Goal: Task Accomplishment & Management: Manage account settings

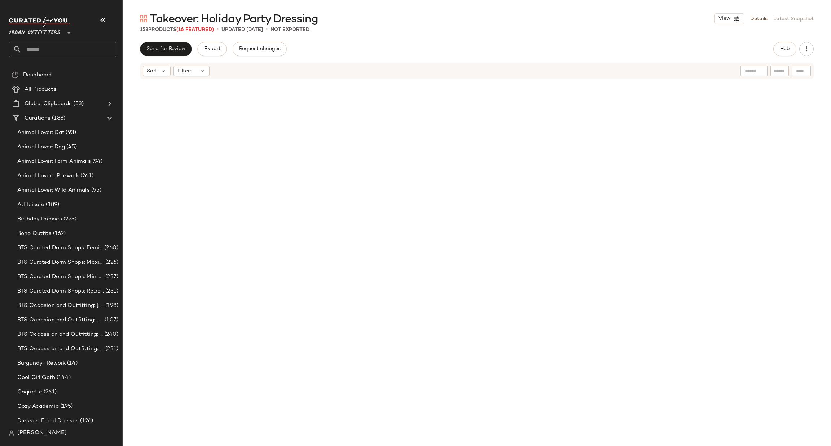
scroll to position [2061, 0]
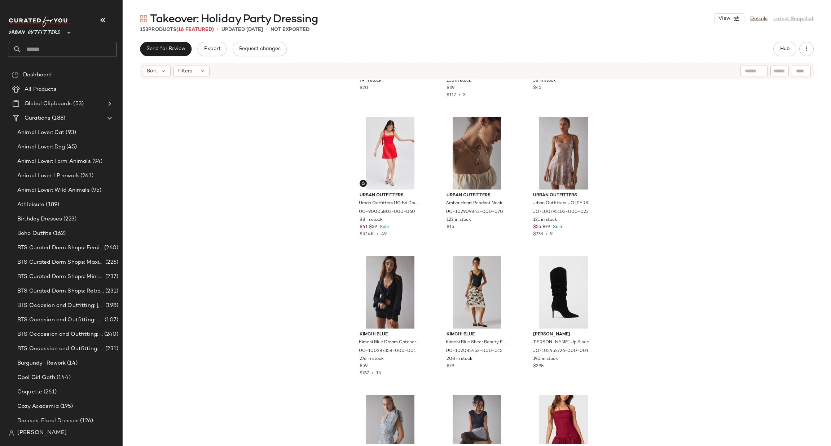
click at [57, 37] on span "Urban Outfitters" at bounding box center [35, 31] width 52 height 13
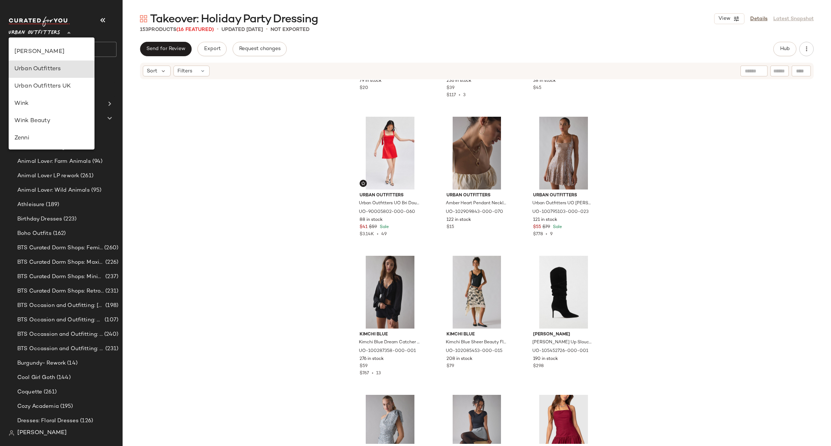
type input "**"
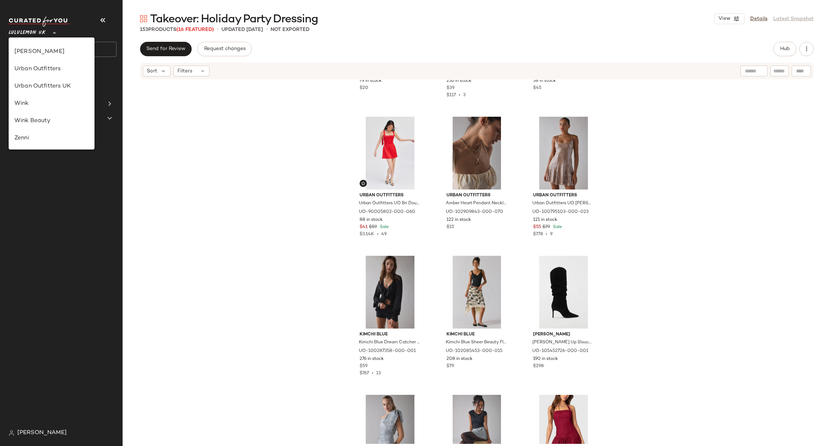
scroll to position [180, 0]
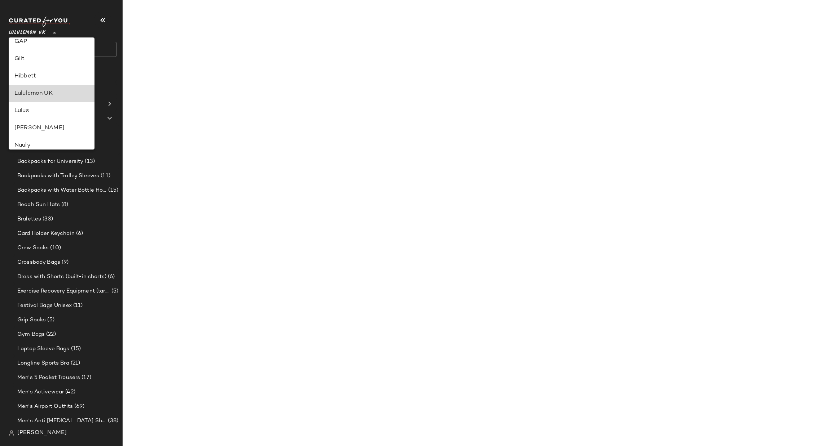
click at [75, 93] on div "Lululemon UK" at bounding box center [51, 93] width 74 height 9
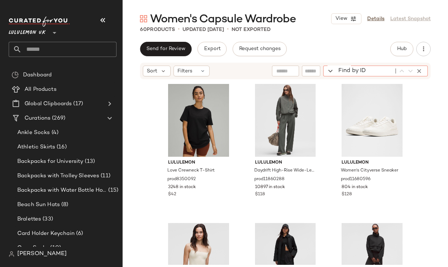
click at [417, 70] on div "Find by ID Find by ID" at bounding box center [375, 71] width 105 height 11
paste input "**********"
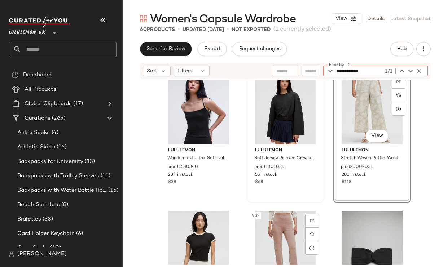
scroll to position [1253, 0]
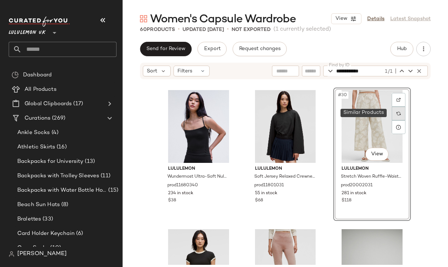
click at [396, 108] on div at bounding box center [399, 114] width 14 height 14
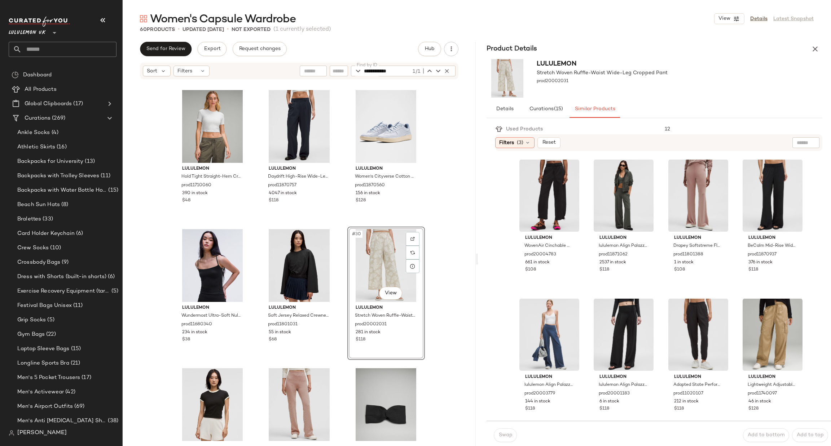
scroll to position [108, 0]
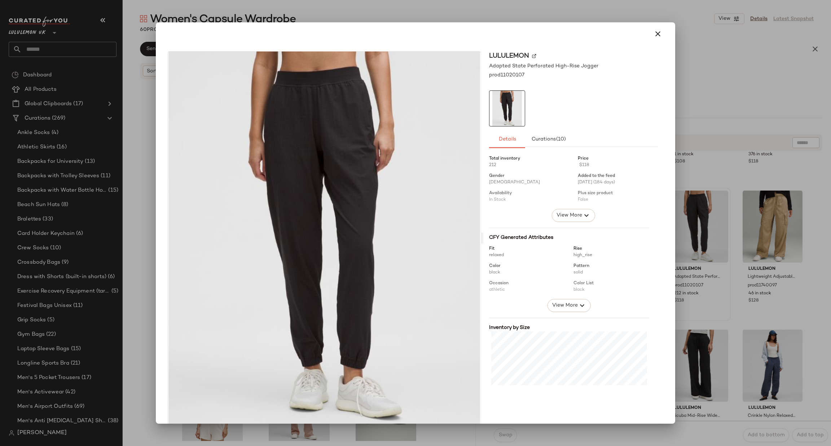
click at [697, 277] on div at bounding box center [415, 223] width 831 height 446
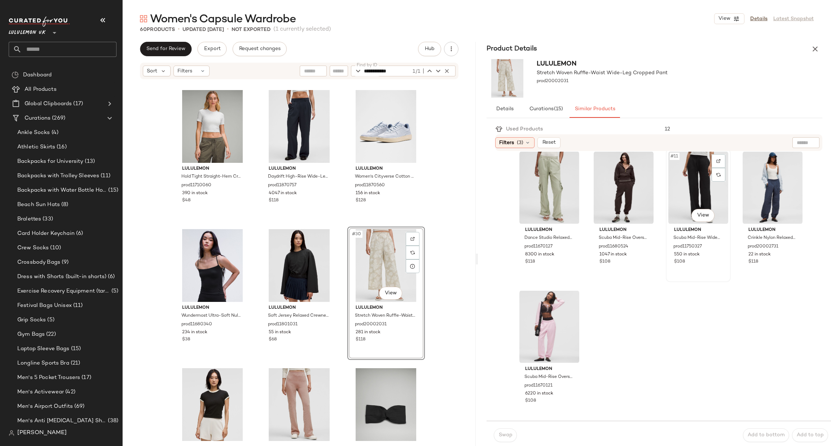
scroll to position [0, 0]
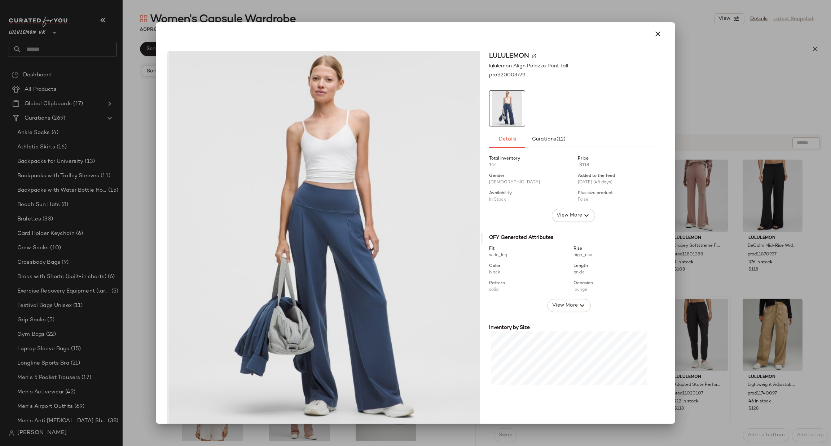
click at [714, 262] on div at bounding box center [415, 223] width 831 height 446
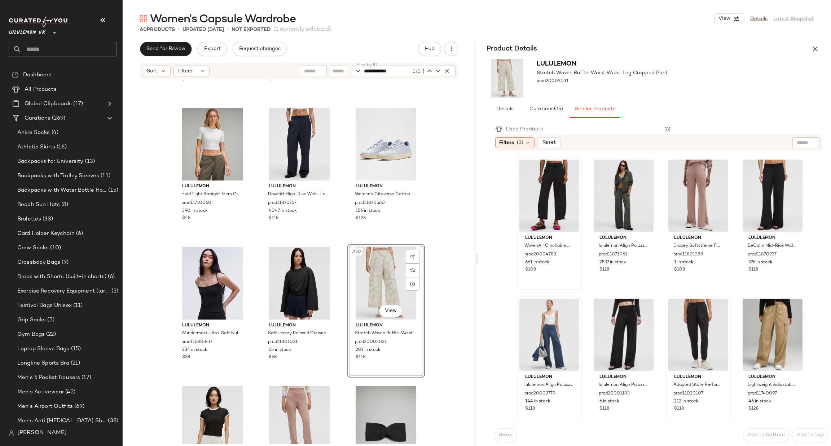
scroll to position [1113, 0]
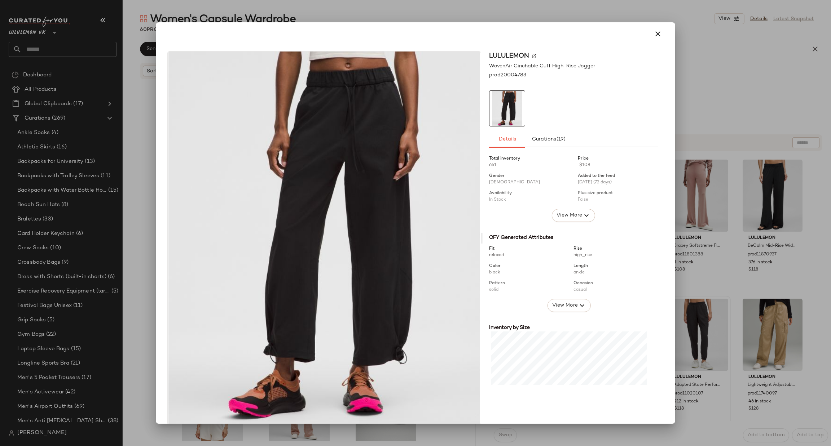
click at [778, 207] on div at bounding box center [415, 223] width 831 height 446
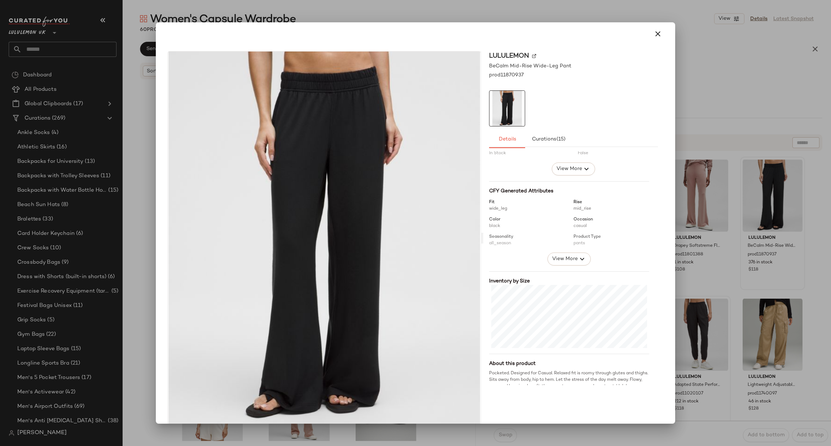
scroll to position [64, 0]
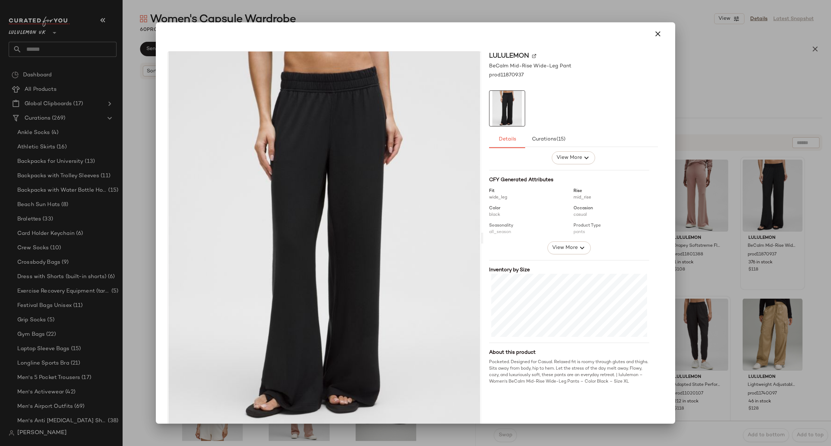
click at [798, 178] on div at bounding box center [415, 223] width 831 height 446
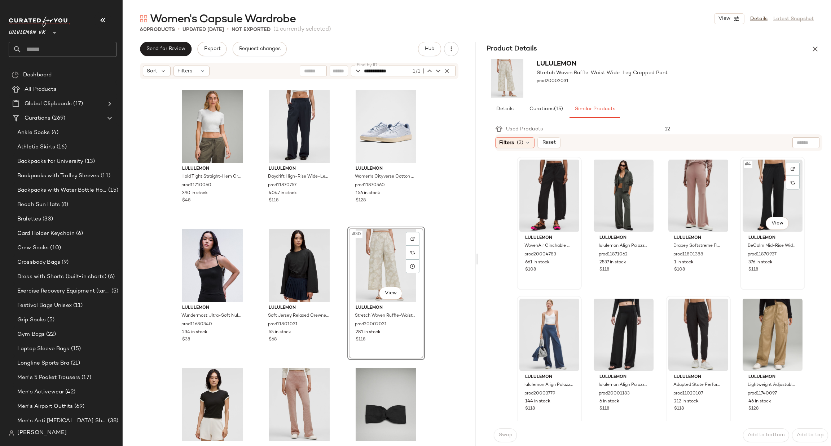
click at [748, 198] on div "#4 View" at bounding box center [773, 195] width 60 height 73
click at [509, 435] on span "Swap" at bounding box center [505, 436] width 14 height 6
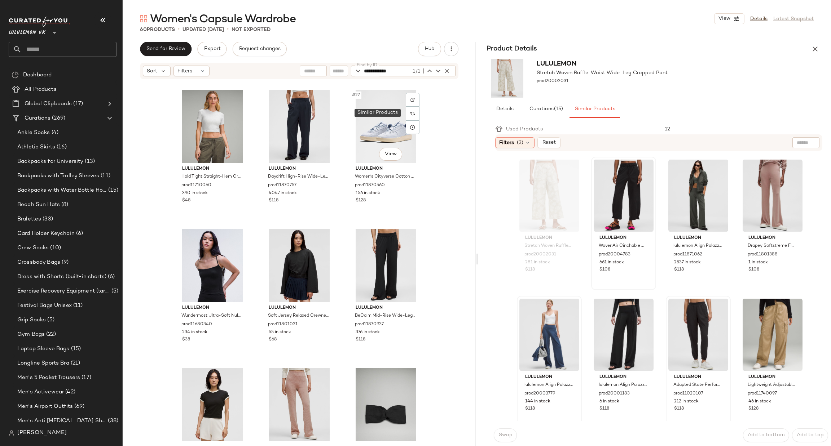
click at [444, 113] on div "lululemon Wundermost Ultra-Soft Nulu Scoop-Neck Tank Top prod20005723 518 in st…" at bounding box center [299, 262] width 353 height 364
click at [402, 75] on input "**********" at bounding box center [387, 71] width 47 height 11
paste input "text"
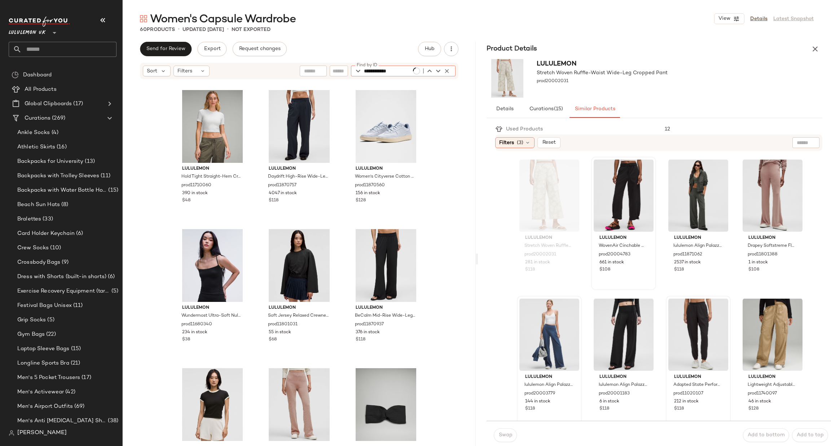
type input "**********"
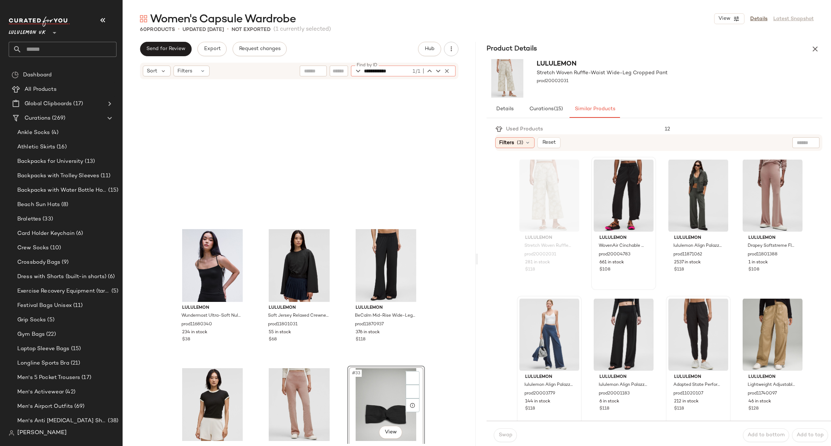
scroll to position [1253, 0]
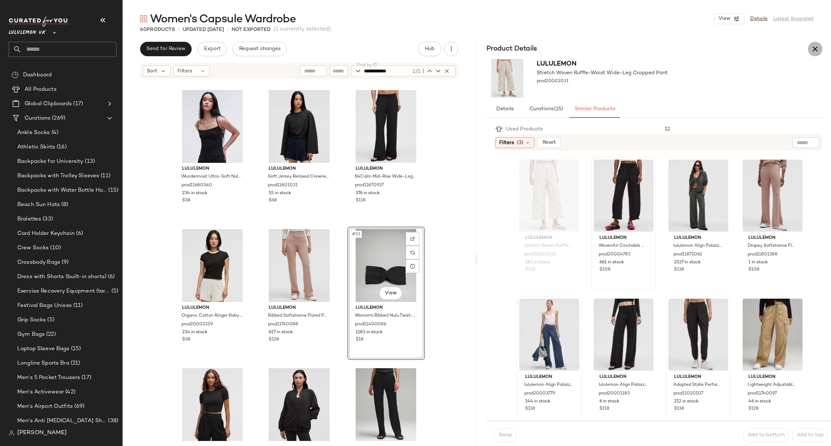
click at [817, 49] on icon "button" at bounding box center [815, 49] width 9 height 9
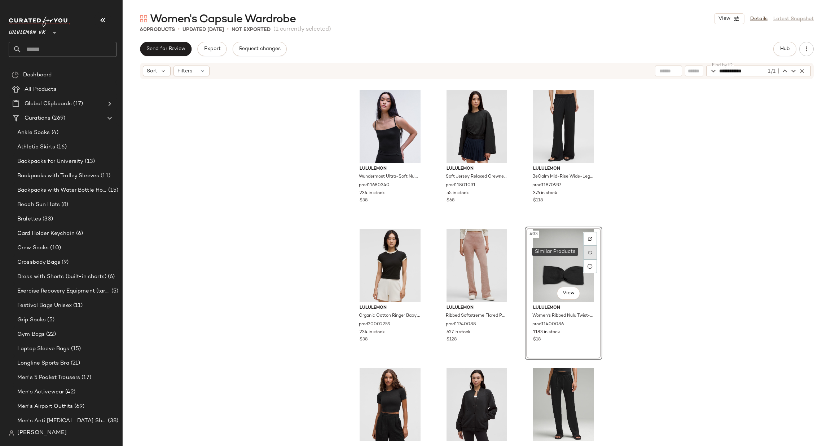
click at [594, 253] on div at bounding box center [590, 253] width 14 height 14
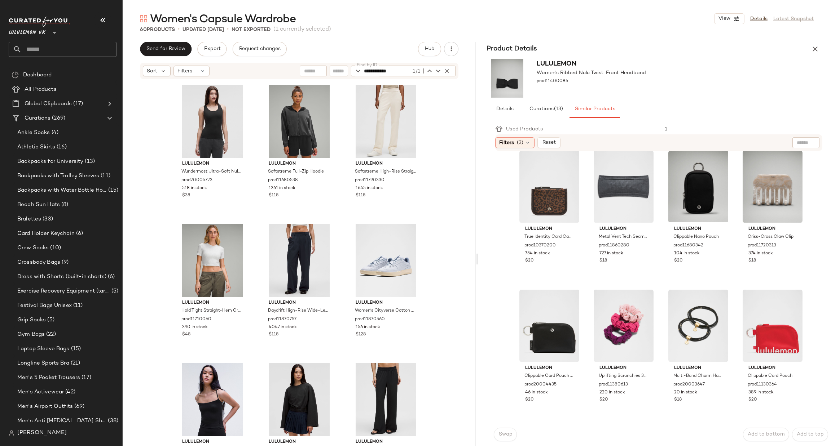
scroll to position [1304, 0]
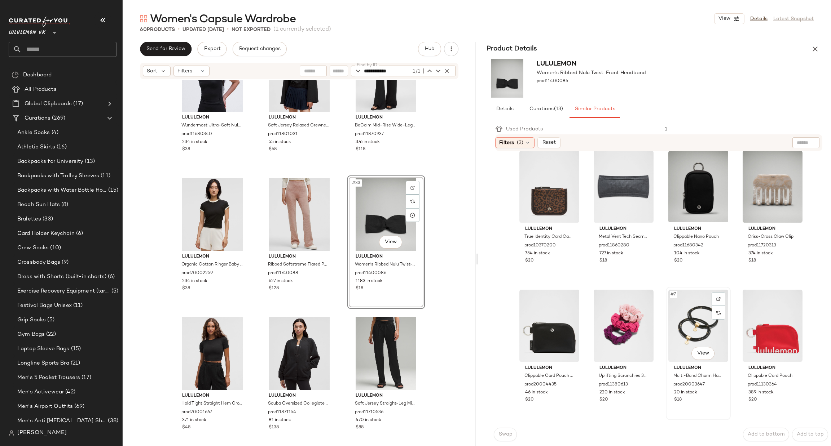
click at [680, 327] on div "#7 View" at bounding box center [698, 326] width 60 height 73
click at [500, 441] on button "Swap" at bounding box center [505, 435] width 23 height 14
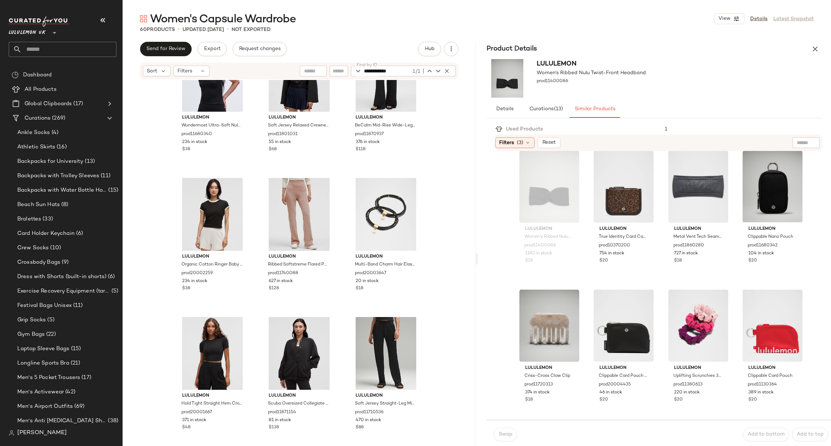
click at [456, 160] on div "lululemon Wundermost Ultra-Soft Nulu Spaghetti-Strap Cami Tank Top prod11680340…" at bounding box center [299, 262] width 353 height 364
click at [445, 71] on icon "button" at bounding box center [447, 71] width 6 height 6
paste input "**********"
type input "**********"
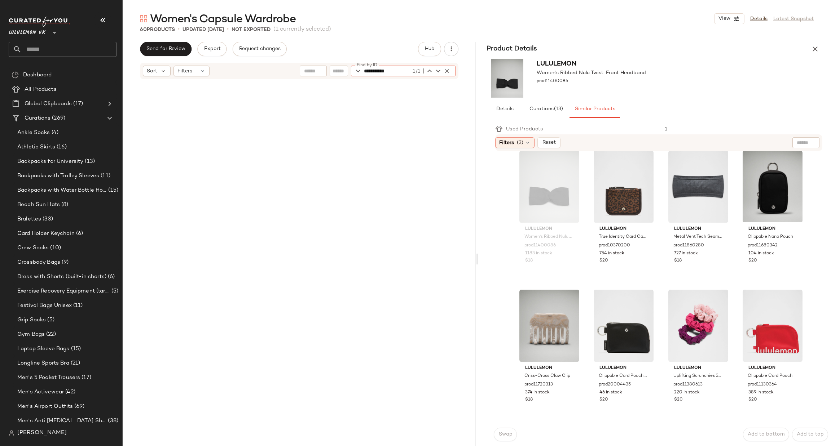
scroll to position [2366, 0]
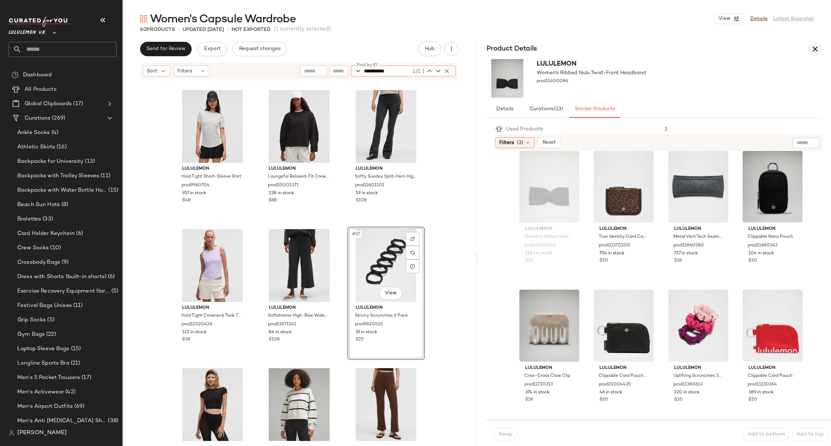
click at [810, 45] on button "button" at bounding box center [815, 49] width 14 height 14
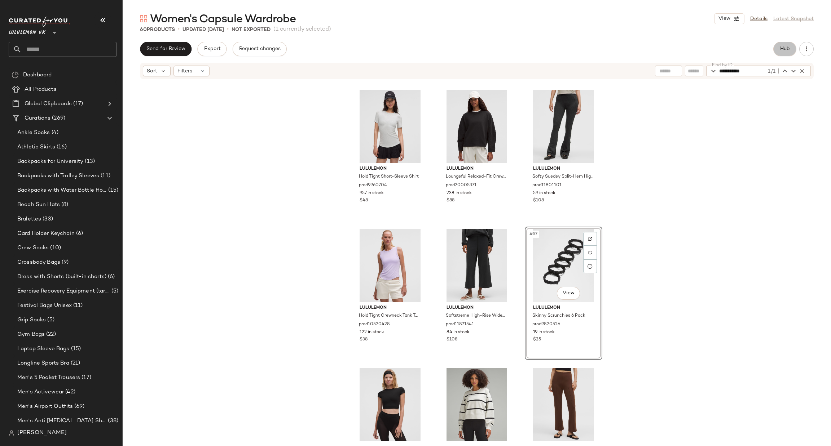
click at [784, 48] on span "Hub" at bounding box center [785, 49] width 10 height 6
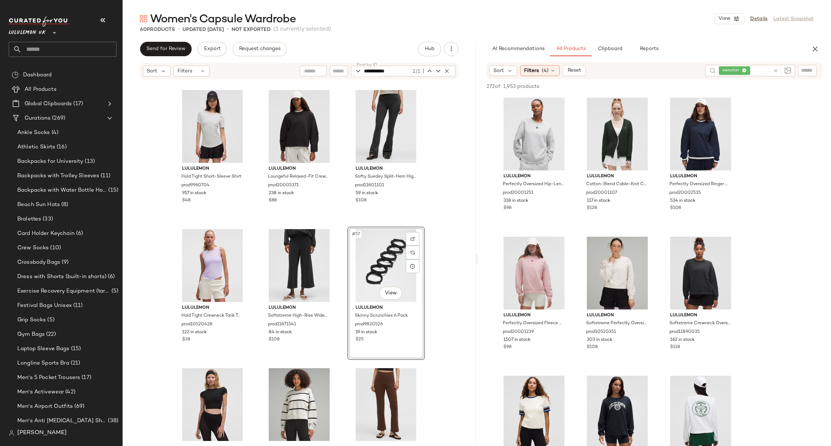
click at [775, 71] on icon at bounding box center [775, 70] width 5 height 5
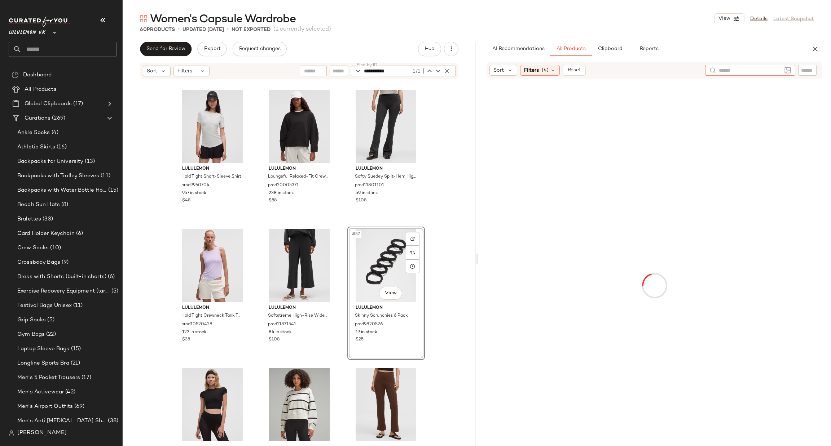
click at [805, 71] on input "text" at bounding box center [807, 71] width 13 height 8
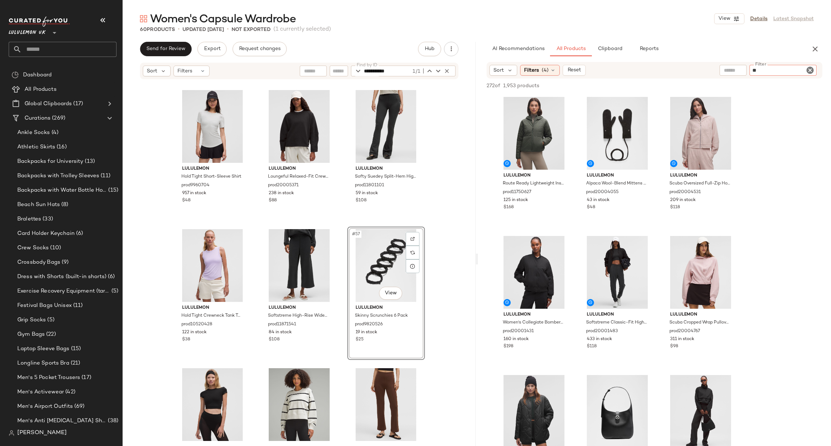
type input "***"
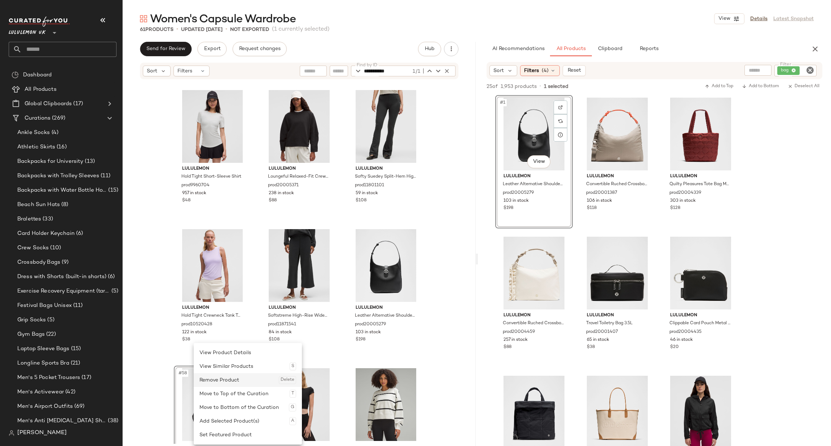
click at [242, 380] on div "Remove Product Delete" at bounding box center [247, 381] width 97 height 14
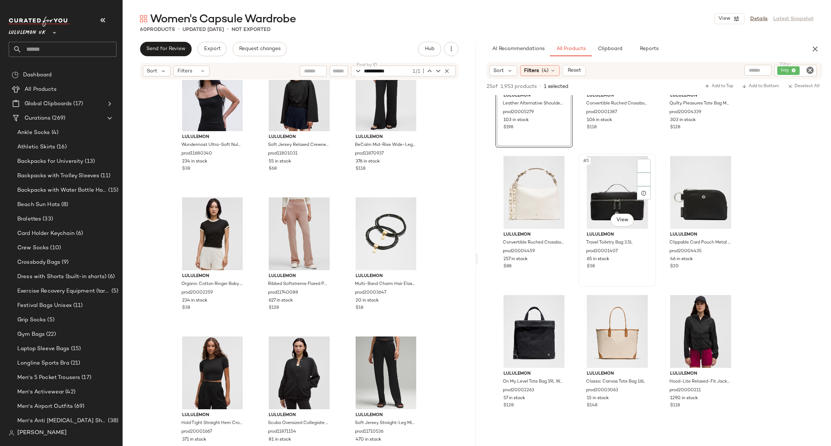
scroll to position [108, 0]
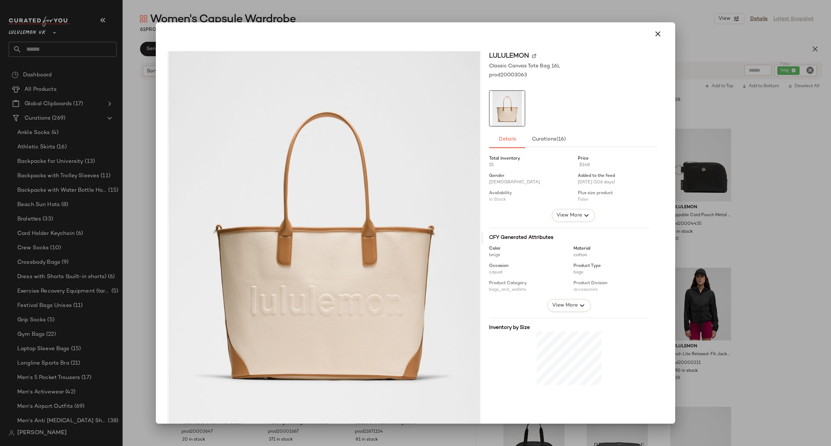
drag, startPoint x: 373, startPoint y: 265, endPoint x: 734, endPoint y: 119, distance: 389.4
click at [734, 119] on div at bounding box center [415, 223] width 831 height 446
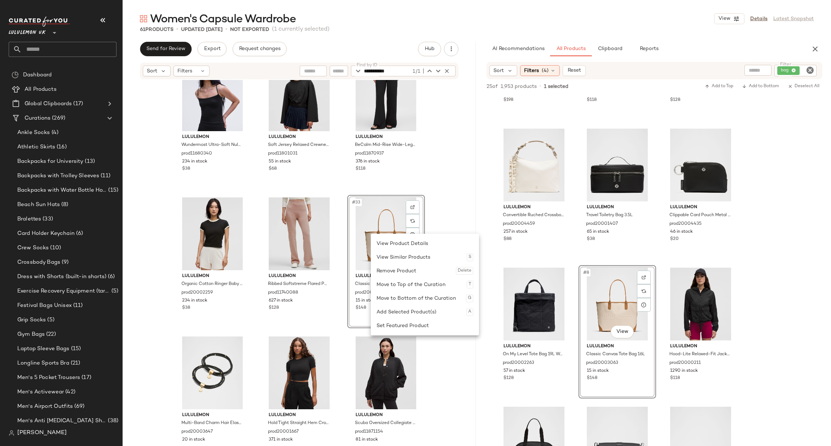
click at [397, 271] on div "Remove Product Delete" at bounding box center [425, 271] width 97 height 14
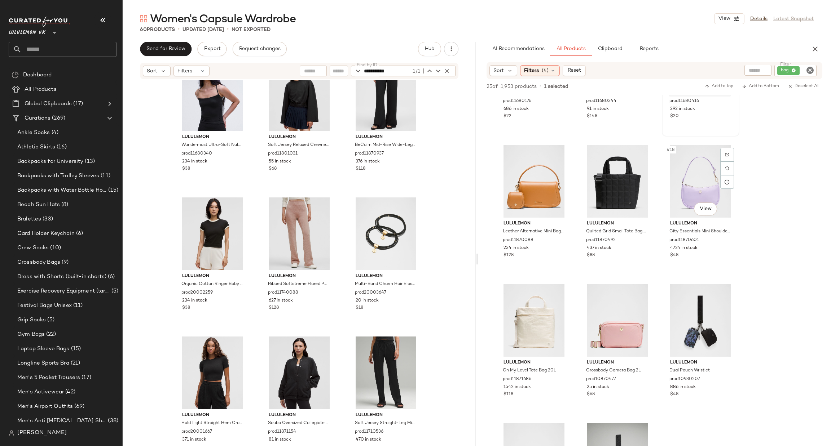
scroll to position [541, 0]
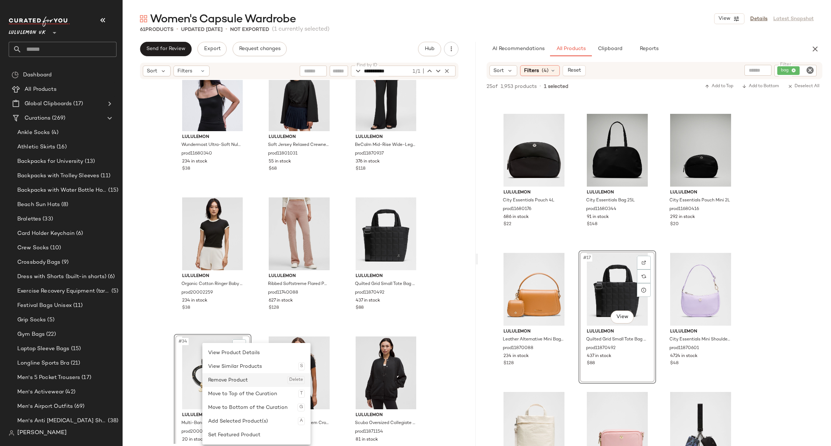
click at [237, 381] on div "Remove Product Delete" at bounding box center [256, 381] width 97 height 14
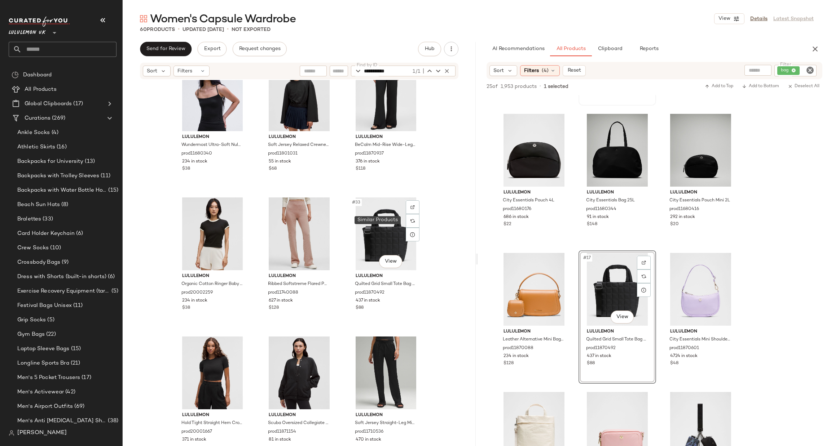
drag, startPoint x: 393, startPoint y: 224, endPoint x: 417, endPoint y: 216, distance: 24.3
click at [416, 216] on div at bounding box center [413, 221] width 14 height 14
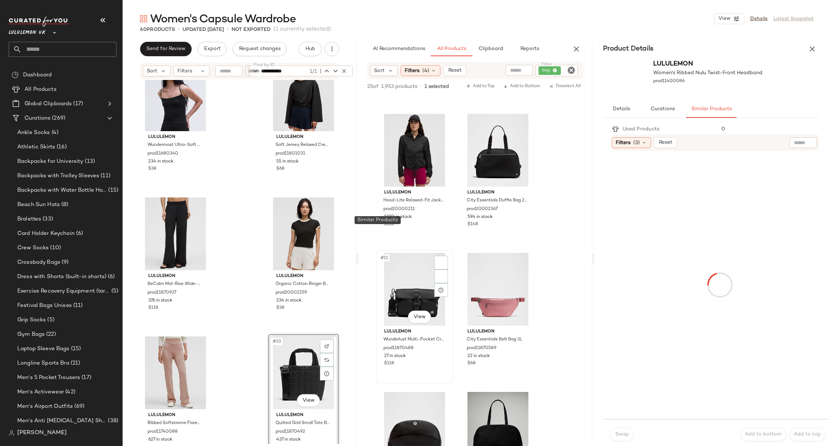
scroll to position [680, 0]
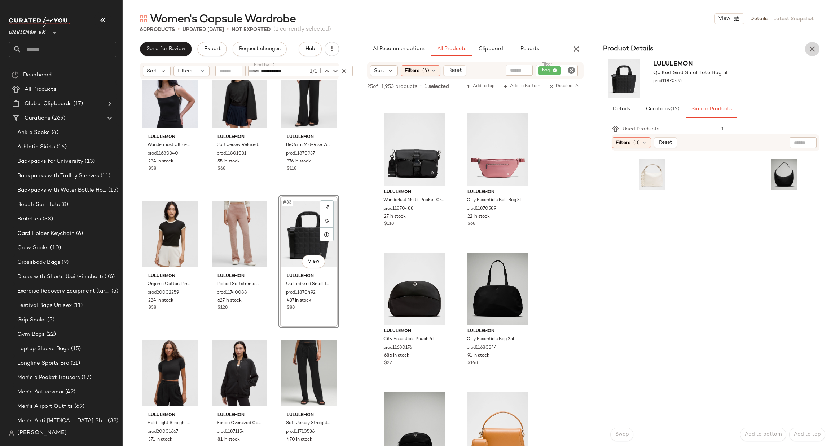
drag, startPoint x: 809, startPoint y: 45, endPoint x: 801, endPoint y: 46, distance: 7.2
click at [806, 45] on button "button" at bounding box center [812, 49] width 14 height 14
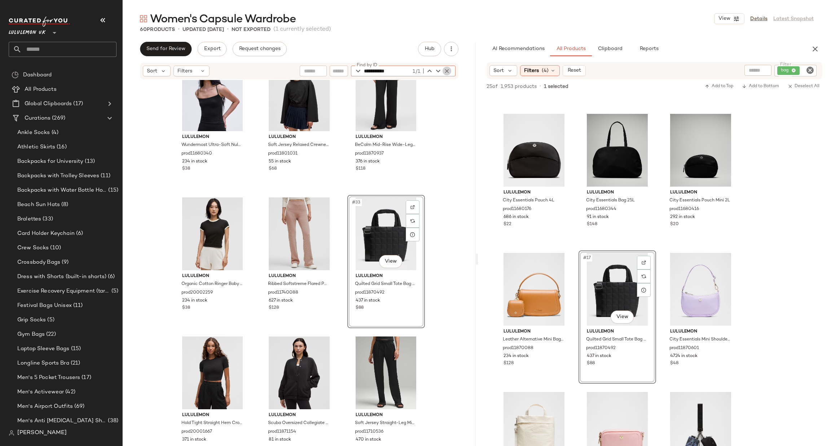
click at [449, 72] on icon "button" at bounding box center [447, 71] width 6 height 6
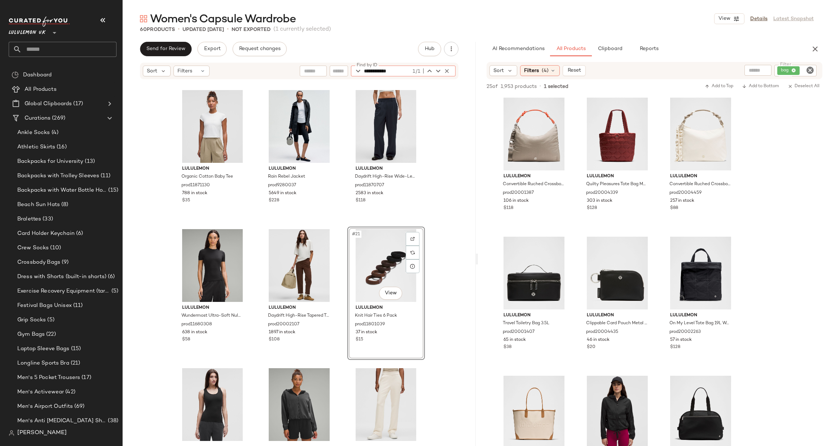
click at [808, 68] on icon "Clear Filter" at bounding box center [810, 70] width 9 height 9
type input "**********"
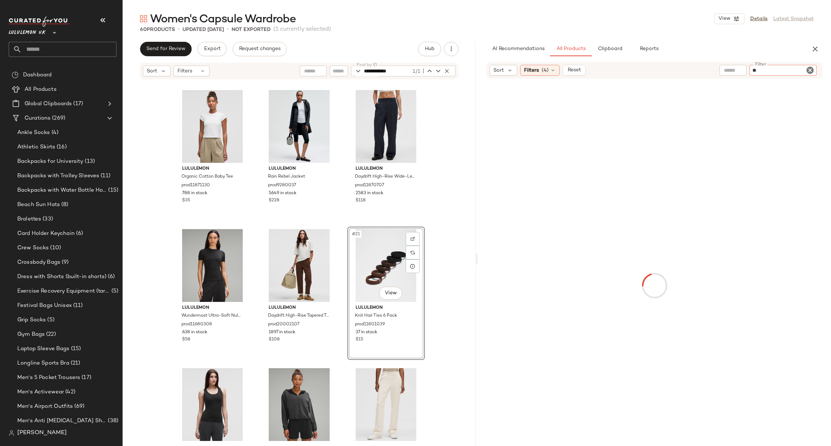
type input "***"
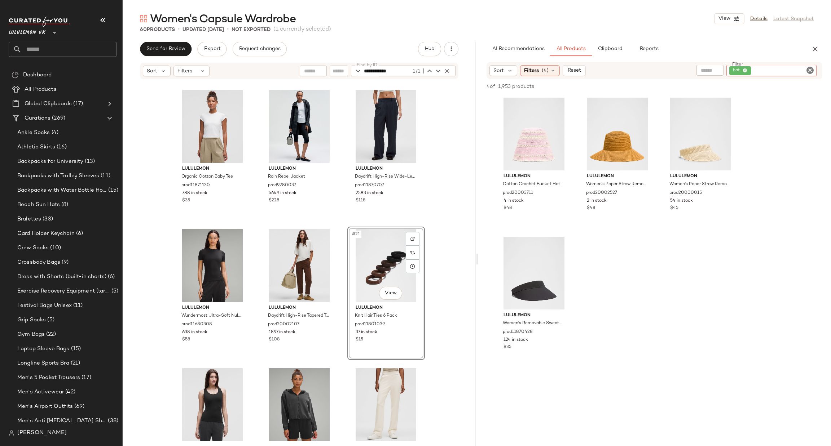
click at [811, 72] on icon "Clear Filter" at bounding box center [810, 70] width 9 height 9
click at [538, 70] on div "Filters (4)" at bounding box center [540, 70] width 40 height 11
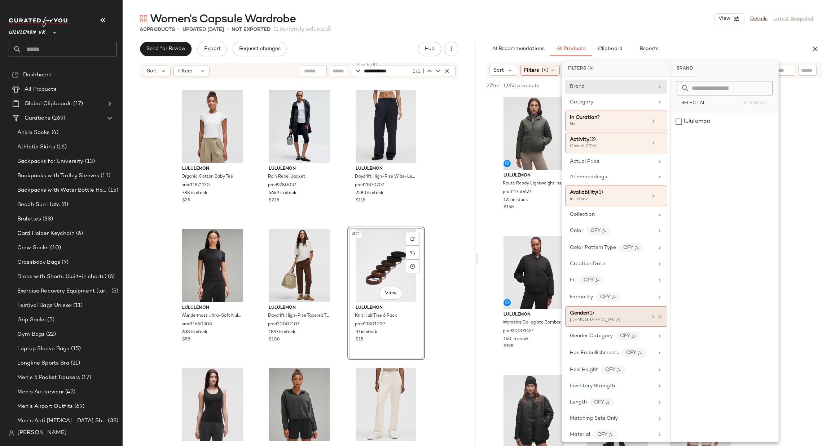
click at [657, 318] on icon at bounding box center [659, 316] width 5 height 5
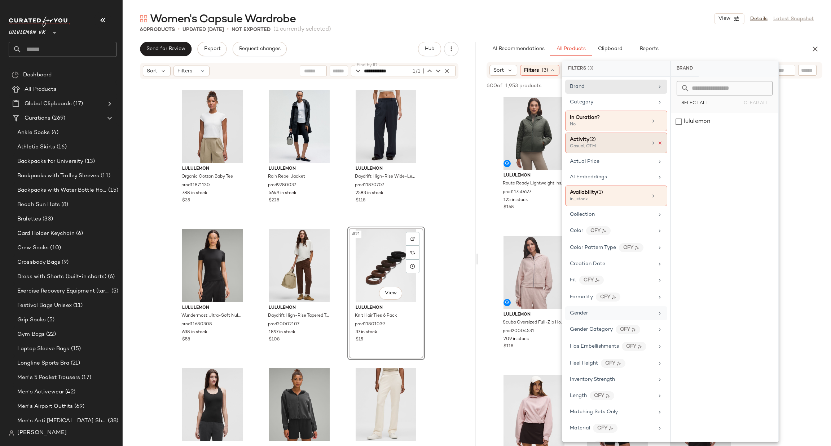
click at [657, 144] on icon at bounding box center [659, 143] width 5 height 5
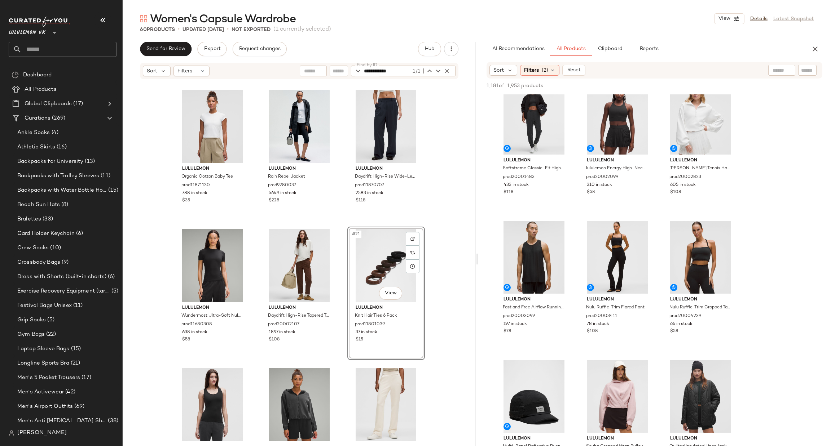
scroll to position [757, 0]
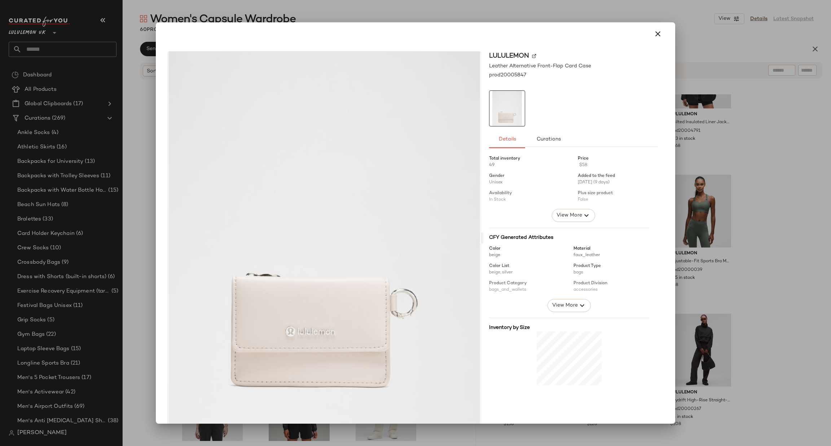
click at [755, 183] on div at bounding box center [415, 223] width 831 height 446
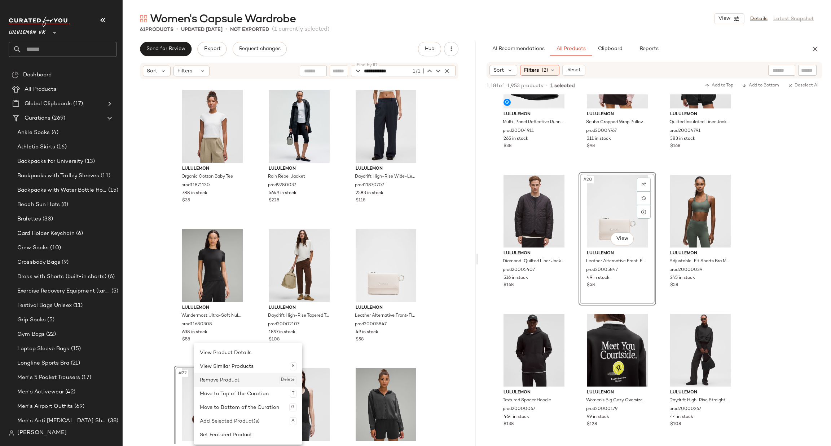
click at [229, 374] on div "Remove Product Delete" at bounding box center [248, 381] width 97 height 14
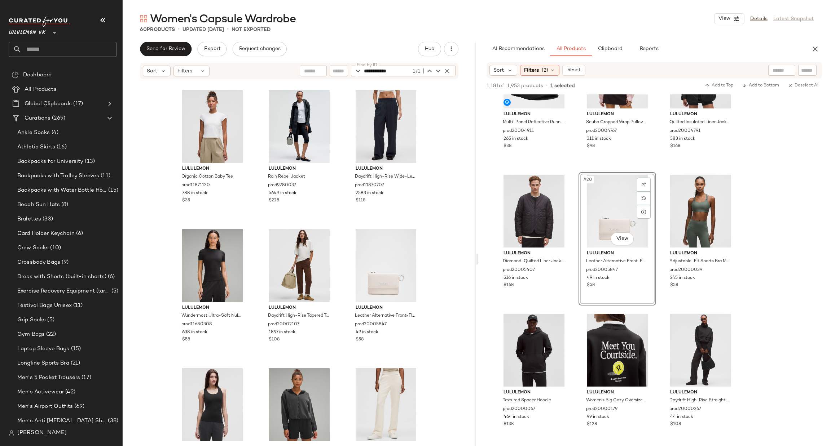
click at [454, 169] on div "lululemon Wundermost Ultra-Soft Nulu Crewneck Cropped T-Shirt prod11530442 1233…" at bounding box center [299, 262] width 353 height 364
click at [449, 68] on icon "button" at bounding box center [447, 71] width 6 height 6
paste input "**********"
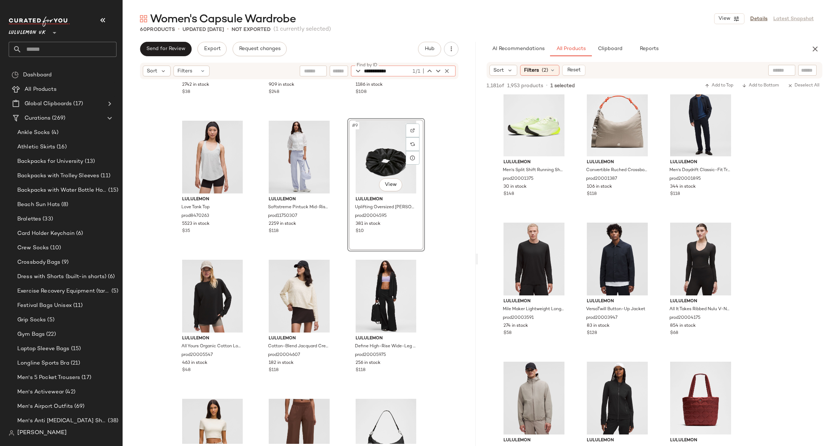
scroll to position [2272, 0]
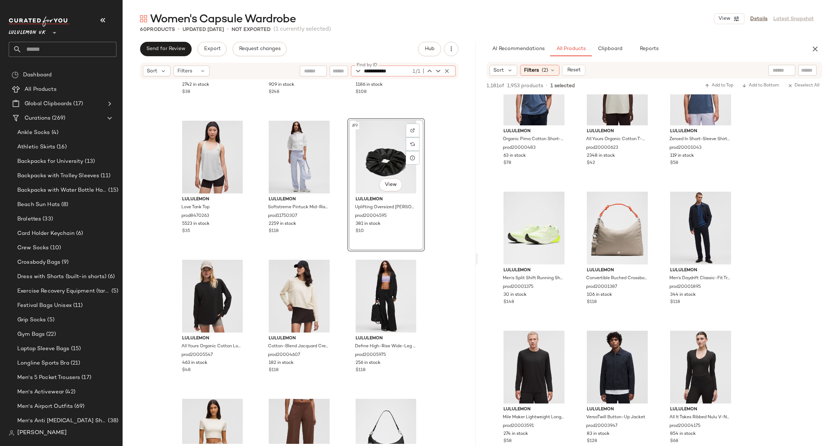
type input "**********"
click at [799, 66] on div at bounding box center [782, 70] width 67 height 11
type input "***"
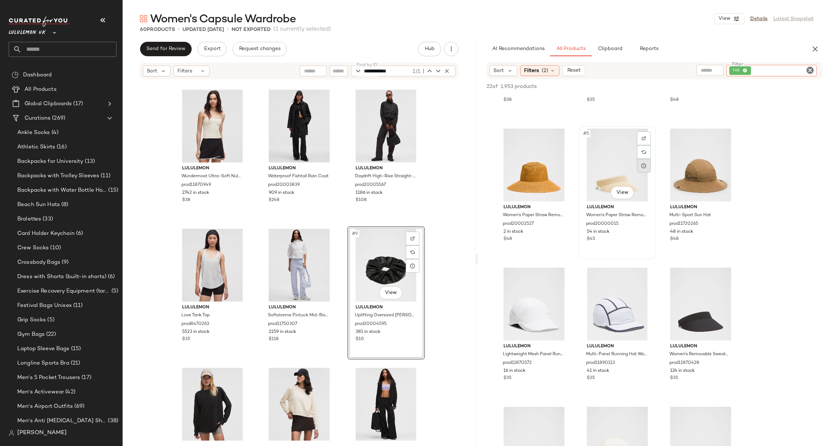
scroll to position [324, 0]
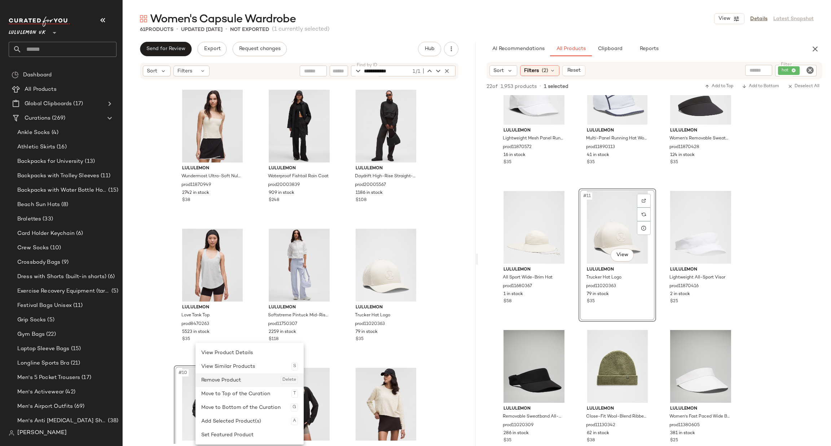
click at [229, 380] on div "Remove Product Delete" at bounding box center [249, 381] width 97 height 14
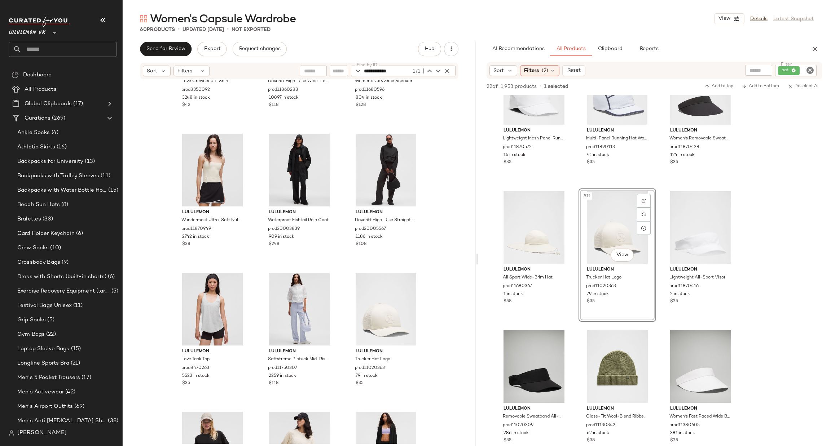
scroll to position [108, 0]
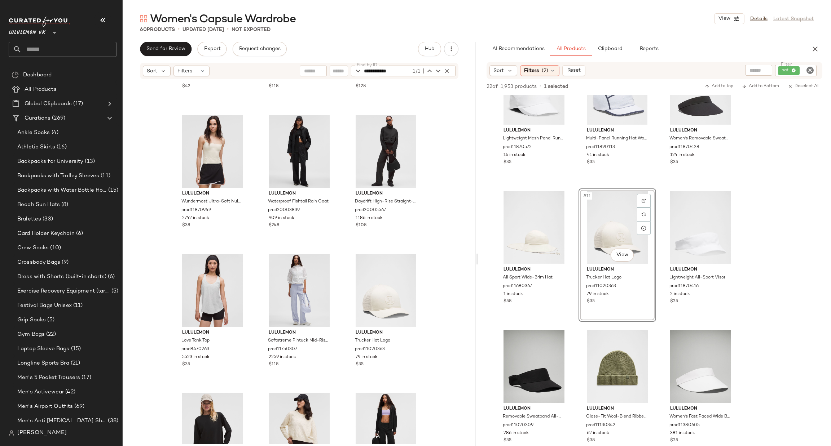
click at [807, 73] on icon "Clear Filter" at bounding box center [810, 70] width 9 height 9
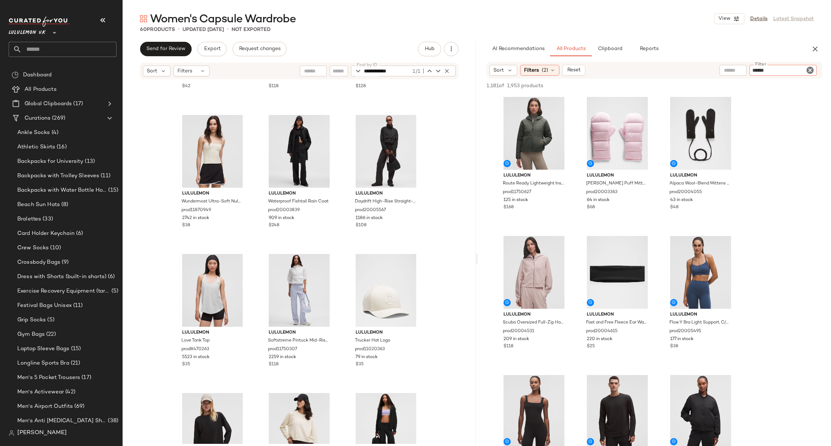
type input "*******"
type input "******"
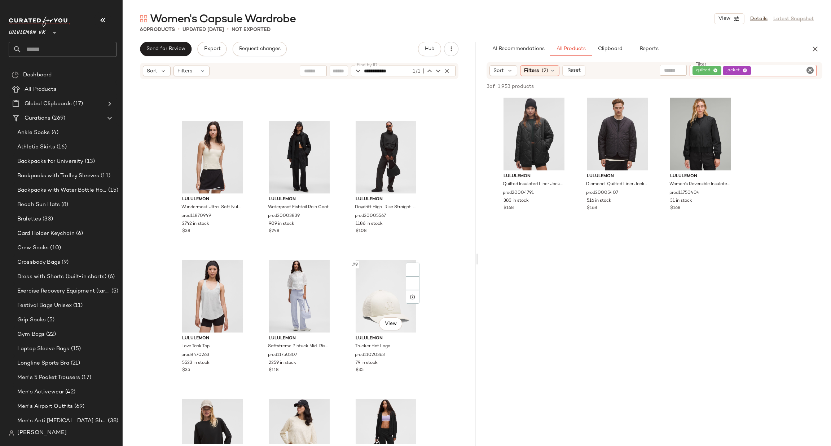
scroll to position [330, 0]
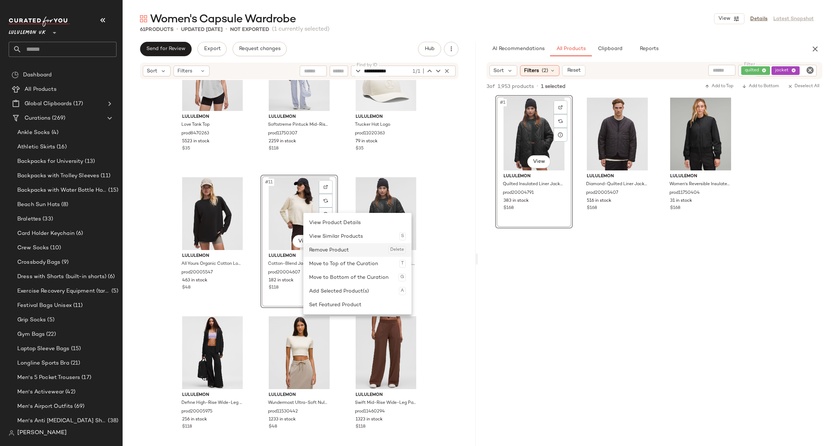
click at [338, 254] on div "Remove Product Delete" at bounding box center [357, 250] width 97 height 14
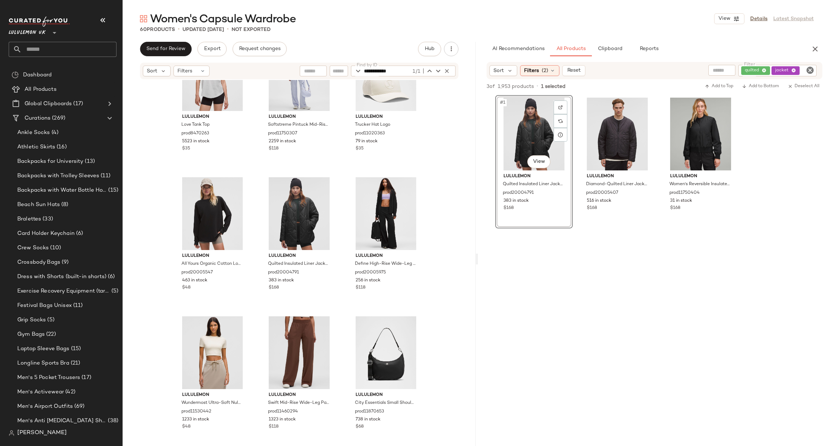
click at [807, 67] on icon "Clear Filter" at bounding box center [810, 70] width 9 height 9
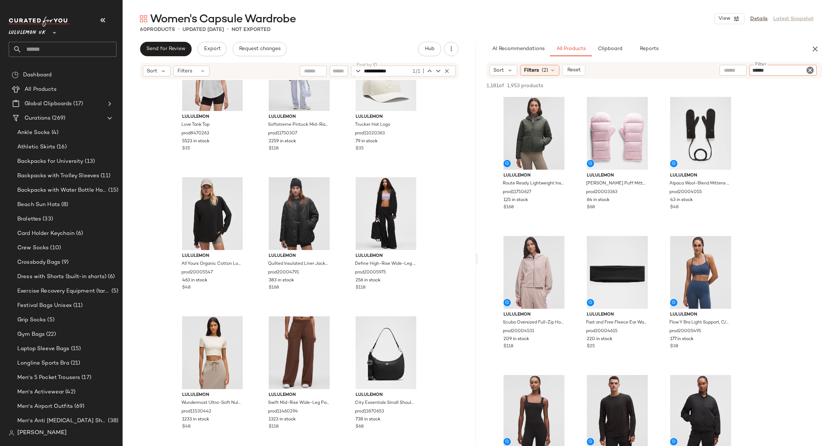
type input "*******"
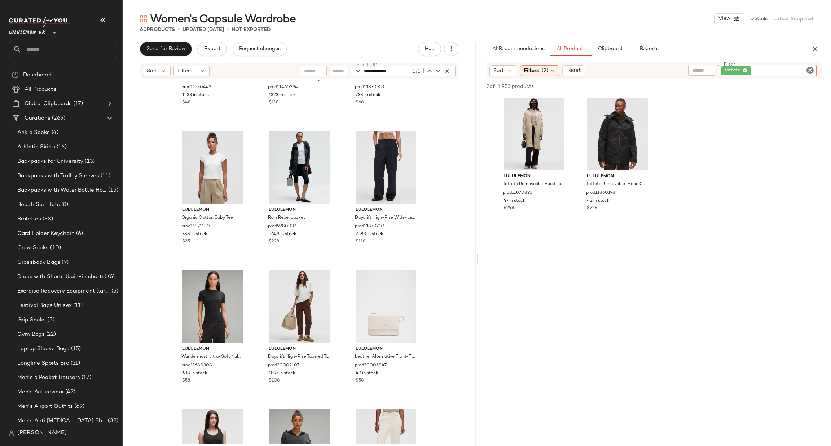
scroll to position [871, 0]
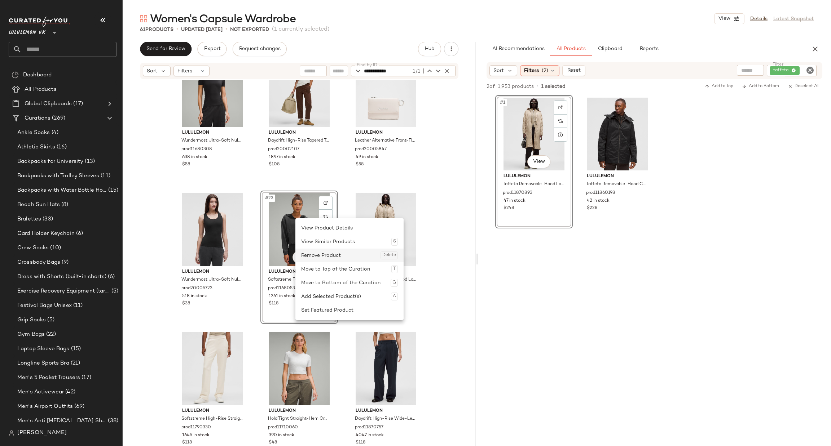
click at [332, 256] on div "Remove Product Delete" at bounding box center [349, 256] width 97 height 14
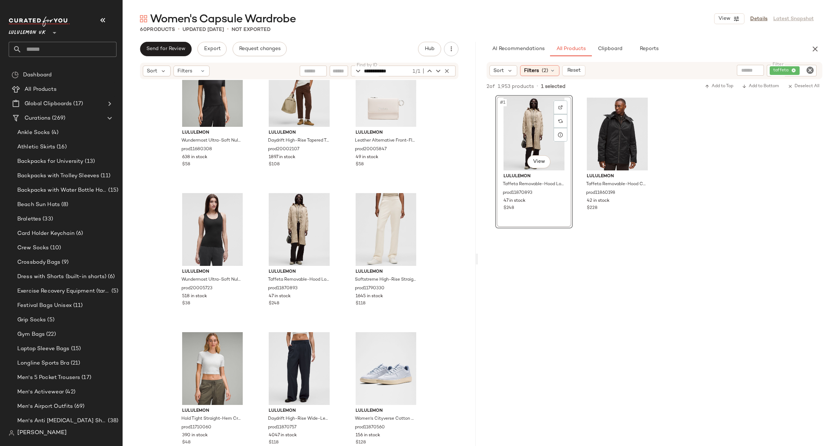
click at [808, 68] on icon "Clear Filter" at bounding box center [810, 70] width 9 height 9
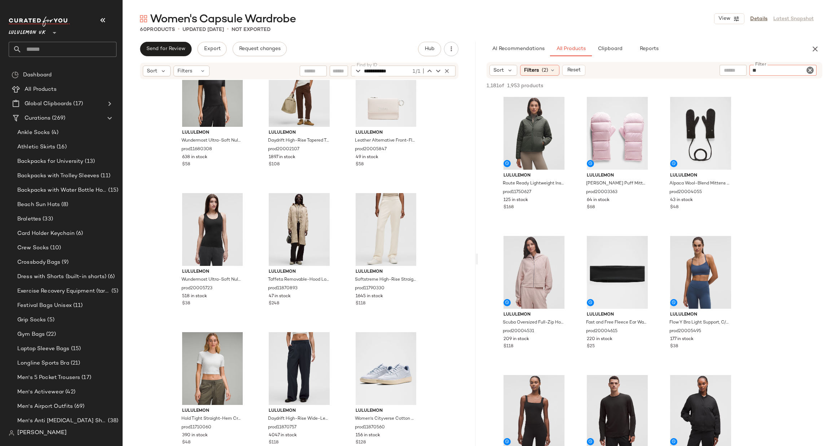
type input "*"
type input "****"
type input "******"
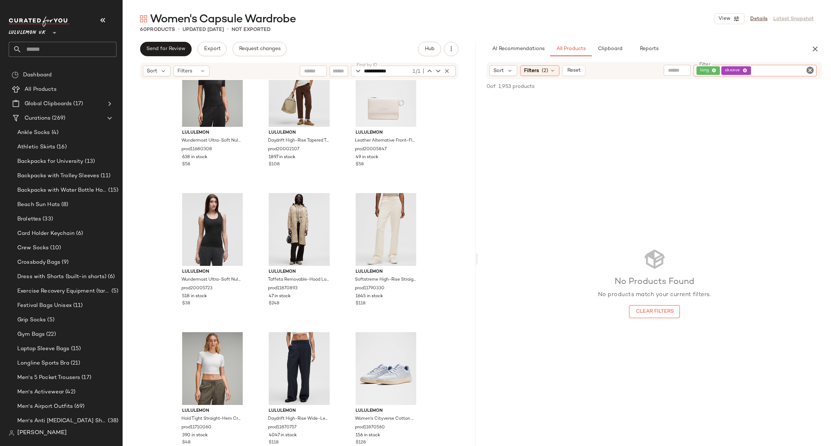
click at [744, 71] on icon at bounding box center [745, 71] width 5 height 5
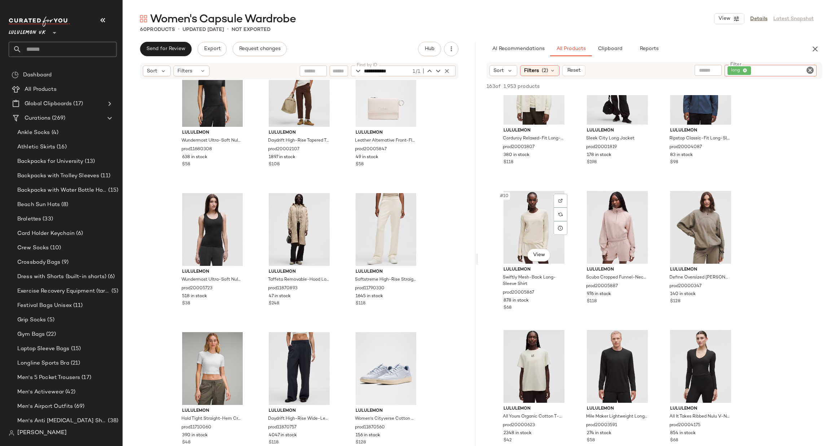
scroll to position [433, 0]
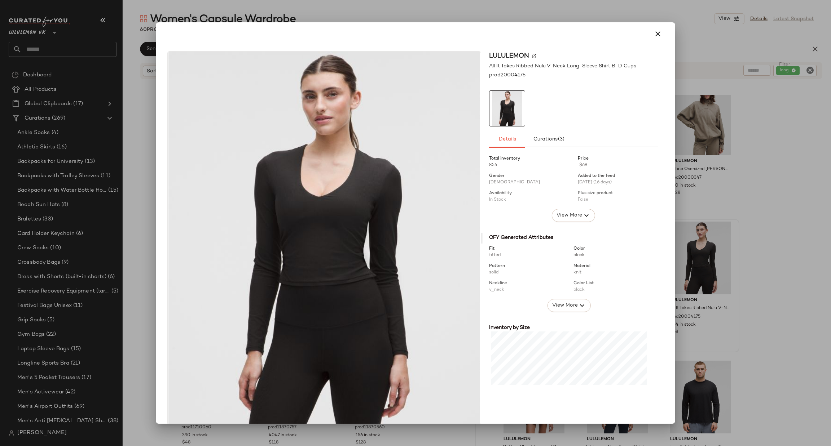
click at [750, 254] on div at bounding box center [415, 223] width 831 height 446
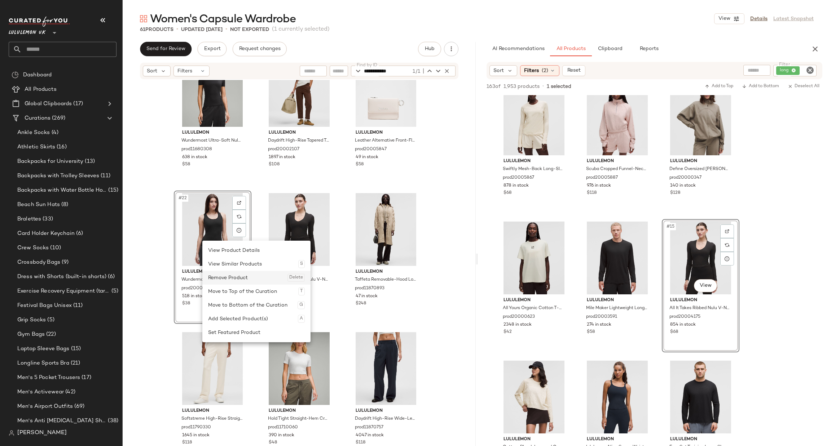
click at [239, 272] on div "Remove Product Delete" at bounding box center [256, 278] width 97 height 14
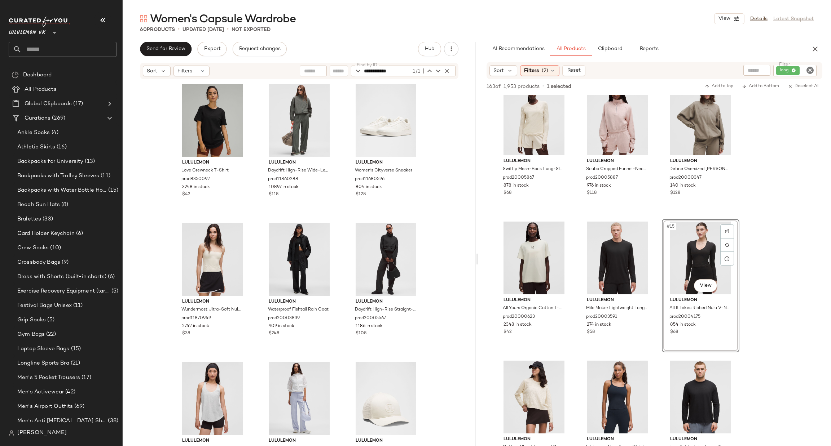
click at [809, 70] on icon "Clear Filter" at bounding box center [810, 70] width 9 height 9
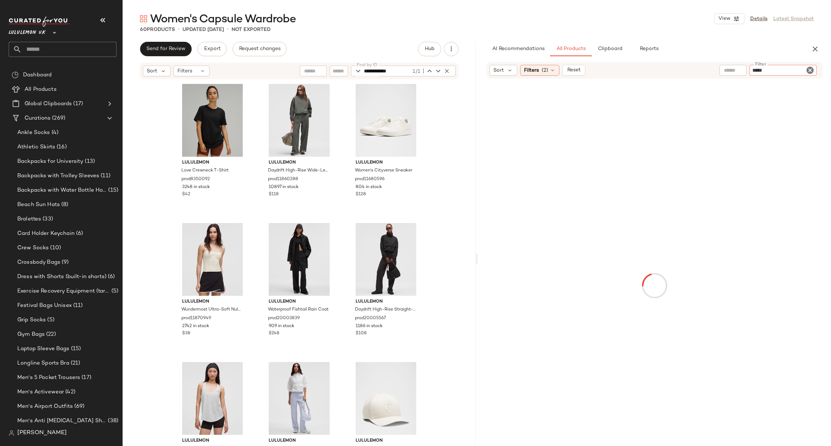
type input "******"
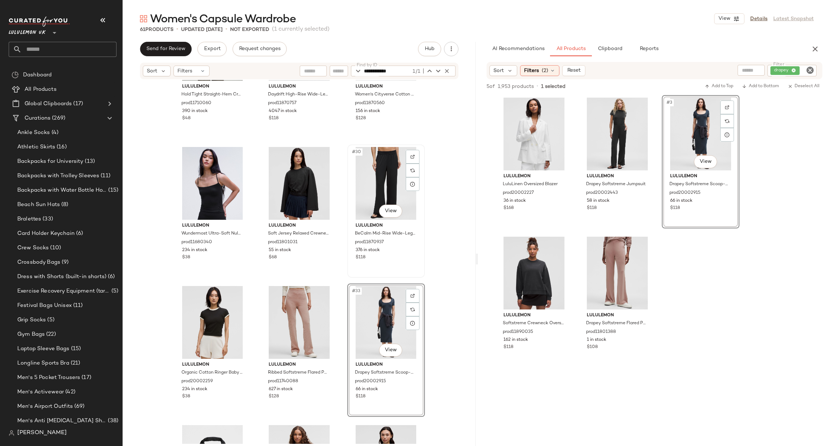
scroll to position [1304, 0]
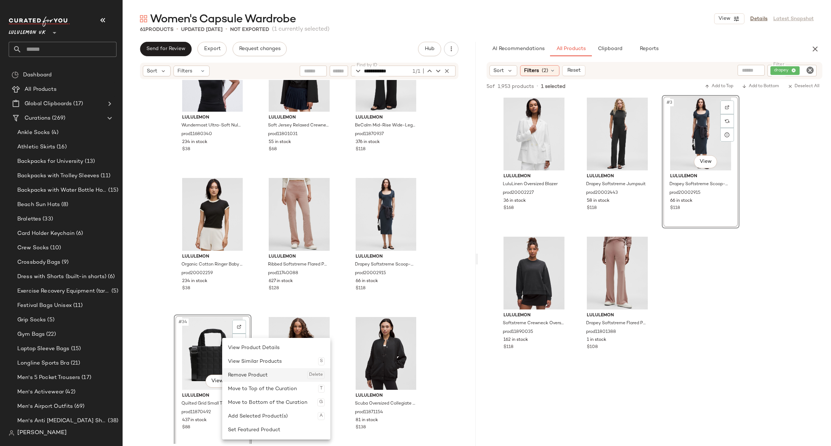
click at [247, 373] on div "Remove Product Delete" at bounding box center [276, 376] width 97 height 14
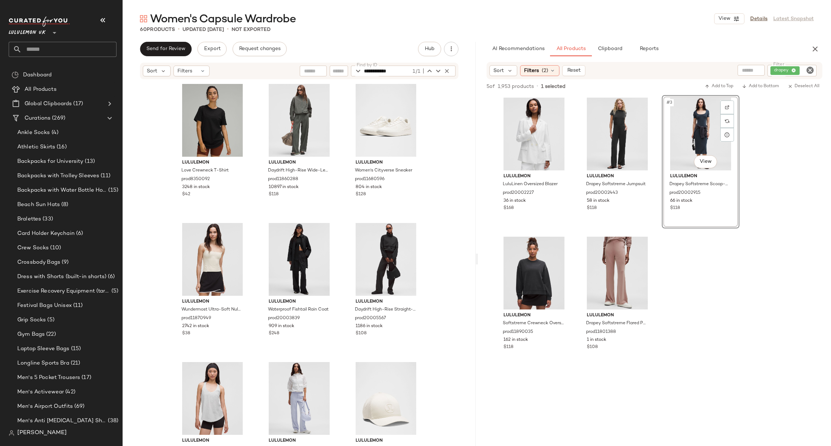
click at [807, 71] on icon "Clear Filter" at bounding box center [810, 70] width 9 height 9
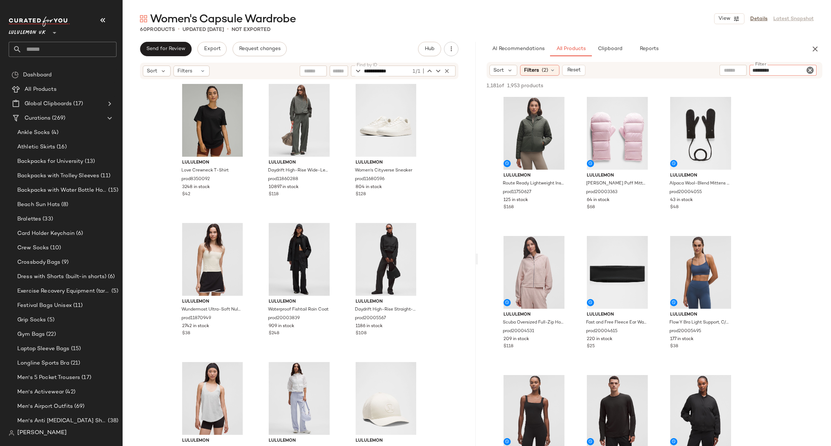
type input "**********"
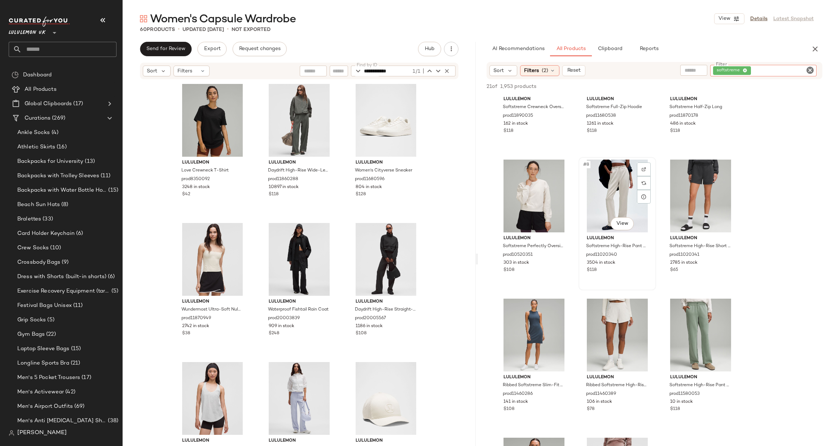
scroll to position [433, 0]
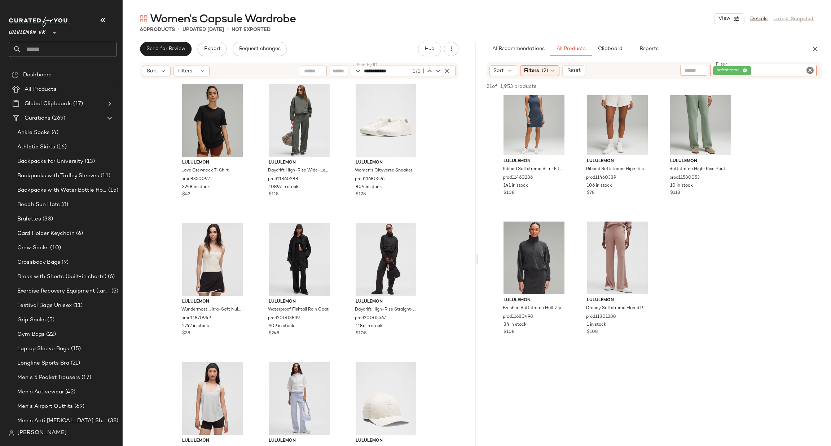
click at [809, 68] on icon "Clear Filter" at bounding box center [810, 70] width 9 height 9
click at [735, 70] on input "text" at bounding box center [733, 71] width 18 height 8
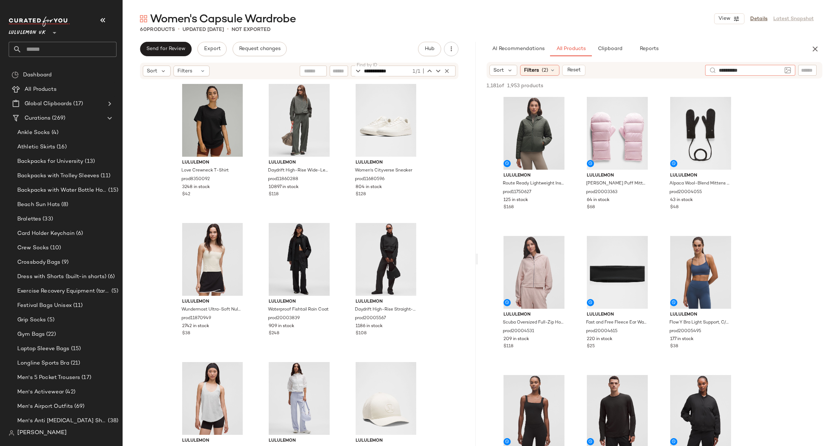
type input "**********"
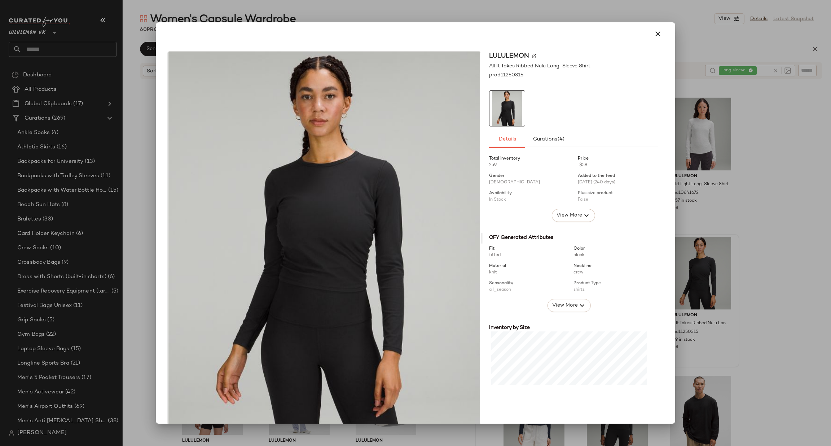
click at [780, 257] on div at bounding box center [415, 223] width 831 height 446
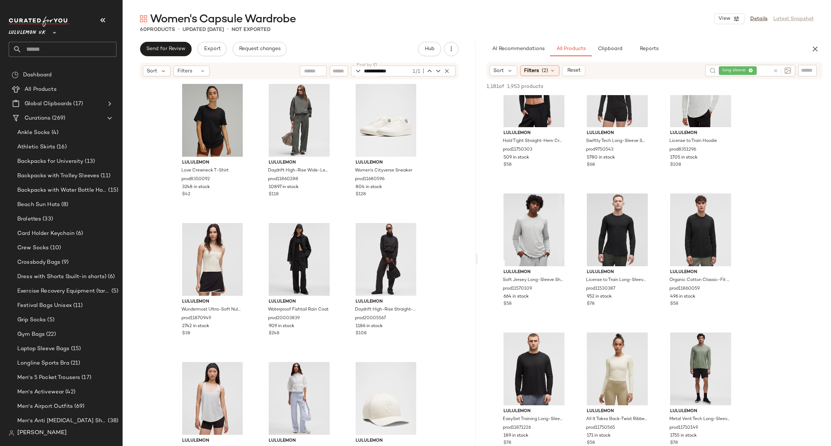
scroll to position [866, 0]
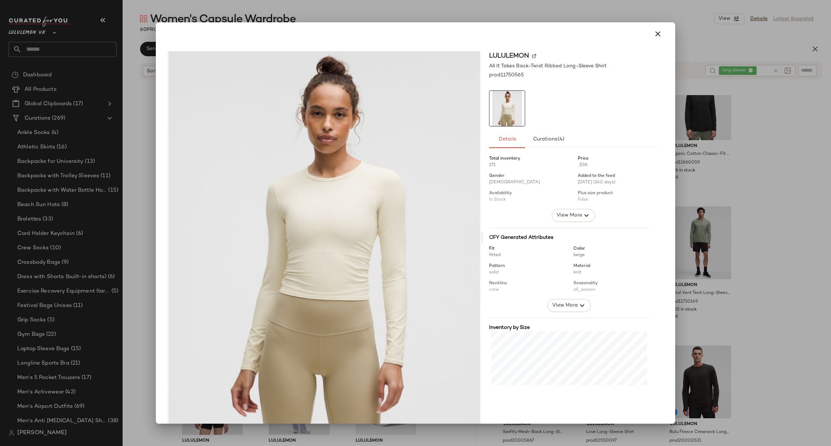
click at [701, 251] on div at bounding box center [415, 223] width 831 height 446
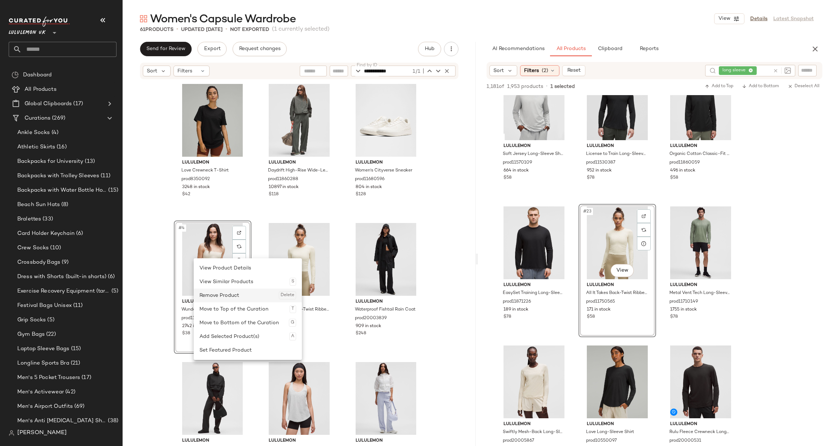
click at [235, 296] on div "Remove Product Delete" at bounding box center [247, 296] width 97 height 14
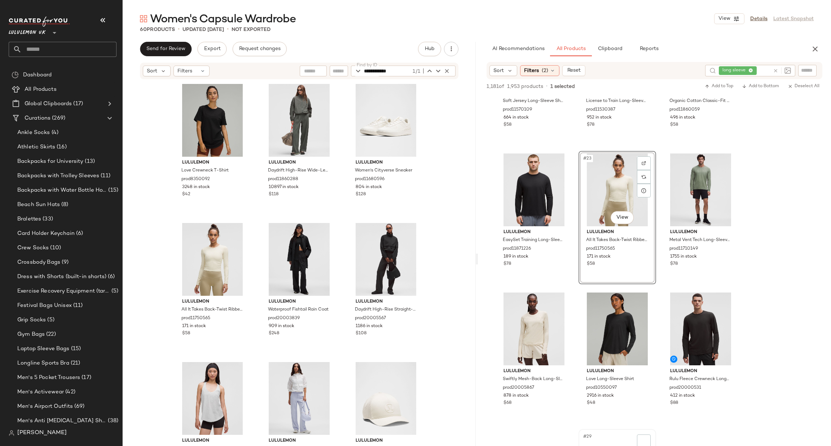
scroll to position [1190, 0]
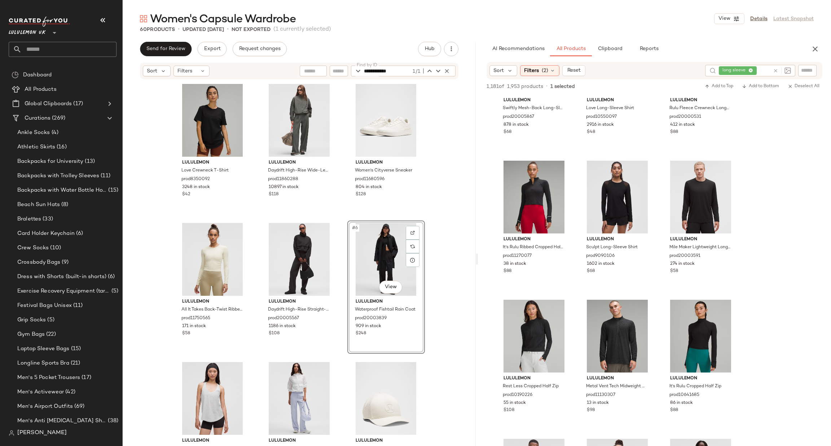
click at [437, 267] on div "lululemon Love Crewneck T-Shirt prod8350092 3248 in stock $42 lululemon Daydrif…" at bounding box center [299, 262] width 353 height 364
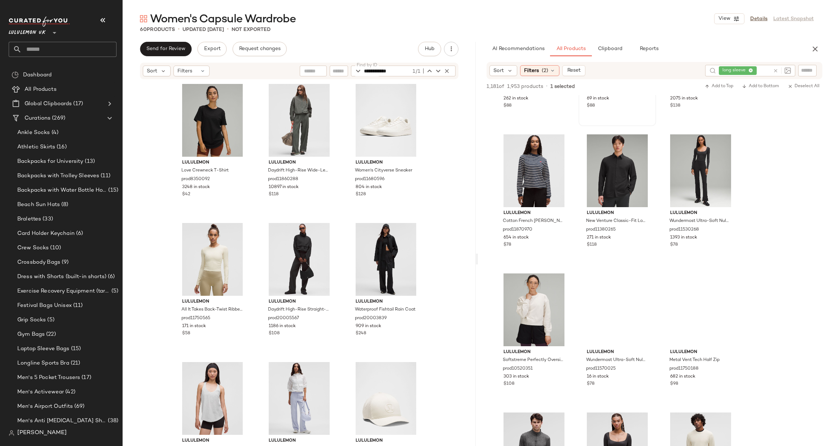
scroll to position [1947, 0]
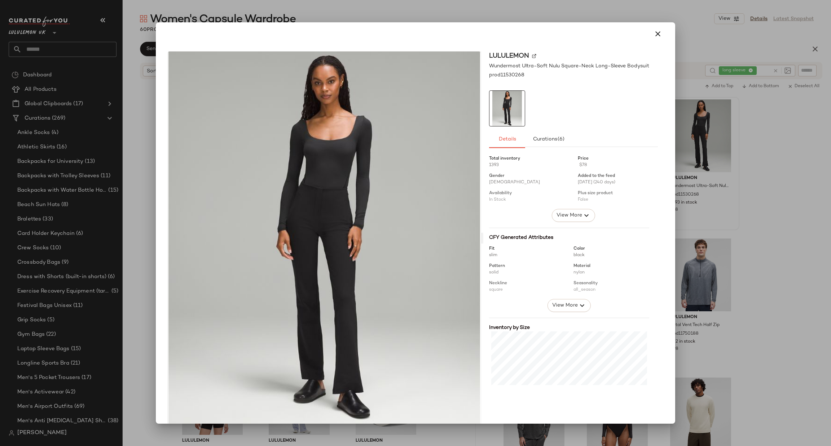
click at [761, 173] on div at bounding box center [415, 223] width 831 height 446
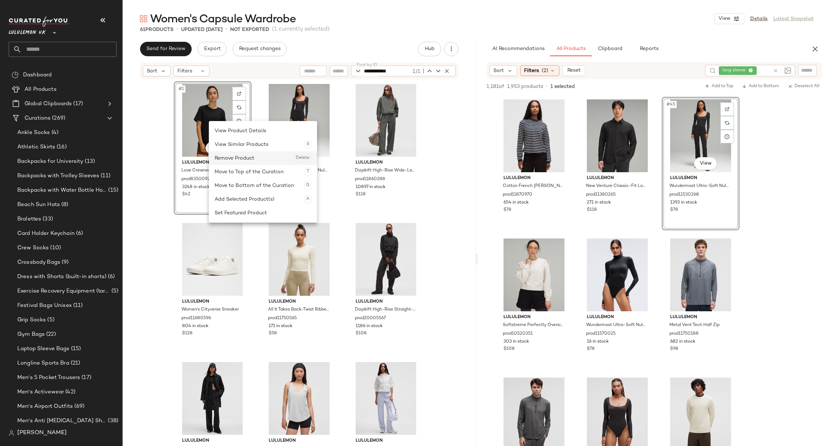
click at [239, 156] on div "Remove Product Delete" at bounding box center [263, 158] width 97 height 14
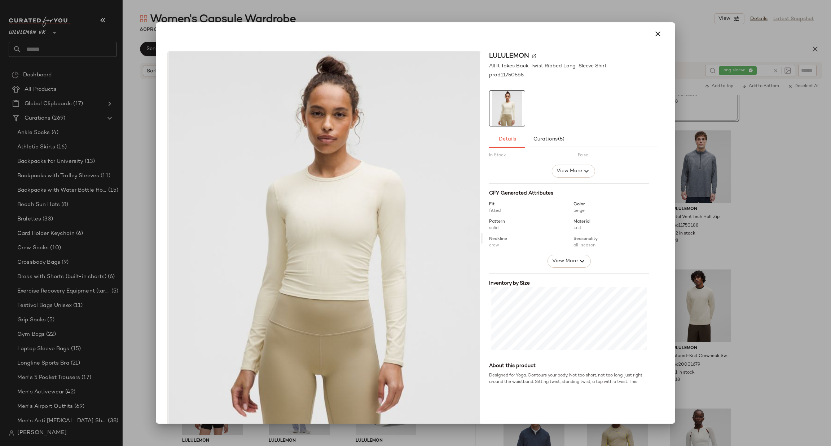
scroll to position [64, 0]
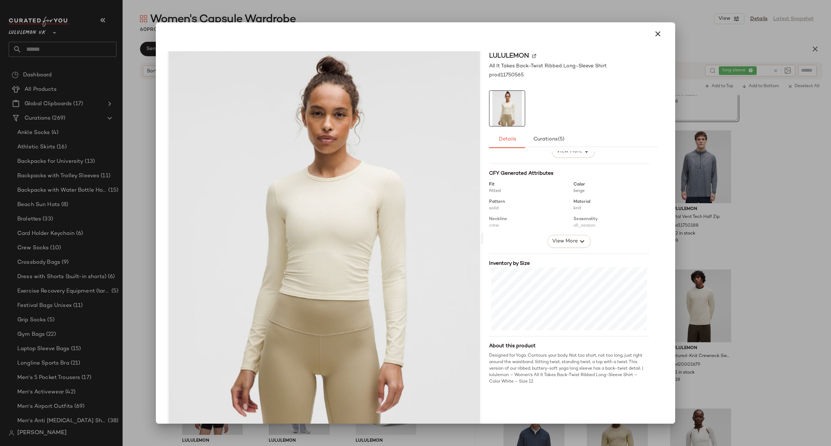
click at [793, 191] on div at bounding box center [415, 223] width 831 height 446
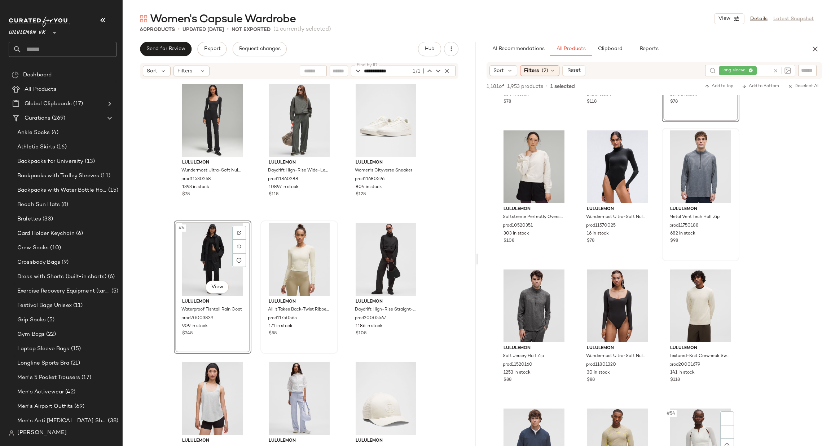
scroll to position [2272, 0]
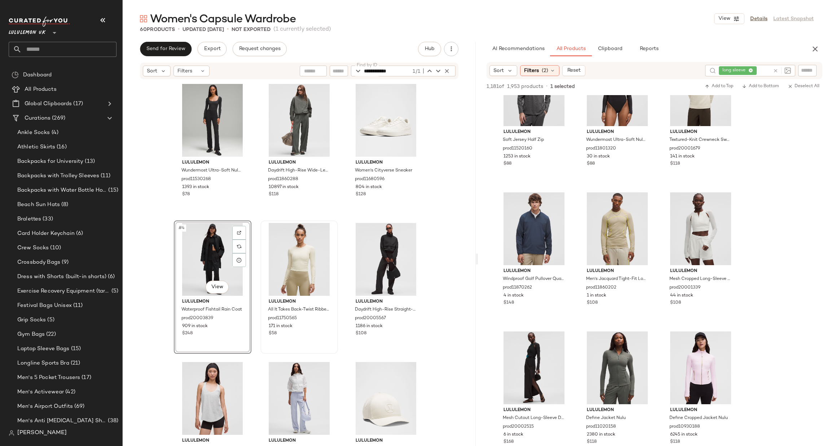
click at [443, 245] on div "lululemon Wundermost Ultra-Soft Nulu Square-Neck Long-Sleeve Bodysuit prod11530…" at bounding box center [299, 262] width 353 height 364
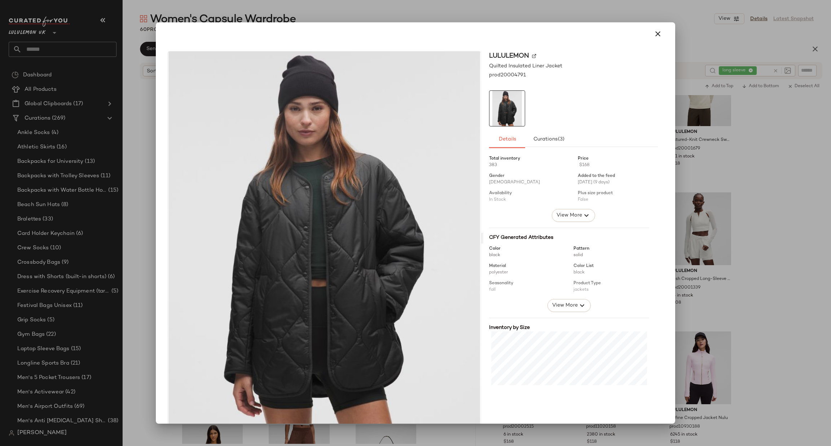
scroll to position [71, 0]
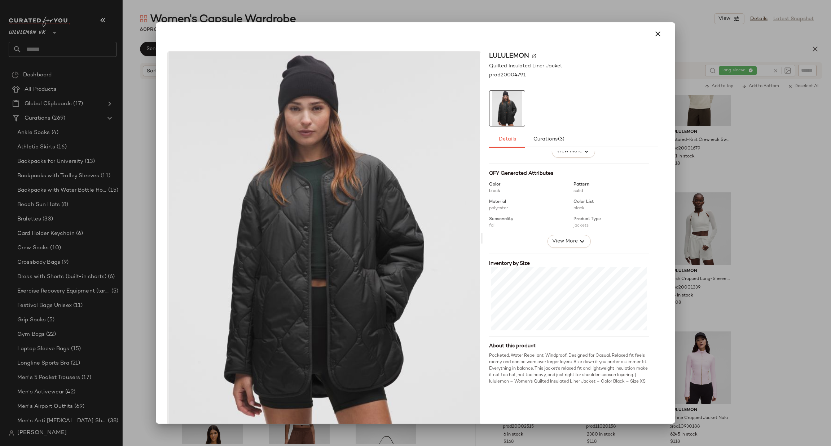
click at [802, 214] on div at bounding box center [415, 223] width 831 height 446
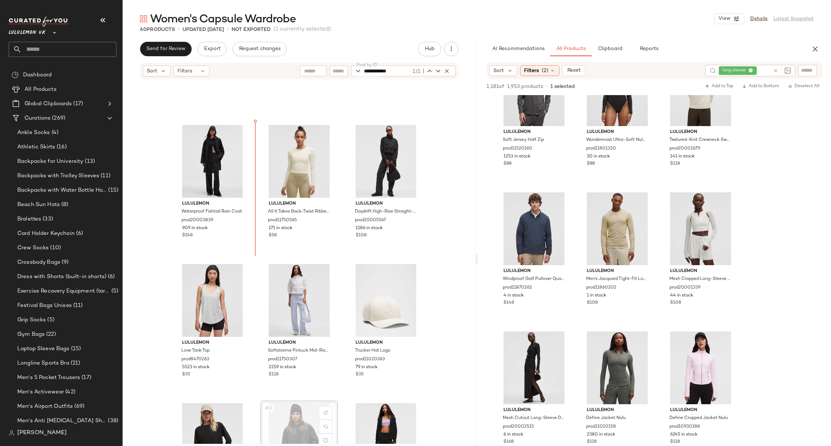
scroll to position [102, 0]
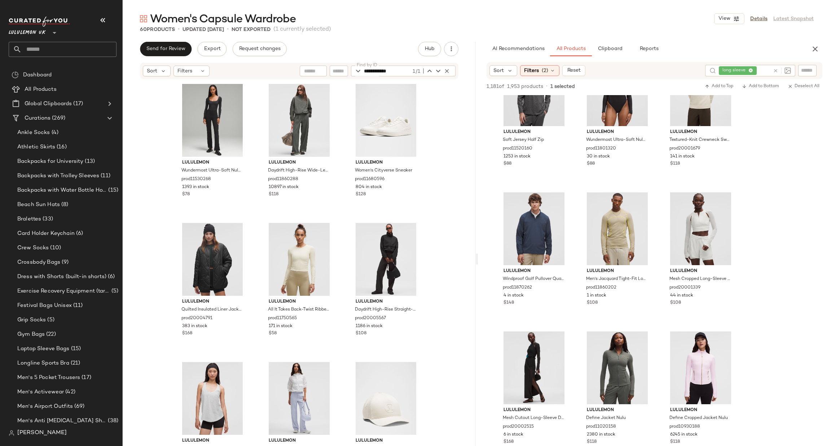
click at [773, 70] on icon at bounding box center [775, 70] width 5 height 5
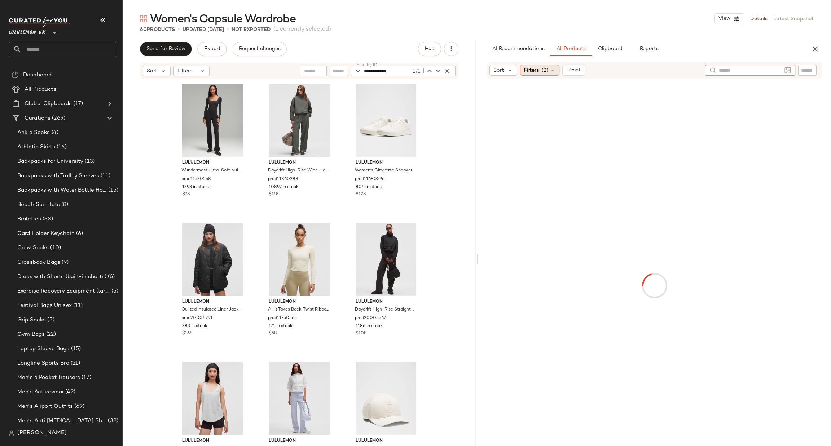
click at [534, 72] on span "Filters" at bounding box center [531, 71] width 15 height 8
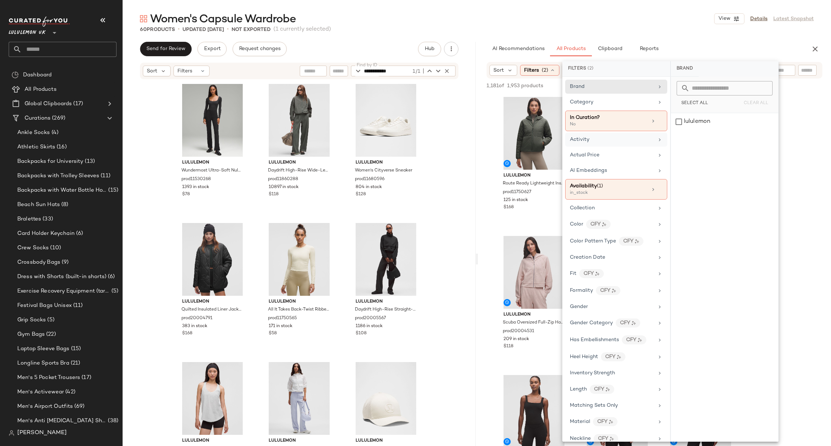
click at [618, 139] on div "Activity" at bounding box center [612, 140] width 84 height 8
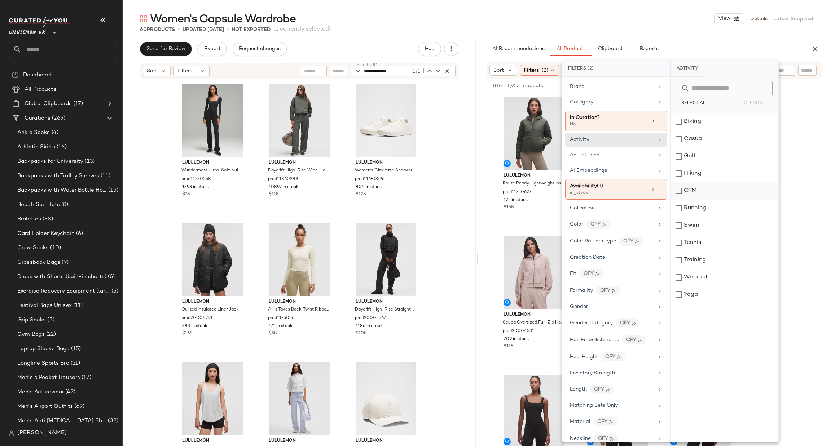
click at [694, 192] on div "OTM" at bounding box center [724, 190] width 107 height 17
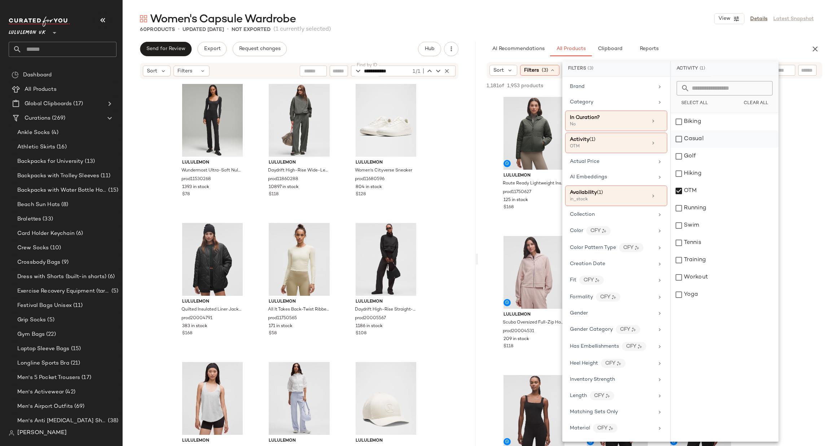
click at [716, 139] on div "Casual" at bounding box center [724, 139] width 107 height 17
click at [596, 316] on div "Gender" at bounding box center [612, 314] width 84 height 8
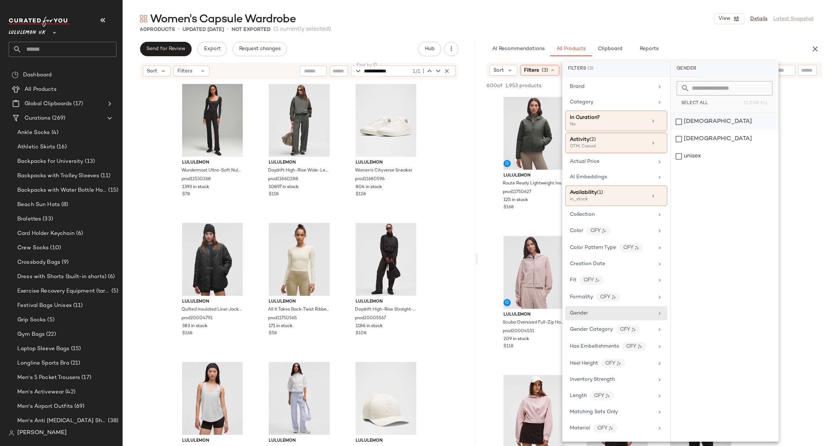
click at [698, 120] on div "female" at bounding box center [724, 121] width 107 height 17
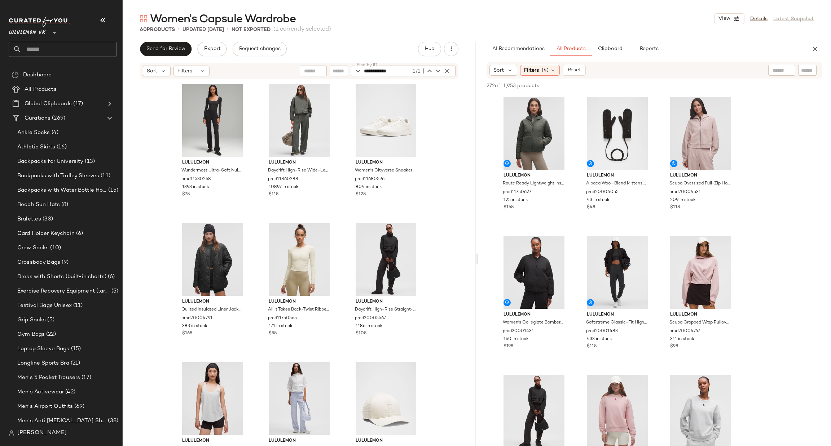
click at [801, 70] on input "text" at bounding box center [807, 71] width 13 height 8
type input "****"
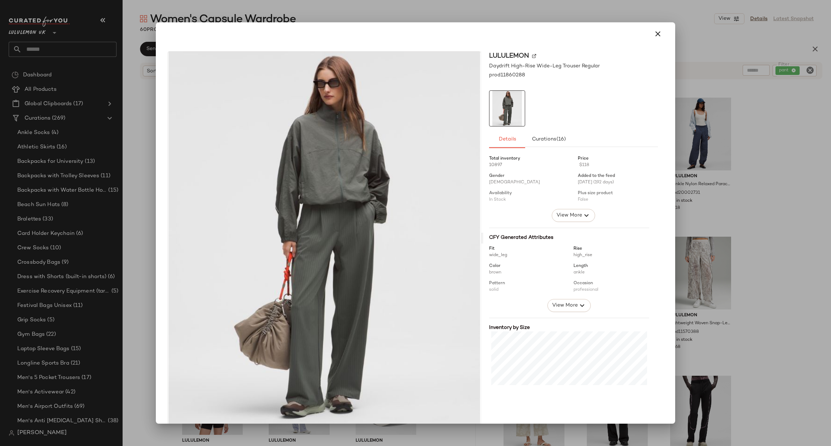
click at [760, 155] on div at bounding box center [415, 223] width 831 height 446
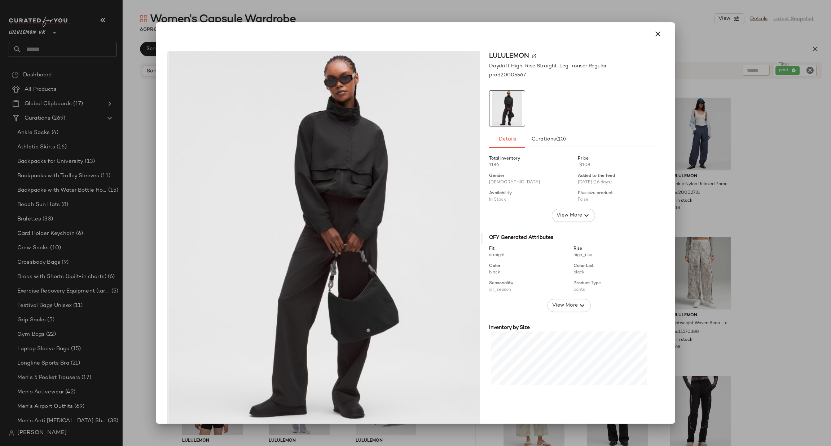
click at [760, 193] on div at bounding box center [415, 223] width 831 height 446
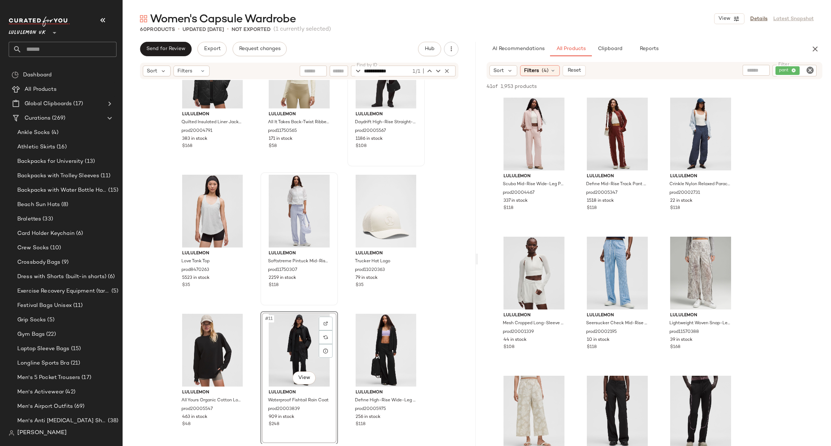
scroll to position [222, 0]
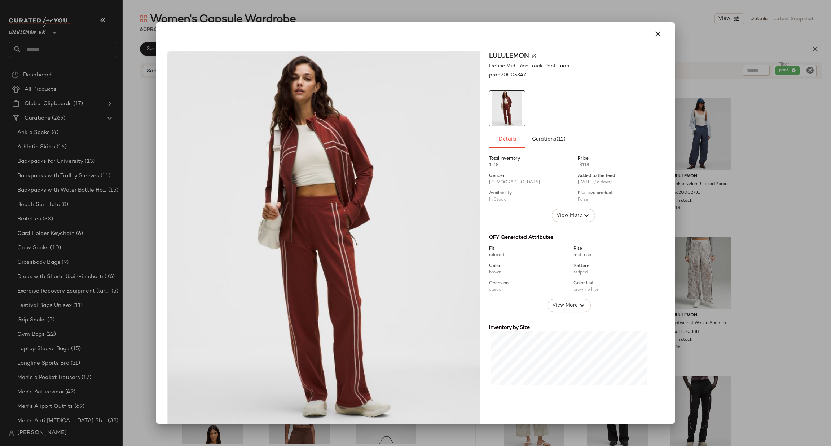
click at [759, 132] on div at bounding box center [415, 223] width 831 height 446
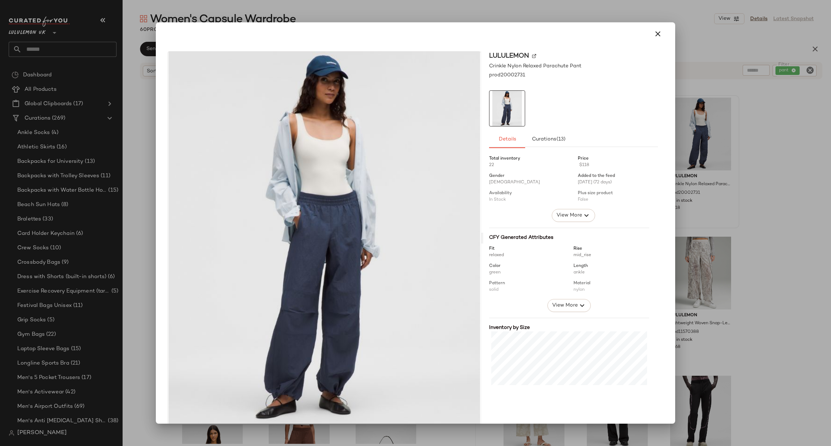
click at [753, 153] on div at bounding box center [415, 223] width 831 height 446
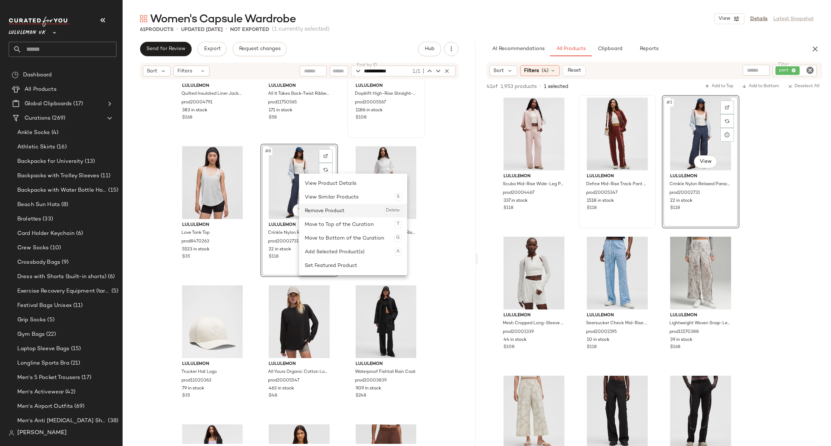
click at [335, 210] on div "Remove Product Delete" at bounding box center [353, 211] width 97 height 14
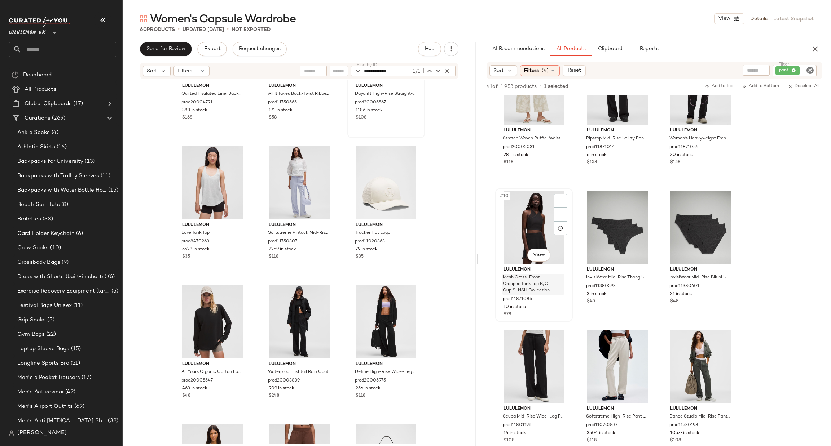
scroll to position [433, 0]
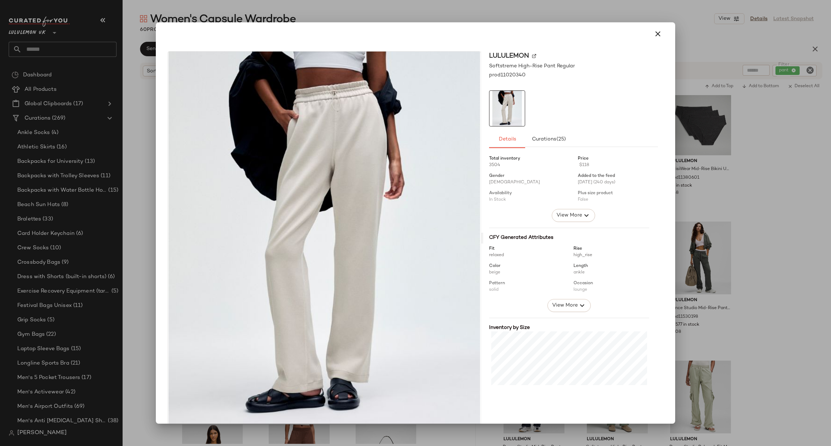
click at [748, 248] on div at bounding box center [415, 223] width 831 height 446
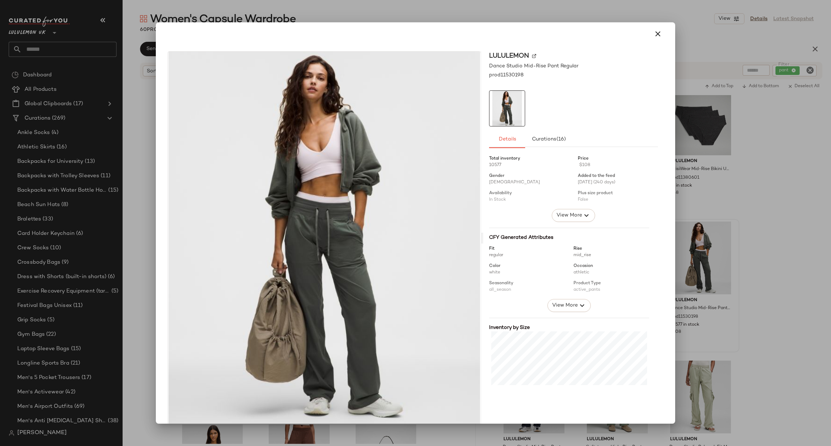
click at [759, 255] on div at bounding box center [415, 223] width 831 height 446
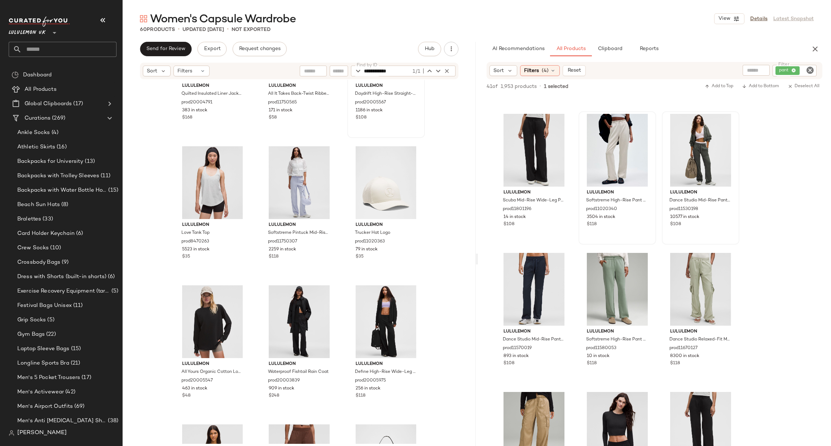
scroll to position [649, 0]
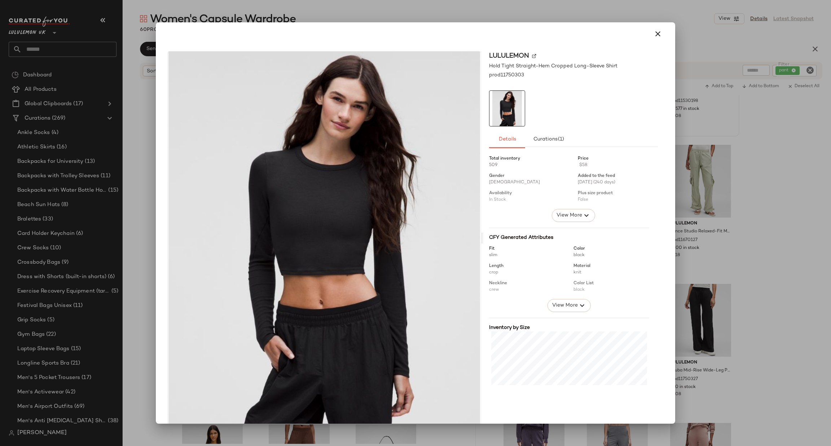
click at [735, 269] on div at bounding box center [415, 223] width 831 height 446
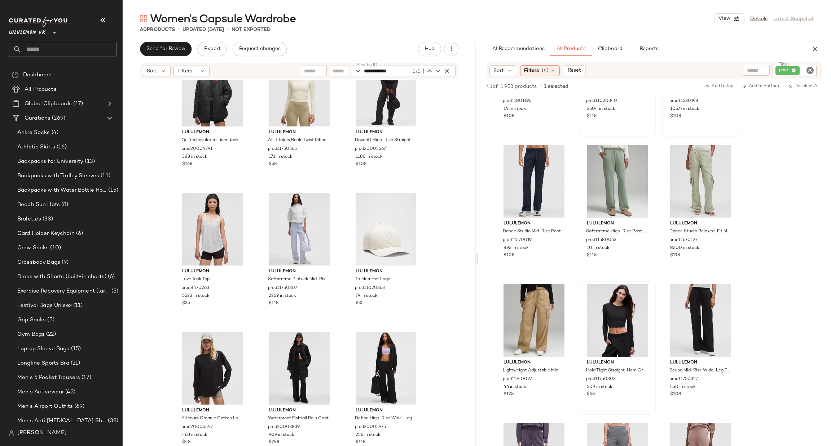
scroll to position [222, 0]
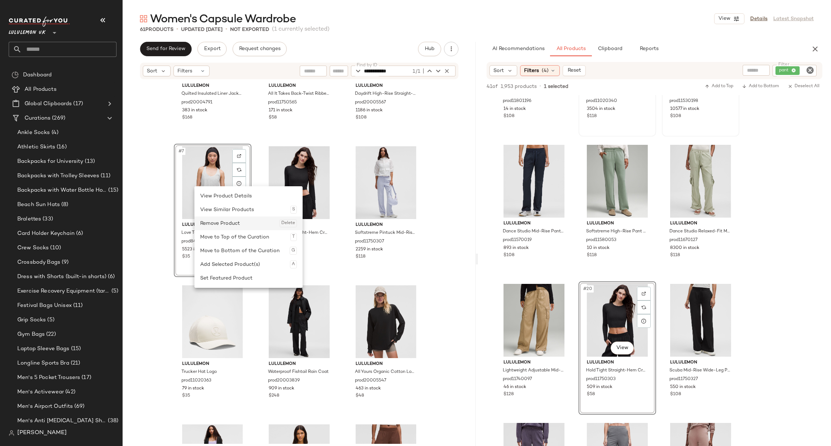
click at [217, 225] on div "Remove Product Delete" at bounding box center [248, 224] width 97 height 14
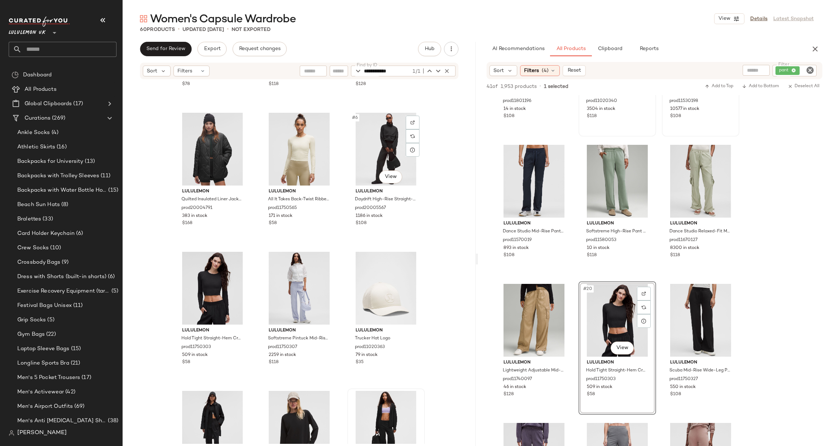
scroll to position [108, 0]
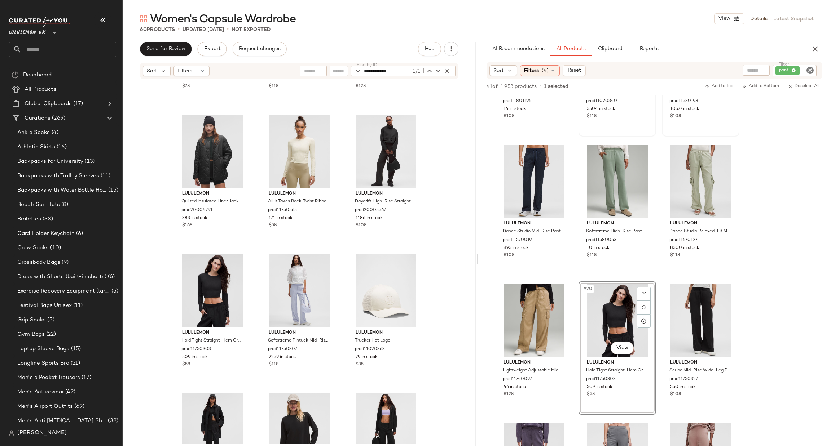
click at [808, 72] on icon "Clear Filter" at bounding box center [810, 70] width 9 height 9
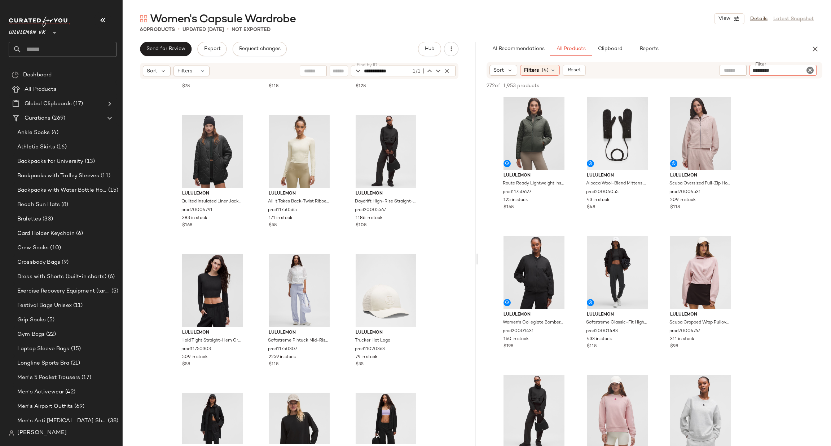
type input "**********"
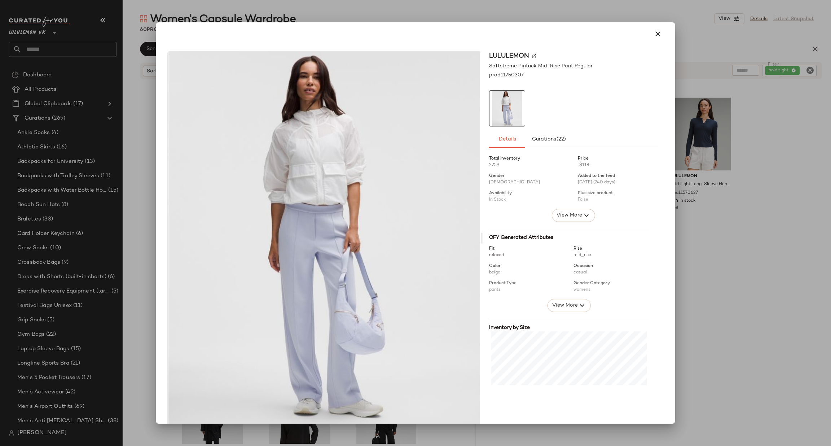
click at [723, 211] on div at bounding box center [415, 223] width 831 height 446
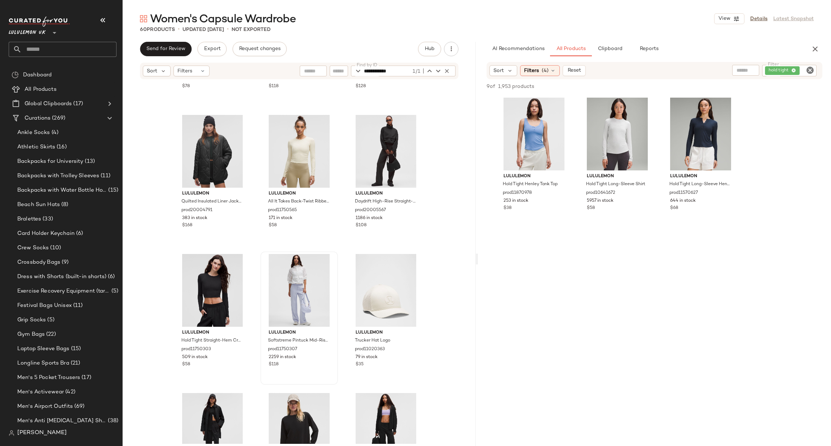
click at [813, 70] on icon "Clear Filter" at bounding box center [810, 70] width 9 height 9
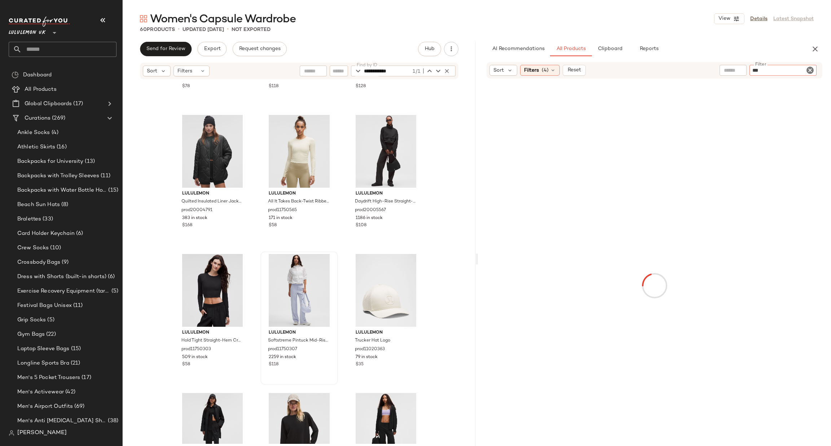
type input "****"
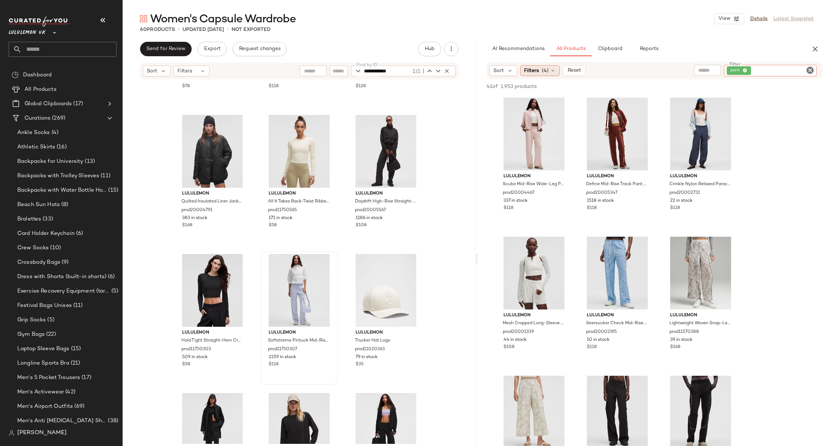
click at [545, 67] on span "(4)" at bounding box center [545, 71] width 7 height 8
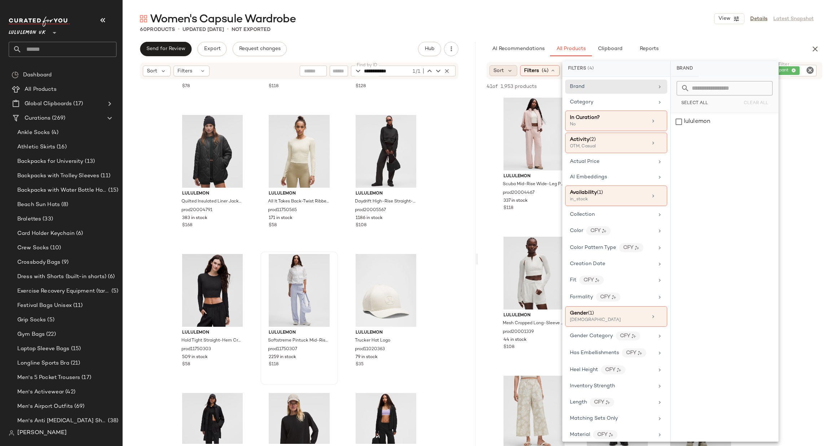
click at [492, 71] on div "Sort" at bounding box center [503, 70] width 28 height 11
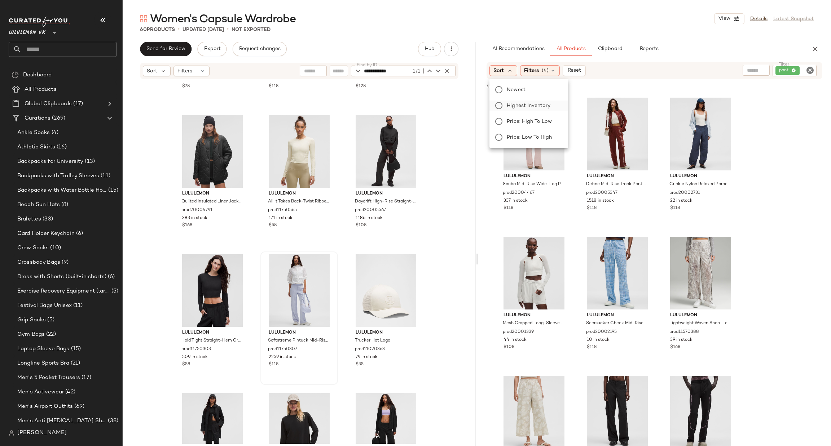
click at [529, 104] on span "Highest Inventory" at bounding box center [529, 106] width 44 height 8
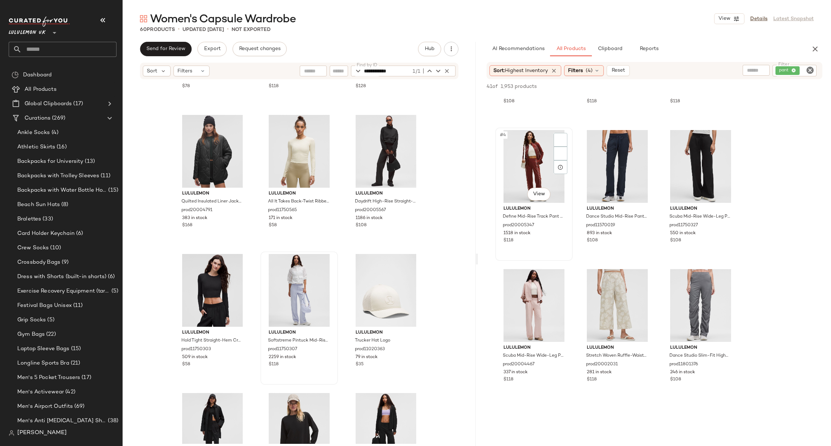
scroll to position [108, 0]
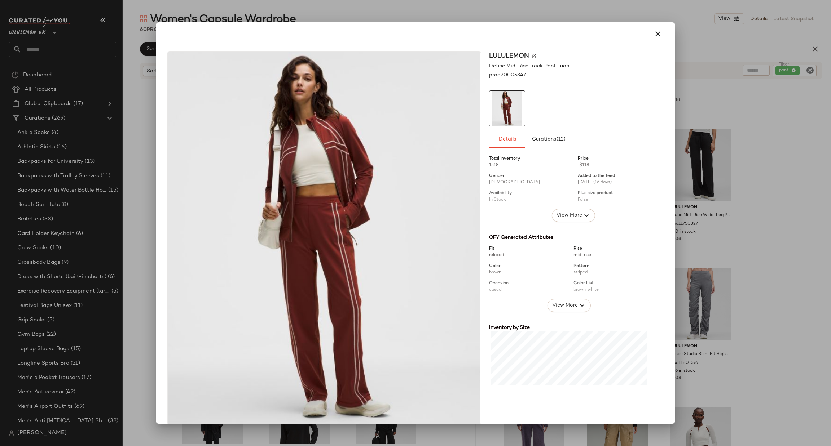
click at [770, 124] on div at bounding box center [415, 223] width 831 height 446
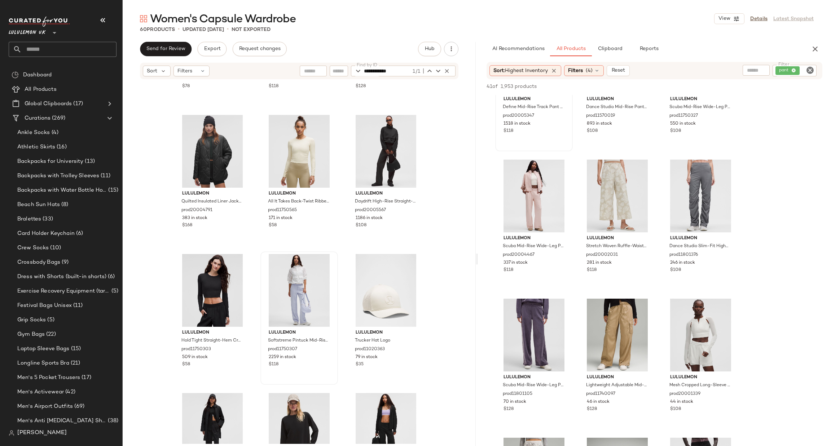
scroll to position [0, 0]
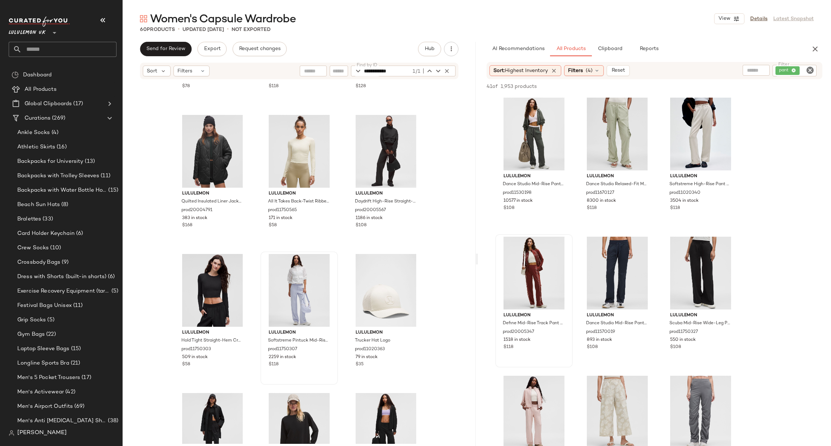
click at [808, 73] on icon "Clear Filter" at bounding box center [810, 70] width 9 height 9
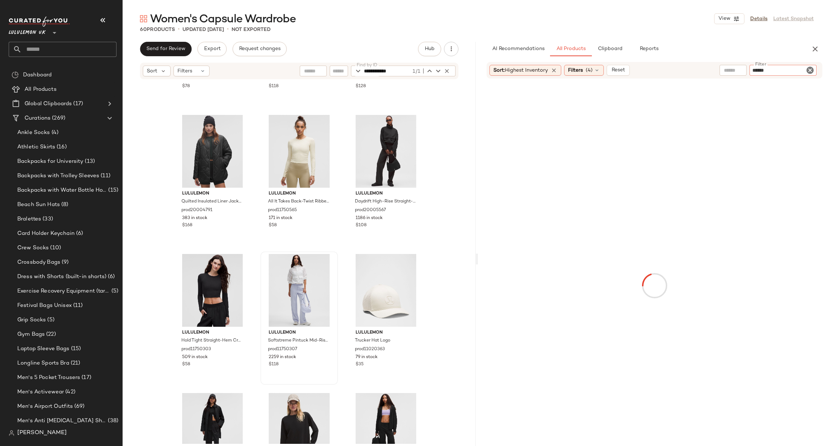
type input "*******"
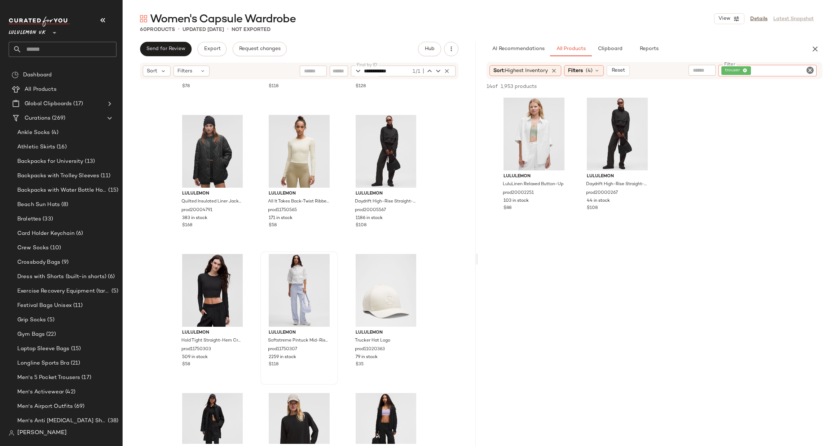
click at [811, 67] on icon "Clear Filter" at bounding box center [810, 70] width 9 height 9
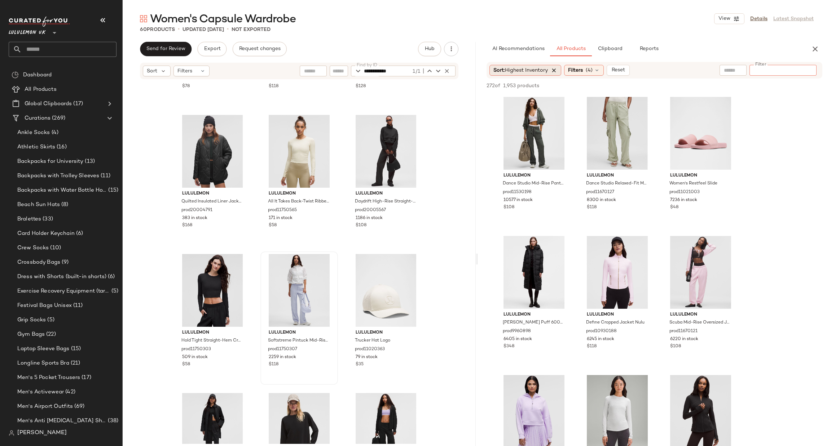
click at [556, 73] on icon at bounding box center [554, 70] width 6 height 6
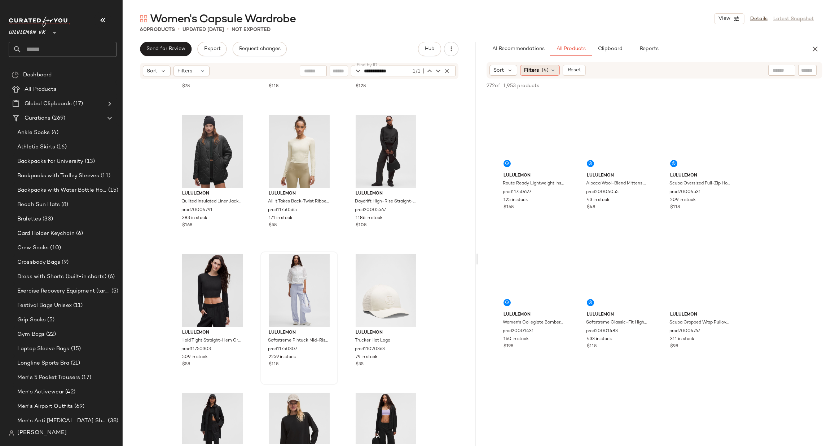
click at [533, 71] on span "Filters" at bounding box center [531, 71] width 15 height 8
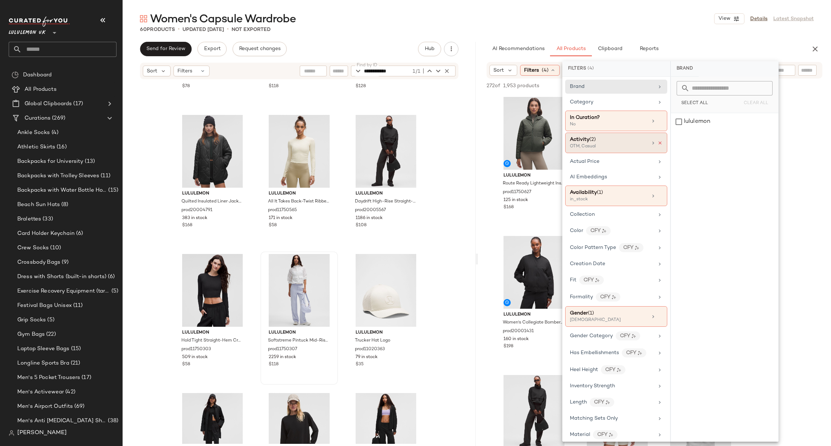
click at [657, 142] on icon at bounding box center [659, 143] width 5 height 5
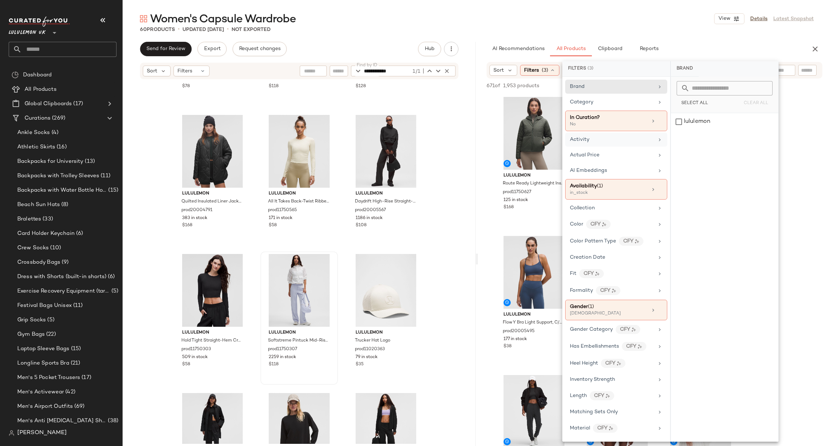
click at [786, 74] on div at bounding box center [781, 70] width 27 height 11
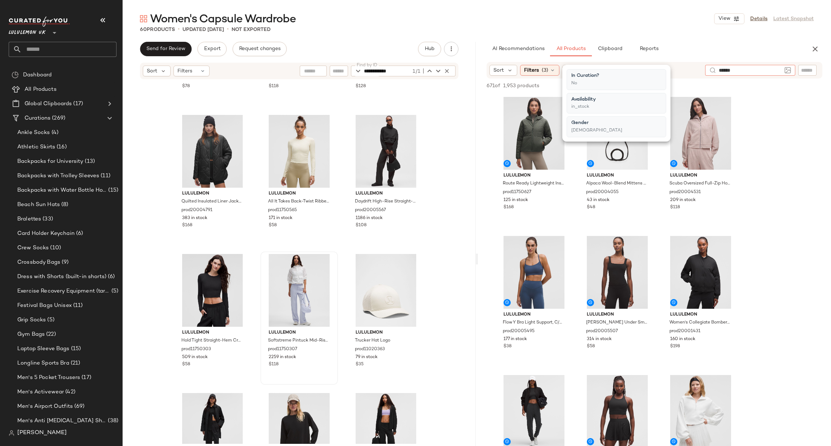
type input "*******"
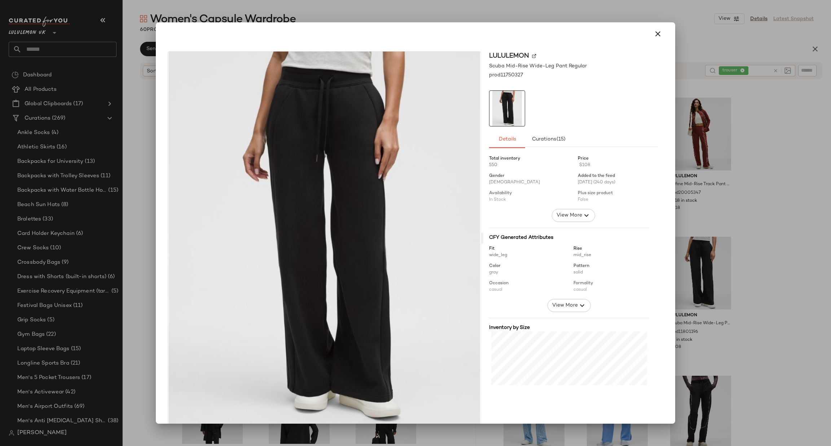
click at [739, 147] on div at bounding box center [415, 223] width 831 height 446
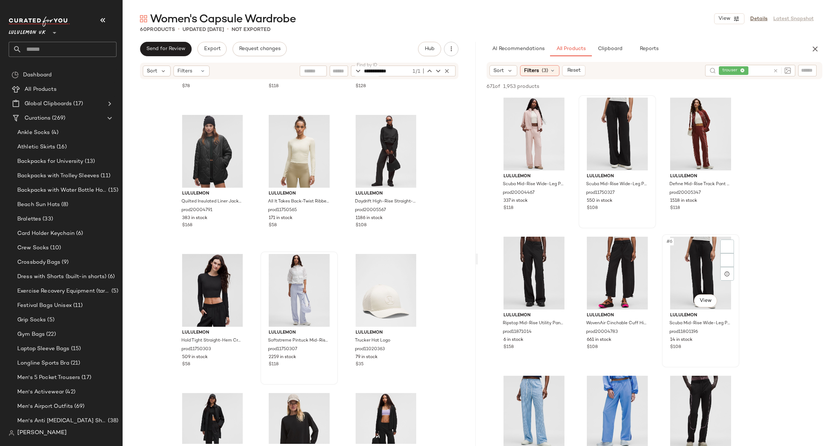
scroll to position [216, 0]
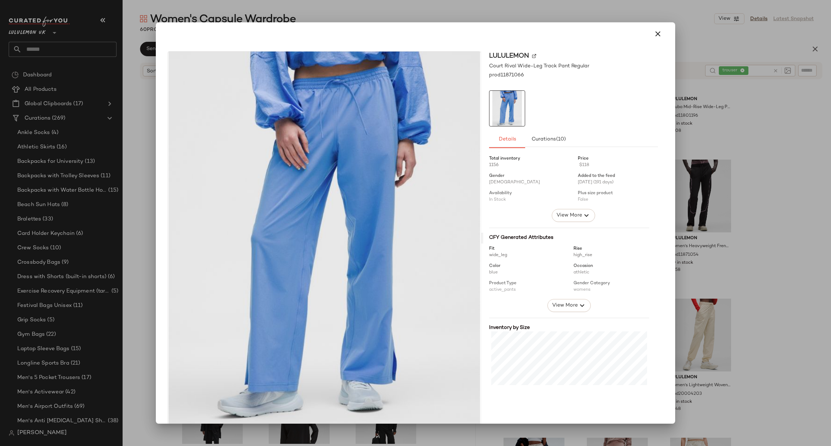
click at [769, 173] on div at bounding box center [415, 223] width 831 height 446
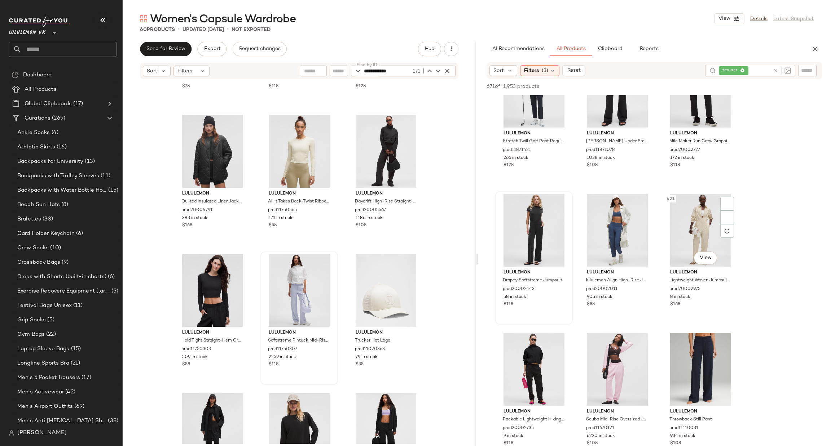
scroll to position [757, 0]
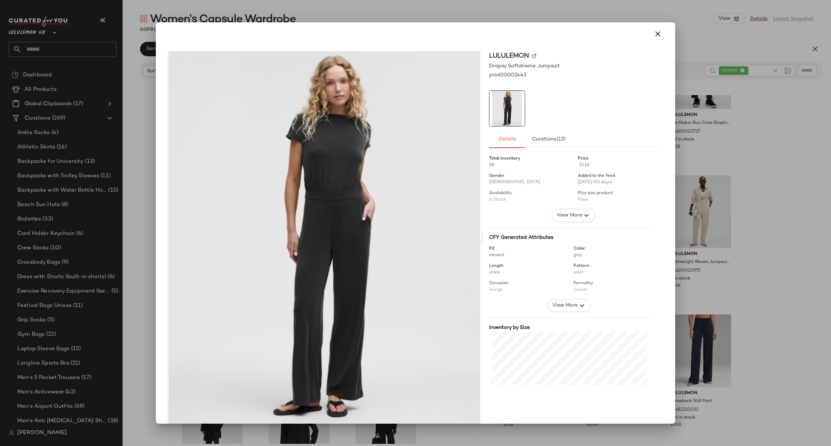
click at [708, 191] on div at bounding box center [415, 223] width 831 height 446
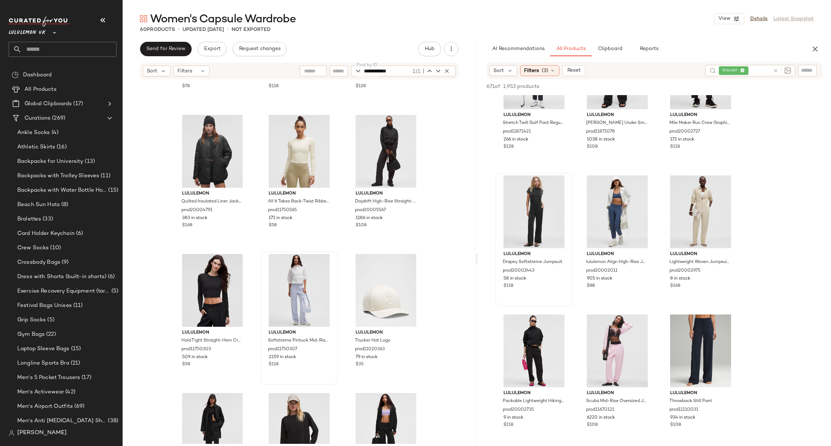
scroll to position [866, 0]
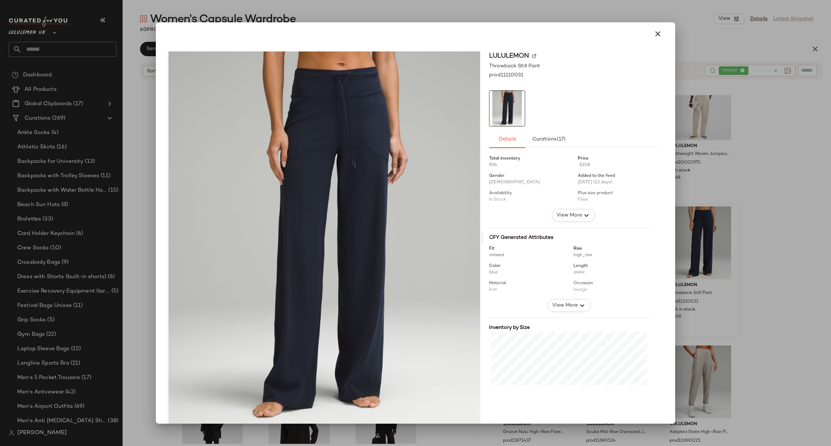
click at [738, 245] on div at bounding box center [415, 223] width 831 height 446
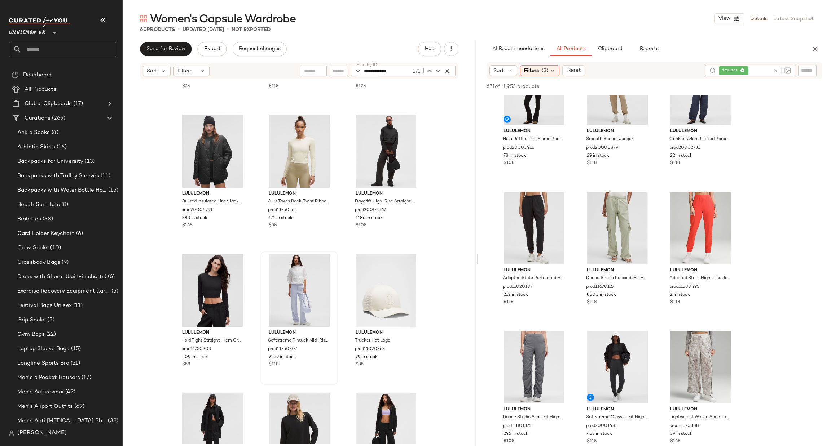
scroll to position [1406, 0]
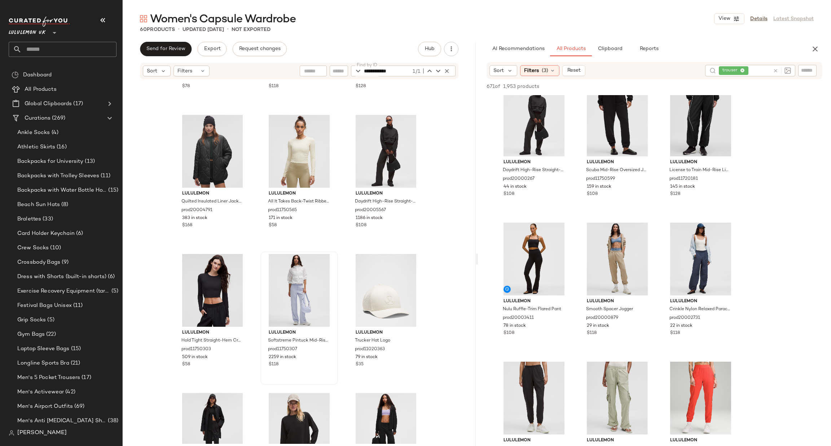
click at [776, 71] on icon at bounding box center [775, 70] width 5 height 5
drag, startPoint x: 807, startPoint y: 71, endPoint x: 804, endPoint y: 68, distance: 4.9
click at [807, 71] on input "text" at bounding box center [807, 71] width 13 height 8
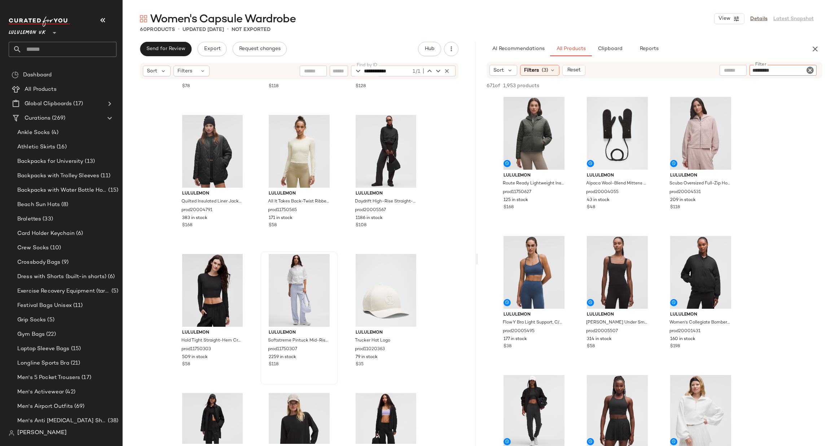
type input "**********"
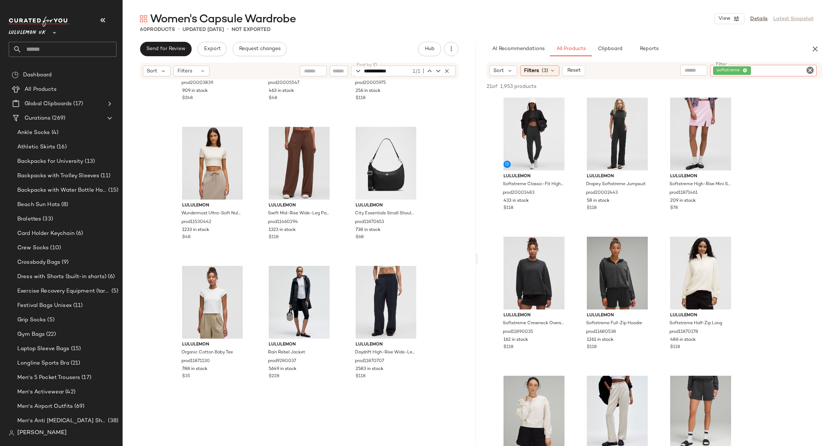
scroll to position [547, 0]
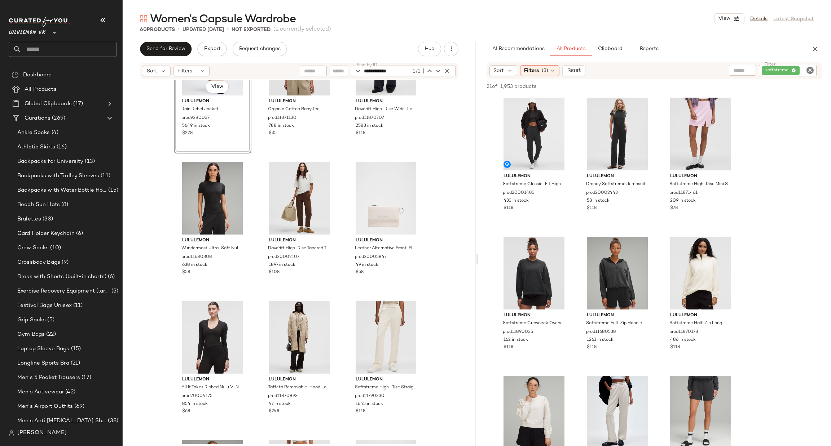
scroll to position [871, 0]
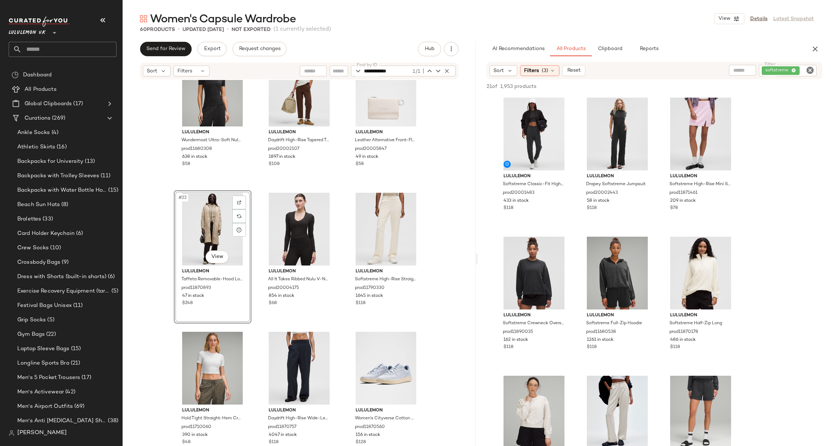
click at [470, 237] on div "lululemon Wundermost Ultra-Soft Nulu Hip-Length Crewneck Shirt prod11680308 638…" at bounding box center [299, 262] width 353 height 364
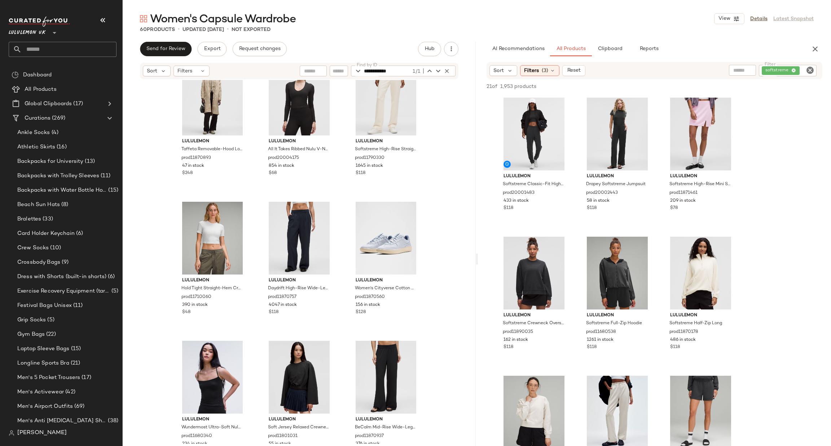
scroll to position [1088, 0]
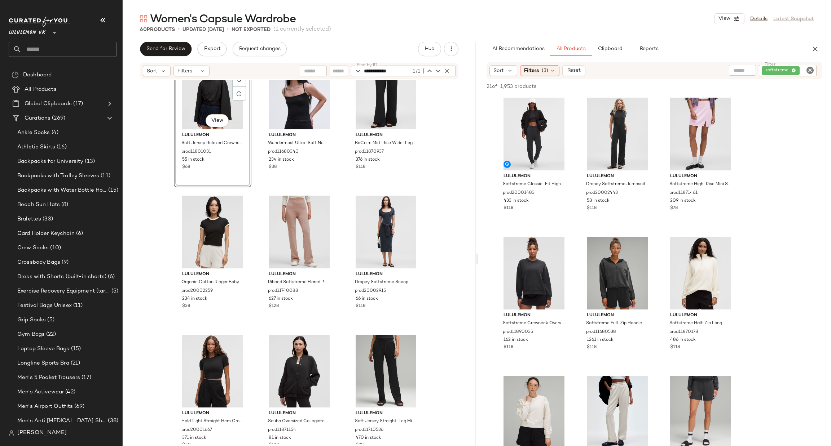
scroll to position [1304, 0]
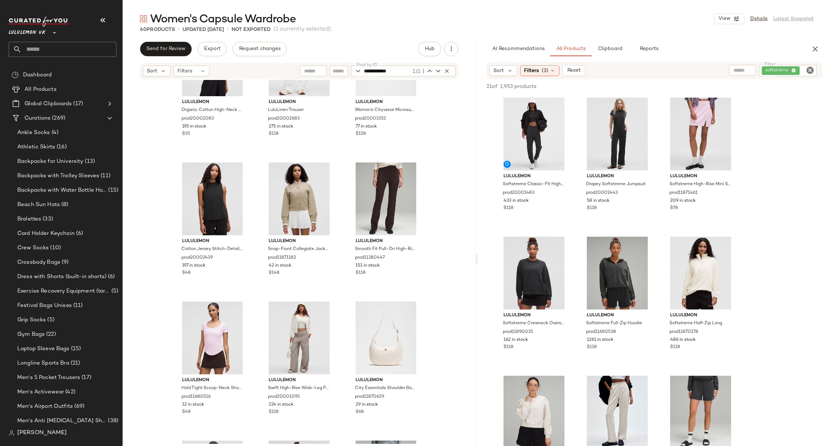
scroll to position [2170, 0]
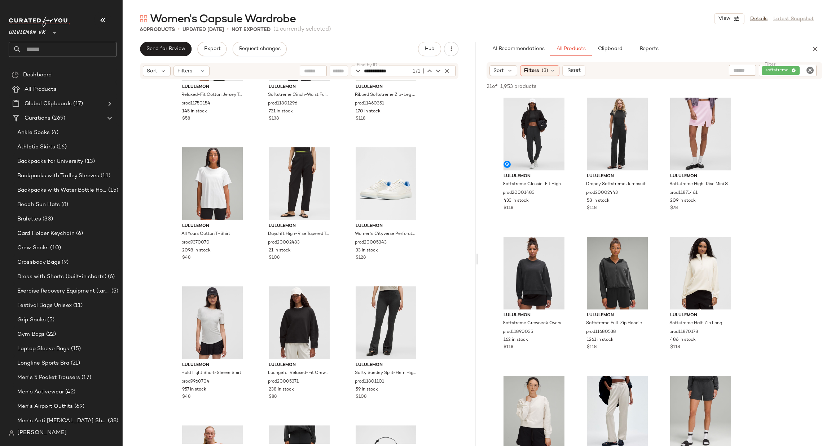
drag, startPoint x: 458, startPoint y: 221, endPoint x: 445, endPoint y: 230, distance: 15.2
click at [445, 230] on div "lululemon Relaxed-Fit Cotton Jersey T-Shirt Wordmark prod11750154 145 in stock …" at bounding box center [299, 262] width 353 height 364
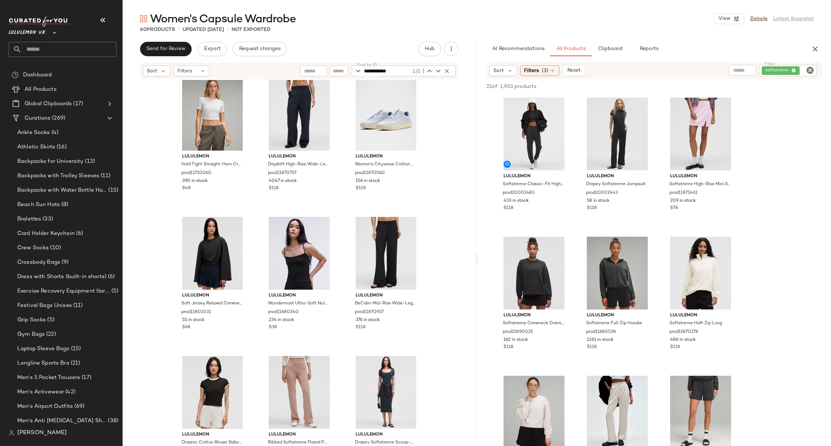
scroll to position [1123, 0]
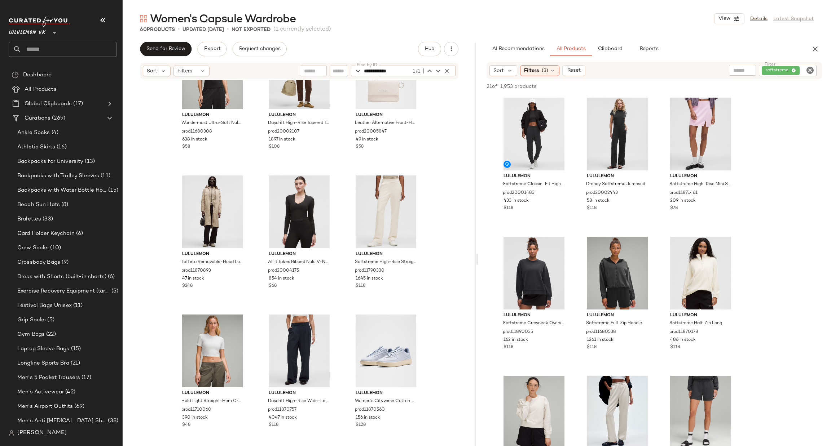
scroll to position [907, 0]
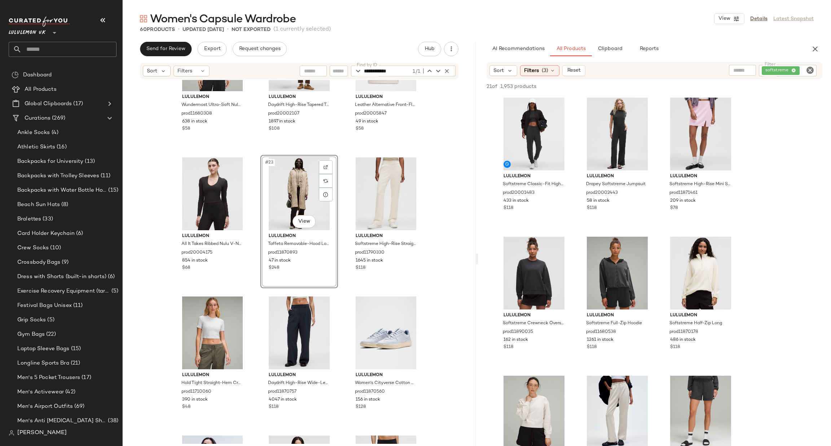
click at [439, 173] on div "lululemon Wundermost Ultra-Soft Nulu Hip-Length Crewneck Shirt prod11680308 638…" at bounding box center [299, 262] width 353 height 364
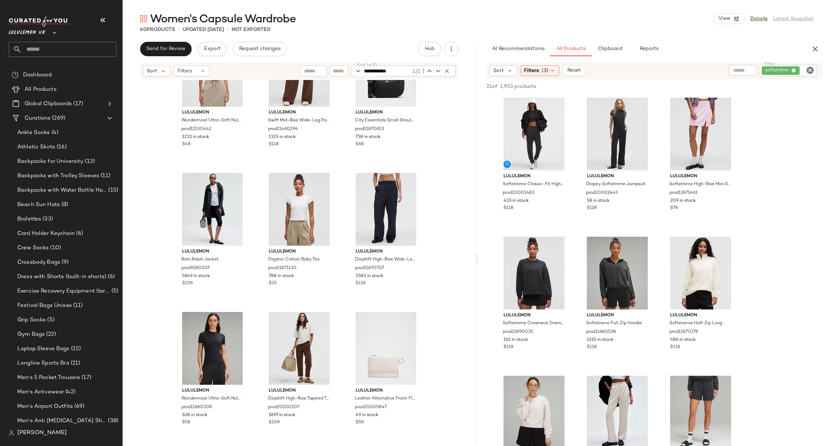
scroll to position [582, 0]
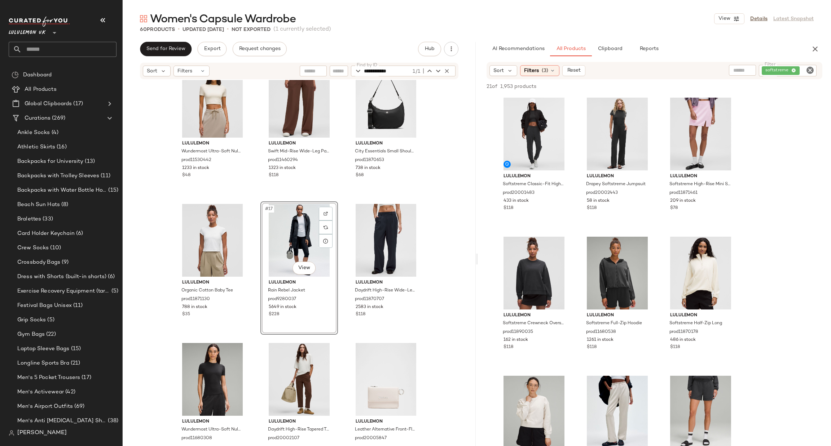
click at [436, 211] on div "lululemon Wundermost Ultra-Soft Nulu Crewneck Cropped T-Shirt prod11530442 1233…" at bounding box center [299, 262] width 353 height 364
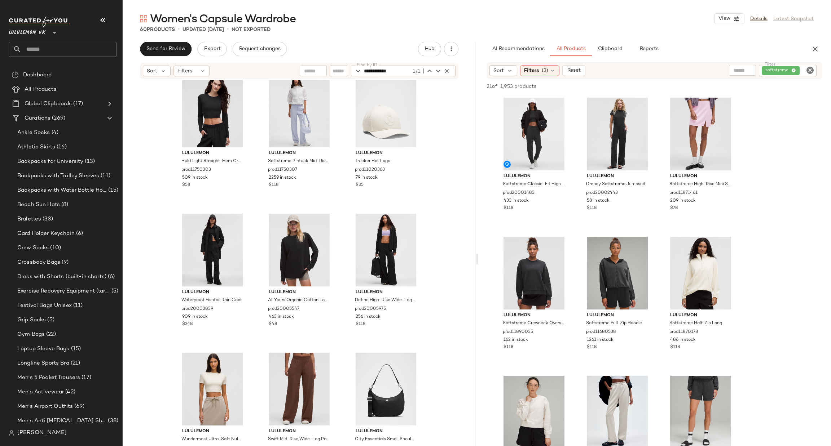
scroll to position [257, 0]
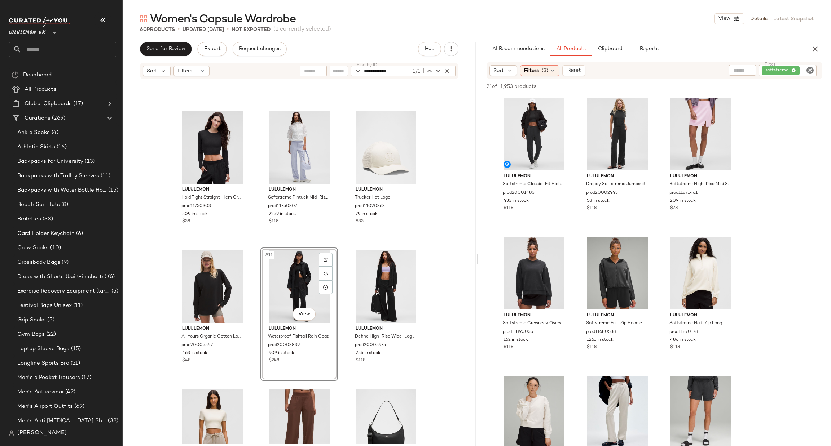
click at [440, 250] on div "lululemon Hold Tight Straight-Hem Cropped Long-Sleeve Shirt prod11750303 509 in…" at bounding box center [299, 262] width 353 height 364
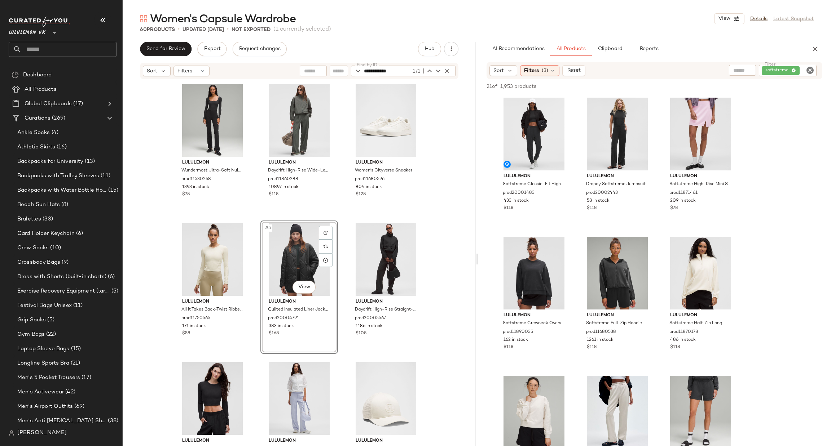
click at [436, 230] on div "lululemon Wundermost Ultra-Soft Nulu Square-Neck Long-Sleeve Bodysuit prod11530…" at bounding box center [299, 262] width 353 height 364
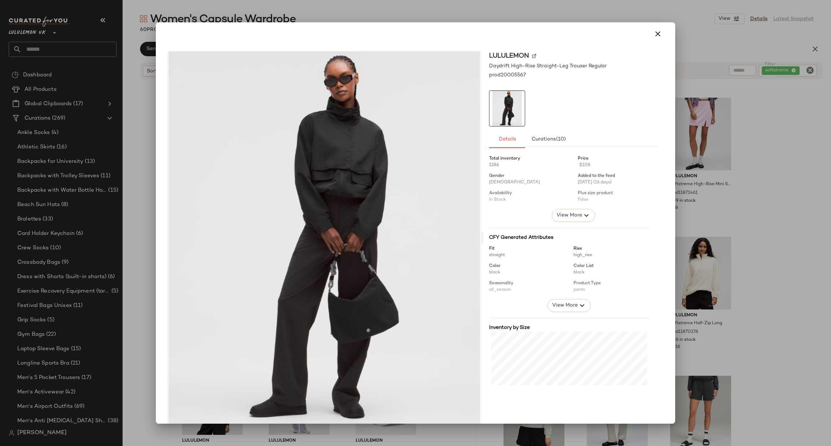
click at [710, 170] on div at bounding box center [415, 223] width 831 height 446
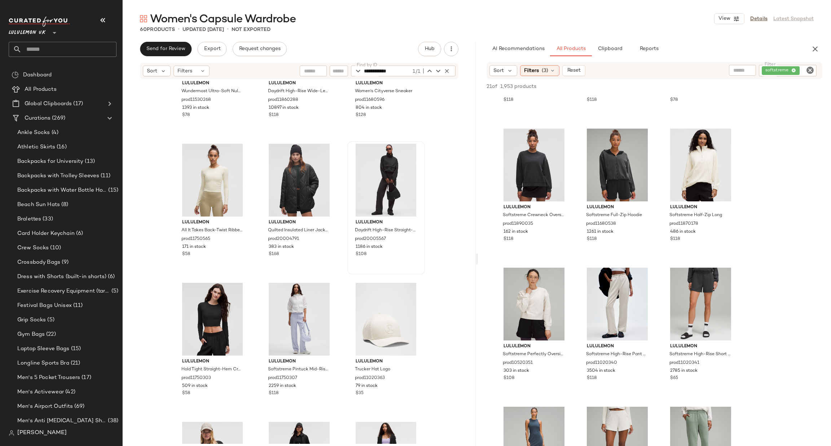
scroll to position [108, 0]
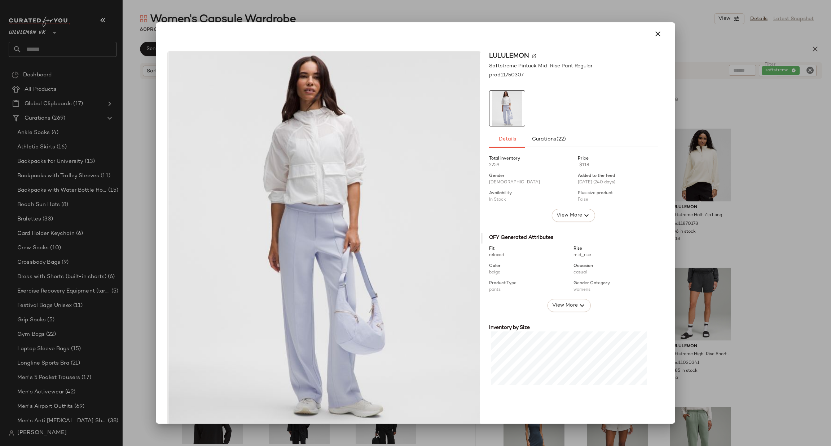
click at [785, 217] on div at bounding box center [415, 223] width 831 height 446
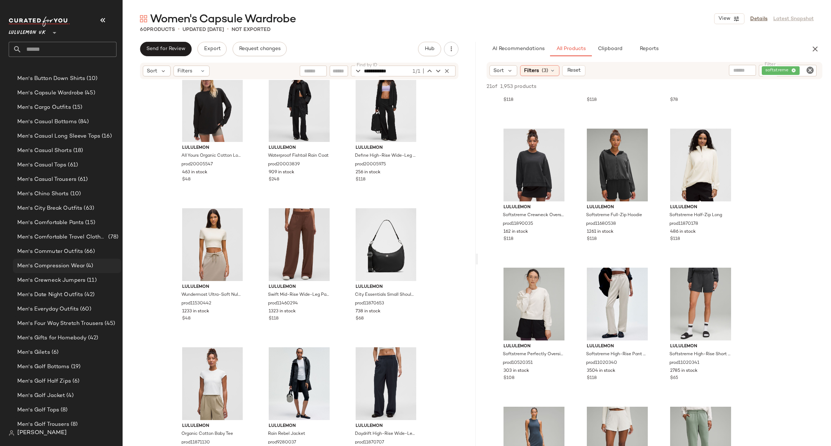
scroll to position [444, 0]
click at [101, 297] on div "Men's Date Night Outfits (42)" at bounding box center [66, 295] width 103 height 8
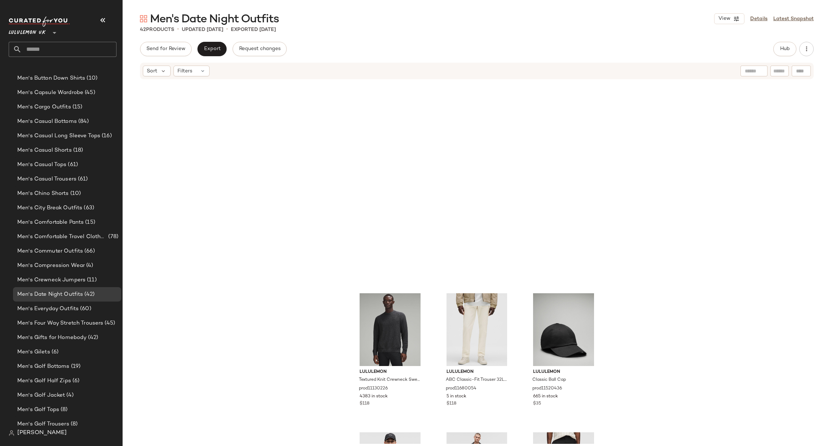
scroll to position [612, 0]
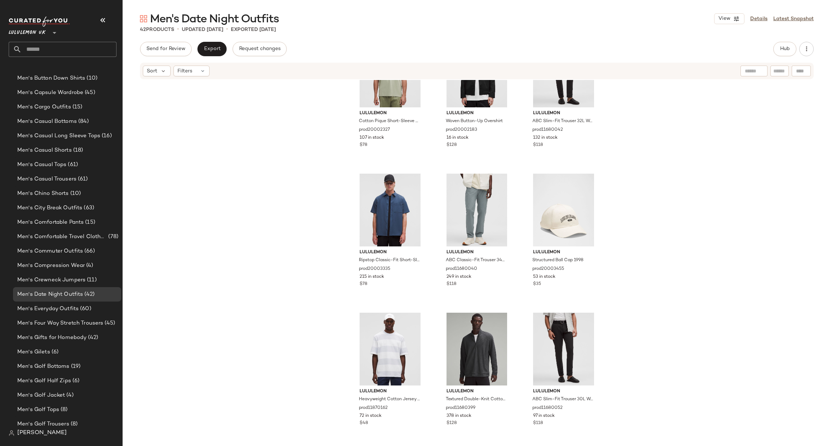
click at [661, 124] on div "lululemon Cotton Pique Short-Sleeve Polo Shirt prod20002327 107 in stock $78 lu…" at bounding box center [477, 262] width 708 height 364
click at [60, 50] on input "text" at bounding box center [69, 49] width 95 height 15
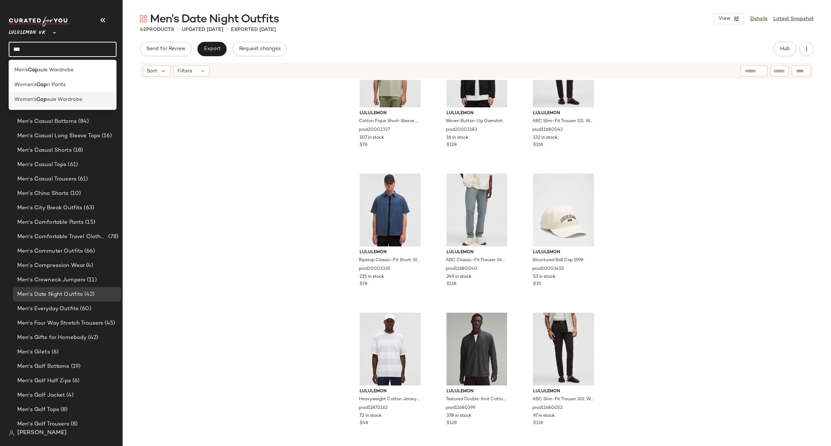
type input "***"
click at [71, 100] on span "sule Wardrobe" at bounding box center [64, 100] width 35 height 8
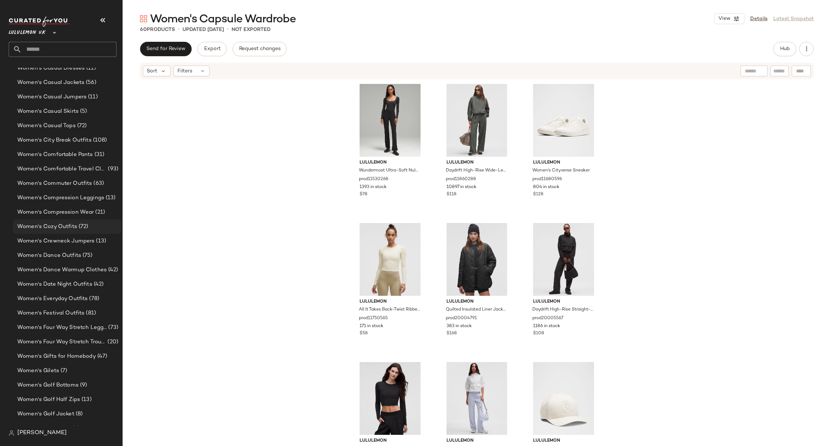
scroll to position [2221, 0]
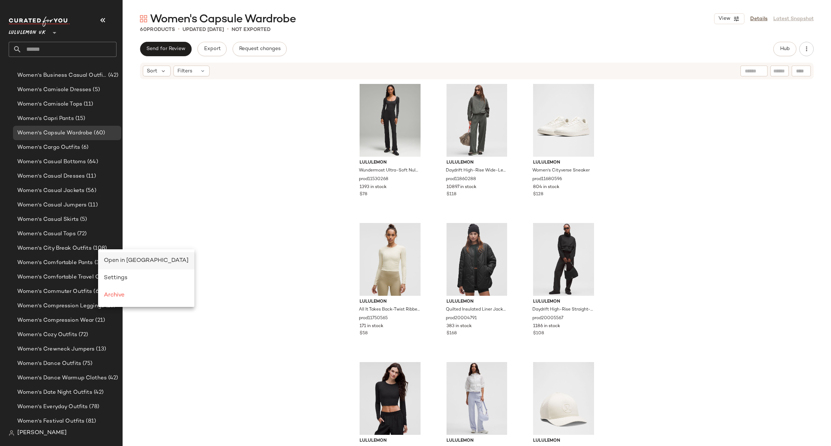
click at [123, 266] on div "Open in Split View" at bounding box center [146, 260] width 96 height 17
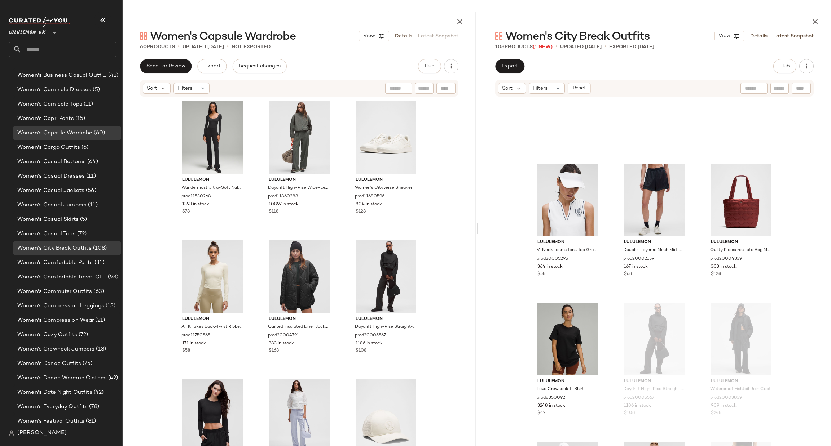
scroll to position [438, 0]
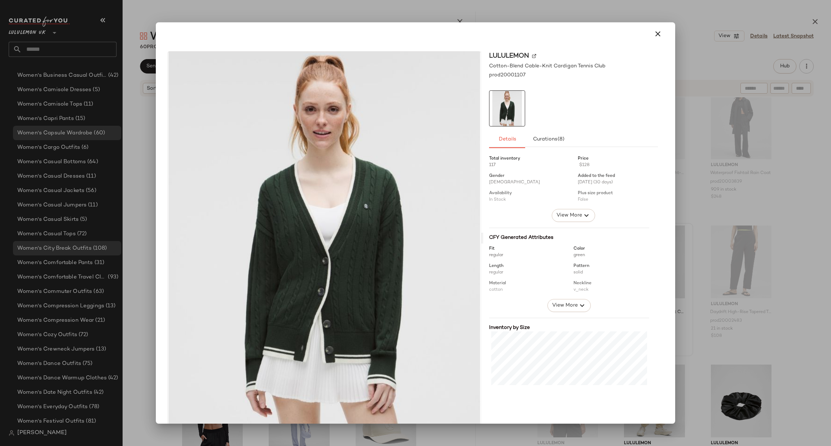
click at [795, 215] on div at bounding box center [415, 223] width 831 height 446
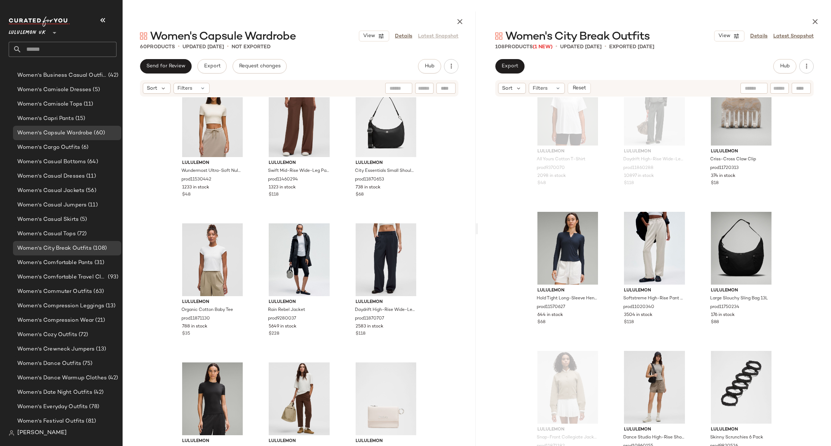
scroll to position [655, 0]
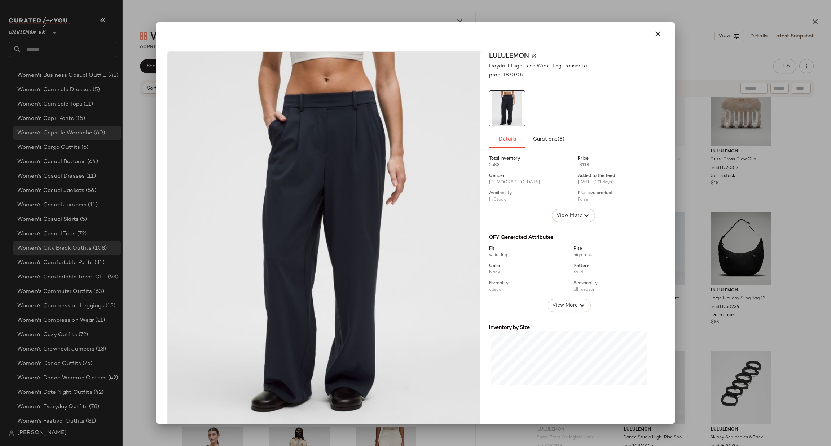
click at [714, 103] on div at bounding box center [415, 223] width 831 height 446
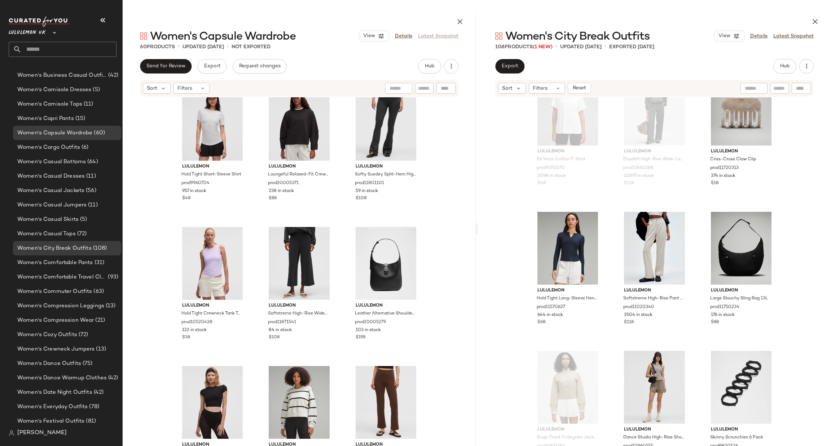
scroll to position [2421, 0]
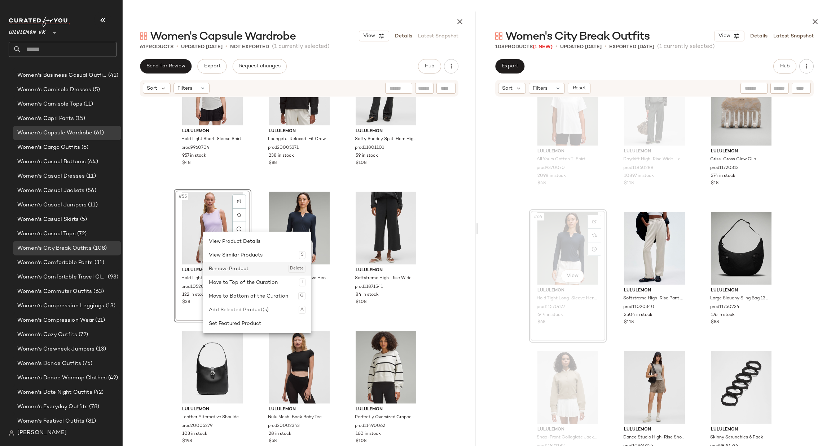
click at [238, 269] on div "Remove Product Delete" at bounding box center [257, 269] width 97 height 14
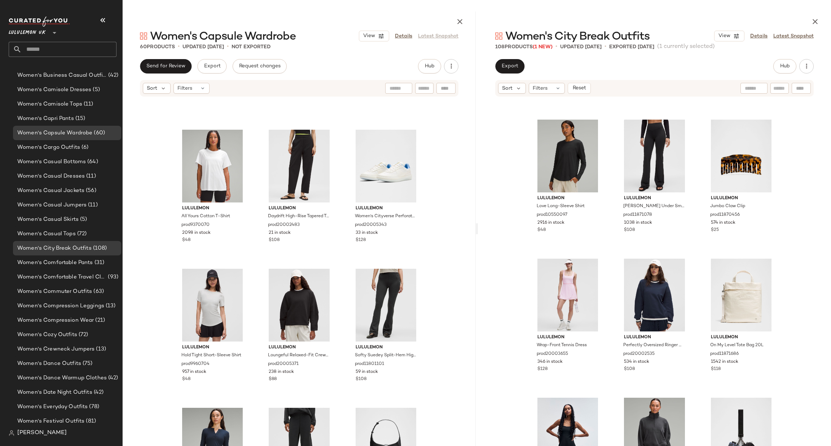
scroll to position [2096, 0]
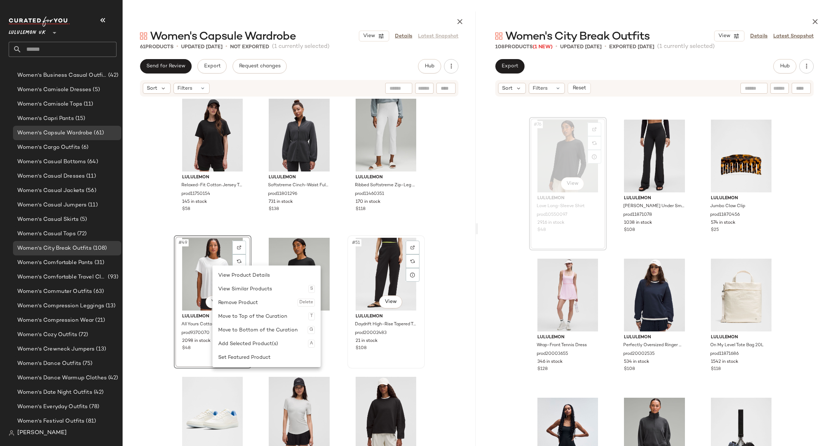
click at [419, 236] on div "#51 View lululemon Daydrift High-Rise Tapered Trouser Short prod20002483 21 in …" at bounding box center [386, 302] width 76 height 132
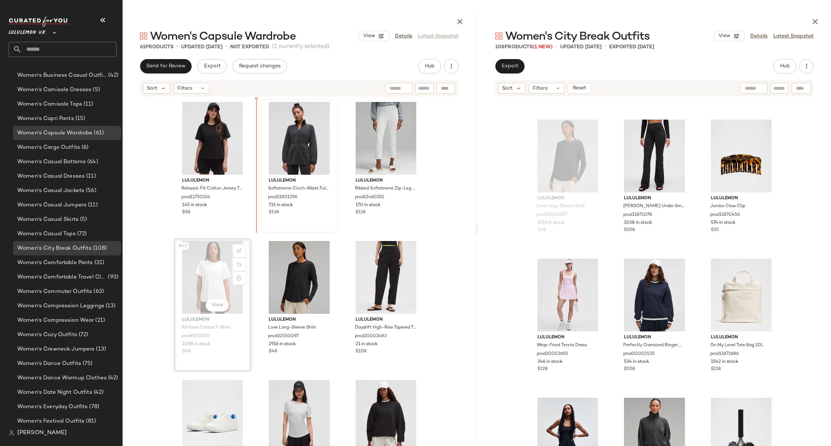
scroll to position [2091, 0]
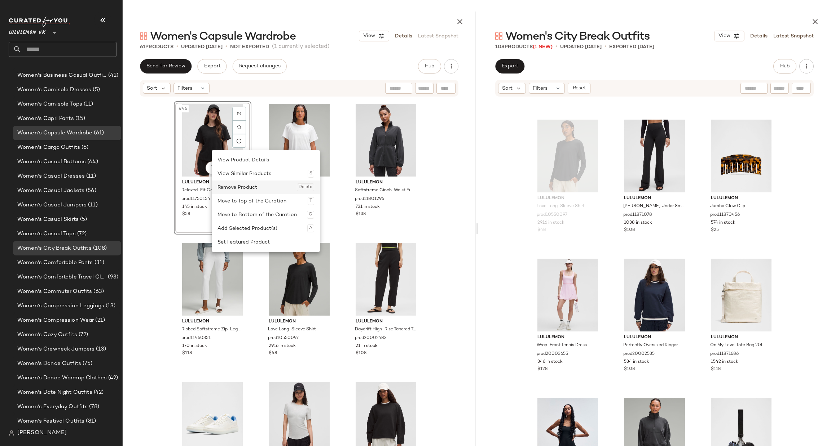
click at [230, 184] on div "Remove Product Delete" at bounding box center [265, 188] width 97 height 14
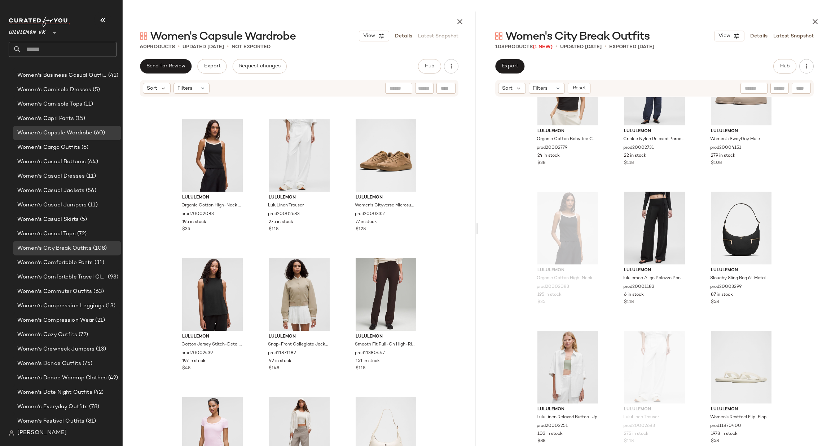
scroll to position [4540, 0]
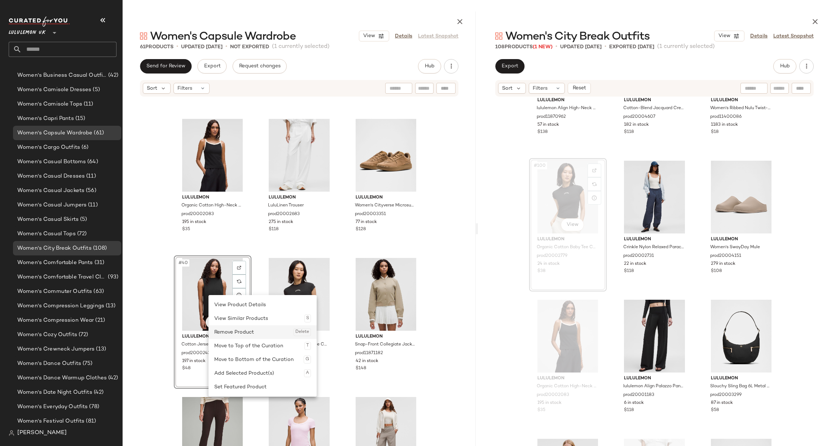
click at [246, 329] on div "Remove Product Delete" at bounding box center [262, 333] width 97 height 14
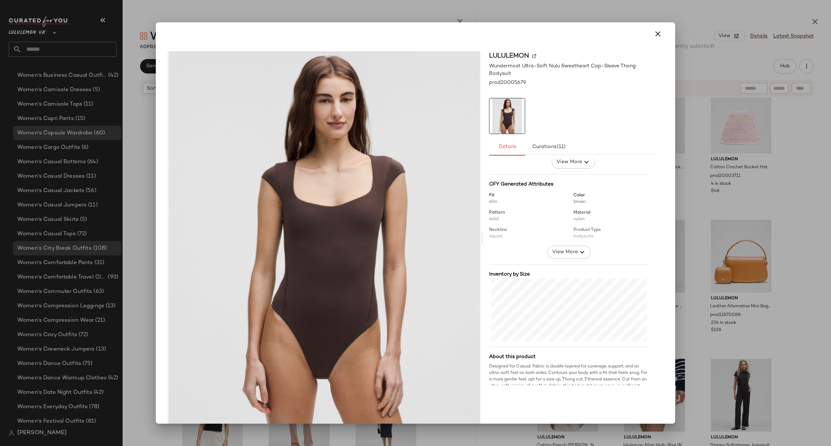
scroll to position [77, 0]
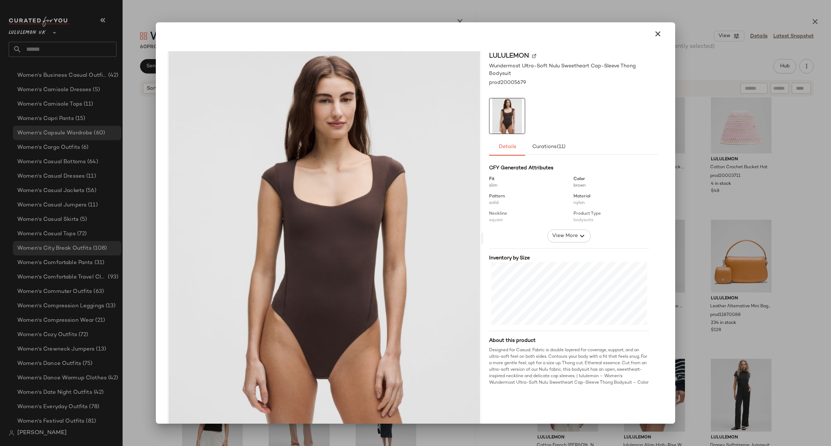
click at [715, 187] on div at bounding box center [415, 223] width 831 height 446
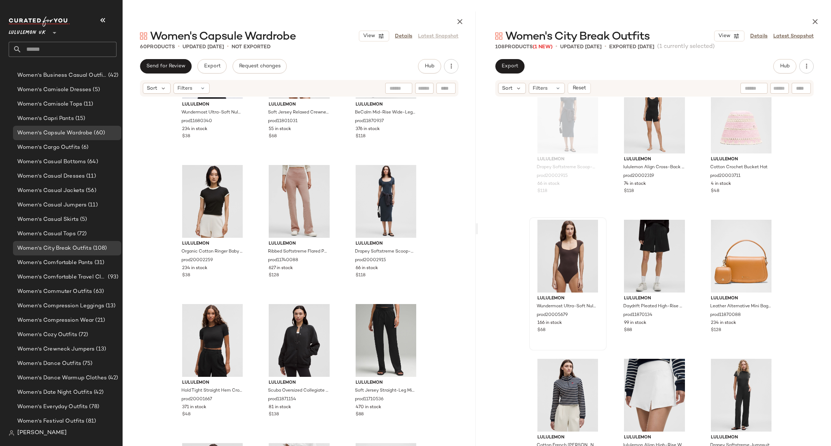
scroll to position [1226, 0]
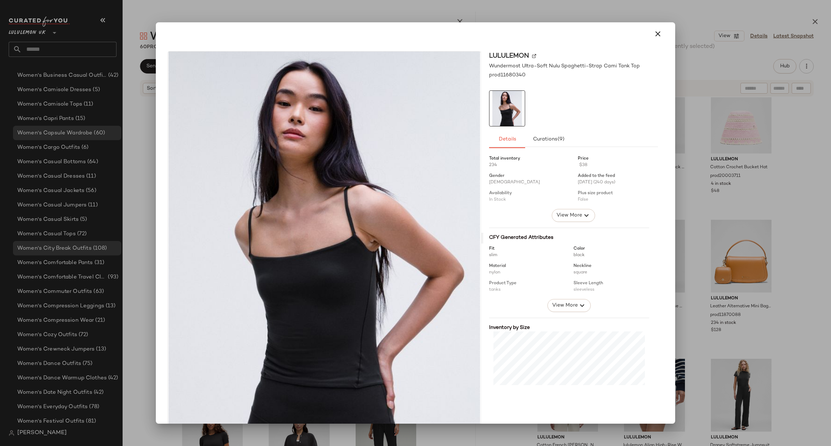
click at [705, 92] on div at bounding box center [415, 223] width 831 height 446
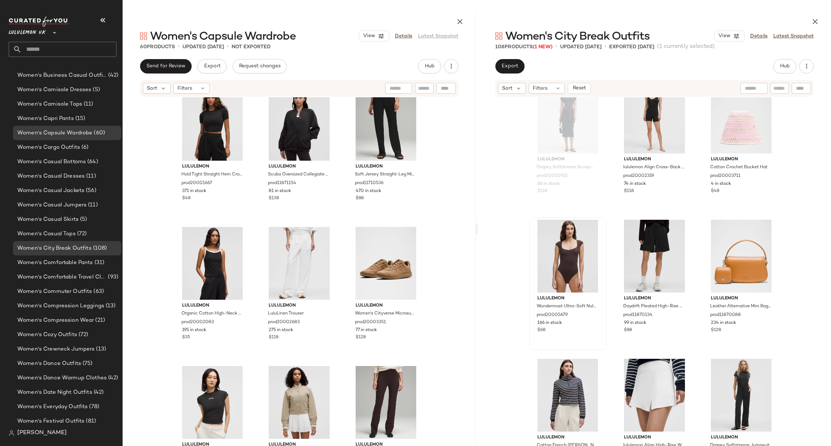
scroll to position [1659, 0]
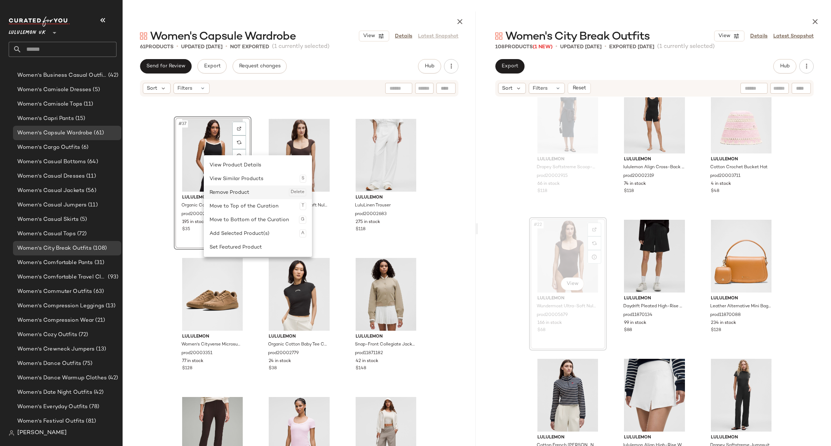
click at [232, 189] on div "Remove Product Delete" at bounding box center [258, 193] width 97 height 14
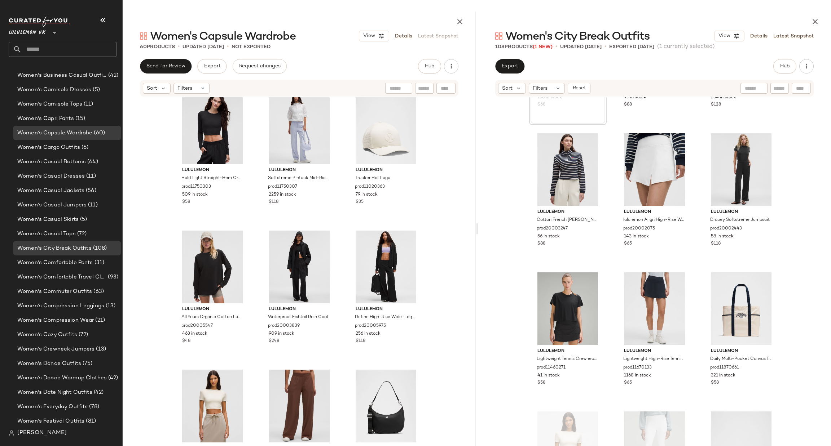
scroll to position [330, 0]
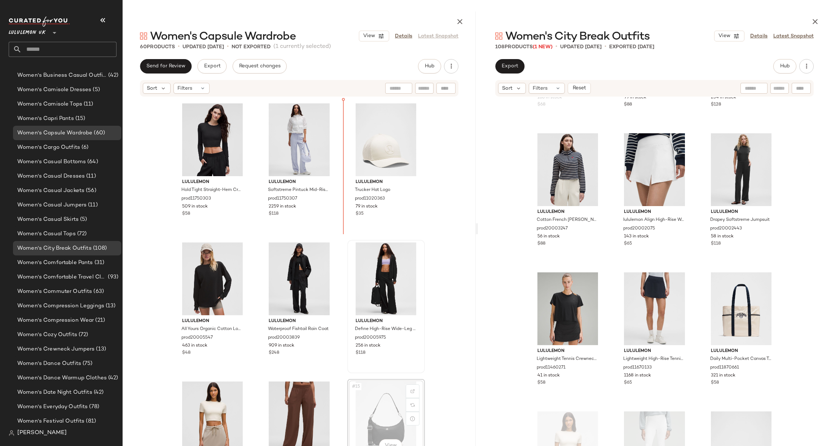
scroll to position [264, 0]
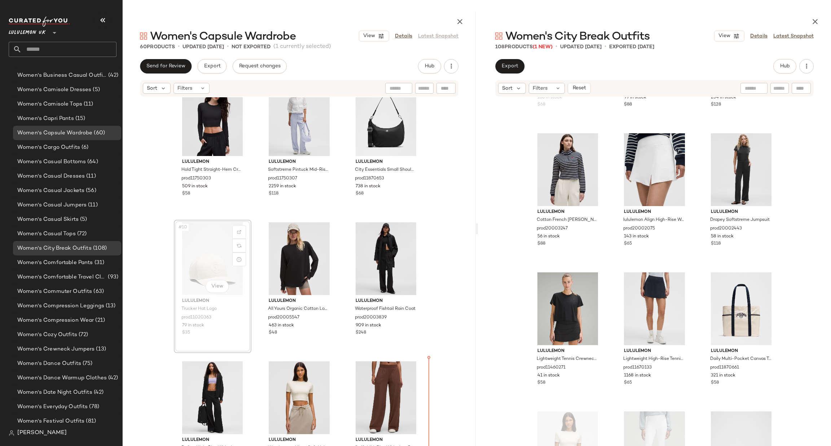
scroll to position [302, 0]
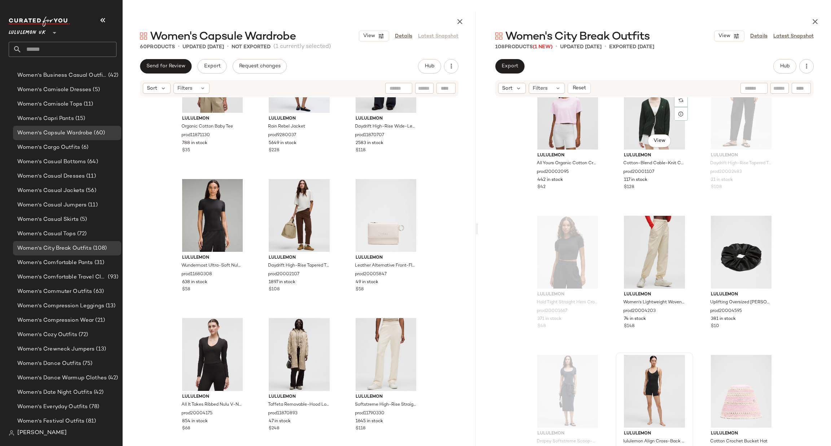
scroll to position [763, 0]
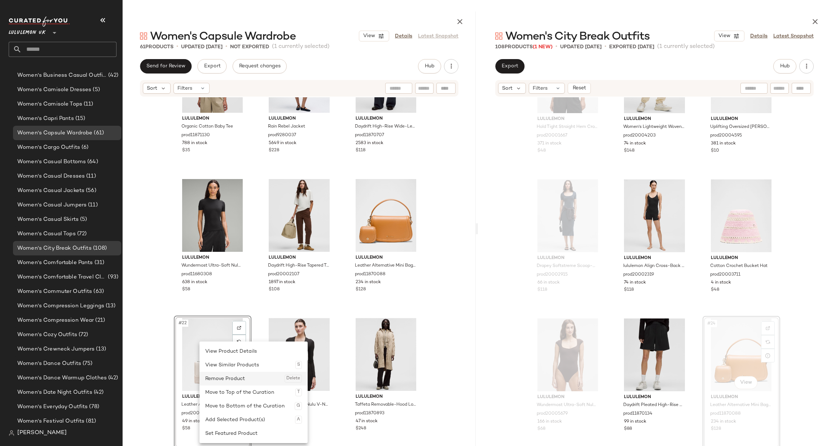
click at [229, 374] on div "Remove Product Delete" at bounding box center [253, 379] width 97 height 14
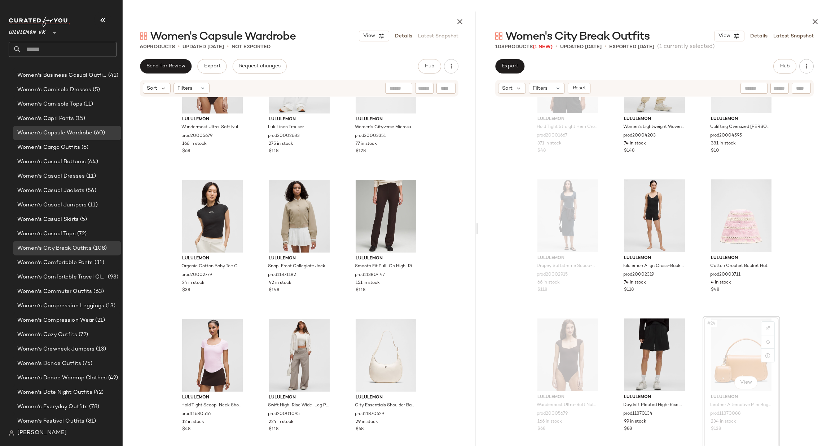
scroll to position [1629, 0]
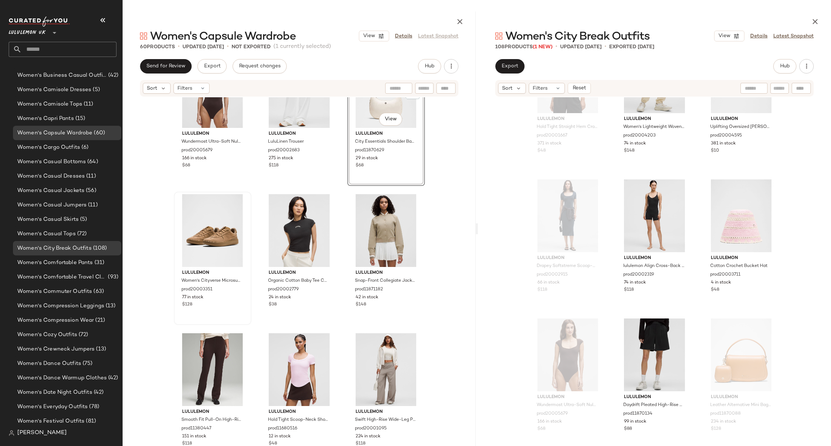
scroll to position [1737, 0]
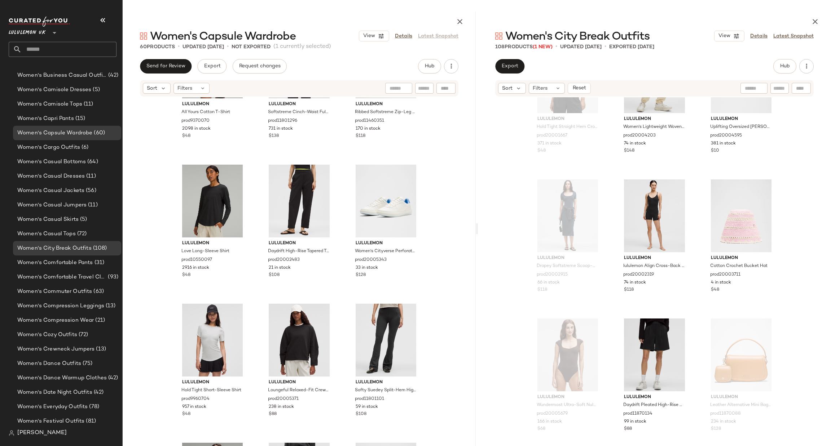
scroll to position [2386, 0]
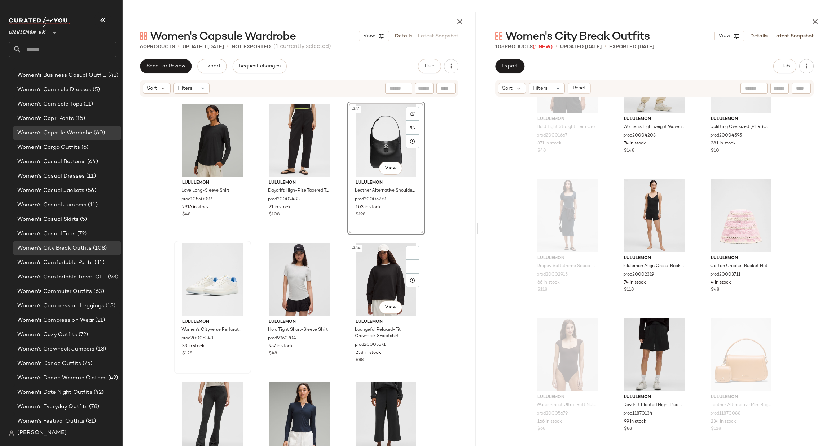
scroll to position [2351, 0]
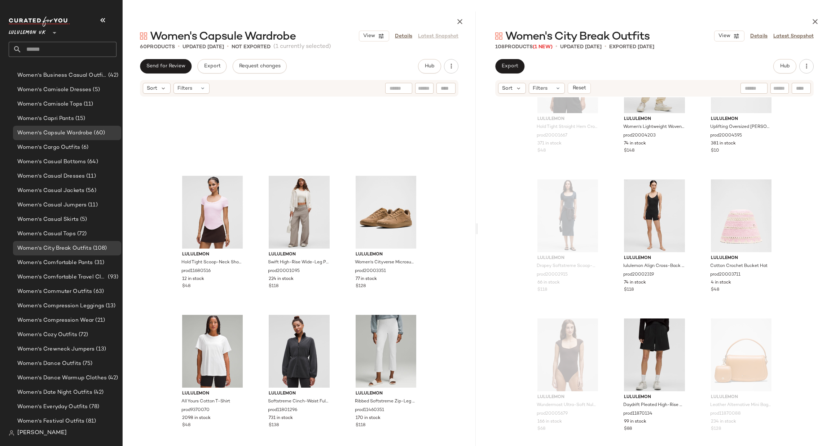
scroll to position [2096, 0]
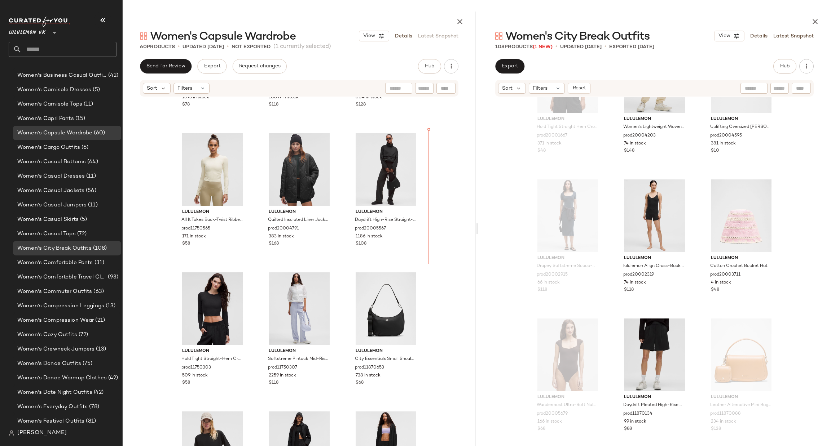
scroll to position [81, 0]
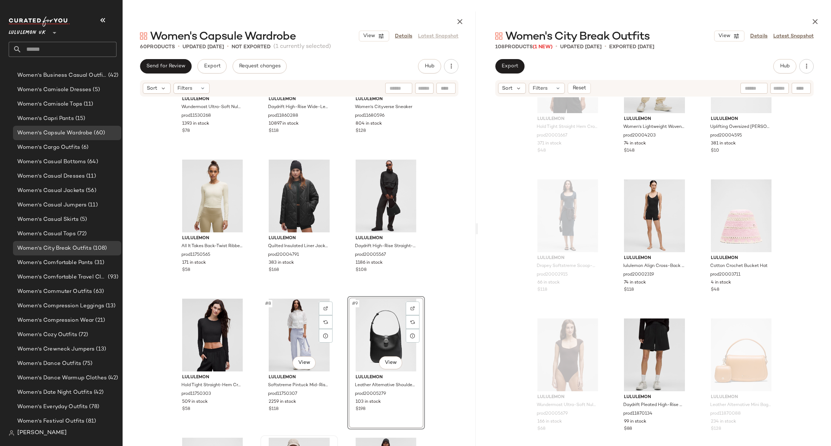
scroll to position [303, 0]
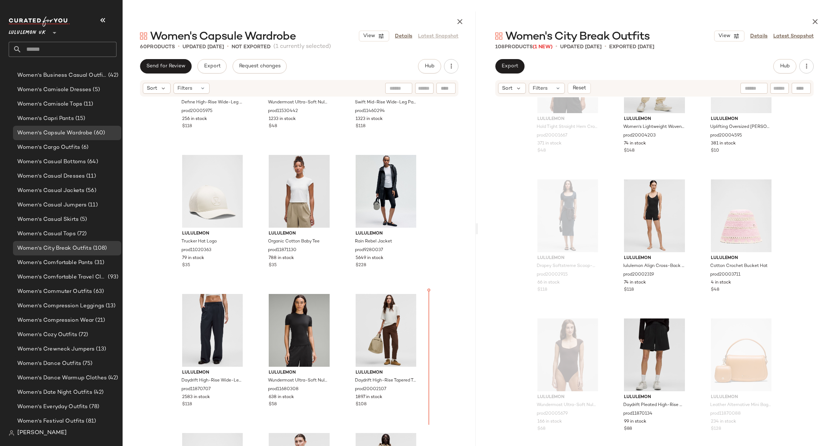
scroll to position [677, 0]
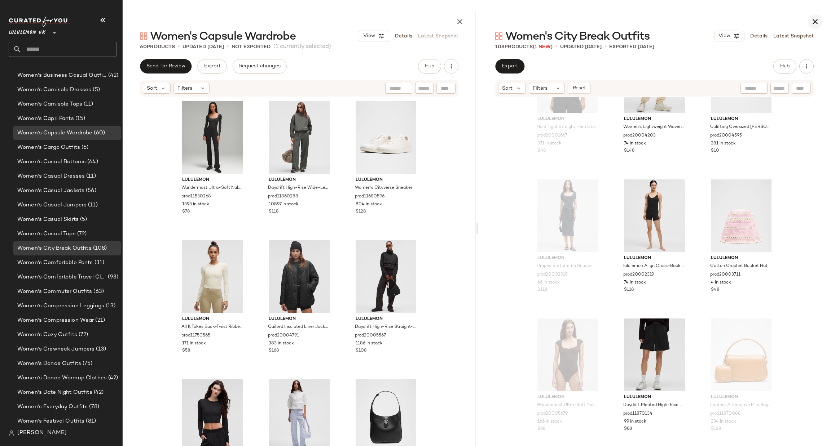
click at [813, 22] on icon "button" at bounding box center [815, 21] width 9 height 9
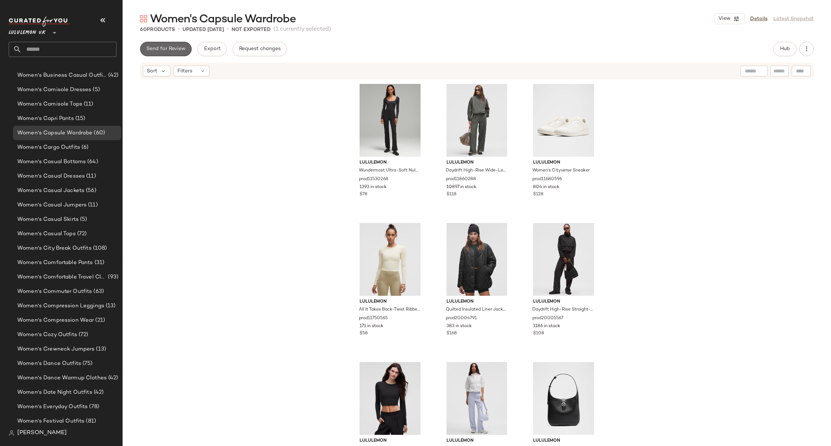
click at [180, 54] on button "Send for Review" at bounding box center [166, 49] width 52 height 14
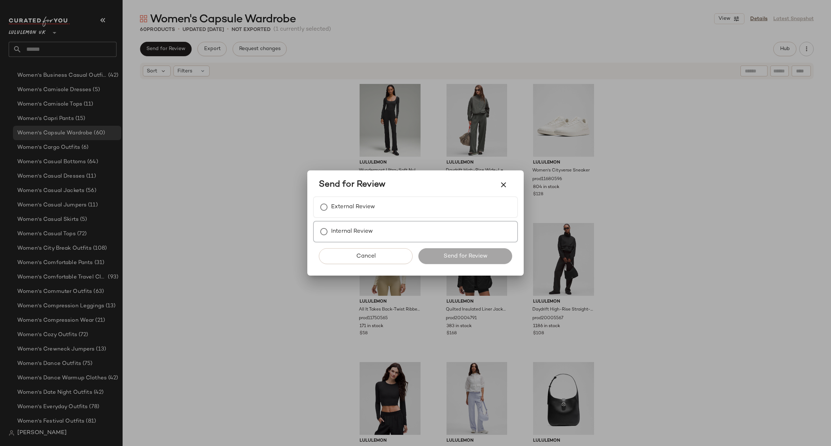
click at [361, 232] on label "Internal Review" at bounding box center [352, 232] width 42 height 14
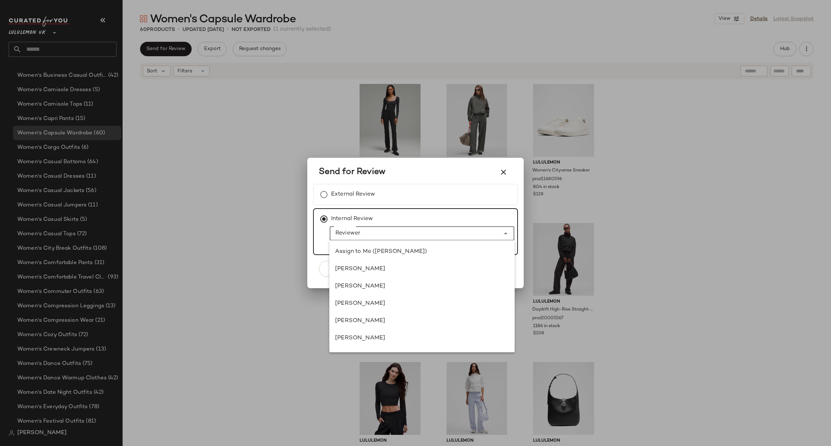
click at [361, 232] on input "Reviewer" at bounding box center [415, 233] width 170 height 9
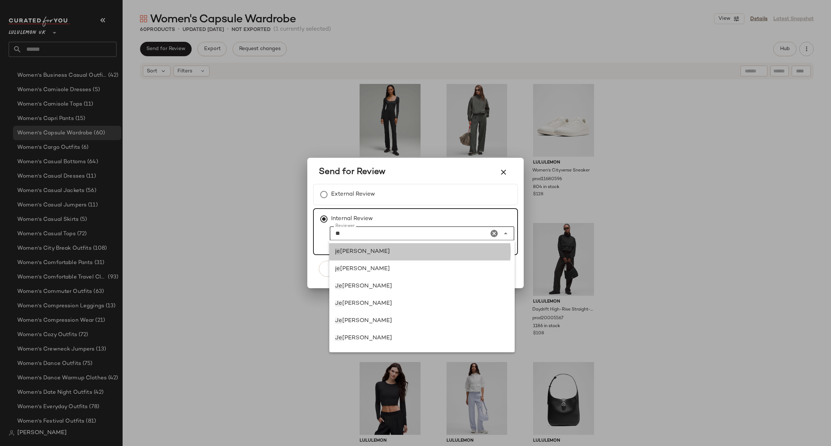
drag, startPoint x: 365, startPoint y: 257, endPoint x: 426, endPoint y: 286, distance: 67.6
click at [364, 258] on div "je na bloomer" at bounding box center [421, 251] width 185 height 17
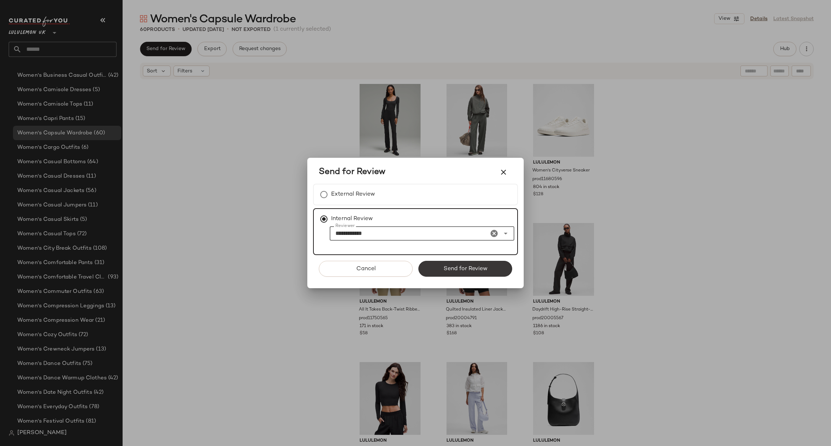
type input "**********"
click at [471, 268] on span "Send for Review" at bounding box center [465, 269] width 44 height 7
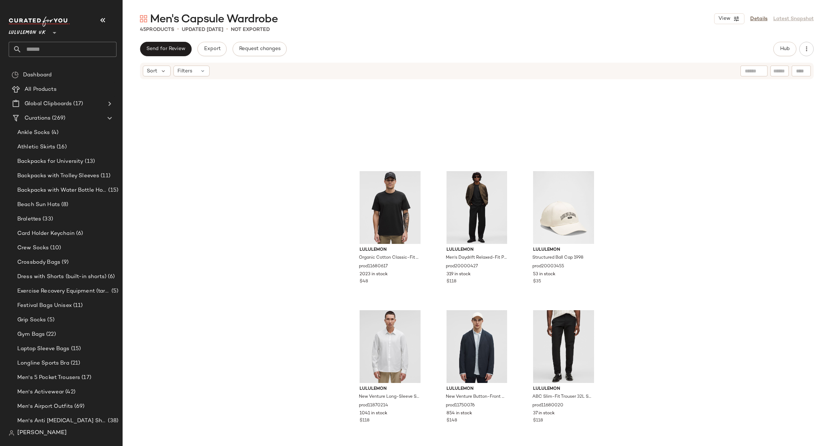
scroll to position [330, 0]
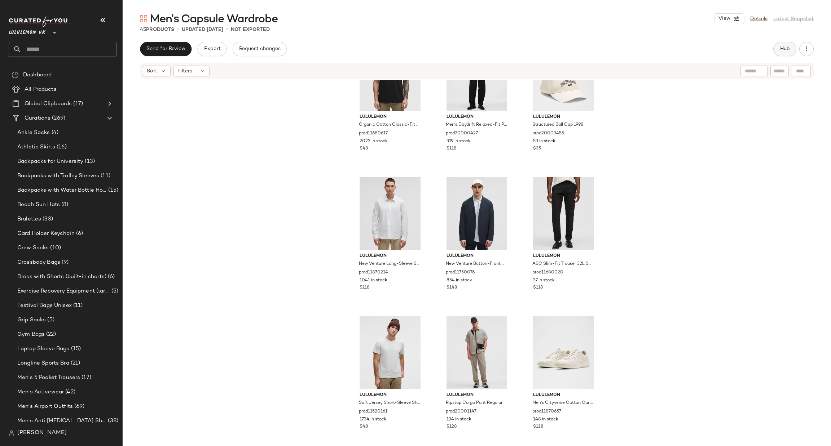
click at [776, 53] on button "Hub" at bounding box center [784, 49] width 23 height 14
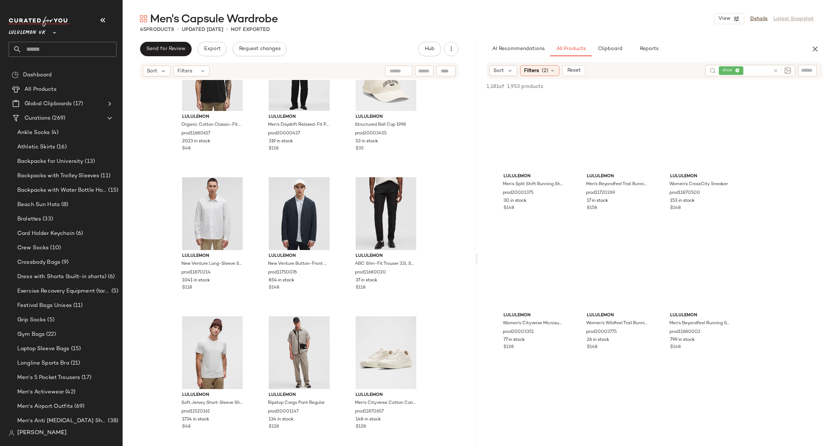
click at [775, 68] on icon at bounding box center [775, 70] width 5 height 5
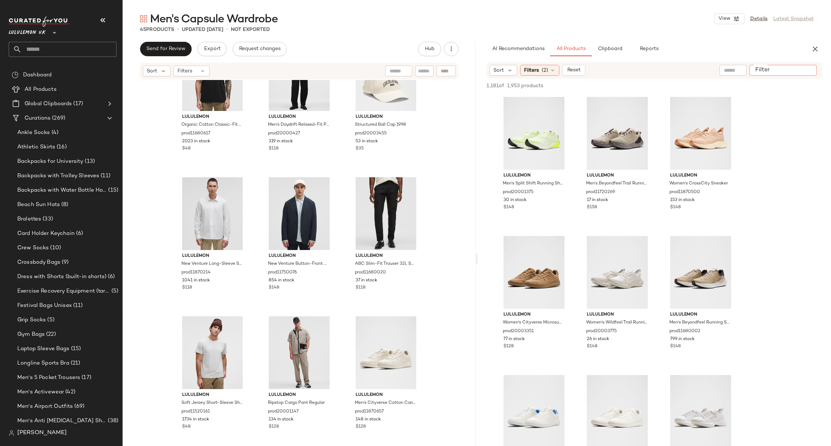
click at [808, 67] on input "Filter" at bounding box center [782, 71] width 61 height 8
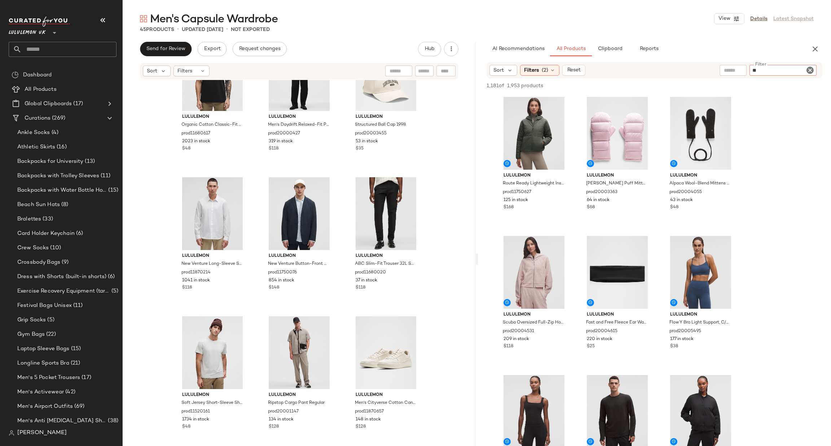
type input "***"
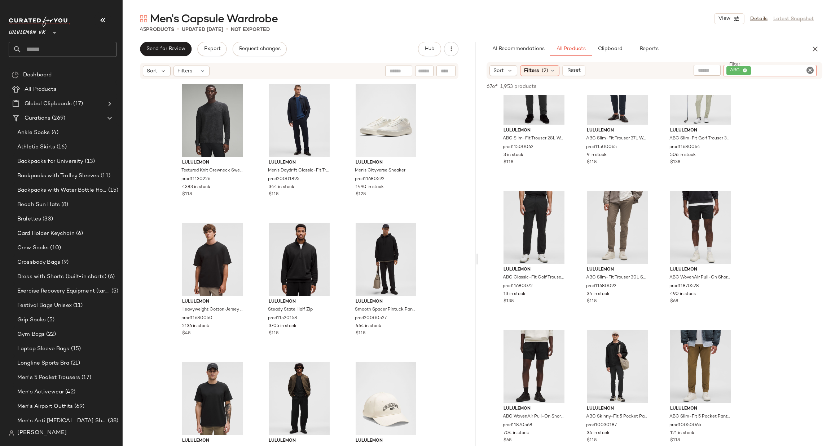
scroll to position [0, 0]
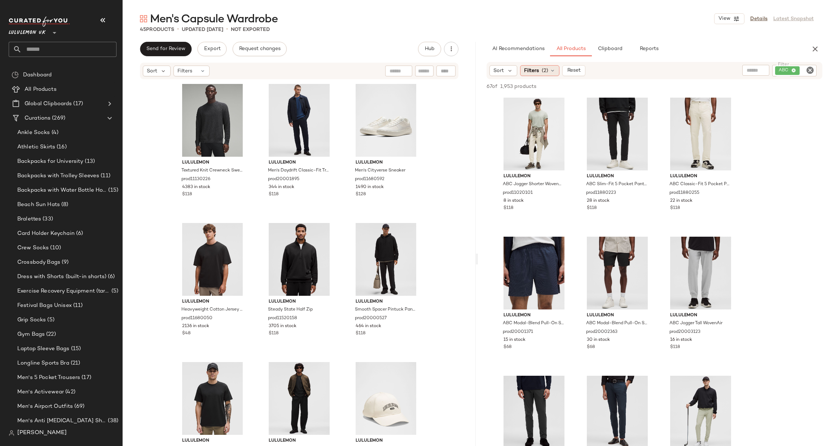
click at [532, 70] on span "Filters" at bounding box center [531, 71] width 15 height 8
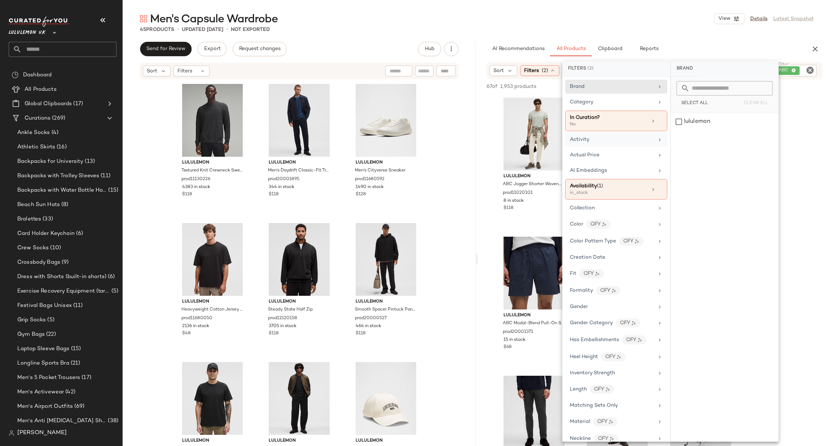
click at [593, 141] on div "Activity" at bounding box center [612, 140] width 84 height 8
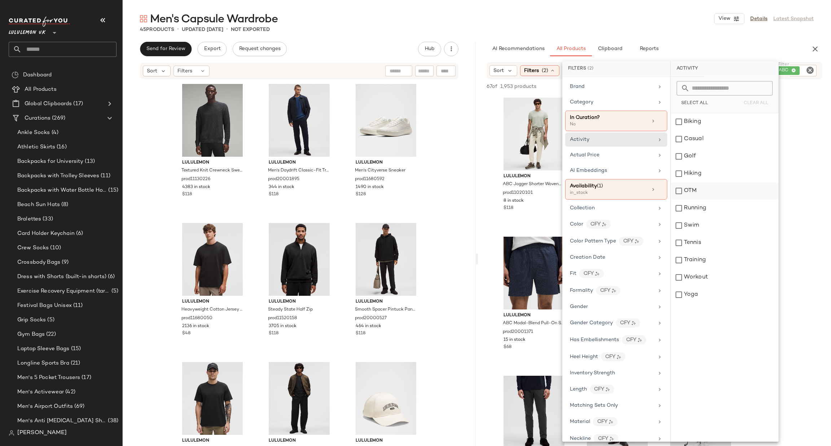
click at [707, 189] on div "OTM" at bounding box center [724, 190] width 107 height 17
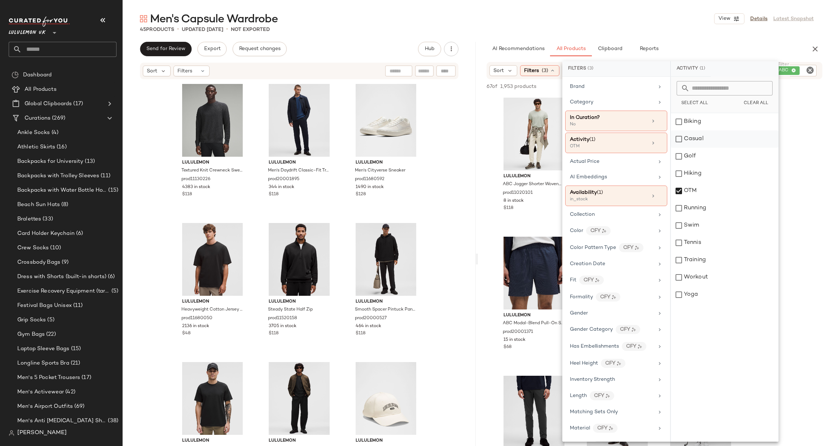
click at [707, 145] on div "Casual" at bounding box center [724, 139] width 107 height 17
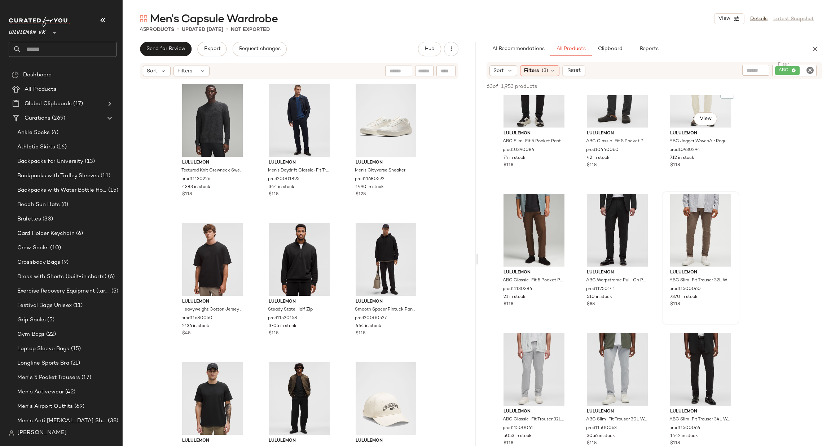
scroll to position [757, 0]
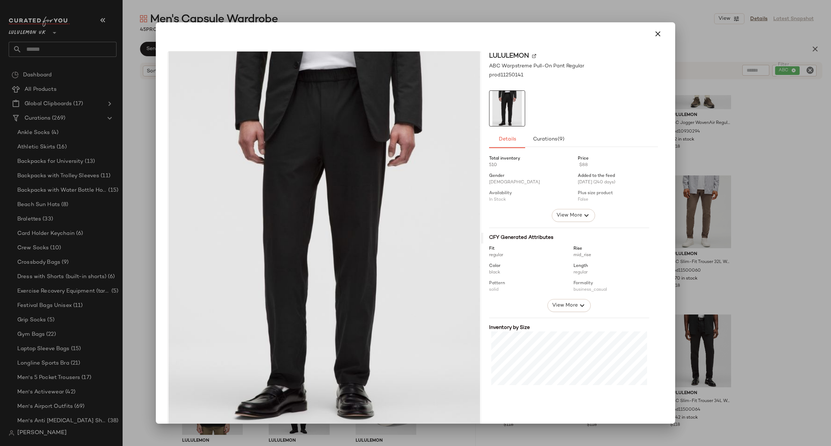
click at [785, 176] on div at bounding box center [415, 223] width 831 height 446
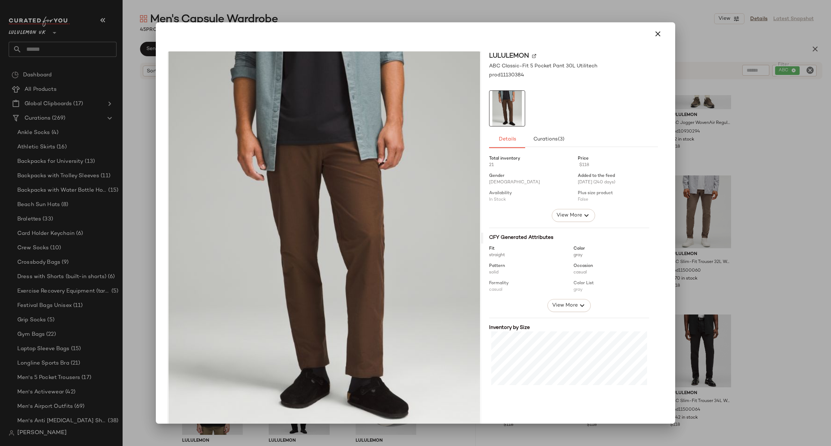
click at [708, 132] on div at bounding box center [415, 223] width 831 height 446
click at [748, 159] on div at bounding box center [415, 223] width 831 height 446
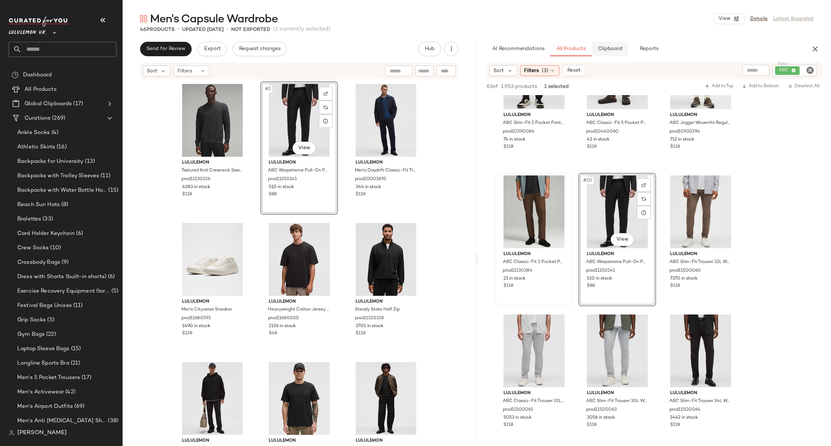
click at [619, 50] on span "Clipboard" at bounding box center [609, 49] width 25 height 6
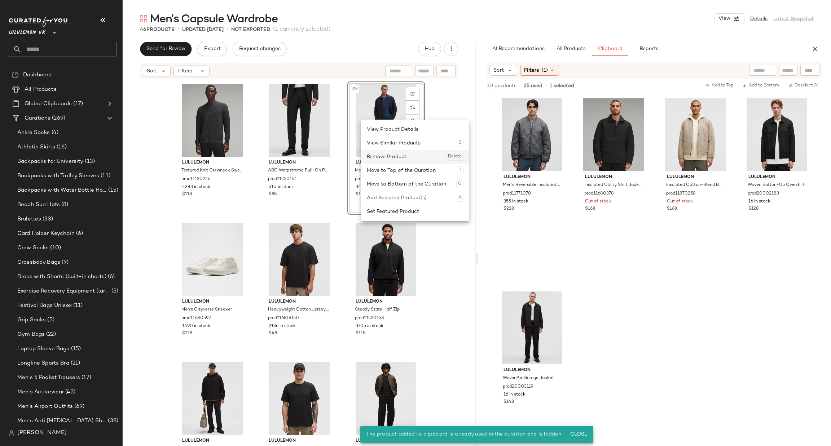
click at [413, 155] on div "Remove Product Delete" at bounding box center [415, 157] width 97 height 14
click at [419, 162] on div "Remove Product Delete" at bounding box center [431, 167] width 97 height 14
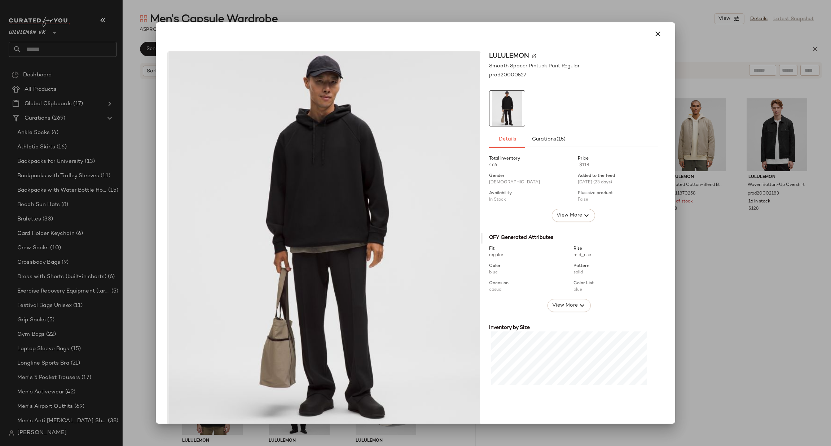
click at [743, 187] on div at bounding box center [415, 223] width 831 height 446
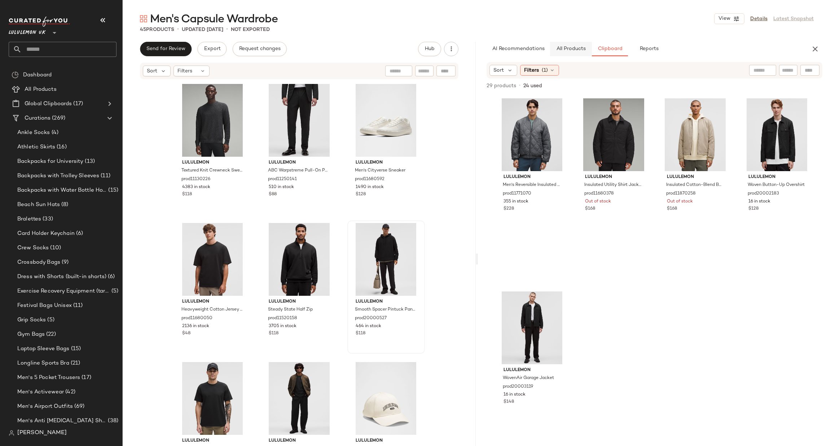
click at [561, 47] on span "All Products" at bounding box center [571, 49] width 30 height 6
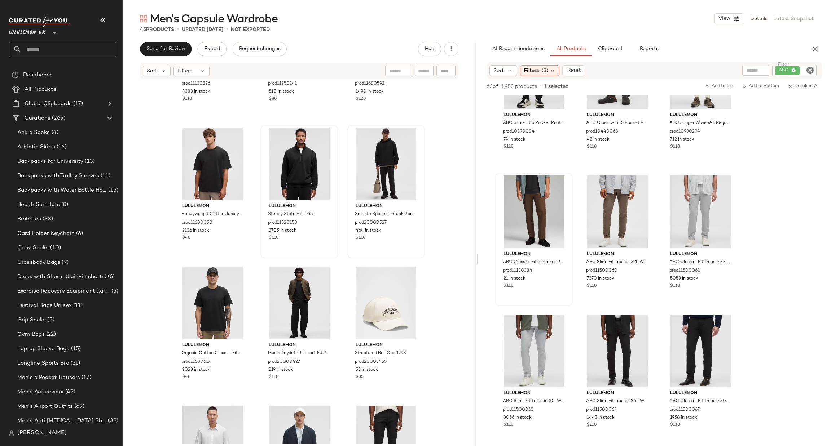
scroll to position [108, 0]
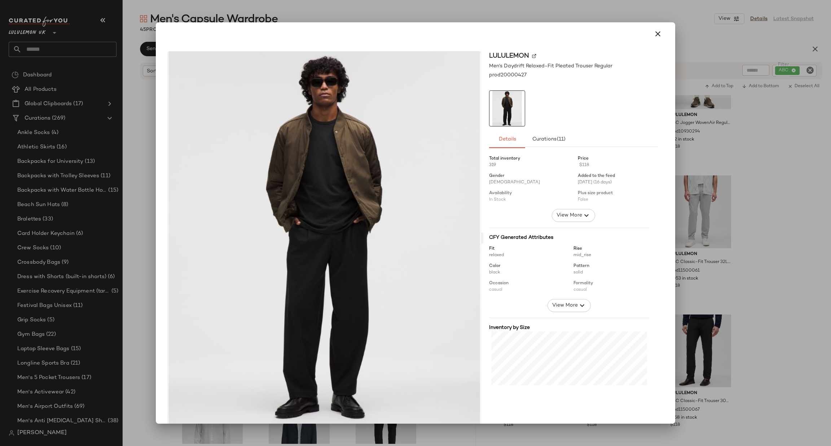
click at [717, 199] on div at bounding box center [415, 223] width 831 height 446
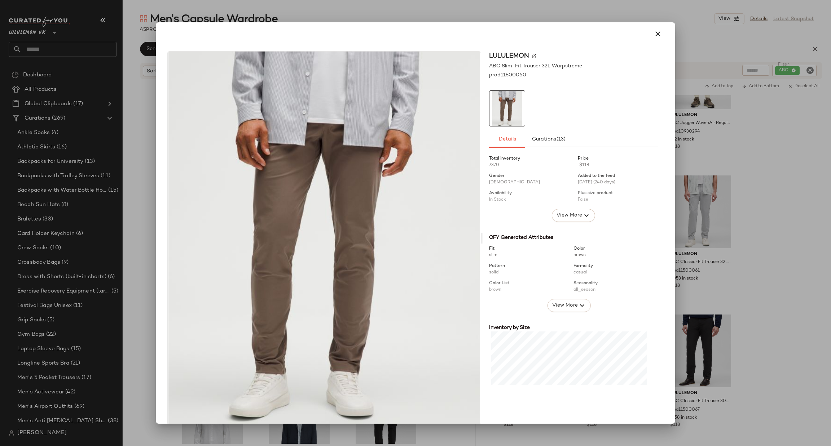
click at [759, 215] on div at bounding box center [415, 223] width 831 height 446
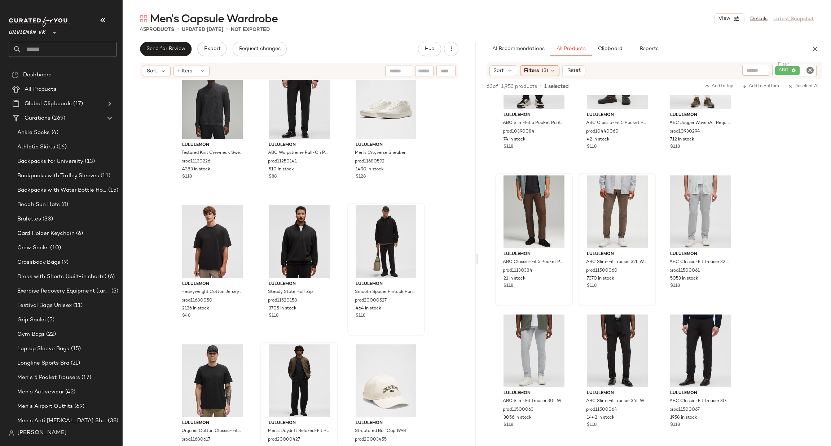
scroll to position [0, 0]
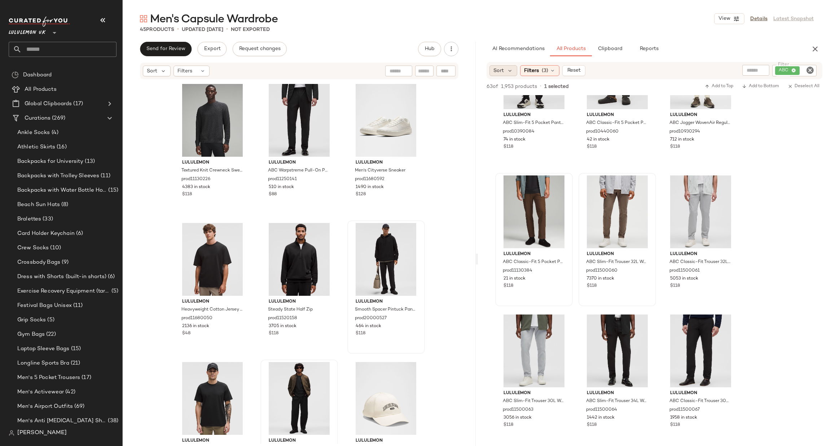
click at [506, 71] on div "Sort" at bounding box center [503, 70] width 28 height 11
click at [538, 106] on span "Highest Inventory" at bounding box center [529, 106] width 44 height 8
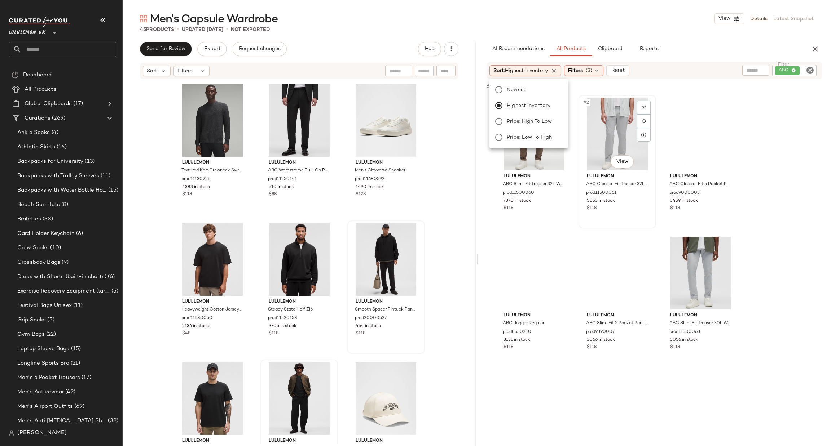
click at [601, 168] on div "#2 View" at bounding box center [617, 134] width 72 height 73
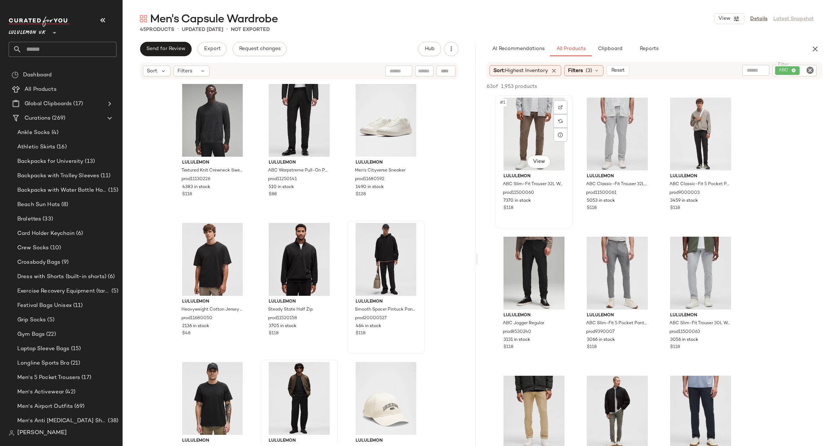
click at [572, 225] on div "#1 View lululemon ABC Slim-Fit Trouser 32L Warpstreme prod11500060 7370 in stoc…" at bounding box center [534, 161] width 78 height 133
click at [704, 173] on span "lululemon" at bounding box center [700, 176] width 61 height 6
click at [706, 167] on body "Lululemon UK ** Dashboard All Products Global Clipboards (17) Curations (269) A…" at bounding box center [415, 223] width 831 height 446
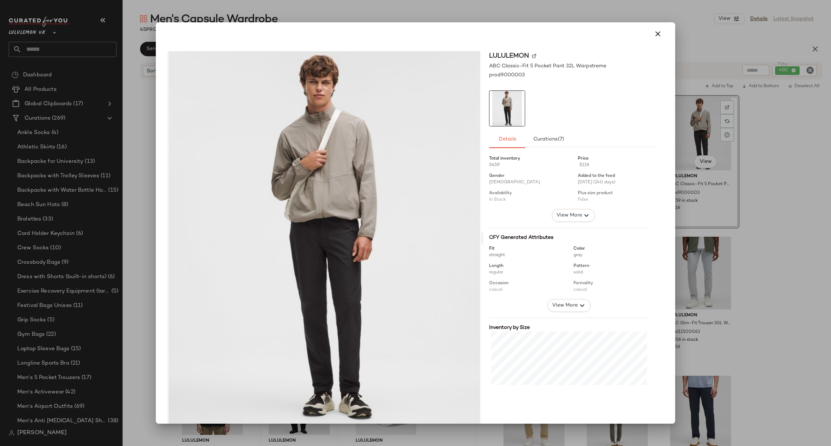
click at [737, 170] on div at bounding box center [415, 223] width 831 height 446
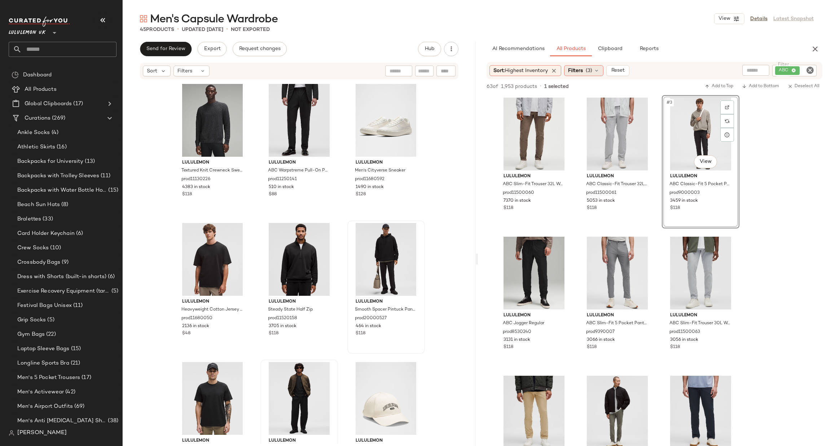
click at [582, 74] on span "Filters" at bounding box center [575, 71] width 15 height 8
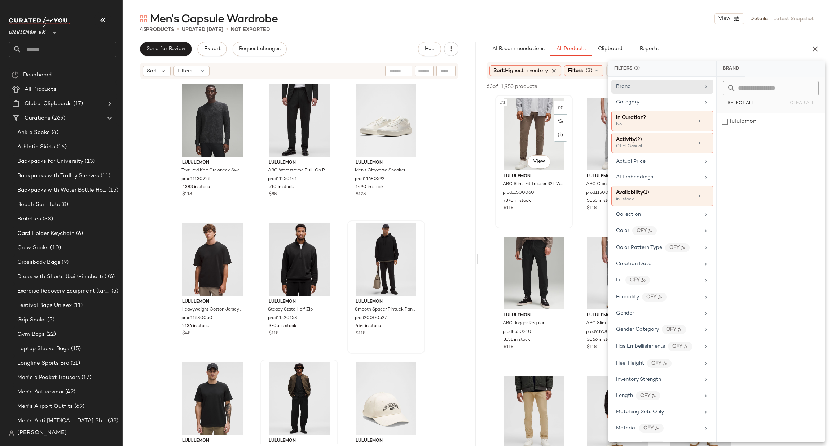
click at [555, 227] on div "#1 View lululemon ABC Slim-Fit Trouser 32L Warpstreme prod11500060 7370 in stoc…" at bounding box center [534, 162] width 76 height 132
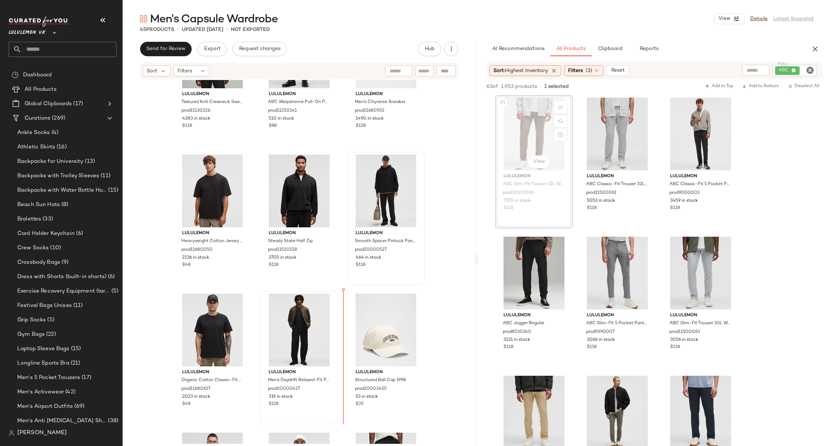
scroll to position [73, 0]
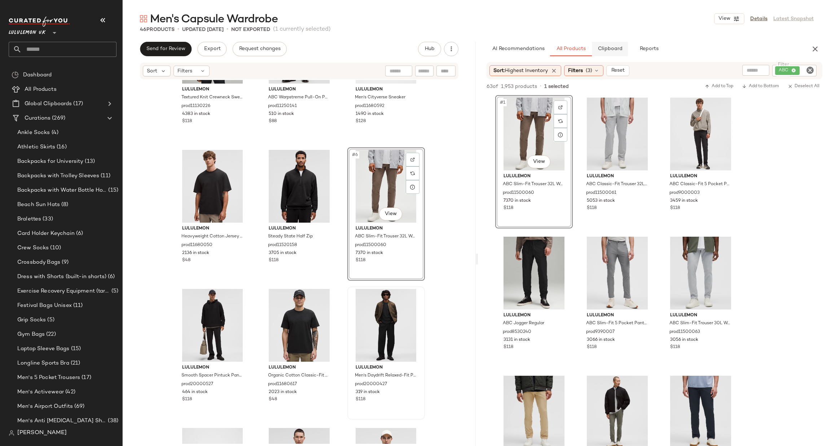
click at [603, 49] on span "Clipboard" at bounding box center [609, 49] width 25 height 6
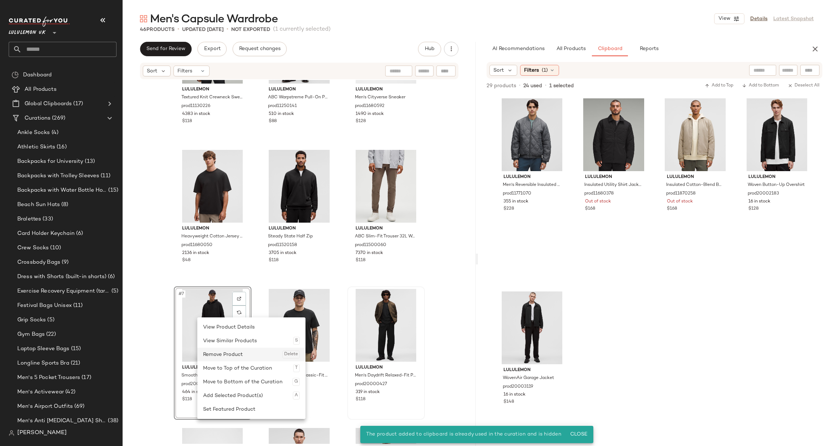
click at [230, 350] on div "Remove Product Delete" at bounding box center [251, 355] width 97 height 14
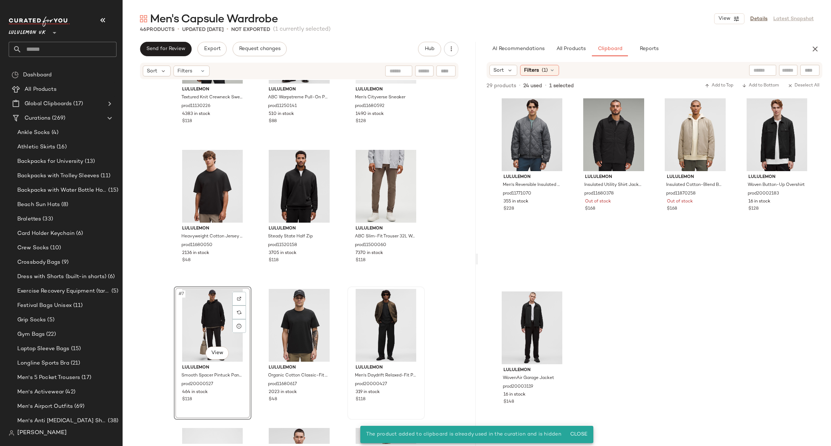
click at [206, 318] on div "#7 View" at bounding box center [212, 325] width 72 height 73
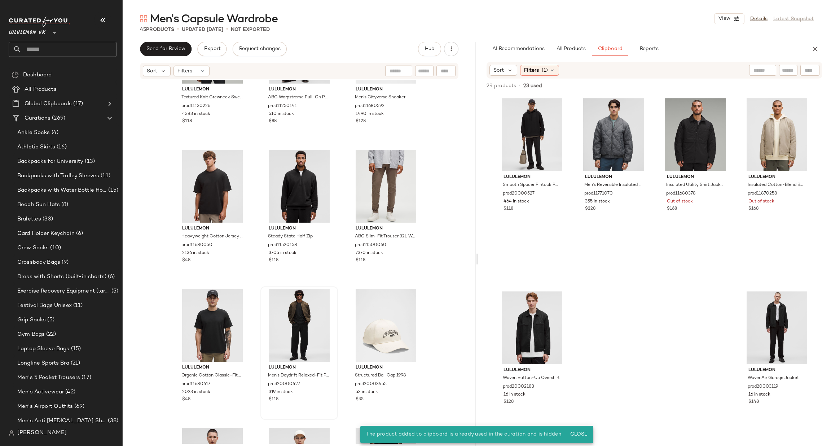
scroll to position [295, 0]
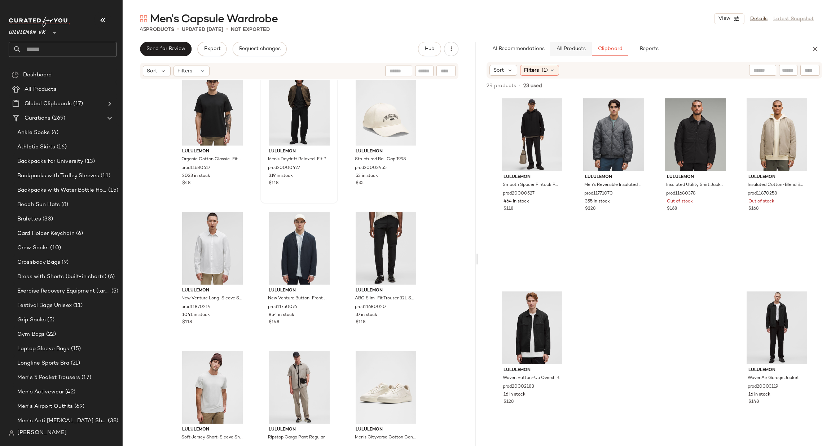
click at [566, 46] on span "All Products" at bounding box center [571, 49] width 30 height 6
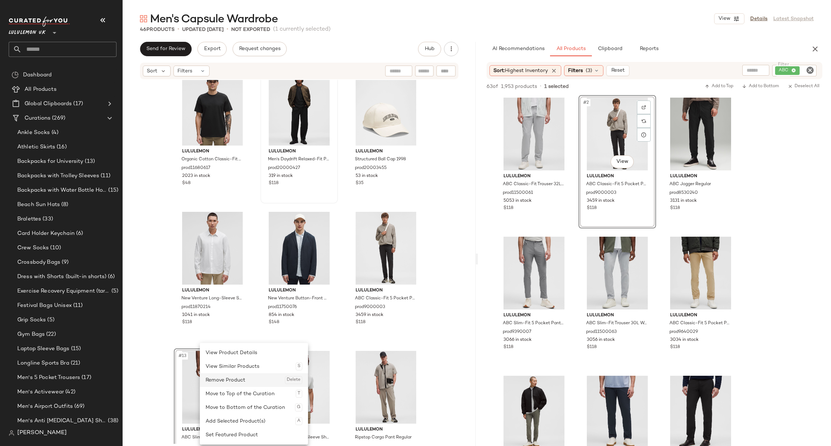
click at [233, 376] on div "Remove Product Delete" at bounding box center [254, 381] width 97 height 14
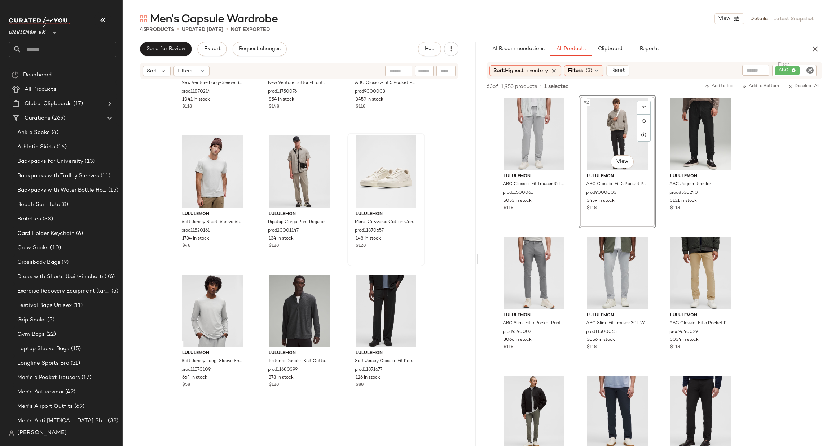
scroll to position [512, 0]
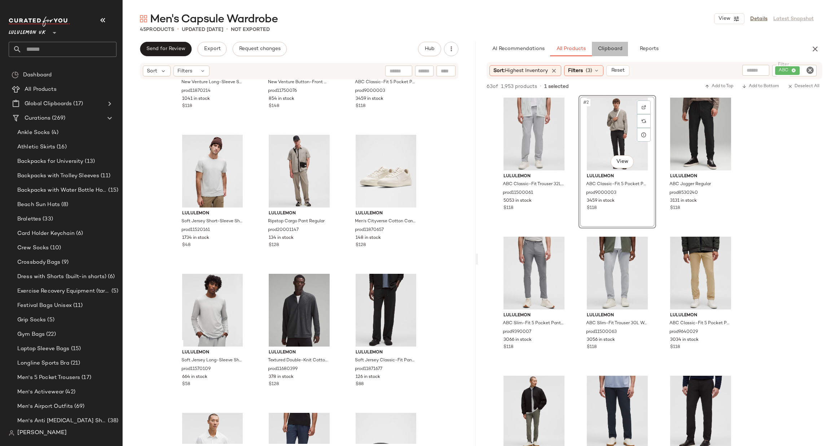
click at [609, 52] on span "Clipboard" at bounding box center [609, 49] width 25 height 6
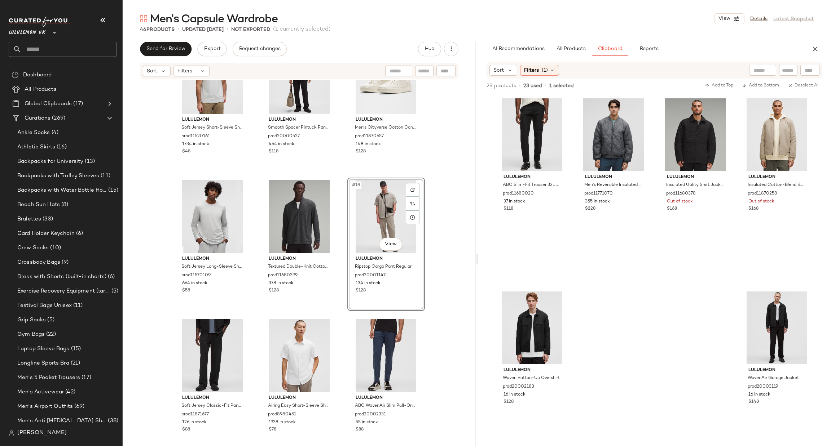
scroll to position [620, 0]
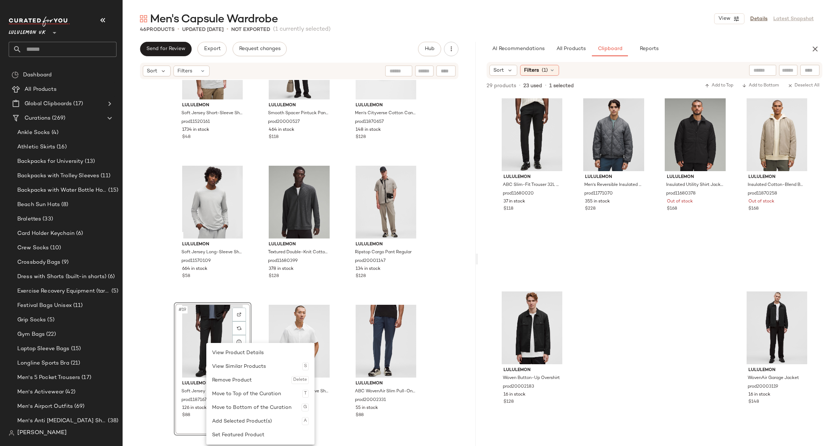
click at [203, 331] on div "#19 View" at bounding box center [212, 341] width 72 height 73
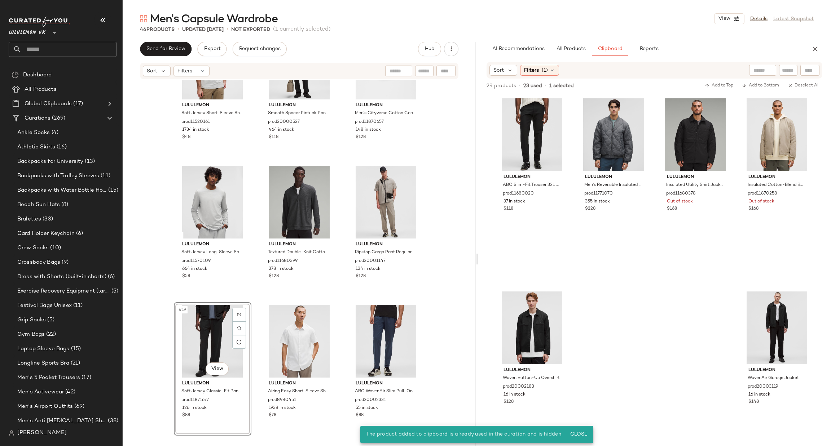
click at [199, 353] on div "#19 View" at bounding box center [212, 341] width 72 height 73
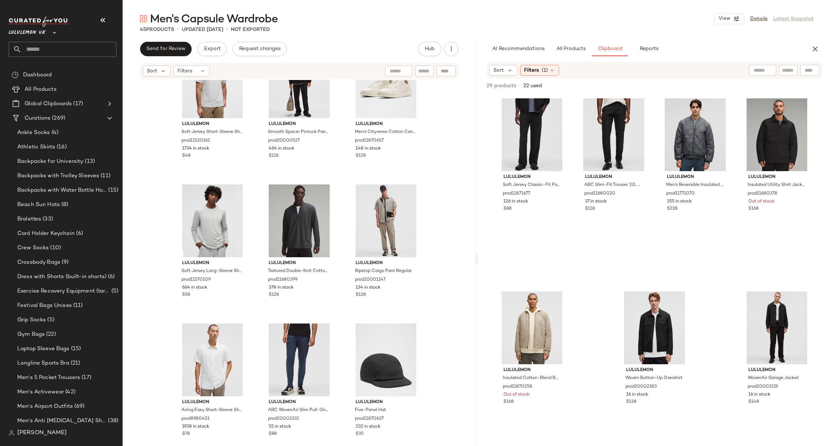
scroll to position [620, 0]
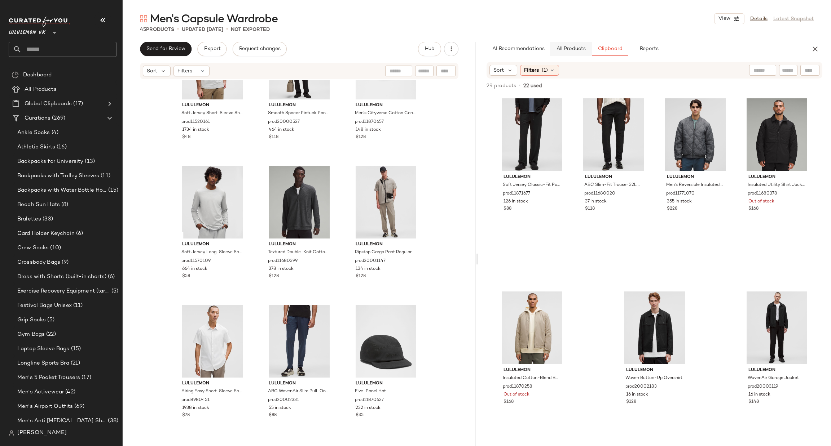
click at [578, 55] on button "All Products" at bounding box center [571, 49] width 42 height 14
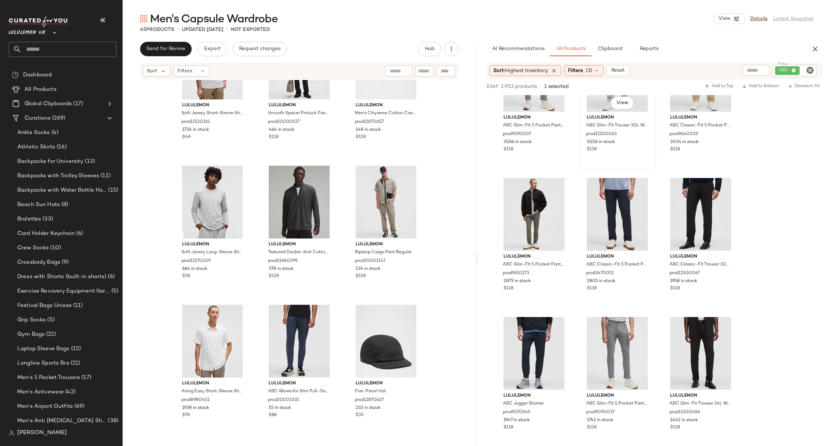
scroll to position [216, 0]
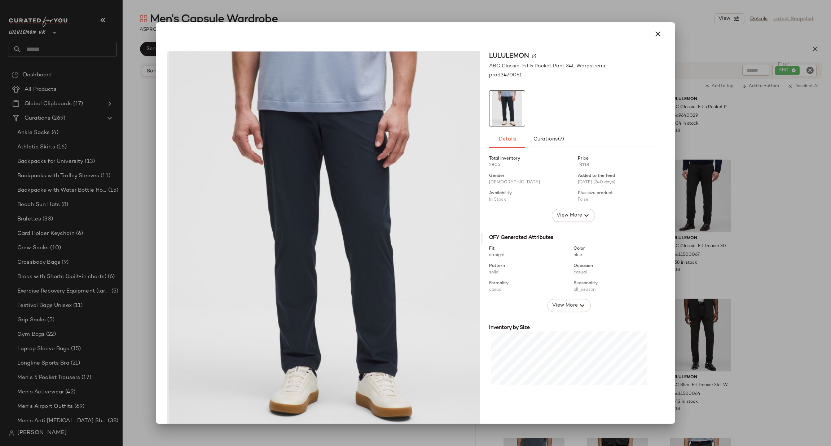
click at [750, 185] on div at bounding box center [415, 223] width 831 height 446
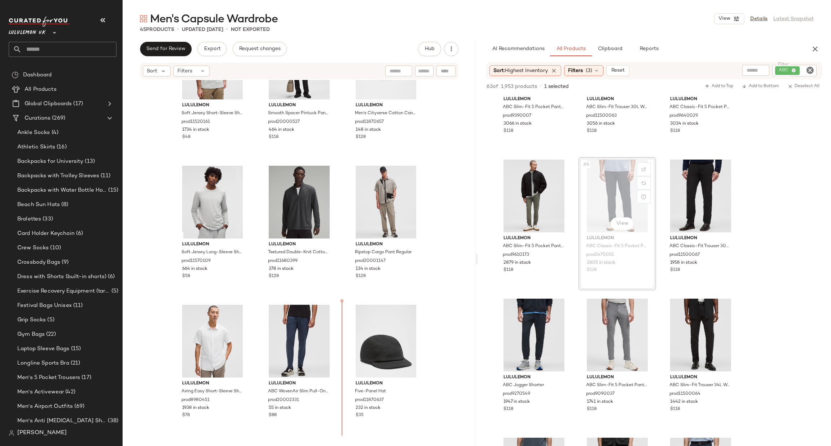
scroll to position [640, 0]
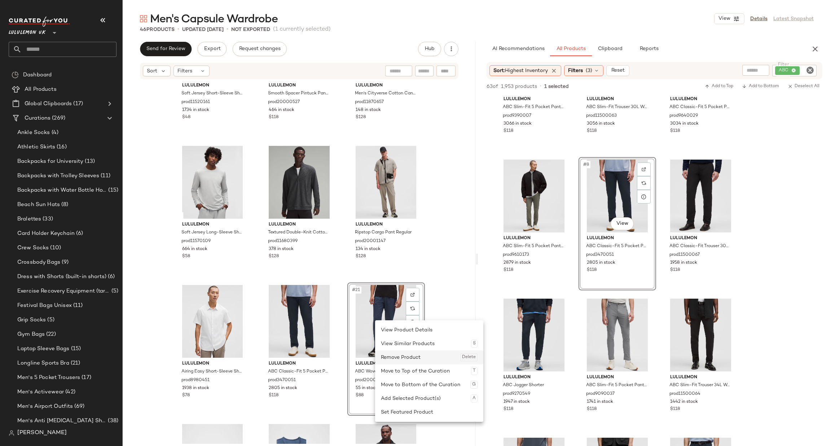
click at [392, 358] on div "Remove Product Delete" at bounding box center [429, 358] width 97 height 14
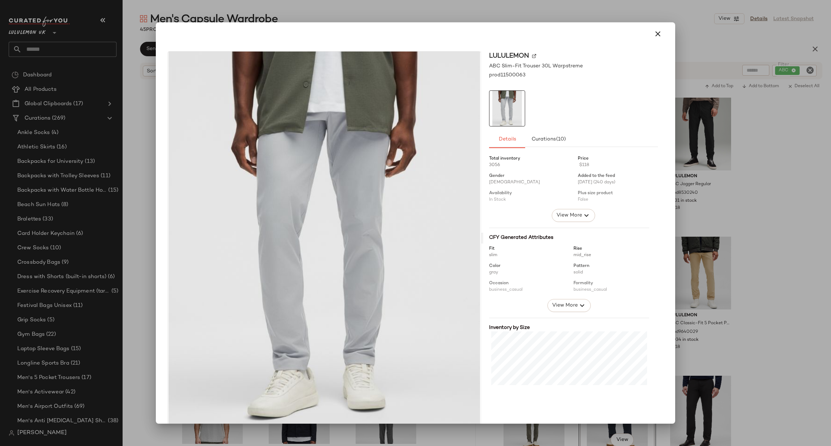
click at [707, 260] on div at bounding box center [415, 223] width 831 height 446
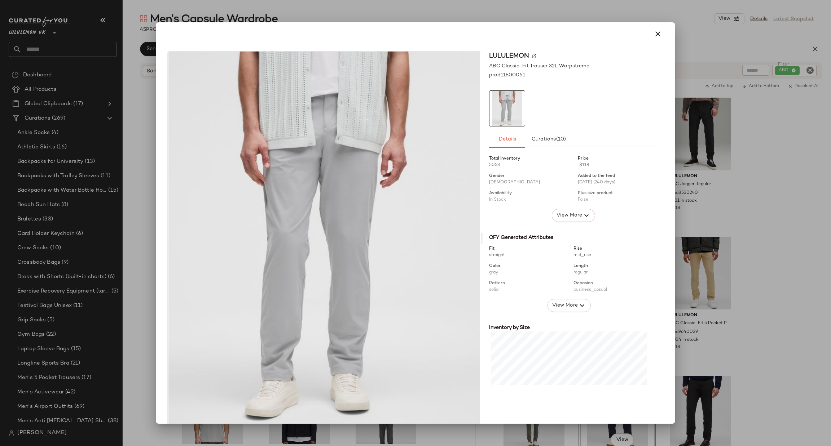
click at [664, 180] on div "lululemon ABC Classic-Fit Trouser 32L Warpstreme prod11500061 Details Curations…" at bounding box center [416, 239] width 514 height 389
click at [706, 155] on div at bounding box center [415, 223] width 831 height 446
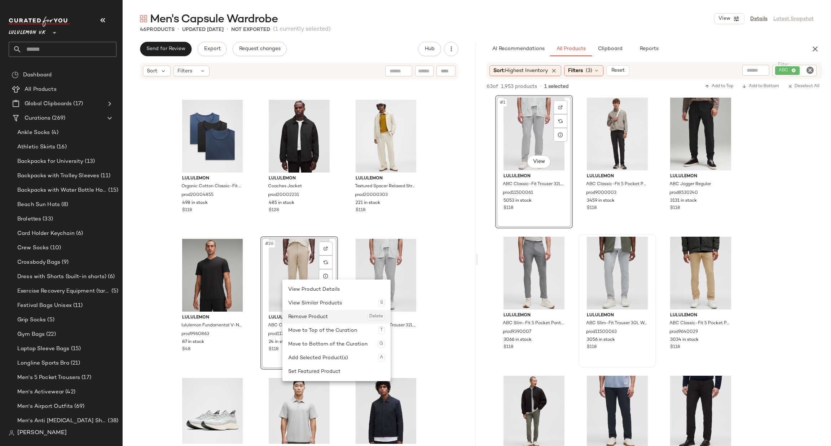
click at [305, 312] on div "Remove Product Delete" at bounding box center [336, 317] width 97 height 14
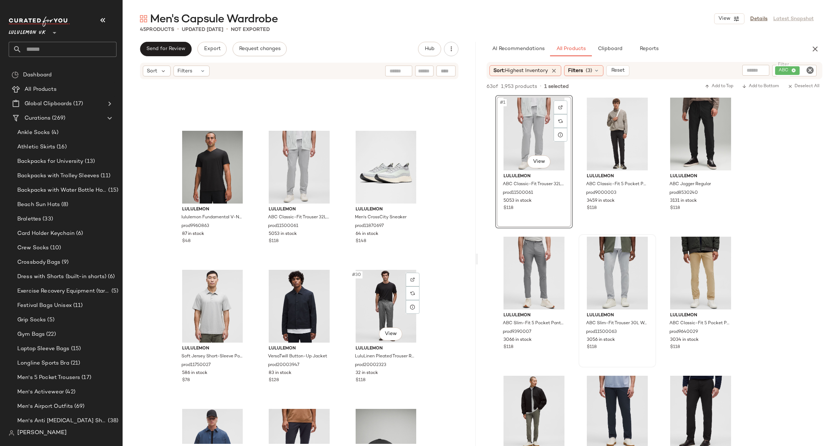
scroll to position [1289, 0]
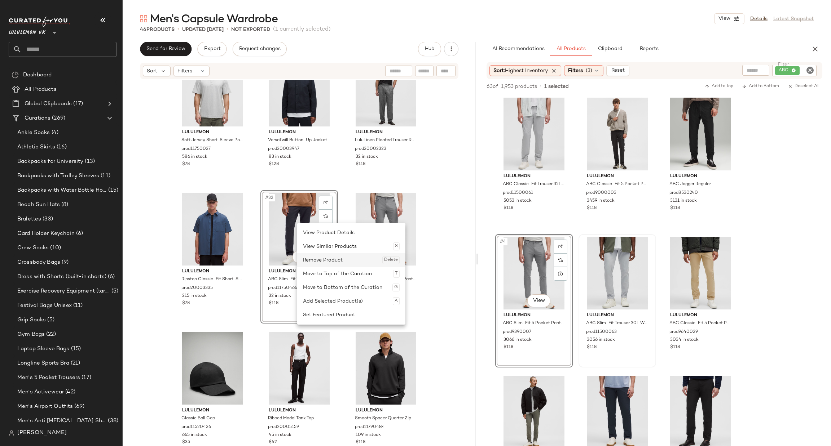
click at [328, 260] on div "Remove Product Delete" at bounding box center [351, 261] width 97 height 14
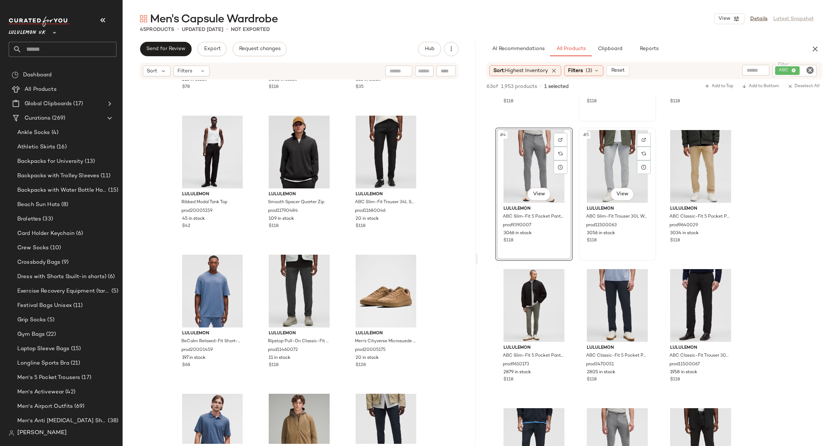
scroll to position [108, 0]
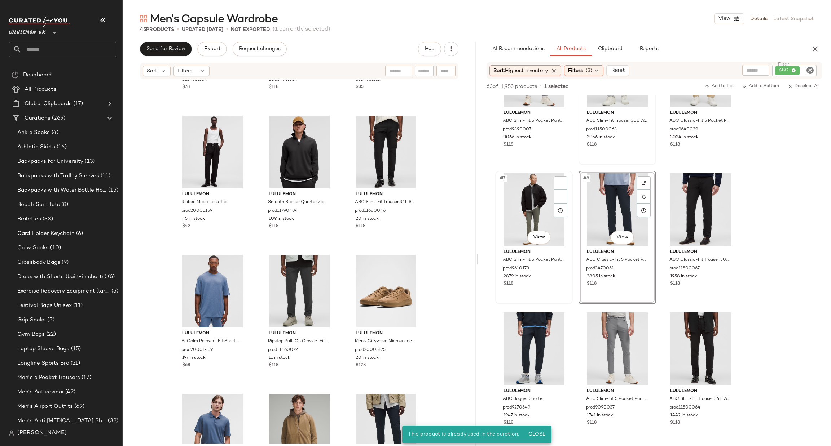
scroll to position [216, 0]
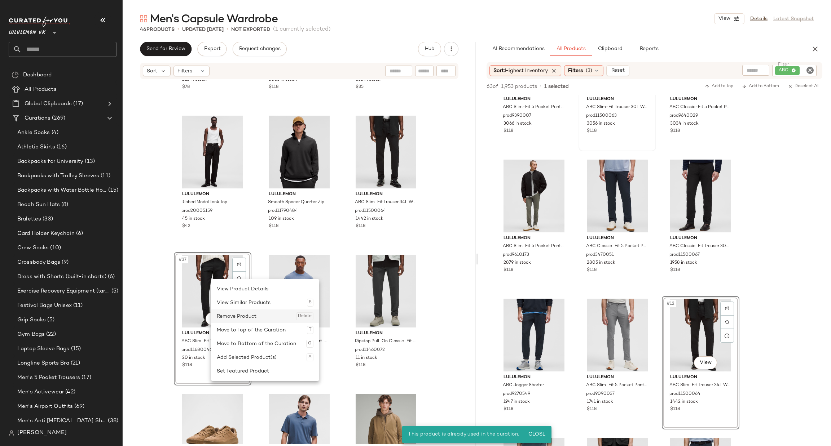
click at [261, 316] on div "Remove Product Delete" at bounding box center [265, 317] width 97 height 14
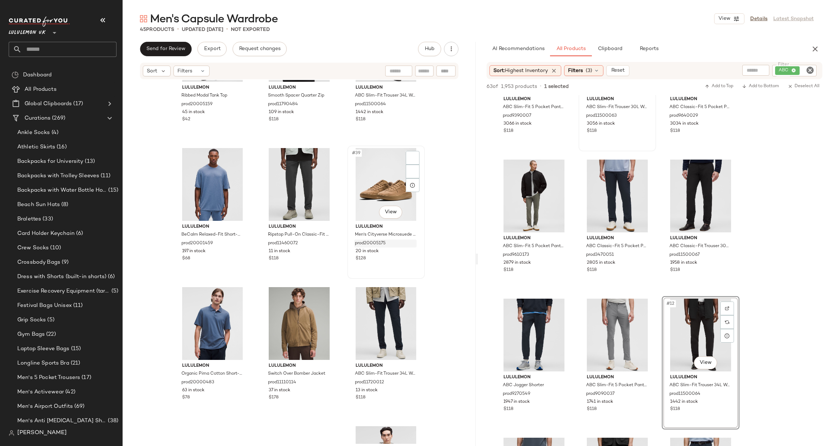
scroll to position [1614, 0]
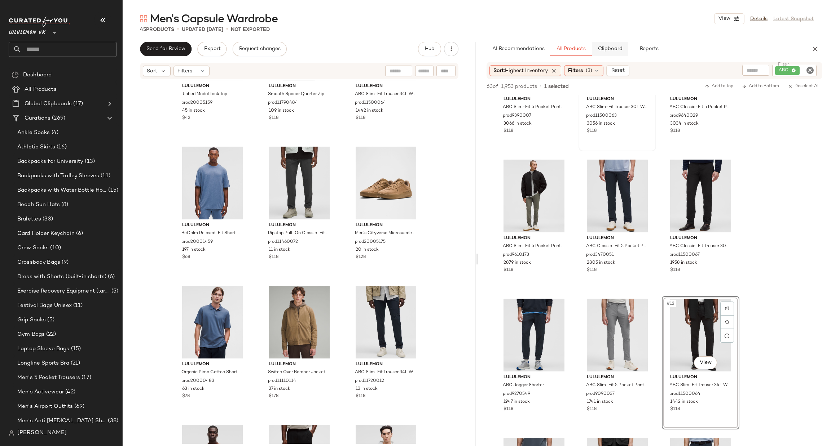
click at [606, 50] on span "Clipboard" at bounding box center [609, 49] width 25 height 6
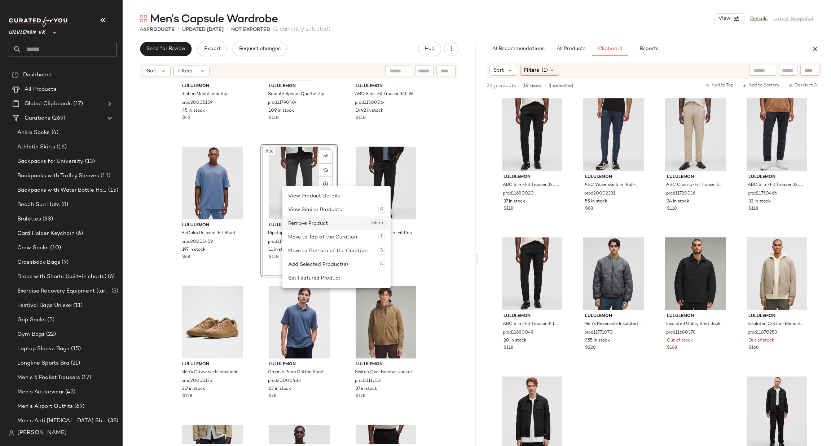
click at [321, 224] on div "Remove Product Delete" at bounding box center [336, 224] width 97 height 14
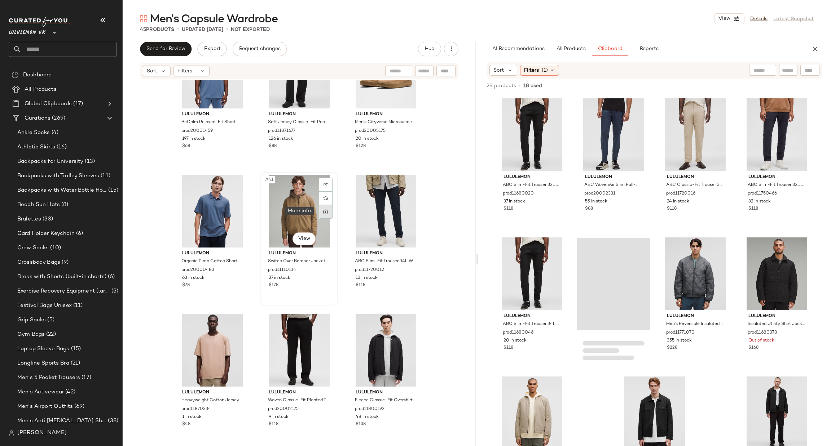
scroll to position [1725, 0]
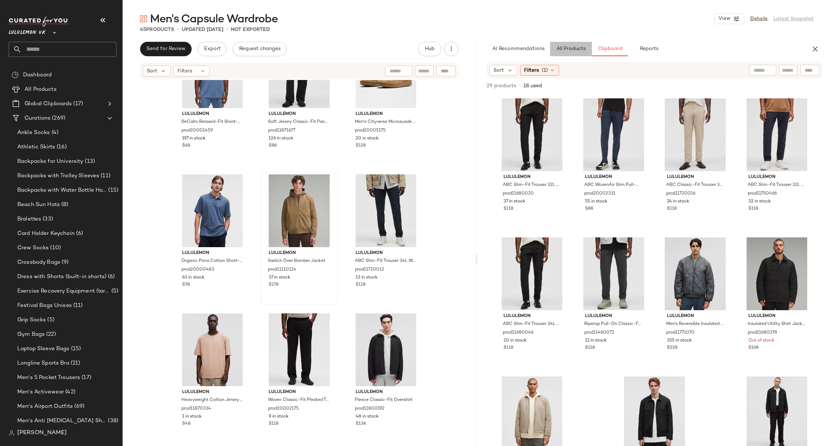
click at [569, 48] on span "All Products" at bounding box center [571, 49] width 30 height 6
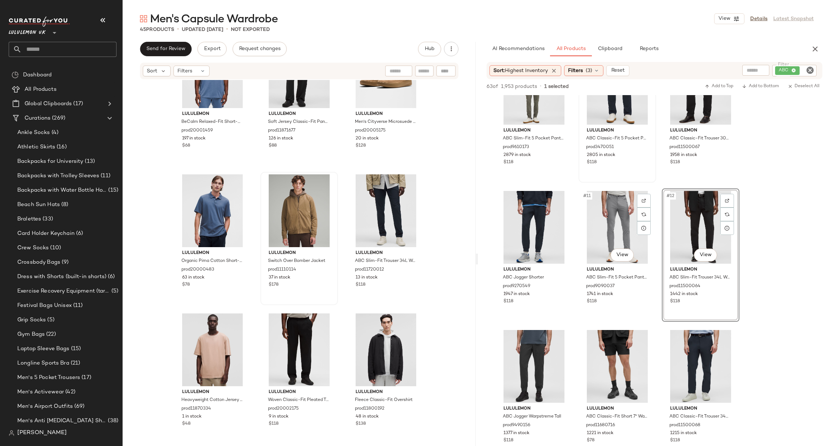
scroll to position [433, 0]
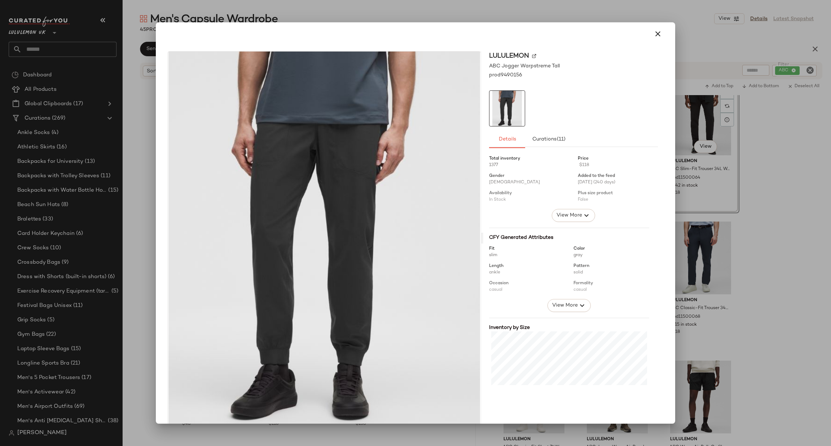
click at [746, 254] on div at bounding box center [415, 223] width 831 height 446
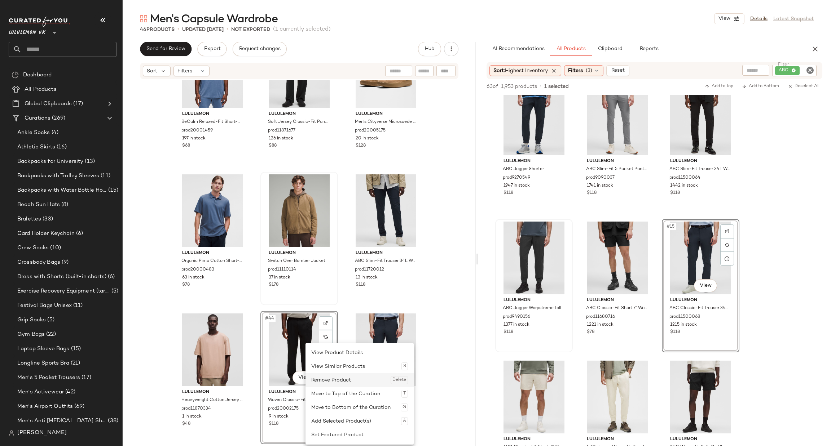
click at [336, 381] on div "Remove Product Delete" at bounding box center [359, 381] width 97 height 14
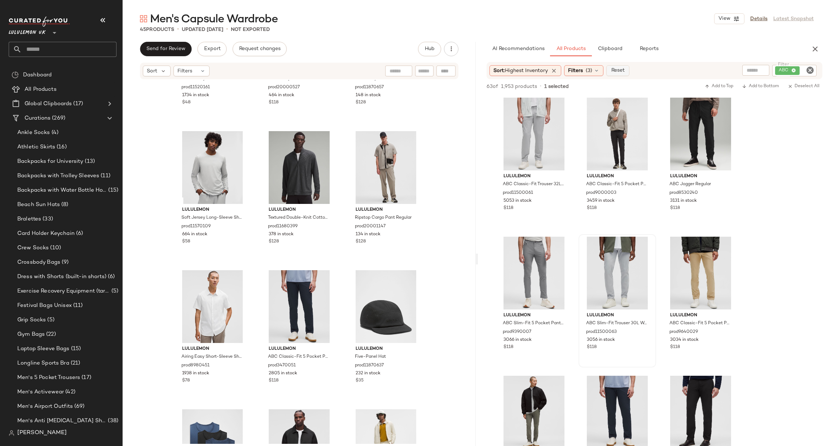
click at [624, 71] on span "Reset" at bounding box center [618, 71] width 14 height 6
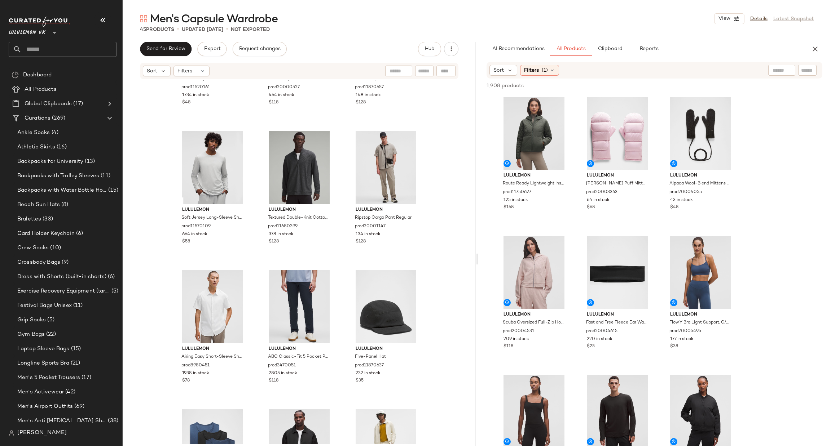
click at [807, 70] on input "text" at bounding box center [807, 71] width 13 height 8
type input "*******"
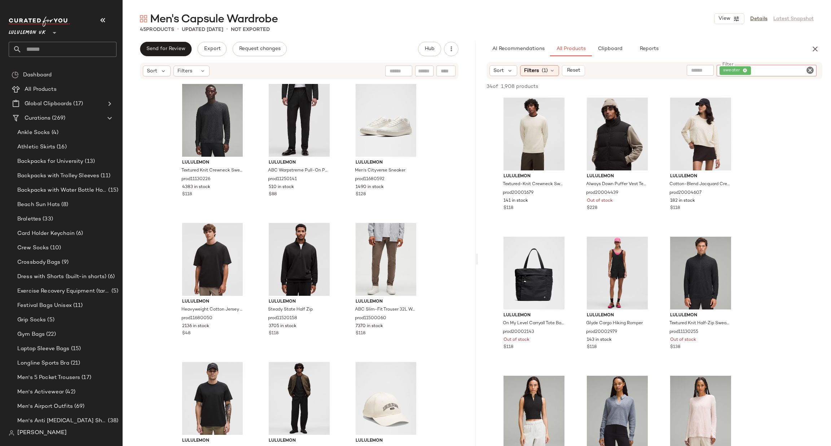
scroll to position [108, 0]
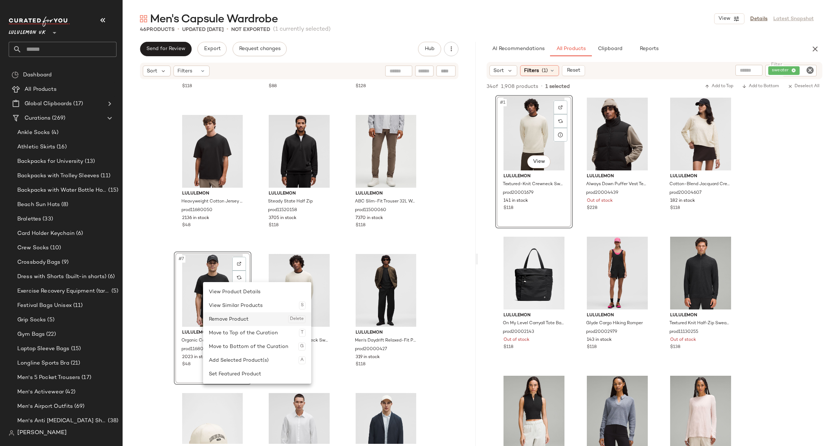
click at [237, 316] on div "Remove Product Delete" at bounding box center [257, 320] width 97 height 14
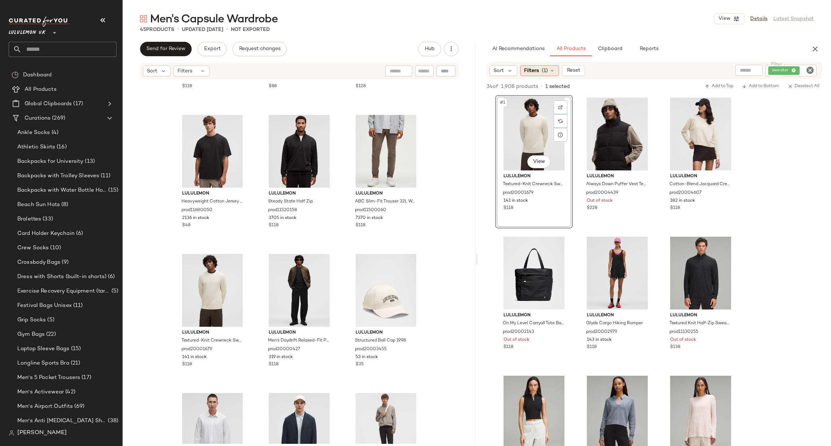
click at [524, 74] on span "Filters" at bounding box center [531, 71] width 15 height 8
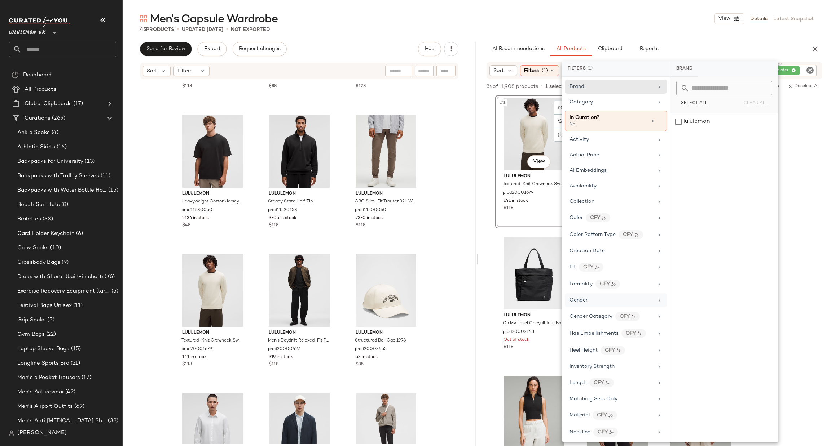
click at [611, 300] on div "Gender" at bounding box center [611, 301] width 84 height 8
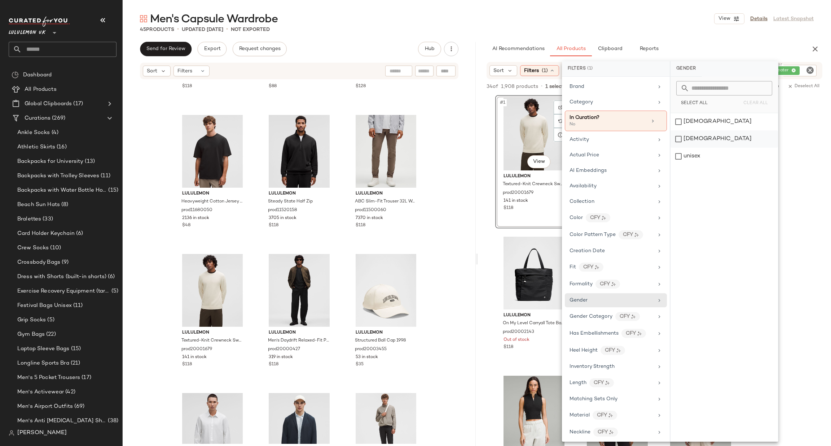
click at [740, 135] on div "male" at bounding box center [723, 139] width 107 height 17
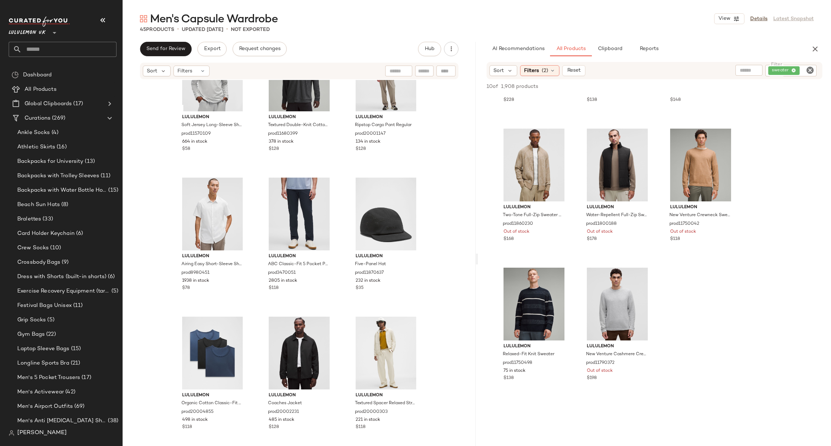
scroll to position [871, 0]
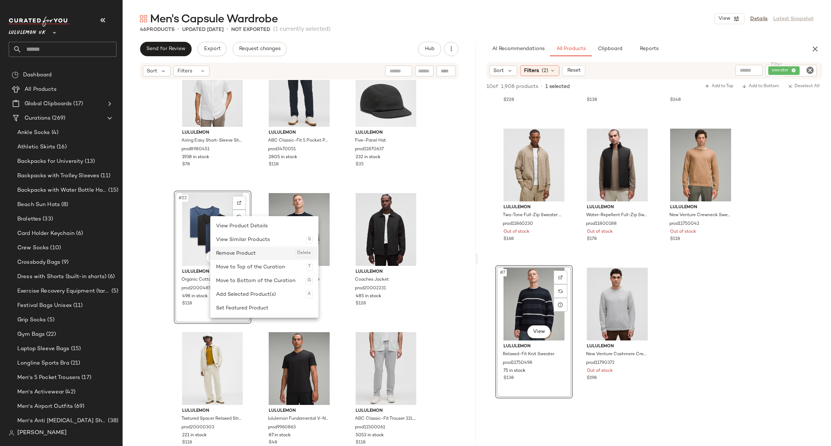
click at [247, 251] on div "Remove Product Delete" at bounding box center [264, 254] width 97 height 14
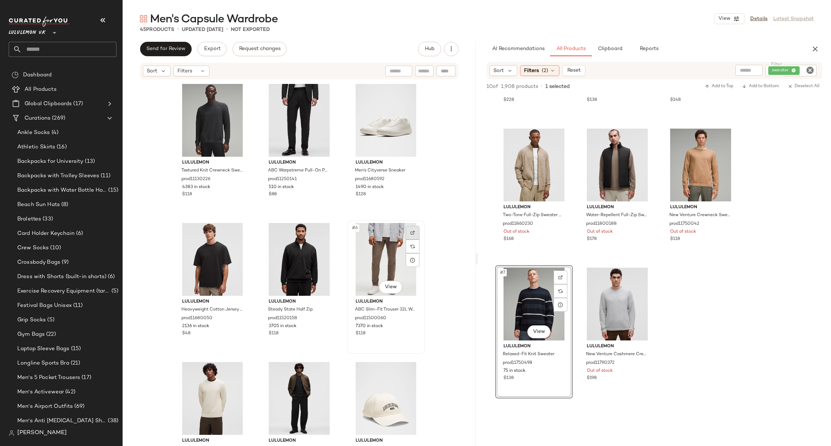
scroll to position [222, 0]
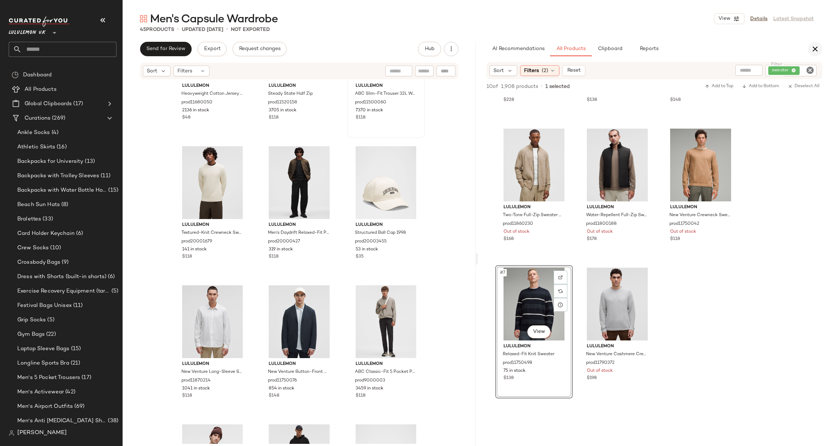
click at [811, 53] on icon "button" at bounding box center [815, 49] width 9 height 9
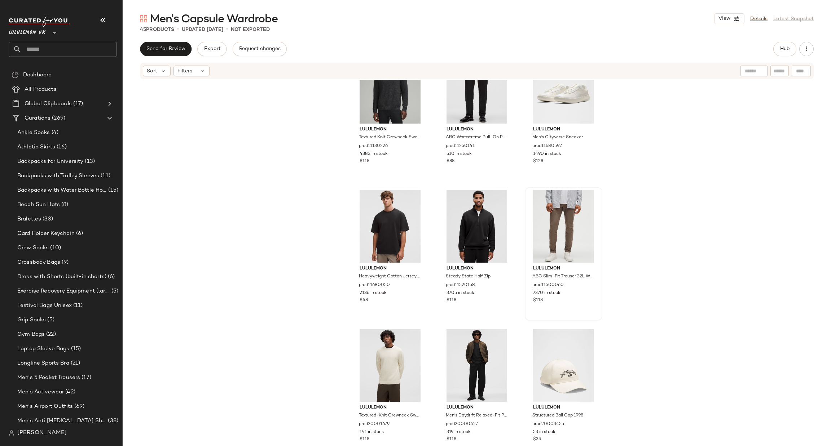
scroll to position [0, 0]
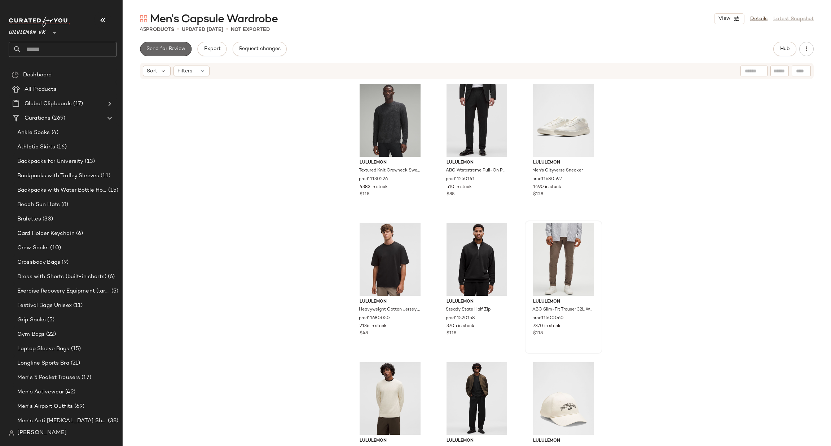
click at [173, 47] on span "Send for Review" at bounding box center [165, 49] width 39 height 6
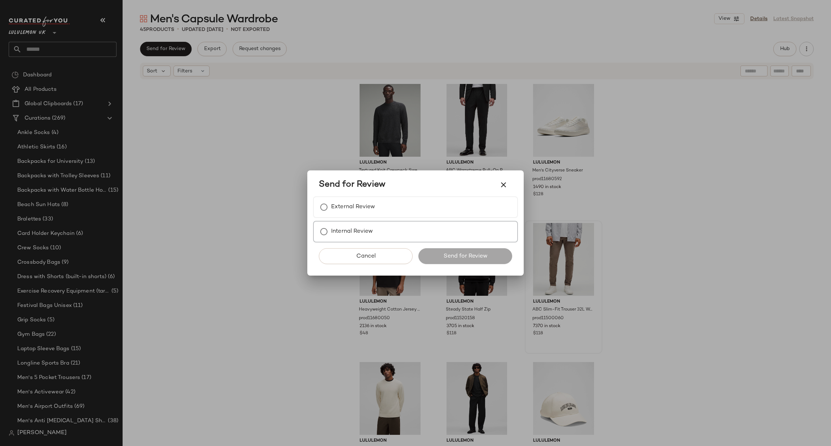
click at [365, 229] on label "Internal Review" at bounding box center [352, 232] width 42 height 14
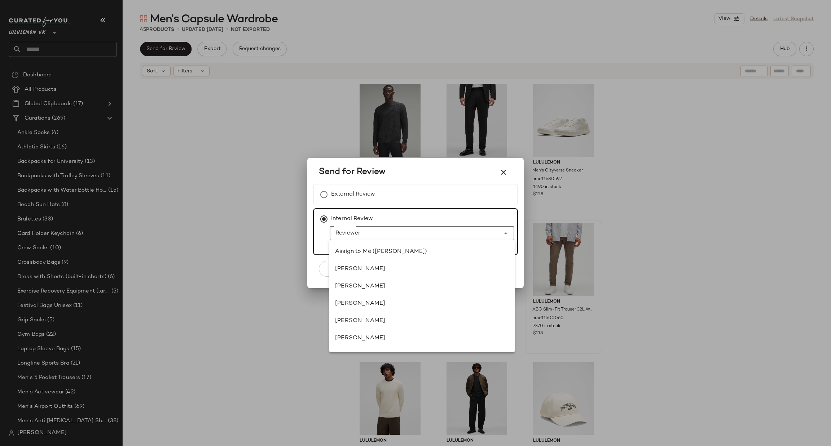
click at [379, 228] on div at bounding box center [415, 233] width 170 height 14
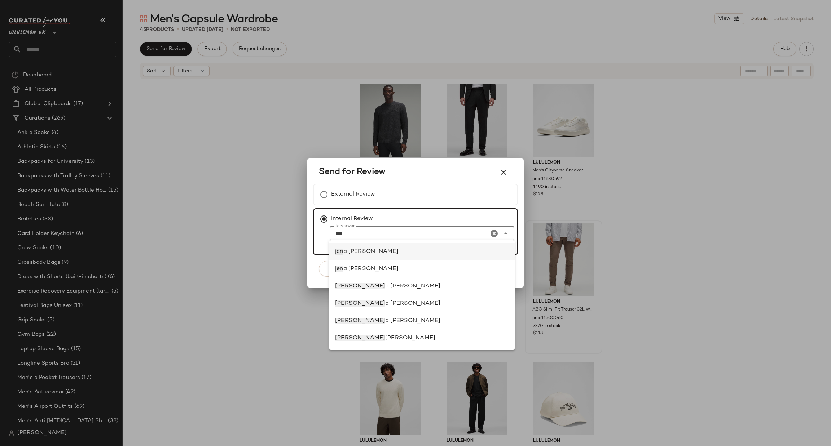
click at [389, 245] on div "jen a bloomer" at bounding box center [421, 251] width 185 height 17
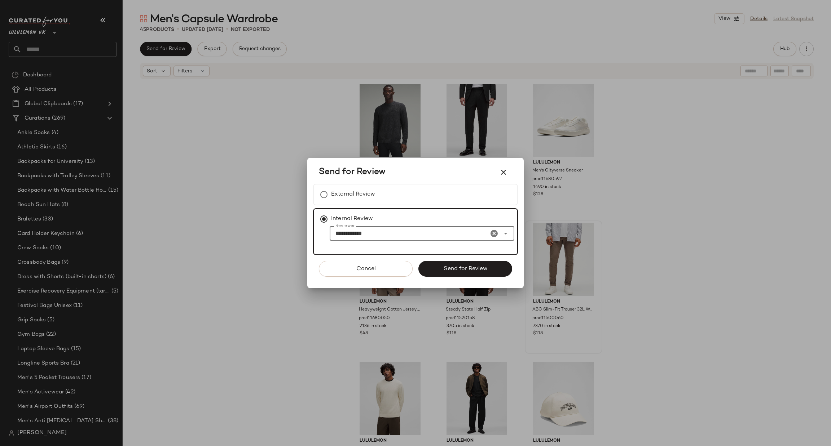
type input "**********"
click at [477, 268] on span "Send for Review" at bounding box center [465, 269] width 44 height 7
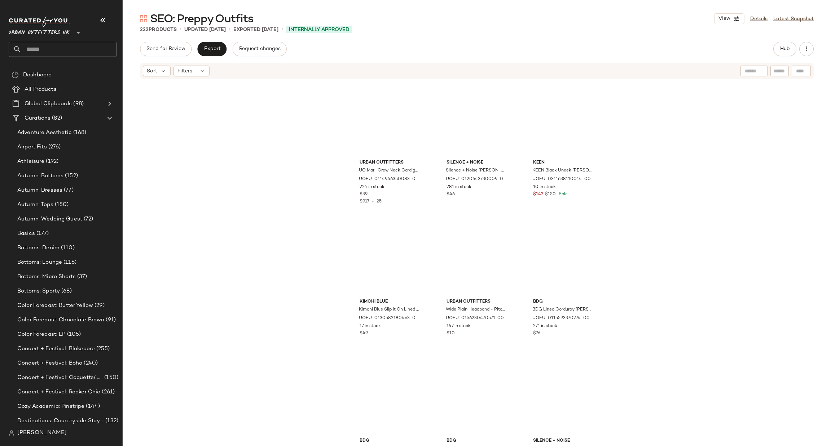
click at [69, 31] on span "Urban Outfitters UK" at bounding box center [39, 31] width 61 height 13
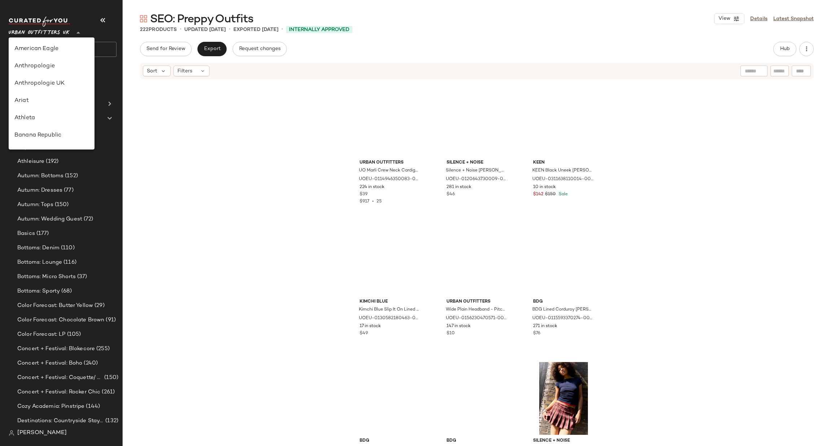
scroll to position [395, 0]
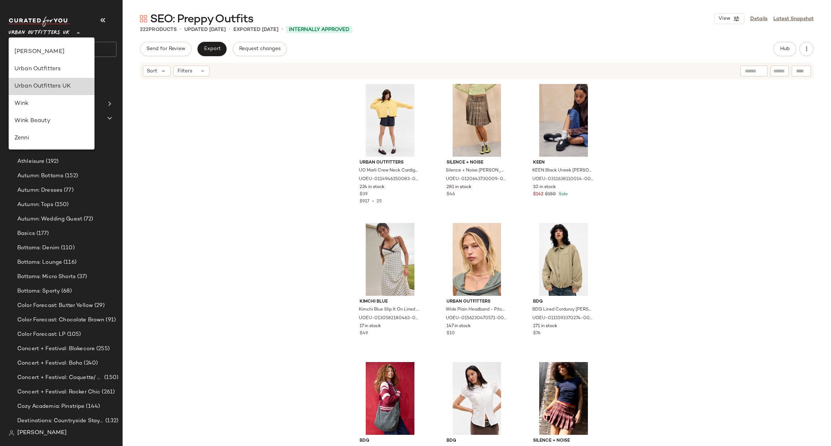
type input "**"
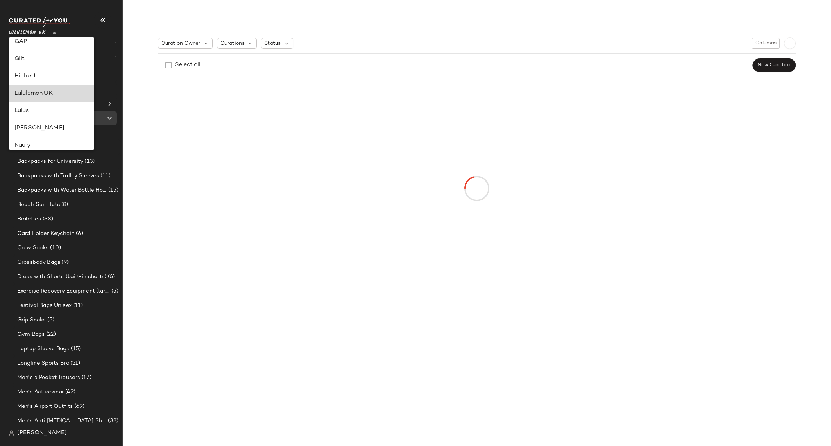
click at [75, 94] on div "Lululemon UK" at bounding box center [51, 93] width 74 height 9
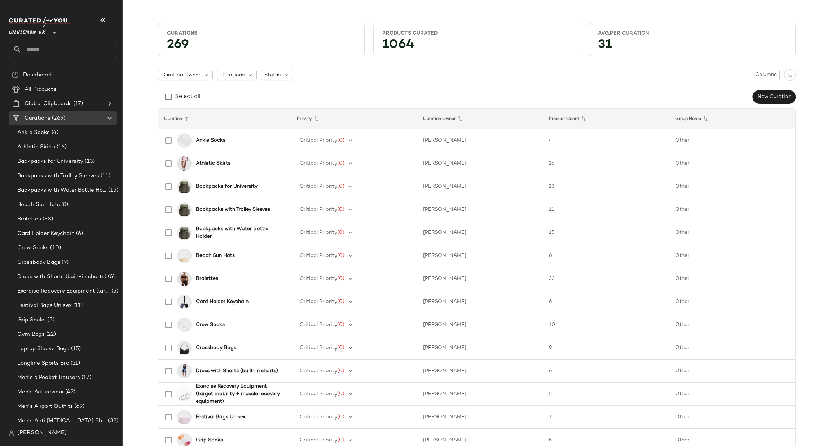
click at [73, 48] on input "text" at bounding box center [69, 49] width 95 height 15
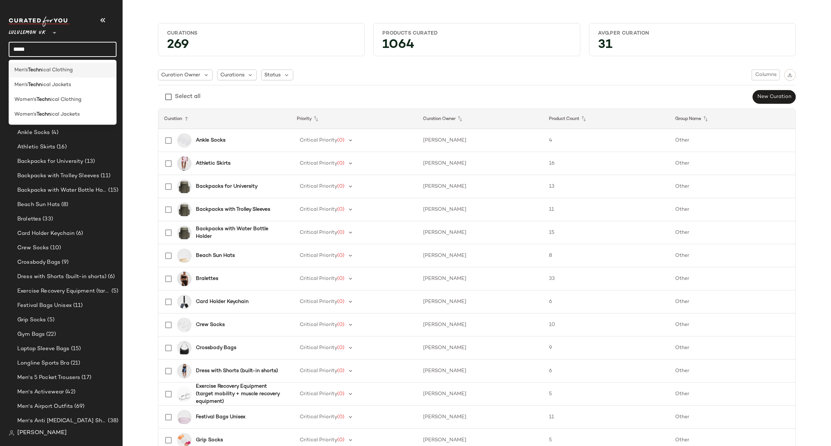
type input "*****"
click at [80, 74] on div "Men's Techn ical Clothing" at bounding box center [62, 70] width 96 height 8
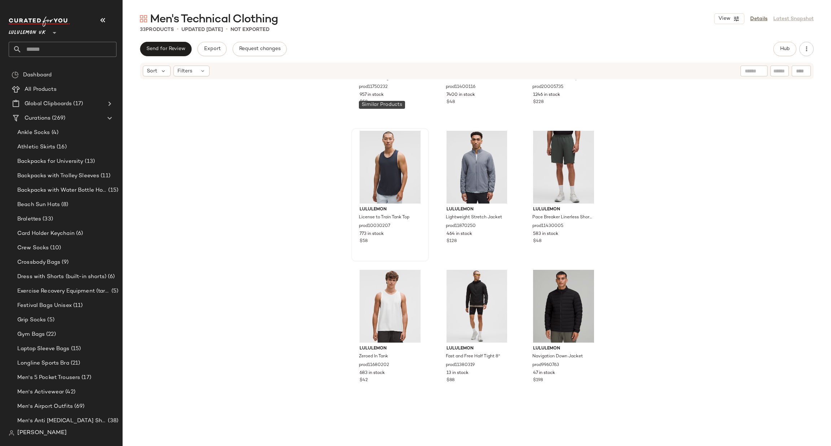
scroll to position [108, 0]
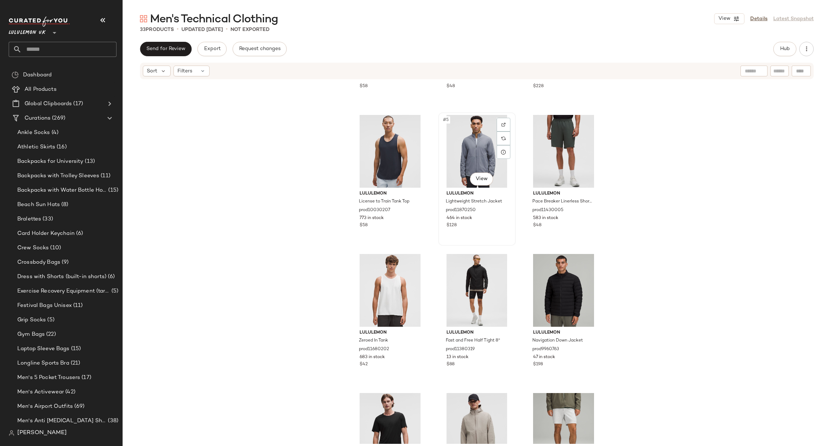
click at [497, 126] on div at bounding box center [504, 125] width 14 height 14
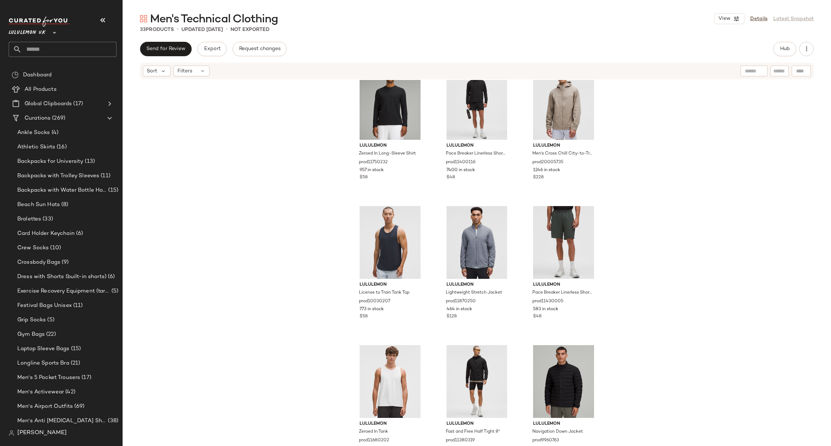
scroll to position [0, 0]
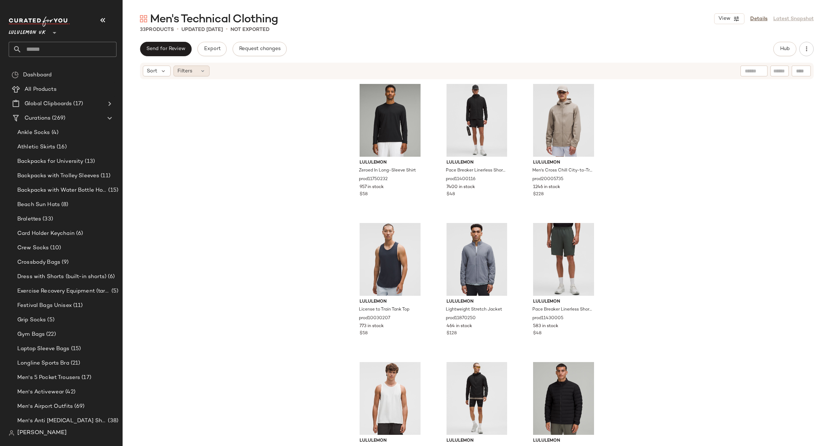
click at [200, 72] on icon at bounding box center [203, 71] width 6 height 6
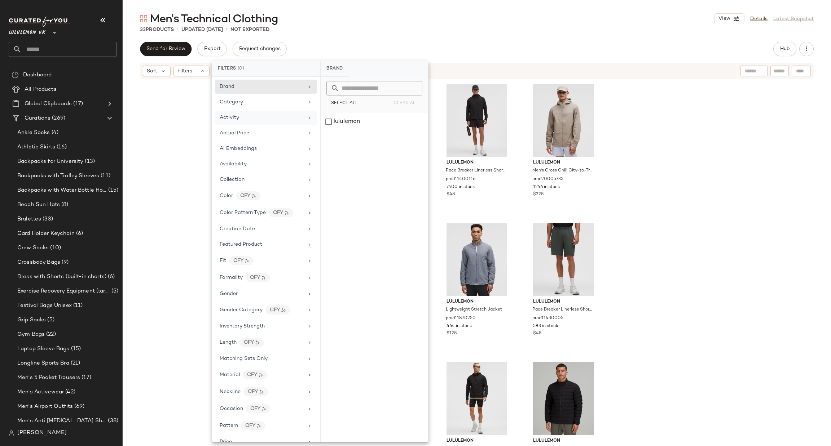
click at [257, 119] on div "Activity" at bounding box center [262, 118] width 84 height 8
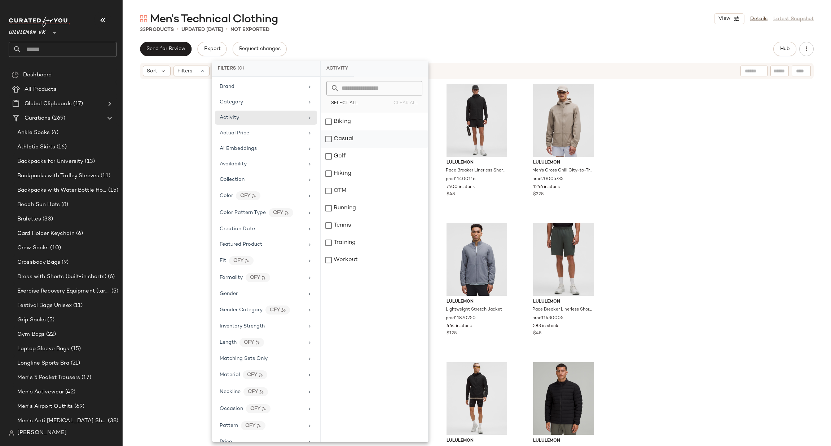
click at [356, 142] on div "Casual" at bounding box center [374, 139] width 107 height 17
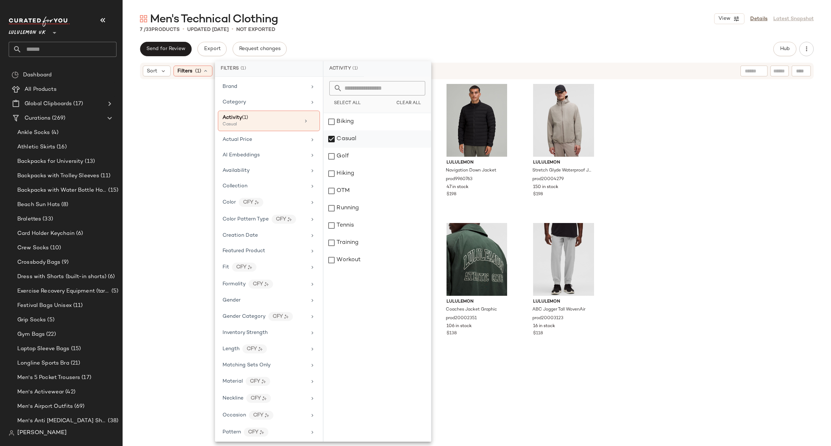
click at [355, 141] on div "Casual" at bounding box center [376, 139] width 107 height 17
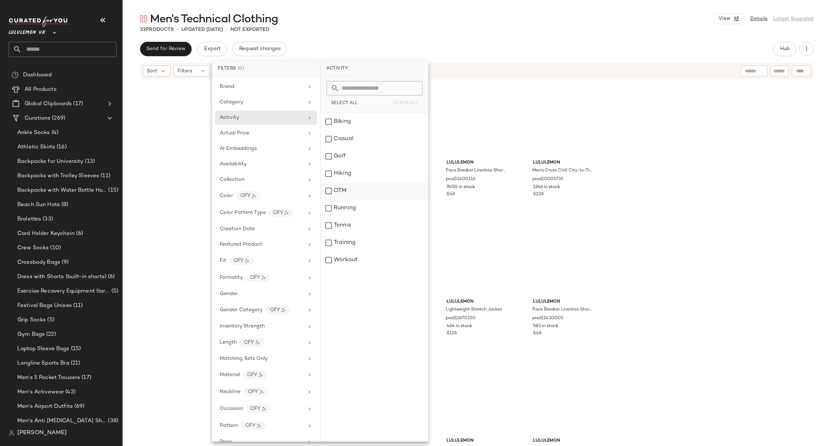
click at [358, 192] on div "OTM" at bounding box center [374, 190] width 107 height 17
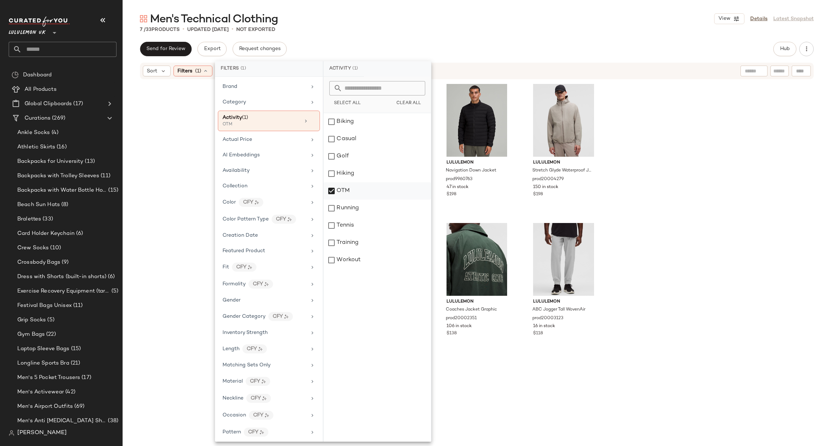
click at [356, 192] on div "OTM" at bounding box center [376, 190] width 107 height 17
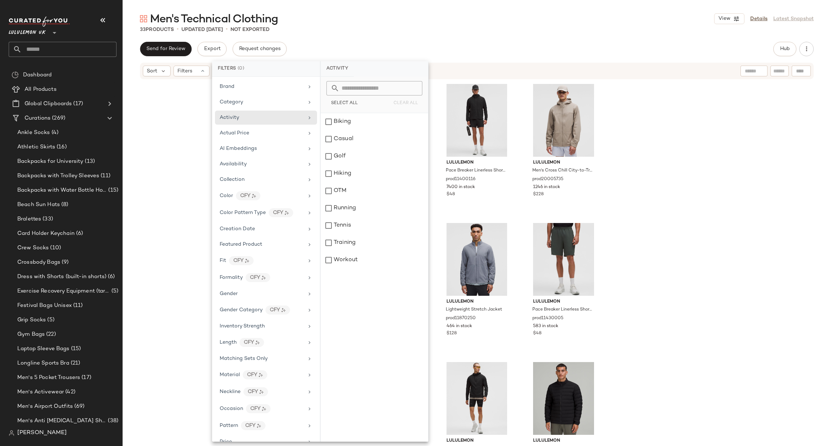
click at [710, 165] on div "lululemon Zeroed In Long-Sleeve Shirt prod11750232 957 in stock $58 lululemon P…" at bounding box center [477, 262] width 708 height 364
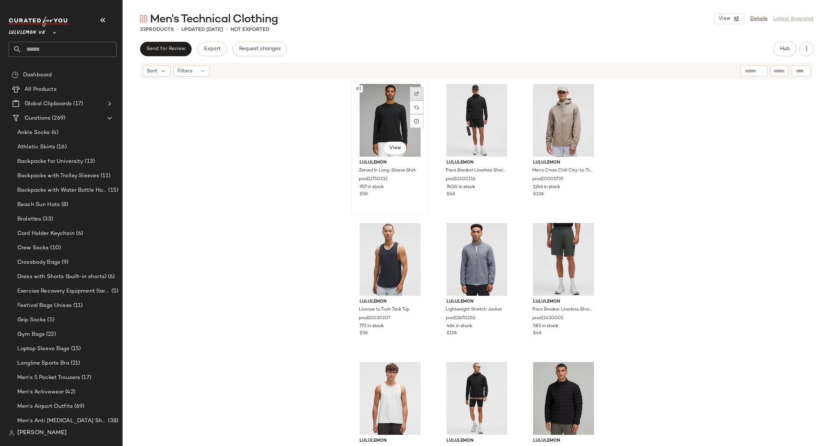
click at [412, 98] on div at bounding box center [417, 94] width 14 height 14
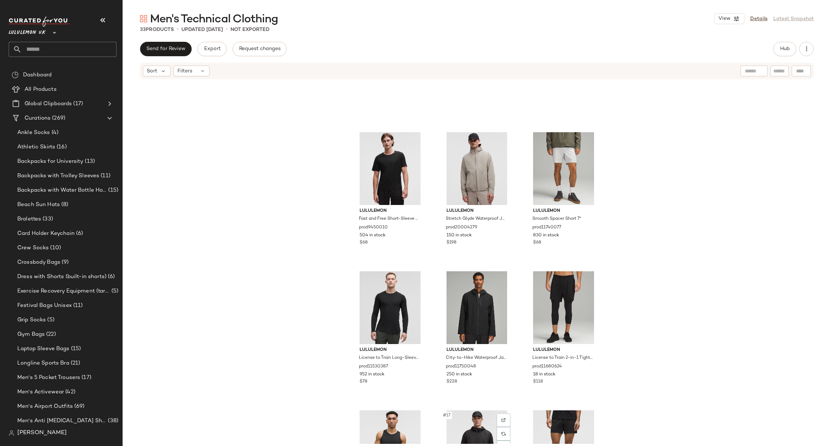
scroll to position [546, 0]
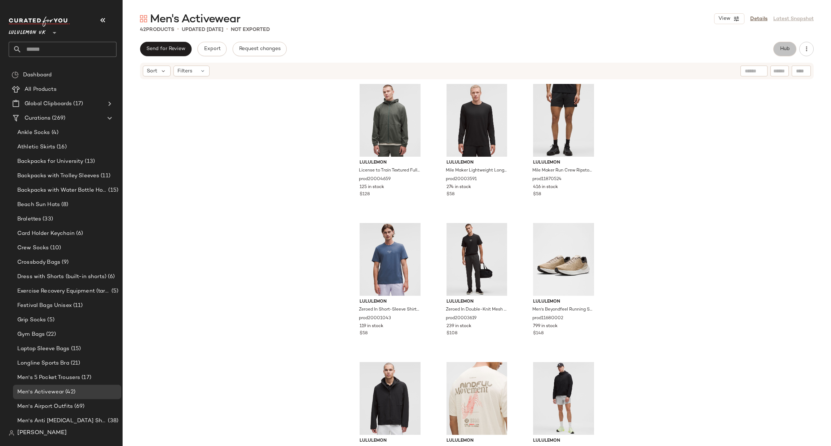
click at [791, 50] on button "Hub" at bounding box center [784, 49] width 23 height 14
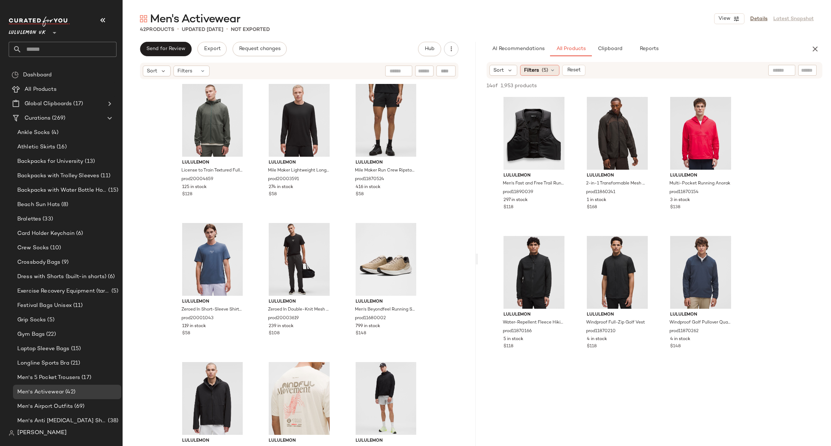
click at [547, 67] on span "(5)" at bounding box center [545, 71] width 6 height 8
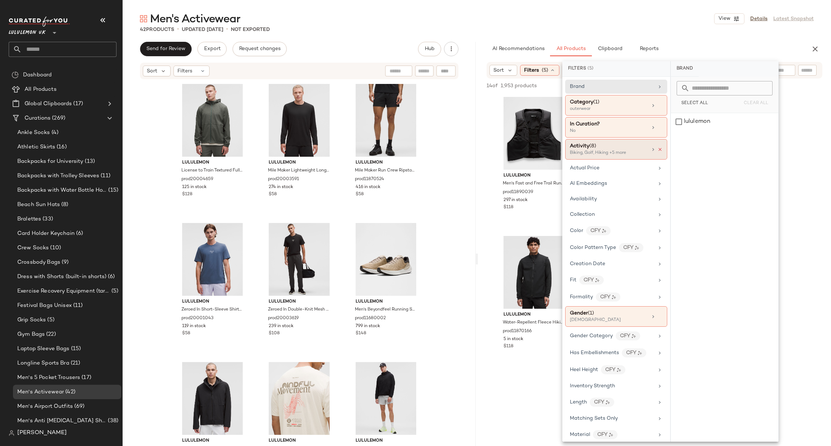
click at [657, 148] on icon at bounding box center [659, 149] width 5 height 5
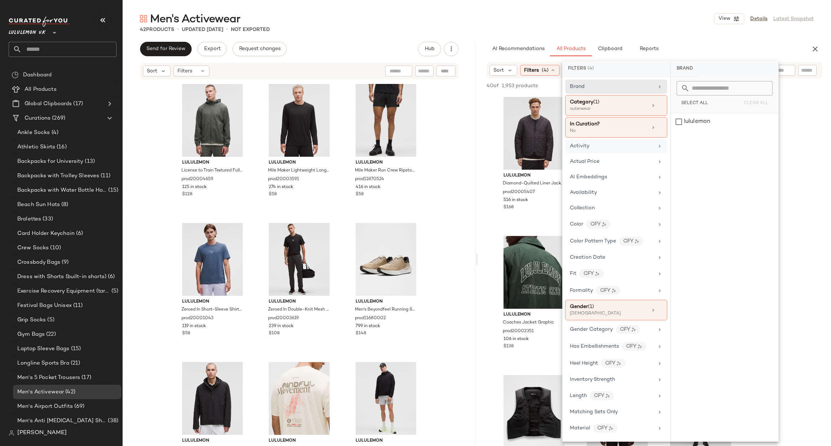
click at [628, 145] on div "Activity" at bounding box center [612, 146] width 84 height 8
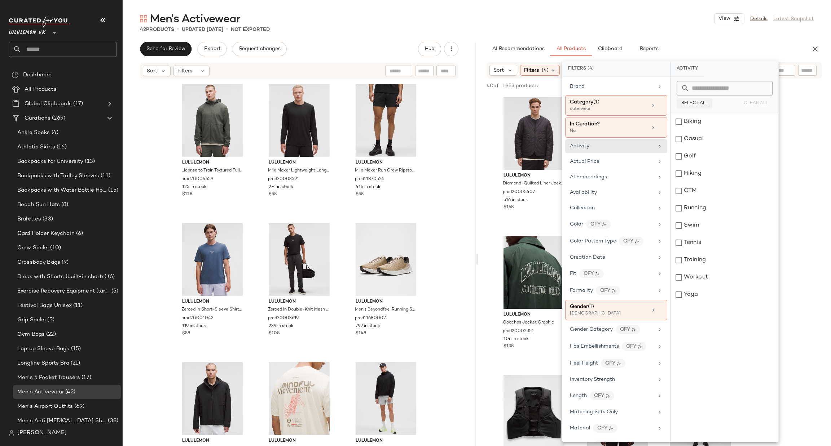
click at [691, 101] on span "Select All" at bounding box center [694, 103] width 27 height 5
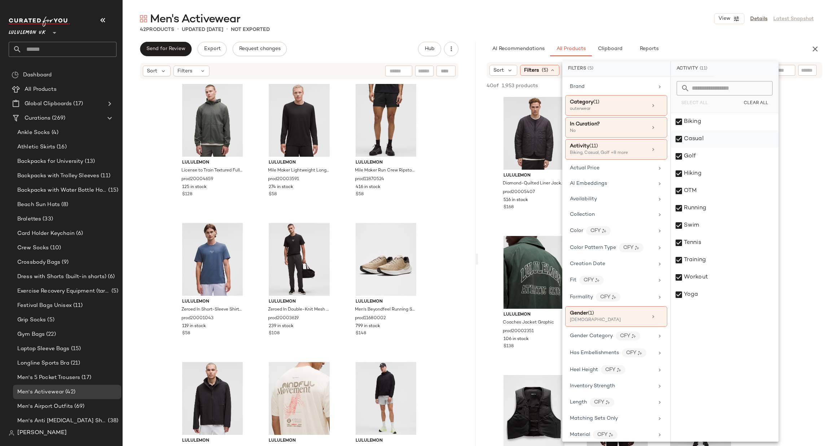
click at [696, 138] on div "Casual" at bounding box center [724, 139] width 107 height 17
click at [708, 187] on div "OTM" at bounding box center [724, 190] width 107 height 17
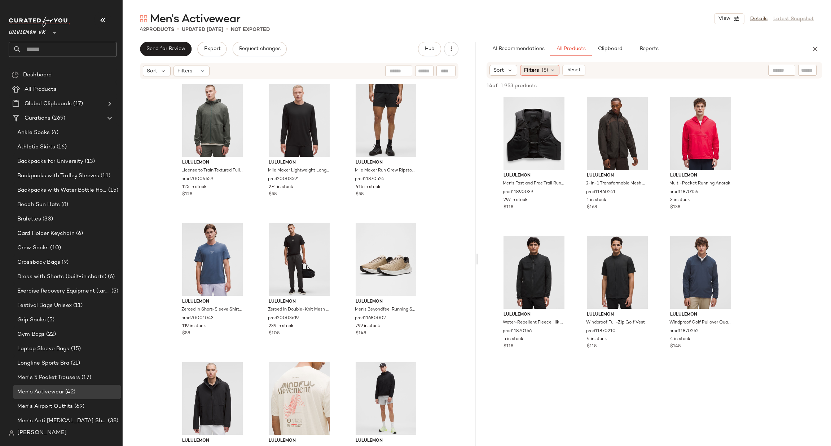
click at [544, 69] on span "(5)" at bounding box center [545, 71] width 6 height 8
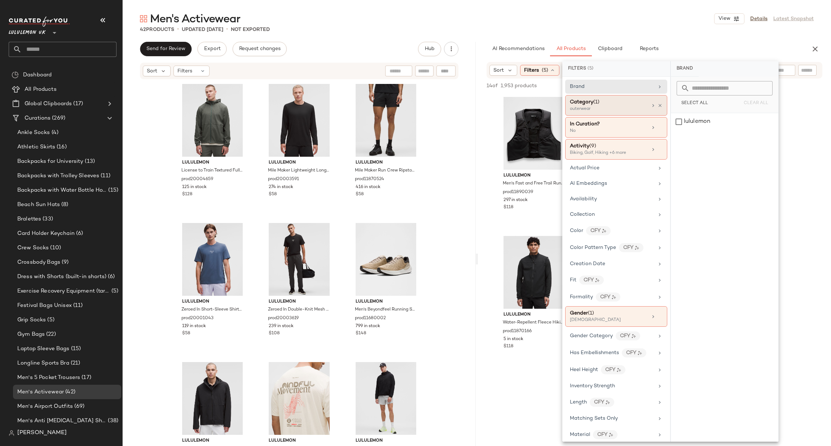
click at [620, 111] on div "outerwear" at bounding box center [606, 109] width 72 height 6
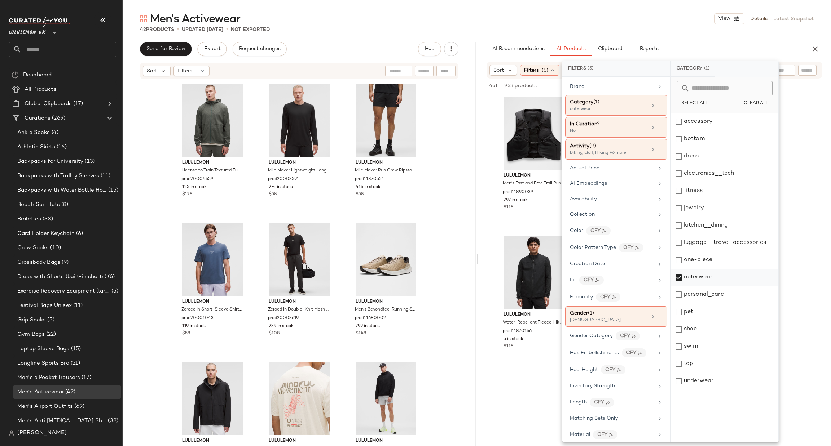
click at [708, 274] on div "outerwear" at bounding box center [724, 277] width 107 height 17
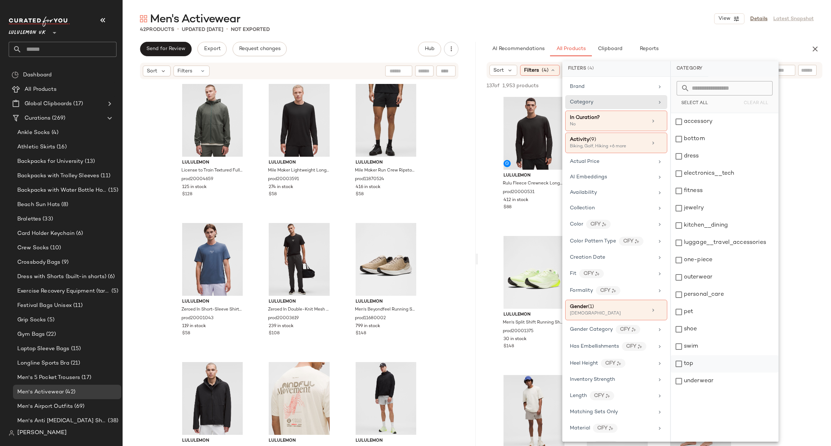
click at [701, 365] on div "top" at bounding box center [724, 364] width 107 height 17
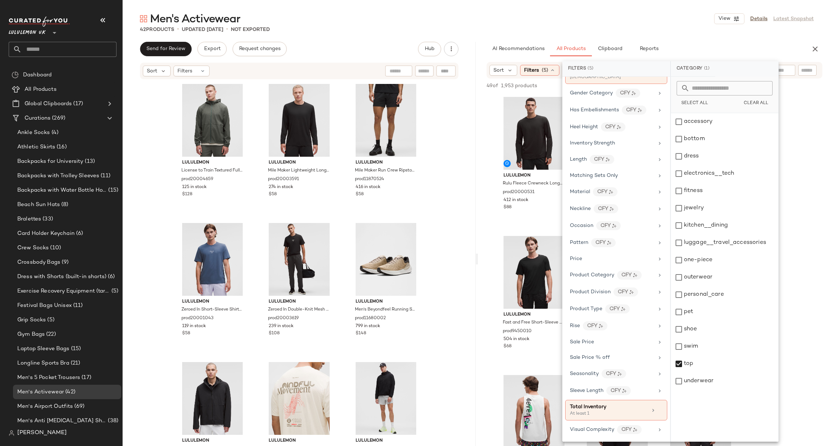
scroll to position [329, 0]
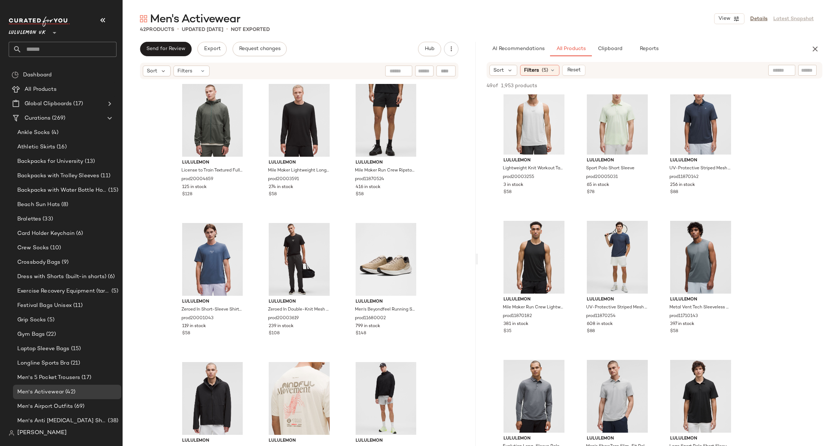
scroll to position [324, 0]
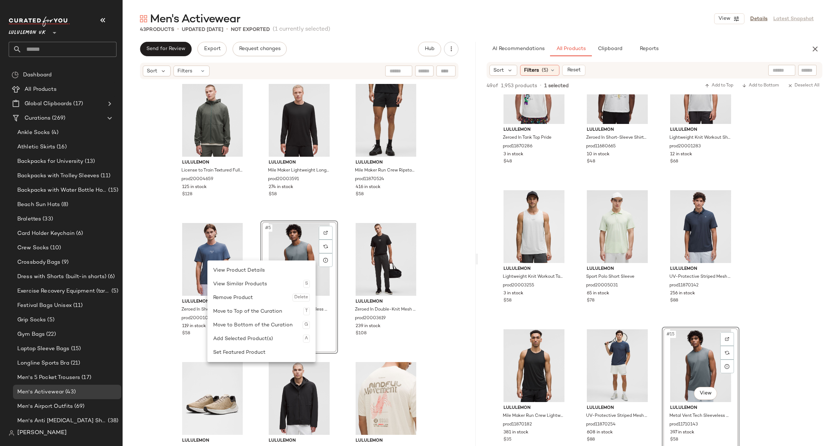
click at [445, 250] on div "lululemon License to Train Textured Full Zip prod20004659 125 in stock $128 lul…" at bounding box center [299, 262] width 353 height 364
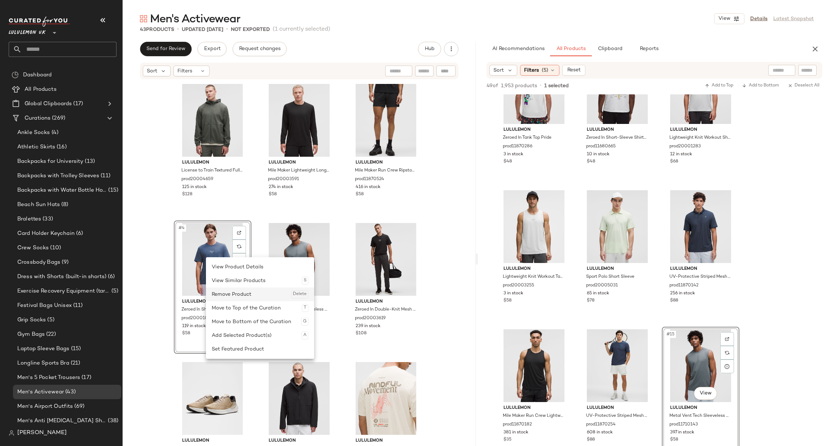
click at [248, 292] on div "Remove Product Delete" at bounding box center [260, 295] width 97 height 14
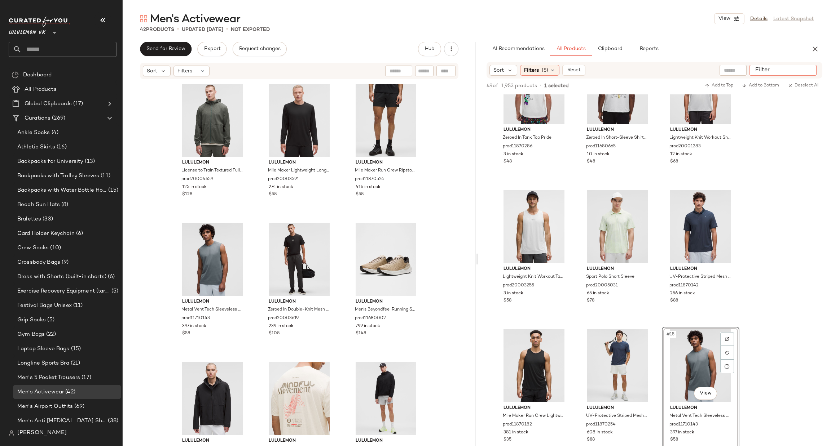
click at [806, 70] on input "Filter" at bounding box center [782, 71] width 61 height 8
type input "**********"
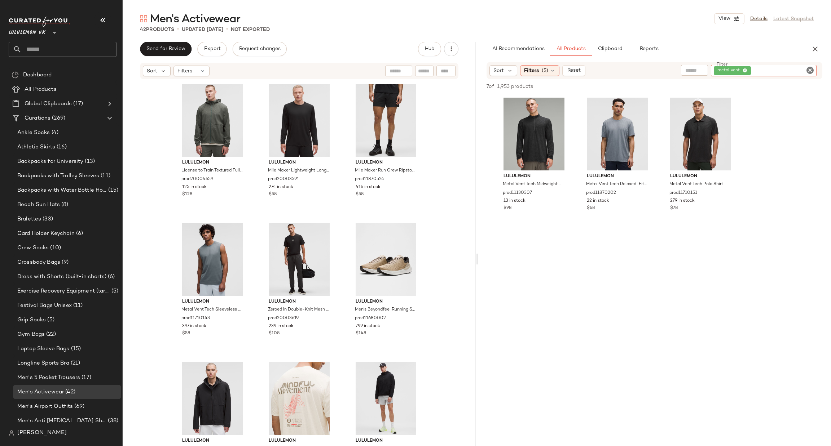
click at [806, 70] on icon "Clear Filter" at bounding box center [810, 70] width 9 height 9
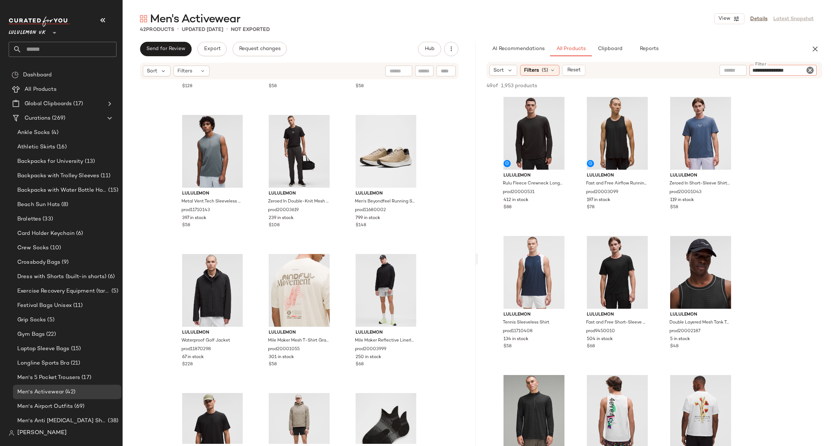
click at [759, 67] on input "**********" at bounding box center [782, 71] width 61 height 8
type input "**********"
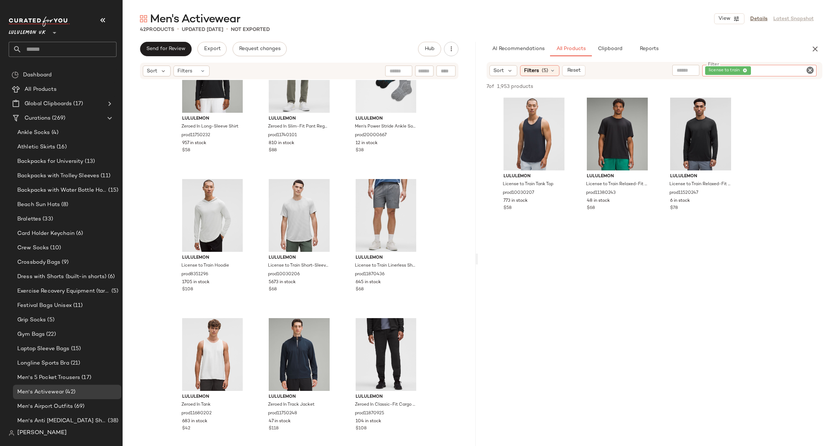
scroll to position [763, 0]
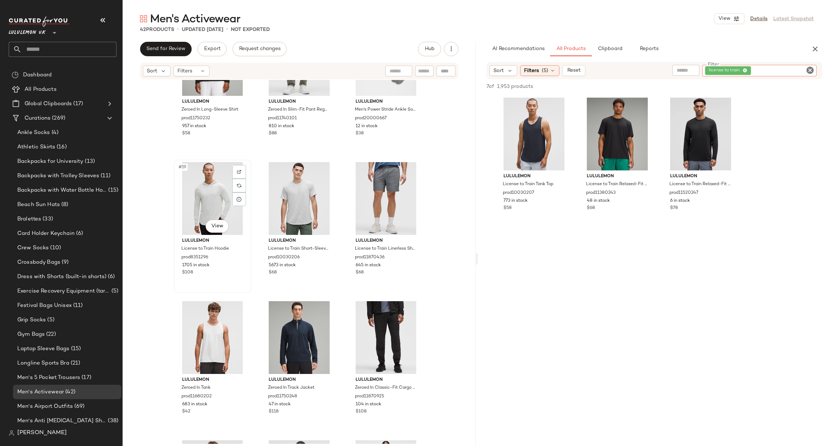
click at [207, 194] on div "#19 View" at bounding box center [212, 198] width 72 height 73
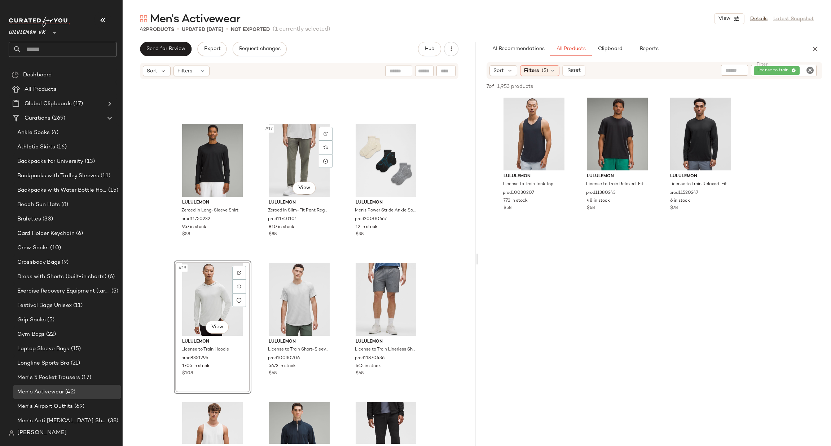
scroll to position [655, 0]
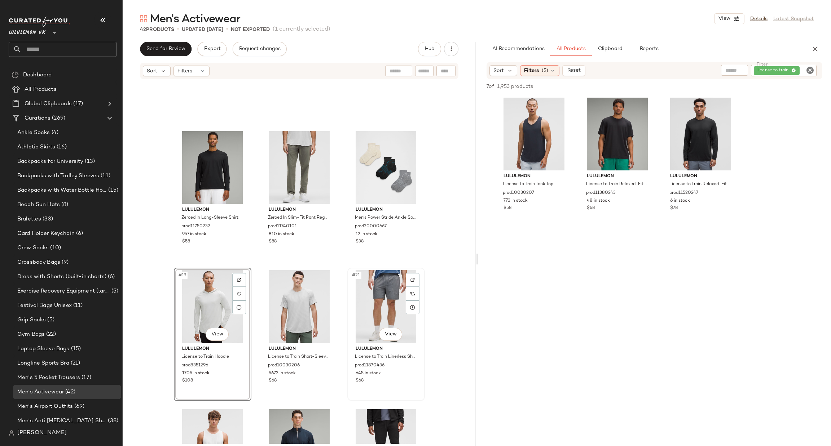
click at [379, 291] on div "#21 View" at bounding box center [386, 306] width 72 height 73
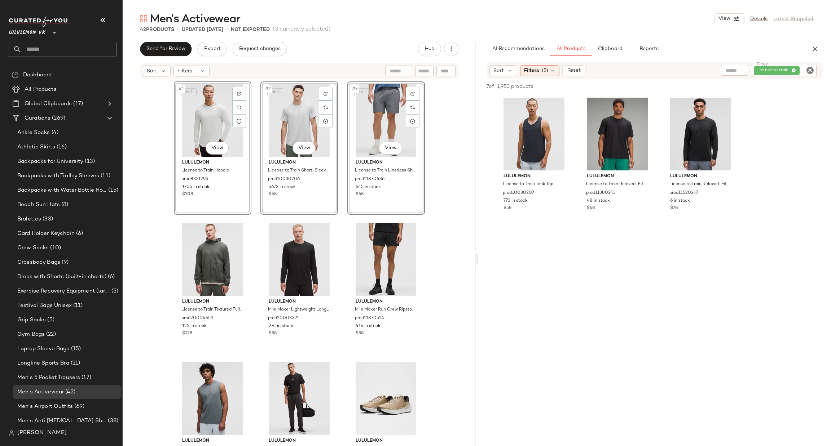
click at [431, 243] on div "SET #1 View lululemon License to Train Hoodie prod8351296 1705 in stock $108 SE…" at bounding box center [299, 262] width 353 height 364
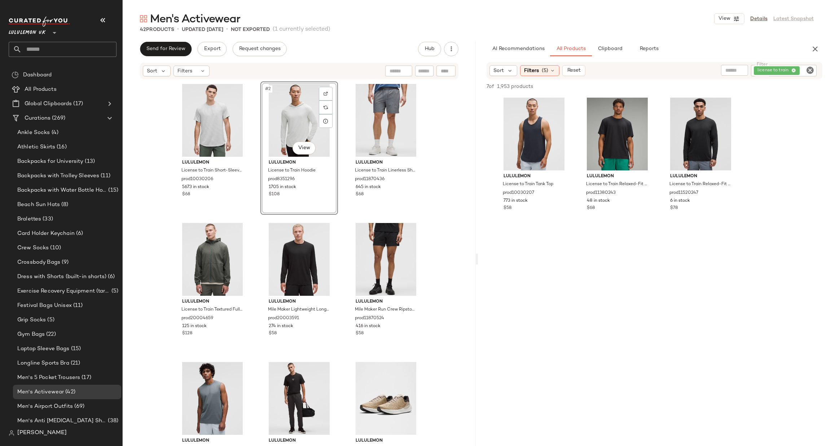
click at [426, 176] on div "lululemon License to Train Short-Sleeve Shirt prod10030206 5673 in stock $68 #2…" at bounding box center [299, 262] width 353 height 364
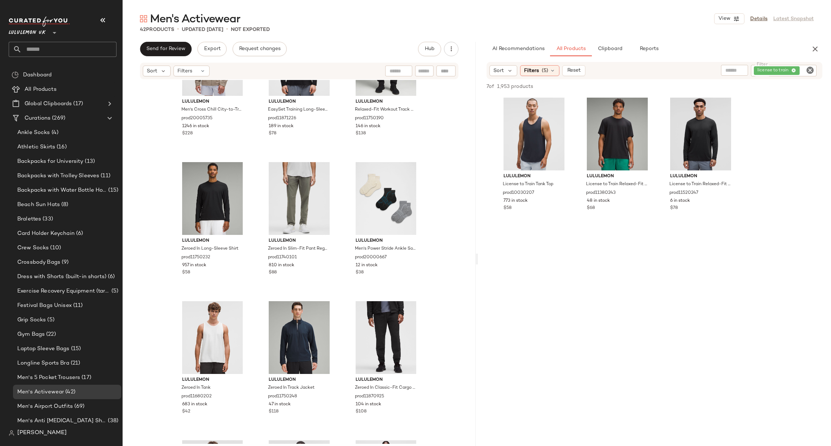
scroll to position [871, 0]
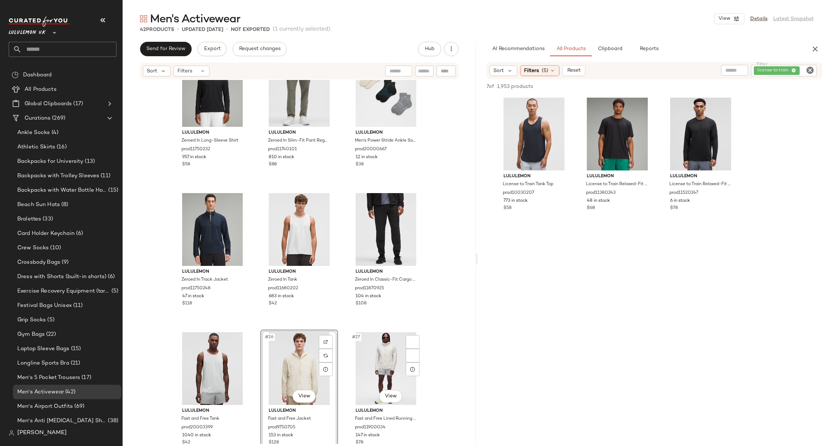
scroll to position [1087, 0]
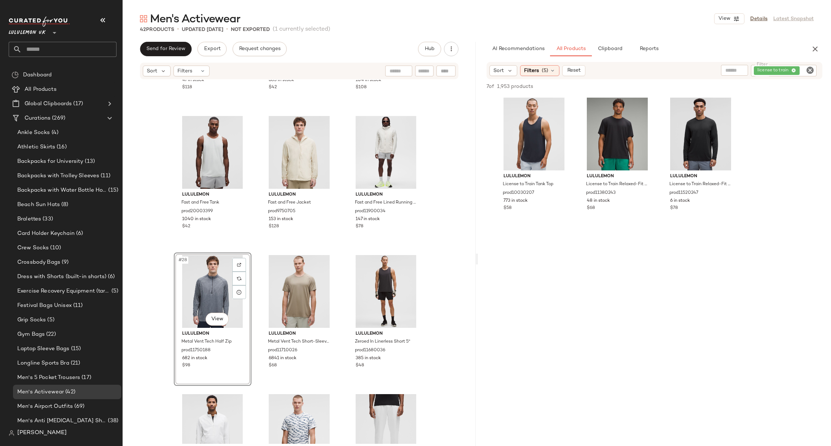
scroll to position [1196, 0]
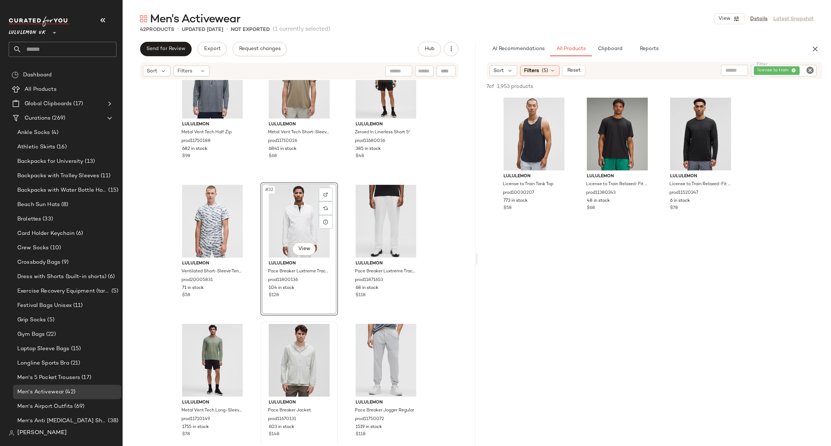
scroll to position [1412, 0]
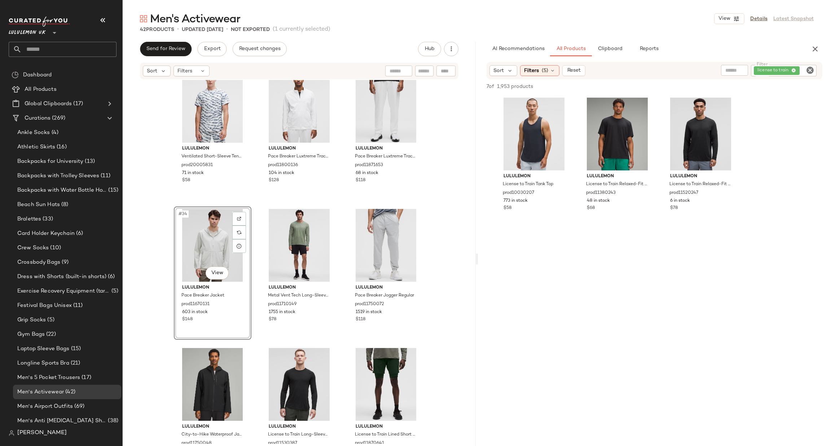
scroll to position [1520, 0]
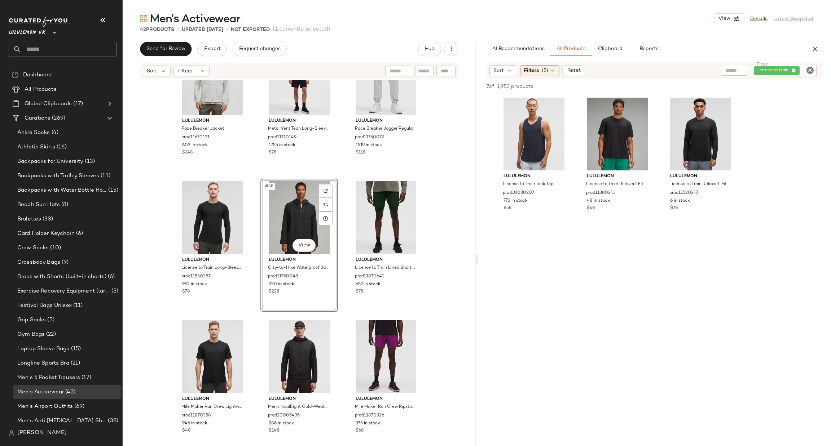
scroll to position [1586, 0]
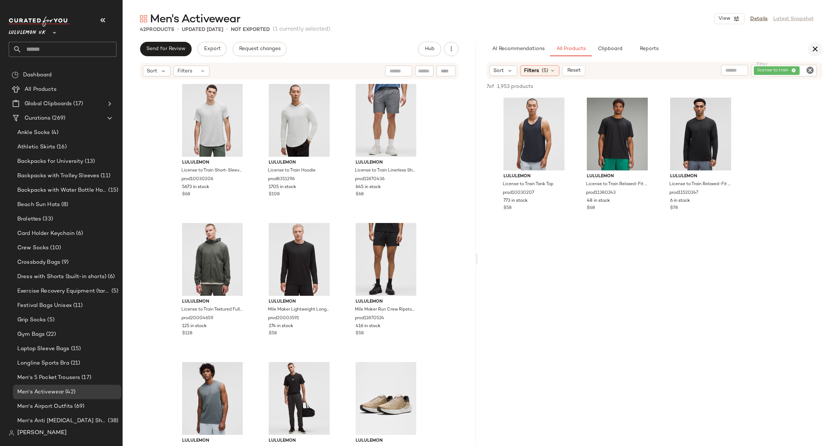
click at [816, 49] on icon "button" at bounding box center [815, 49] width 9 height 9
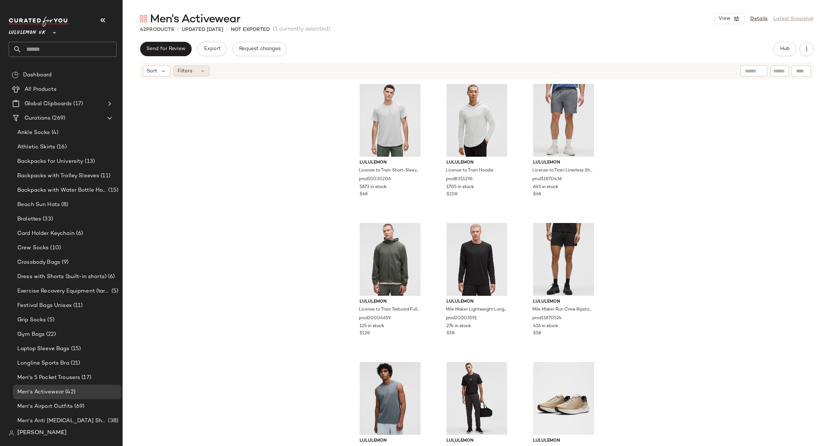
click at [196, 67] on div "Filters" at bounding box center [191, 71] width 36 height 11
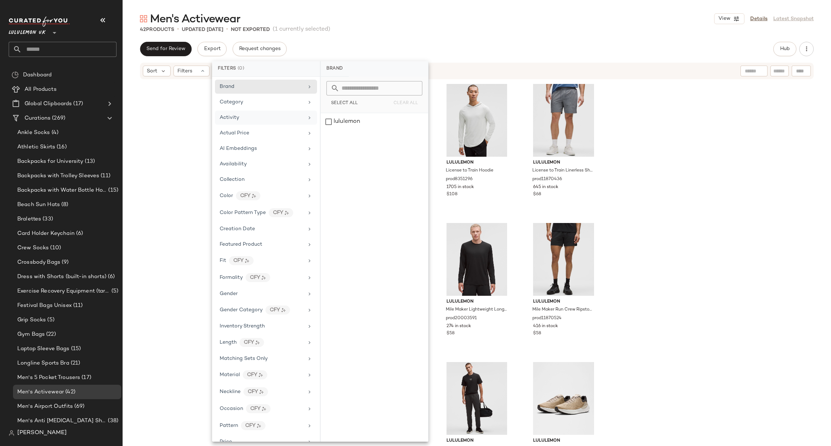
click at [239, 116] on div "Activity" at bounding box center [262, 118] width 84 height 8
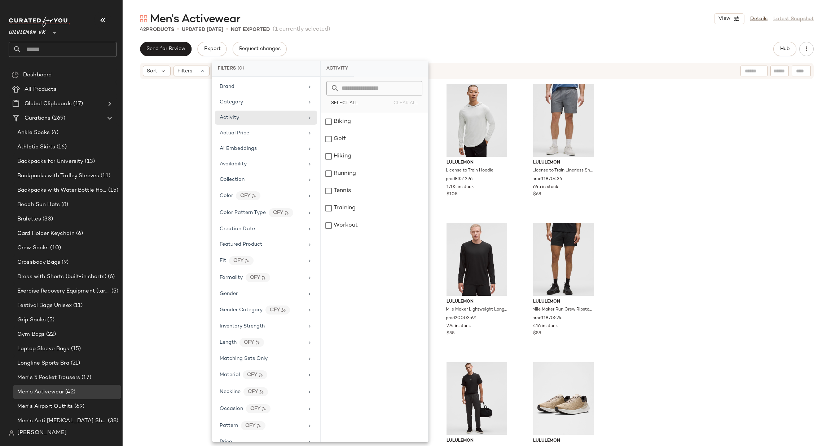
click at [686, 278] on div "lululemon License to Train Short-Sleeve Shirt prod10030206 5673 in stock $68 lu…" at bounding box center [477, 262] width 708 height 364
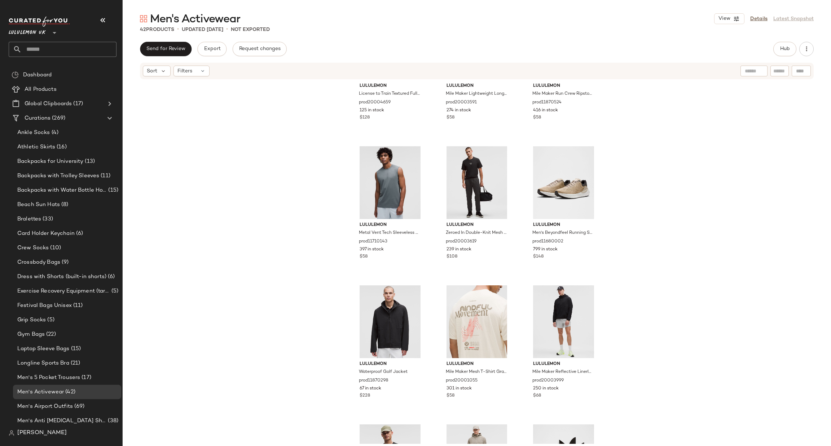
scroll to position [330, 0]
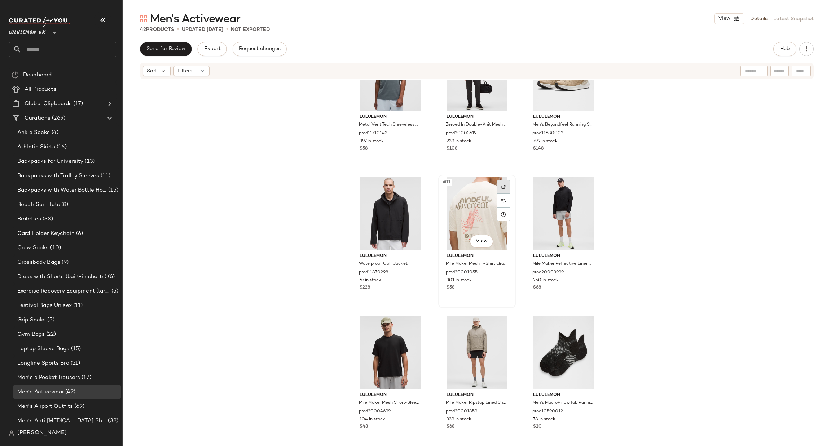
click at [501, 185] on img at bounding box center [503, 187] width 4 height 4
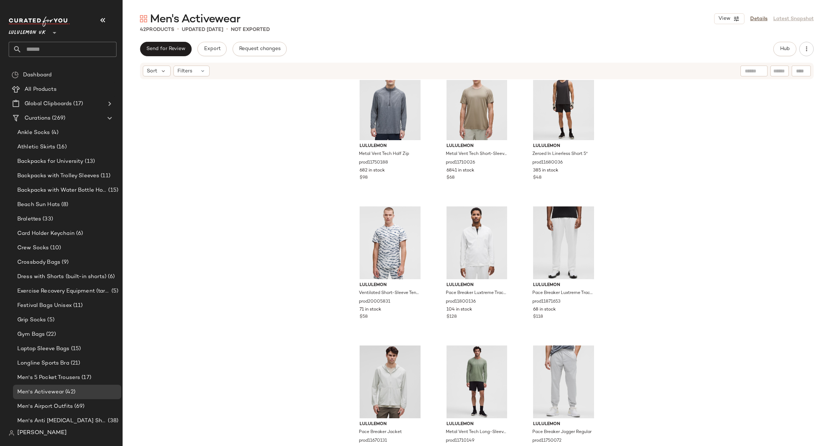
scroll to position [1304, 0]
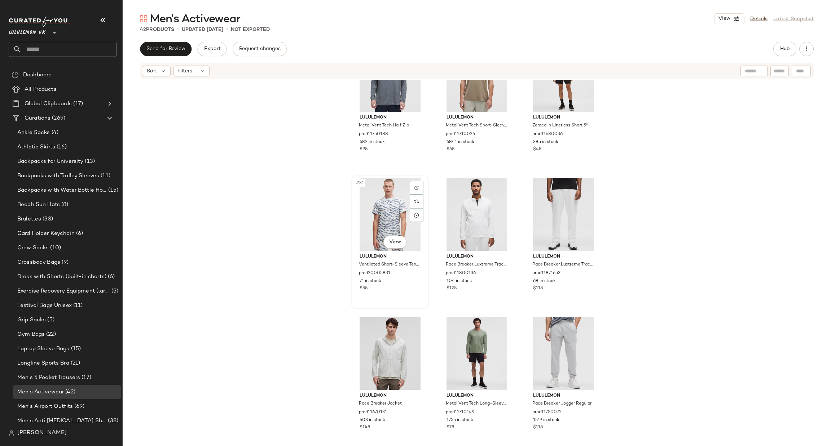
click at [417, 184] on div at bounding box center [417, 188] width 14 height 14
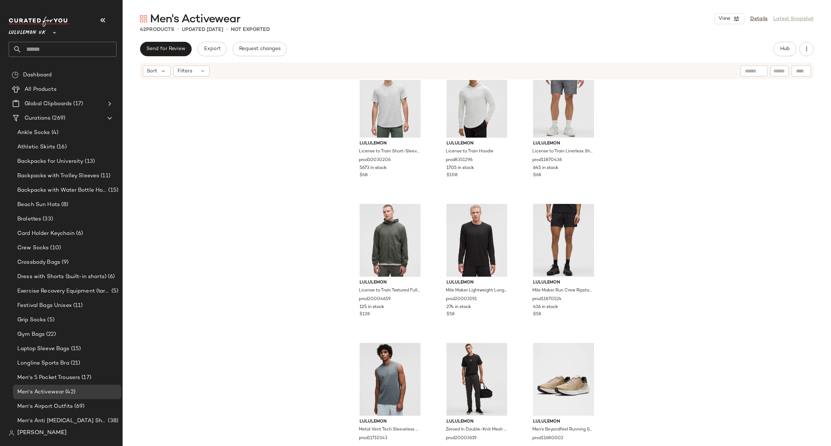
scroll to position [0, 0]
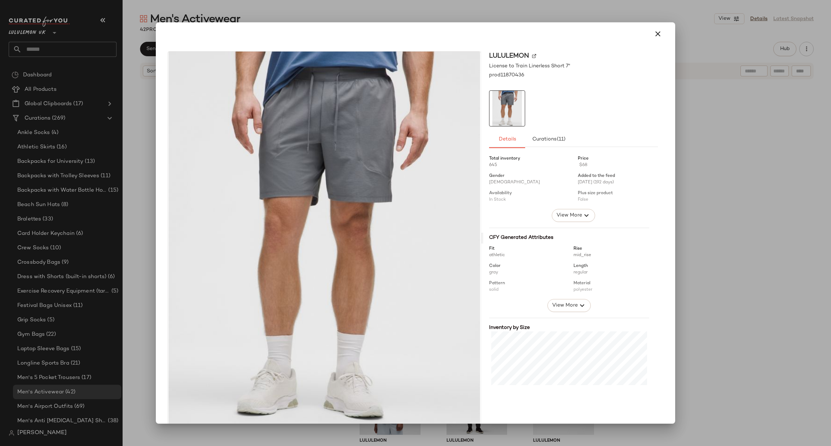
click at [715, 189] on div at bounding box center [415, 223] width 831 height 446
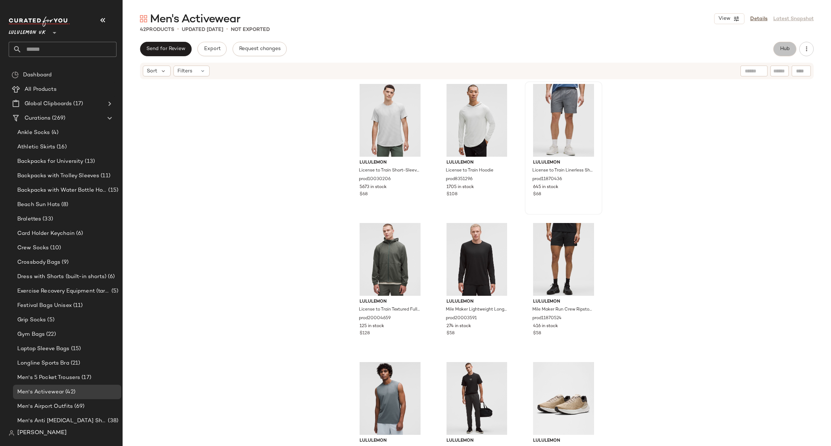
click at [785, 48] on span "Hub" at bounding box center [785, 49] width 10 height 6
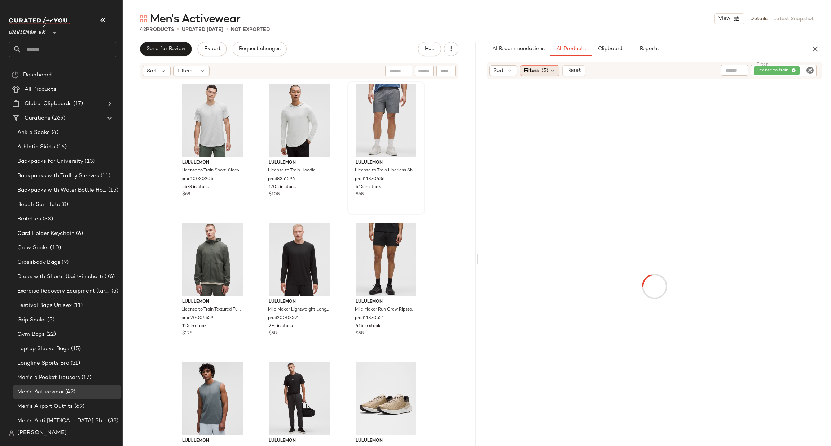
click at [542, 71] on span "(5)" at bounding box center [545, 71] width 6 height 8
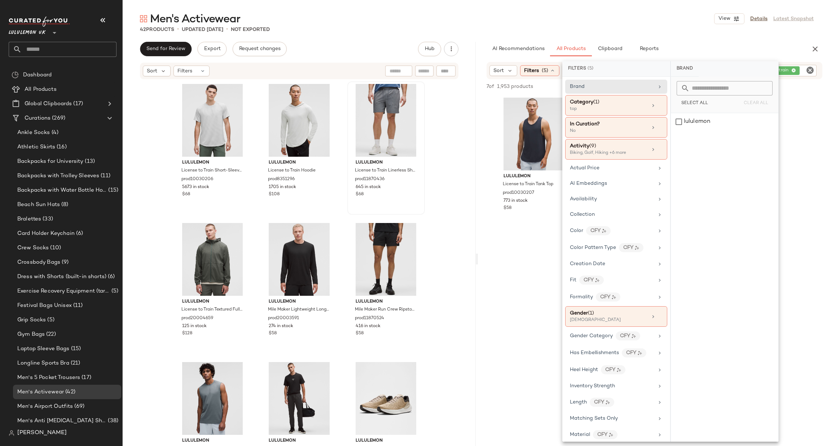
drag, startPoint x: 807, startPoint y: 81, endPoint x: 807, endPoint y: 68, distance: 13.0
click at [807, 79] on div "Sort Filters (5) Reset Filter license to train Filter 7 of 1,953 products • 0 s…" at bounding box center [654, 269] width 353 height 415
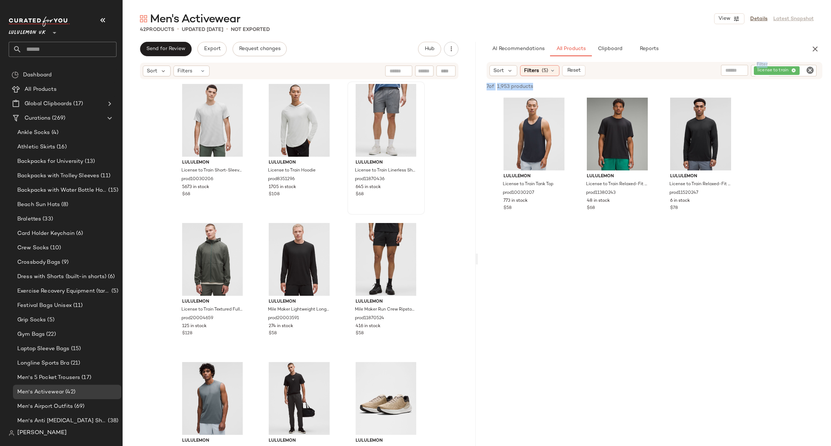
click at [807, 68] on icon "Clear Filter" at bounding box center [810, 70] width 9 height 9
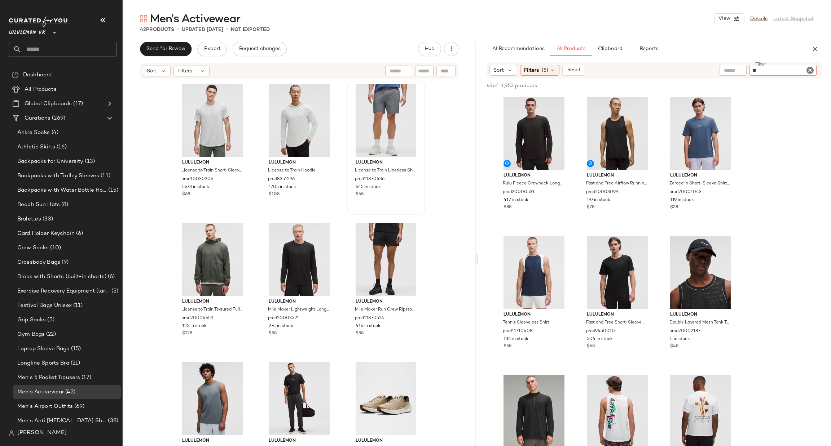
type input "***"
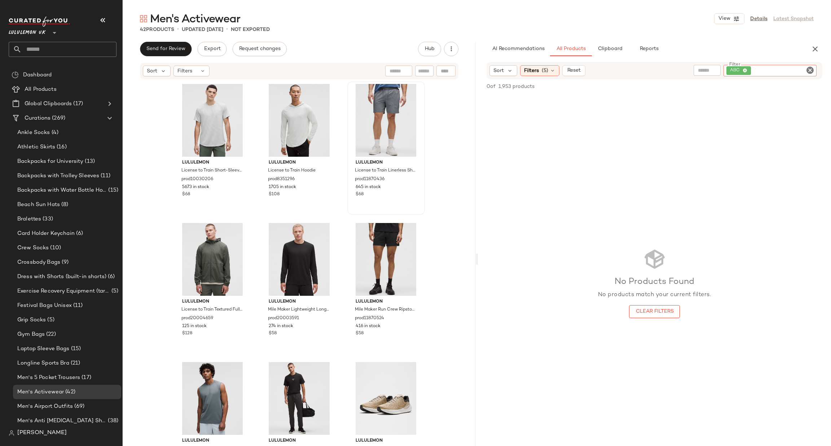
click at [813, 72] on icon "Clear Filter" at bounding box center [810, 70] width 9 height 9
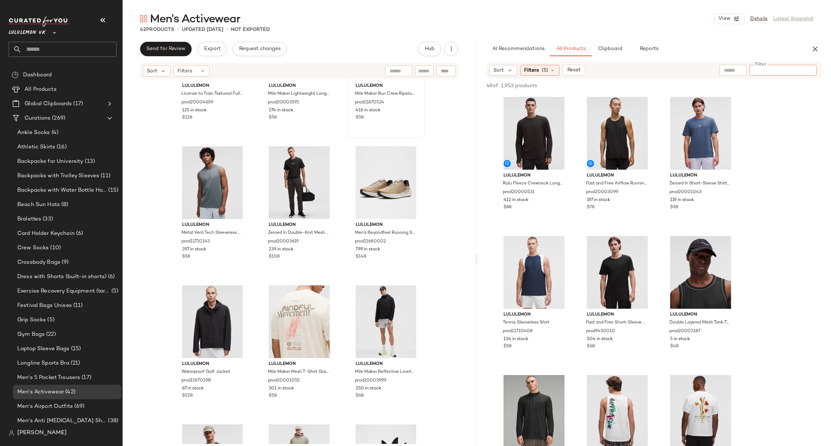
scroll to position [438, 0]
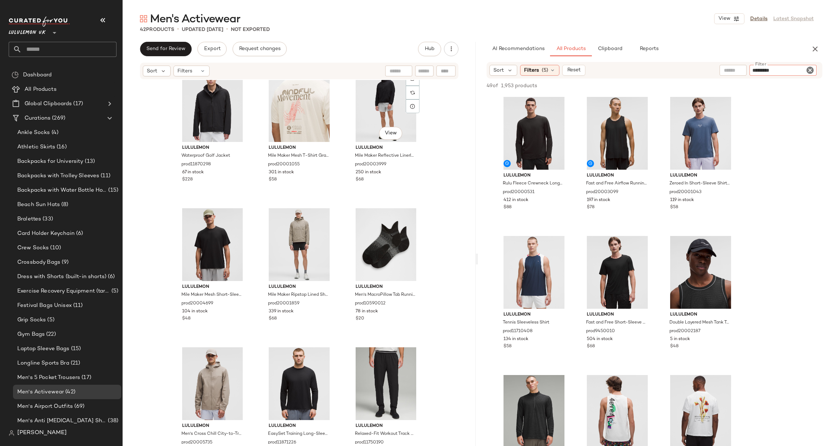
type input "**********"
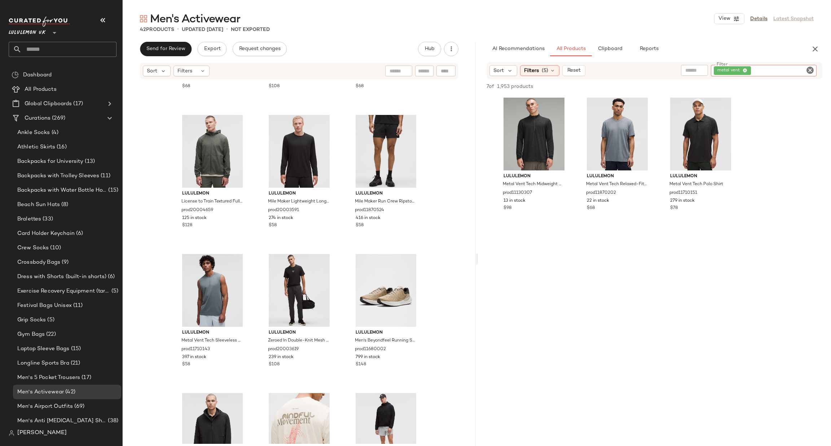
scroll to position [0, 0]
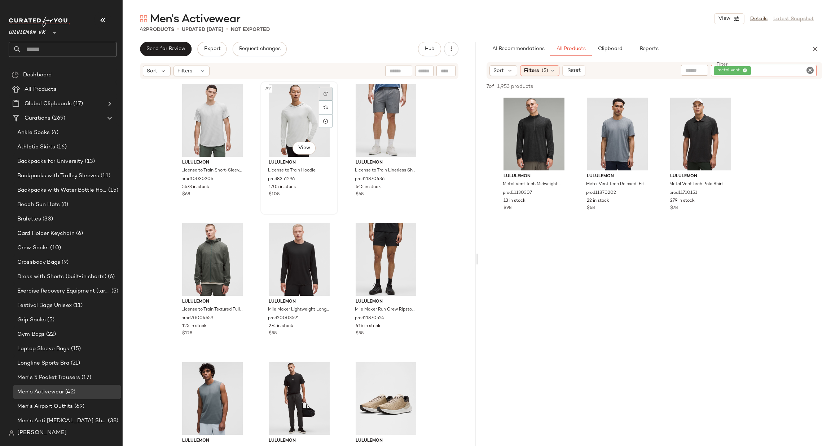
click at [328, 92] on div at bounding box center [326, 94] width 14 height 14
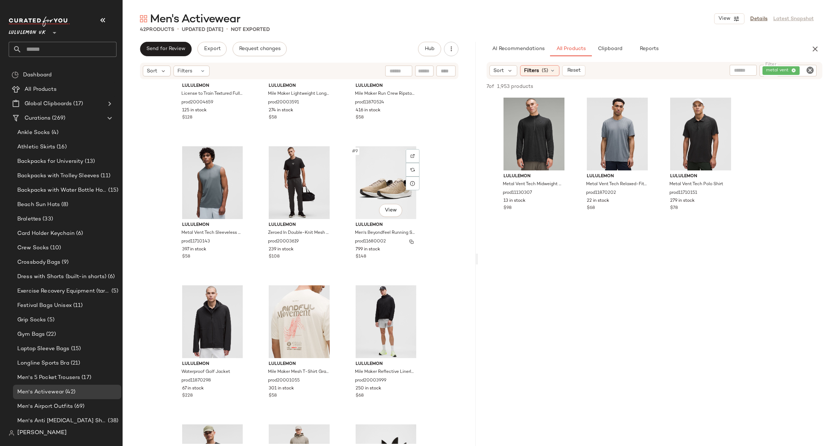
scroll to position [330, 0]
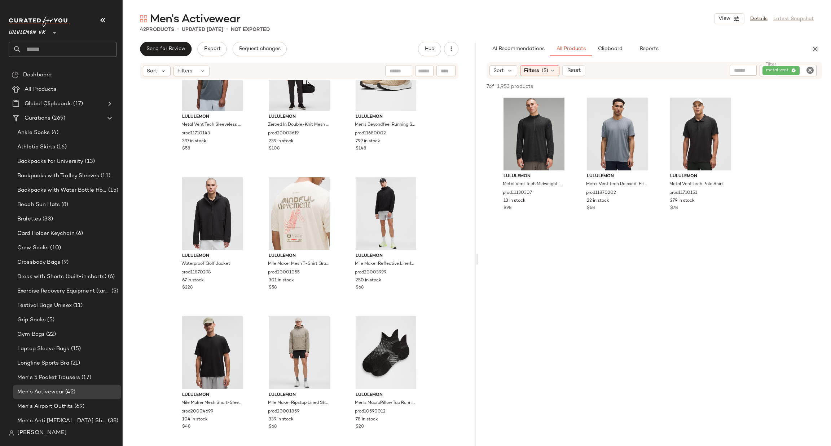
click at [811, 74] on icon "Clear Filter" at bounding box center [810, 70] width 9 height 9
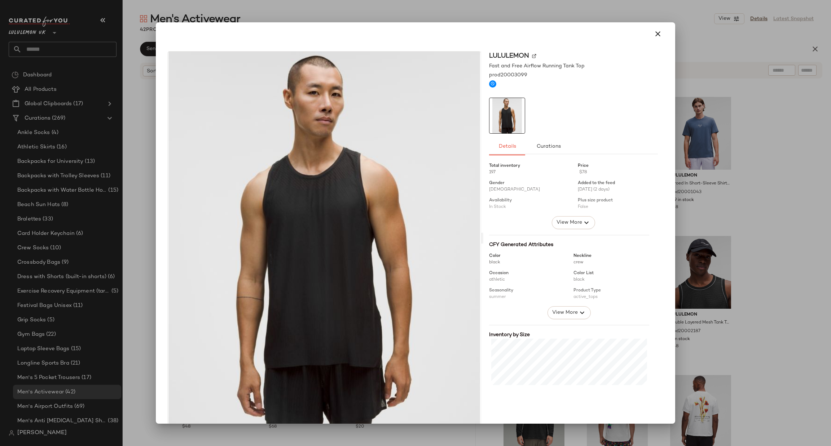
click at [716, 193] on div at bounding box center [415, 223] width 831 height 446
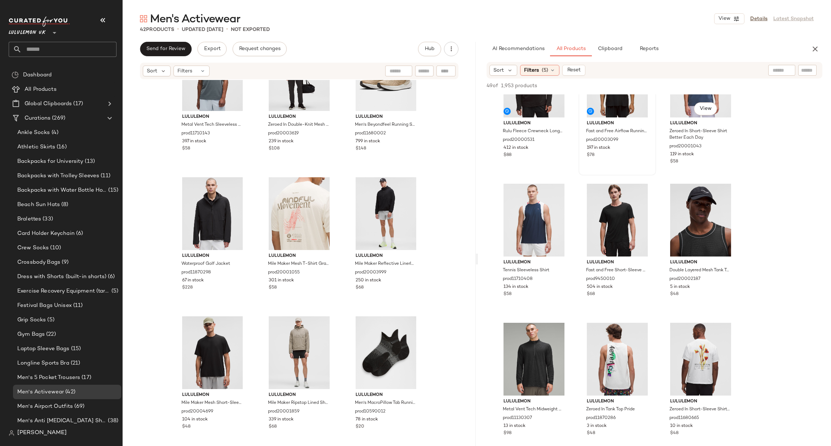
scroll to position [0, 0]
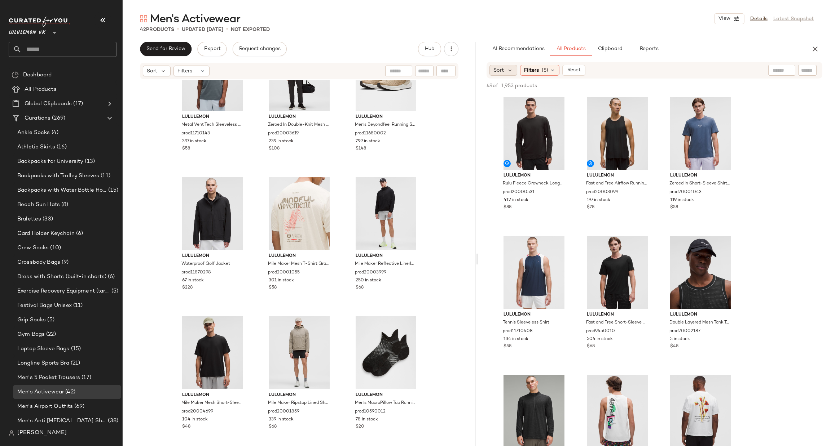
click at [516, 70] on div "Sort" at bounding box center [503, 70] width 28 height 11
click at [527, 108] on span "Highest Inventory" at bounding box center [529, 106] width 44 height 8
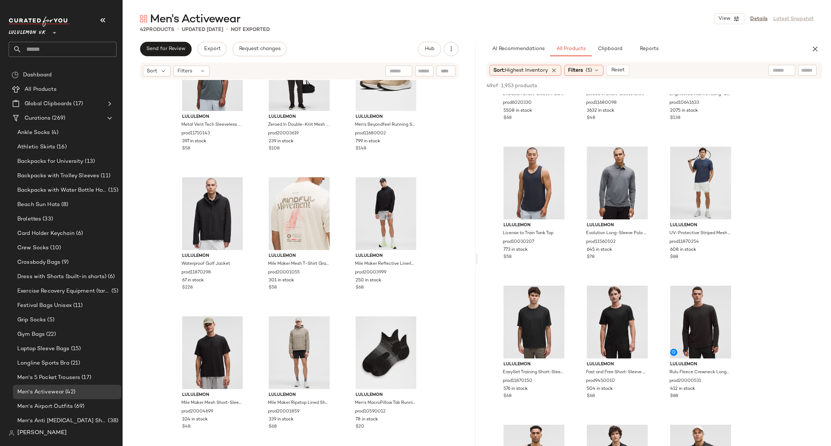
scroll to position [108, 0]
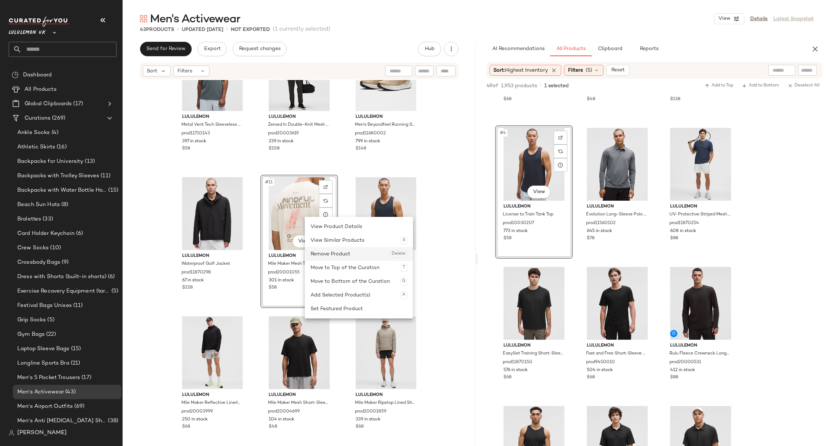
click at [347, 256] on div "Remove Product Delete" at bounding box center [359, 254] width 97 height 14
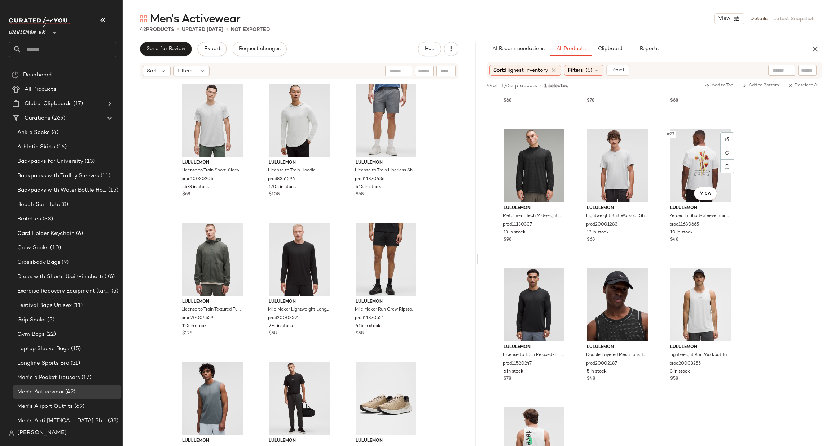
scroll to position [1082, 0]
click at [578, 74] on div "Filters (5)" at bounding box center [583, 70] width 39 height 11
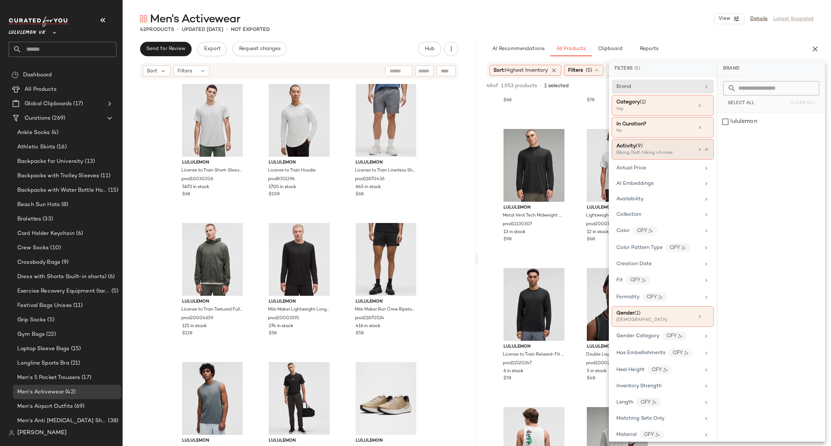
click at [650, 151] on div "Biking, Golf, Hiking +6 more" at bounding box center [652, 153] width 72 height 6
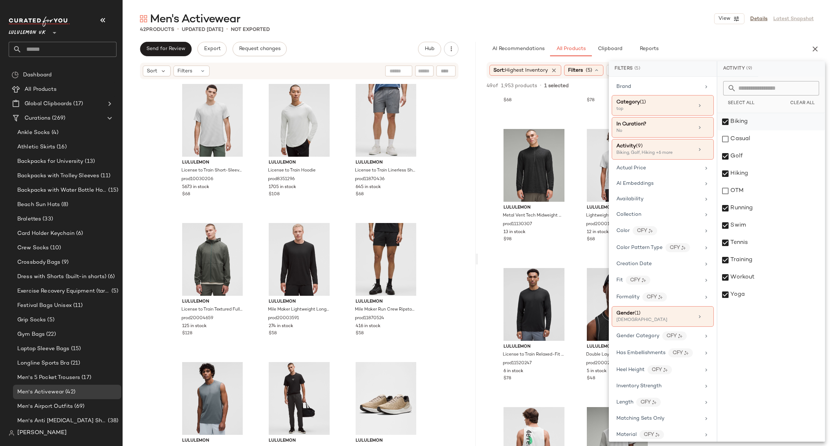
click at [739, 123] on div "Biking" at bounding box center [770, 121] width 107 height 17
click at [749, 151] on div "Golf" at bounding box center [770, 156] width 107 height 17
click at [764, 227] on div "Swim" at bounding box center [770, 225] width 107 height 17
click at [766, 247] on div "Tennis" at bounding box center [770, 242] width 107 height 17
click at [765, 291] on div "Yoga" at bounding box center [770, 294] width 107 height 17
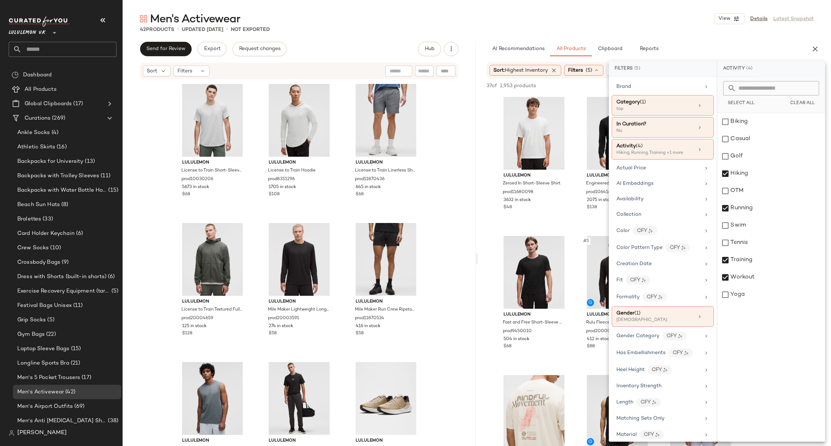
click at [580, 234] on div "#5 View lululemon Rulu Fleece Crewneck Long-Sleeve Shirt prod20000531 412 in st…" at bounding box center [617, 300] width 78 height 133
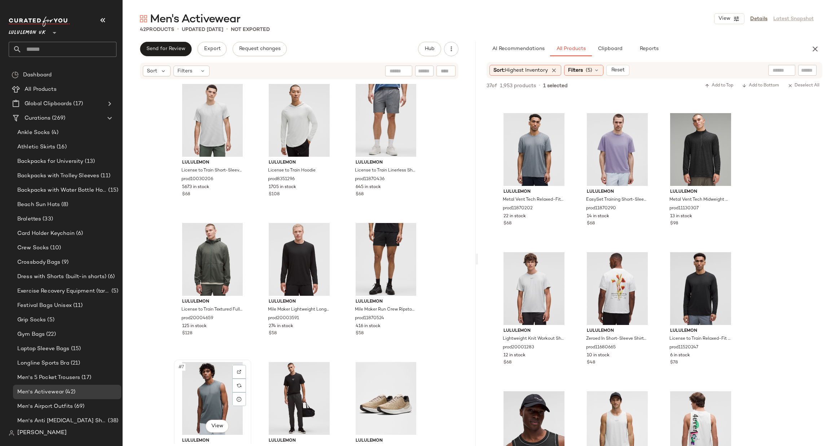
scroll to position [1, 0]
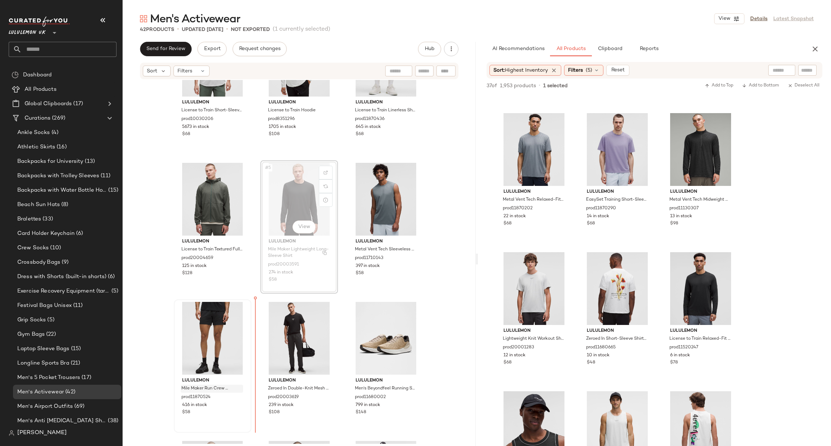
scroll to position [72, 0]
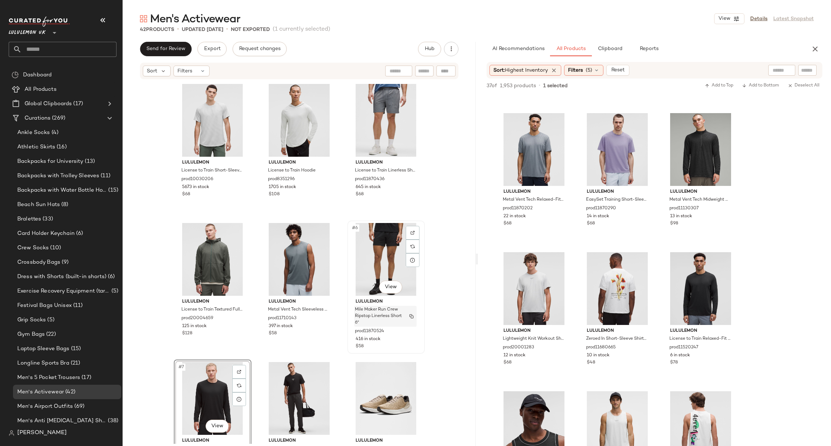
drag, startPoint x: 304, startPoint y: 359, endPoint x: 373, endPoint y: 311, distance: 84.2
click at [373, 311] on div "lululemon License to Train Short-Sleeve Shirt prod10030206 5673 in stock $68 lu…" at bounding box center [299, 263] width 251 height 363
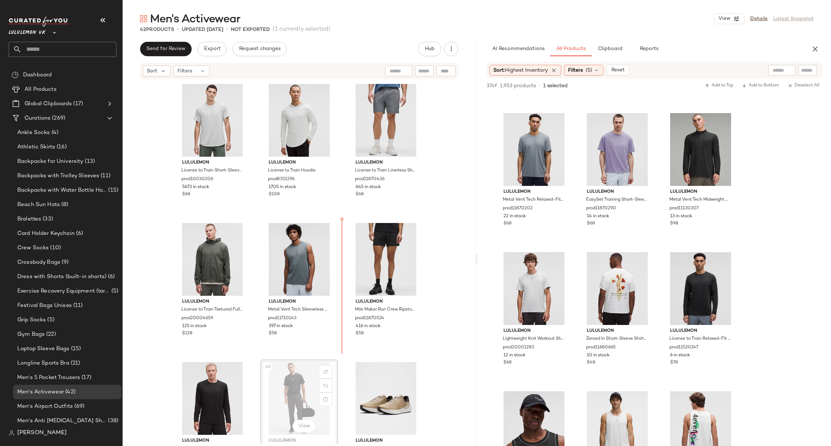
scroll to position [0, 0]
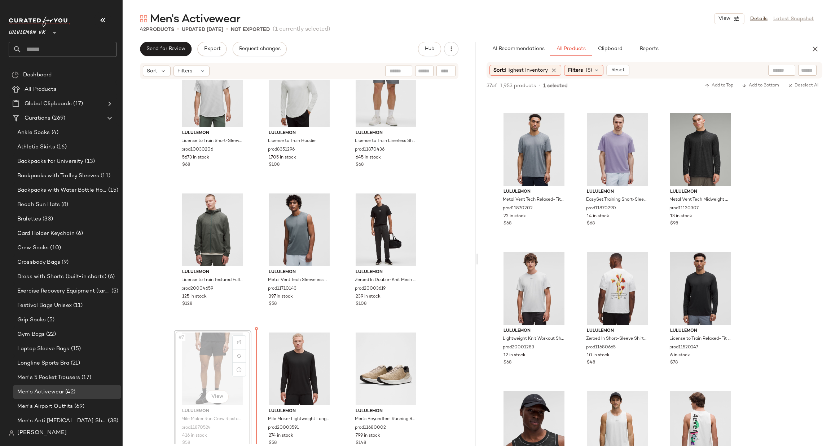
scroll to position [60, 0]
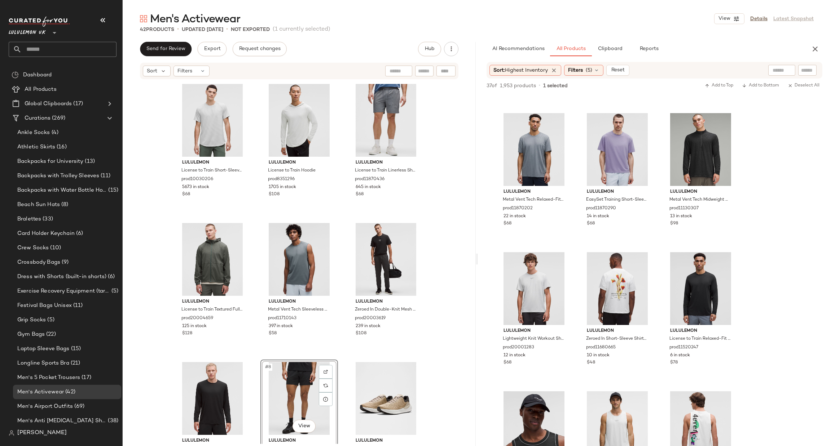
scroll to position [330, 0]
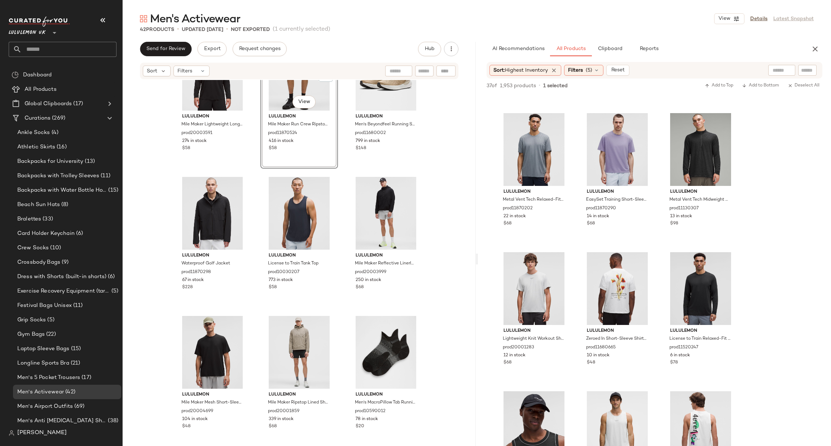
click at [442, 298] on div "lululemon Mile Maker Lightweight Long-Sleeve Shirt prod20003591 274 in stock $5…" at bounding box center [299, 262] width 353 height 364
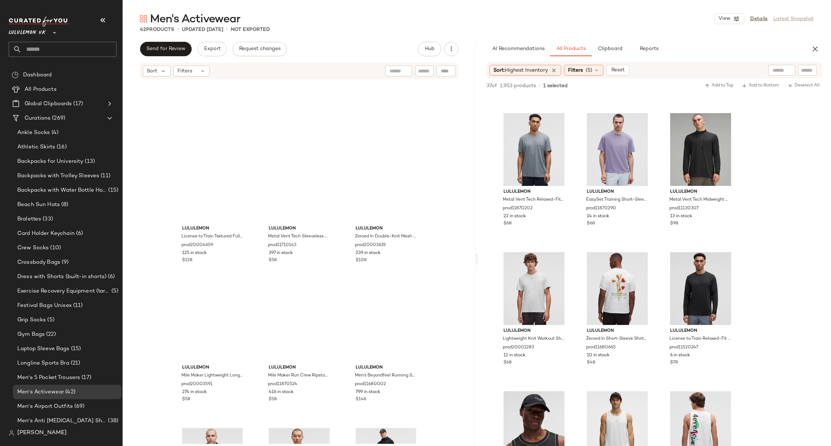
scroll to position [0, 0]
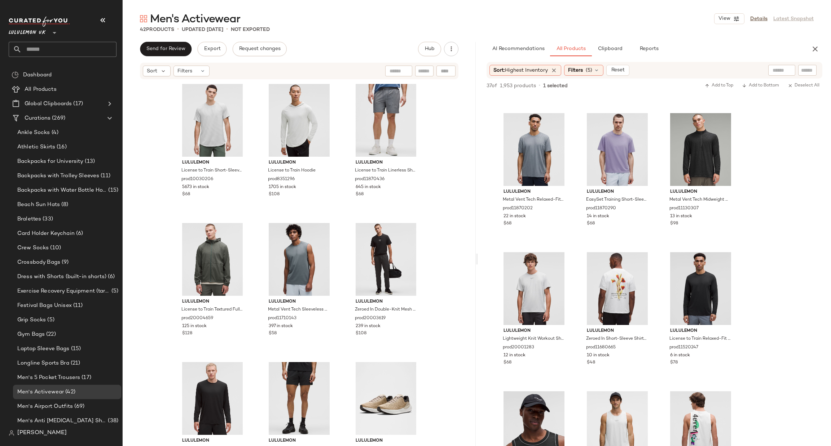
click at [804, 44] on div "Men's Activewear View Details Latest Snapshot 42 Products • updated Sep 19th • …" at bounding box center [477, 229] width 708 height 435
click at [812, 46] on icon "button" at bounding box center [815, 49] width 9 height 9
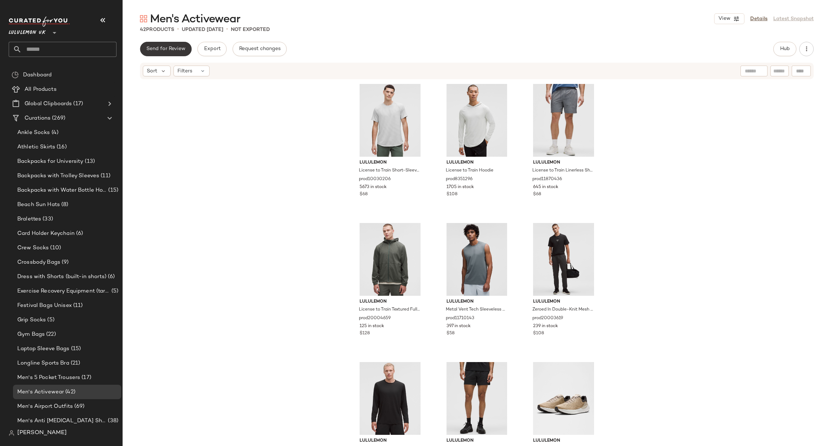
click at [159, 48] on span "Send for Review" at bounding box center [165, 49] width 39 height 6
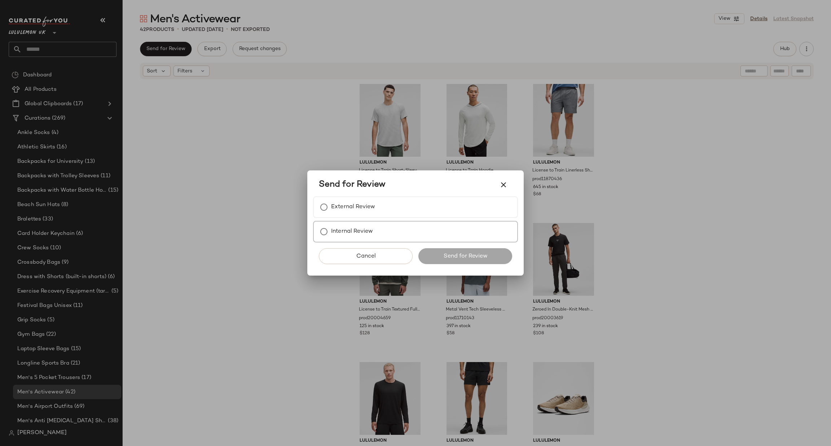
click at [332, 236] on label "Internal Review" at bounding box center [352, 232] width 42 height 14
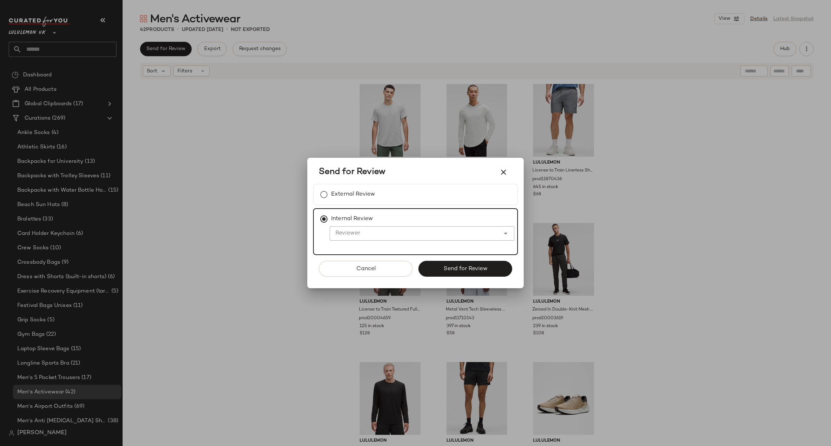
click at [341, 232] on input "Reviewer" at bounding box center [415, 233] width 170 height 9
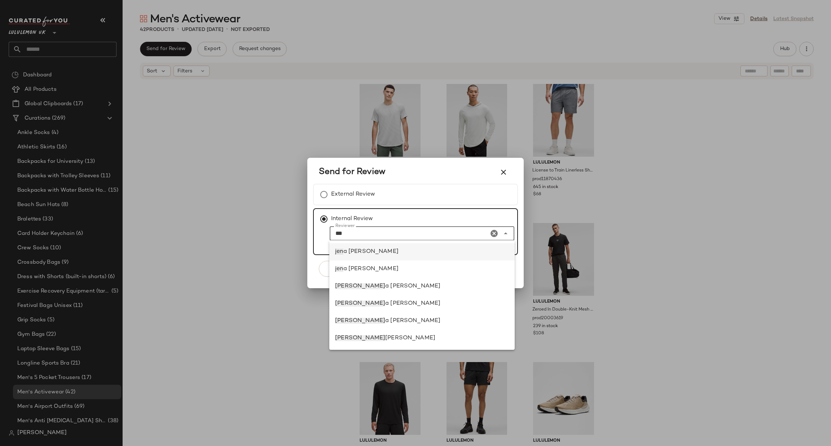
click at [352, 251] on span "a bloomer" at bounding box center [370, 252] width 55 height 6
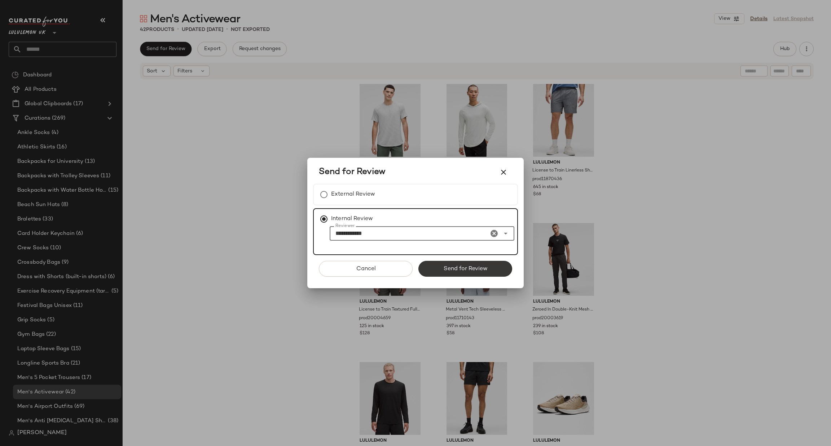
type input "**********"
click at [451, 271] on span "Send for Review" at bounding box center [465, 269] width 44 height 7
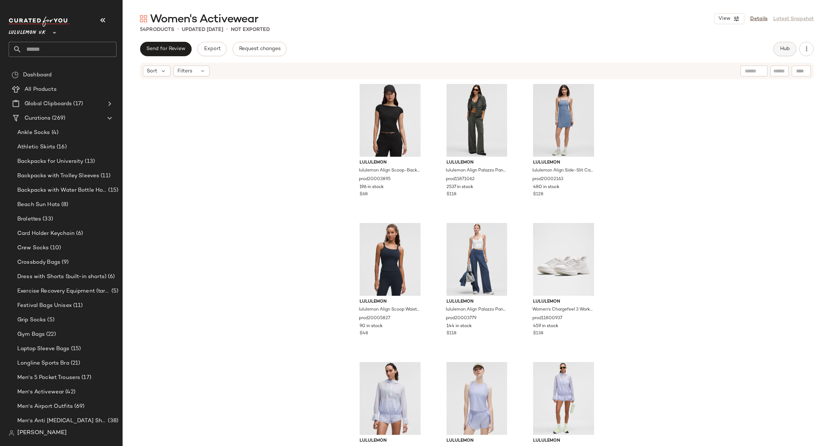
click at [776, 50] on button "Hub" at bounding box center [784, 49] width 23 height 14
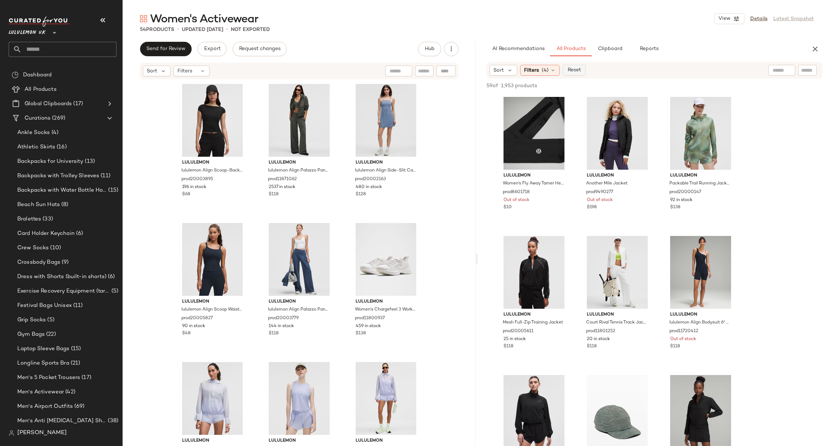
click at [570, 72] on span "Reset" at bounding box center [574, 70] width 14 height 6
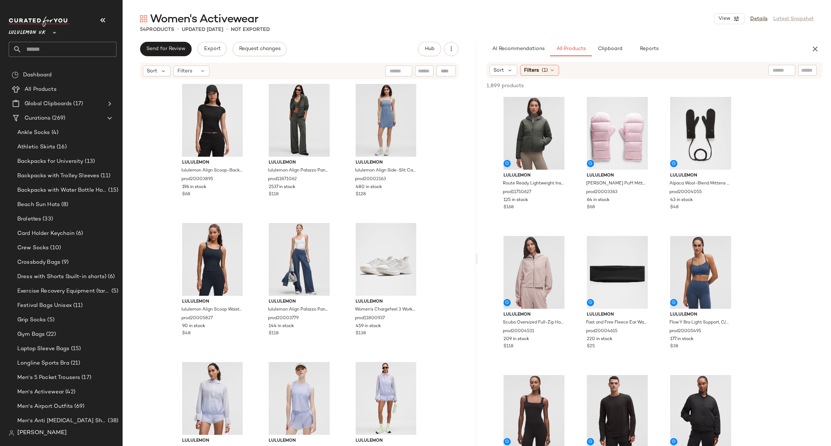
click at [810, 70] on input "text" at bounding box center [807, 71] width 13 height 8
type input "*****"
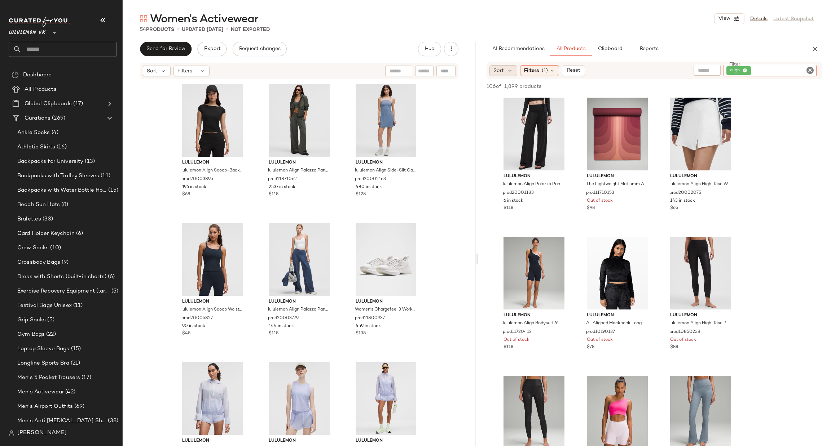
click at [501, 67] on span "Sort" at bounding box center [498, 71] width 10 height 8
click at [543, 104] on span "Highest Inventory" at bounding box center [529, 106] width 44 height 8
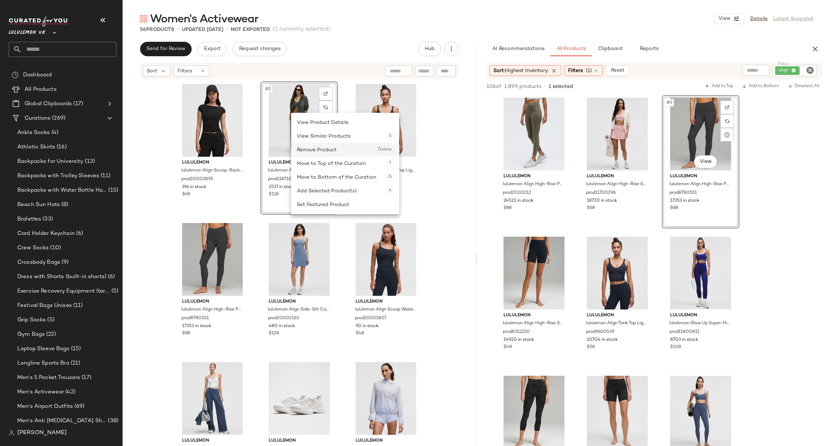
click at [317, 151] on div "Remove Product Delete" at bounding box center [345, 150] width 97 height 14
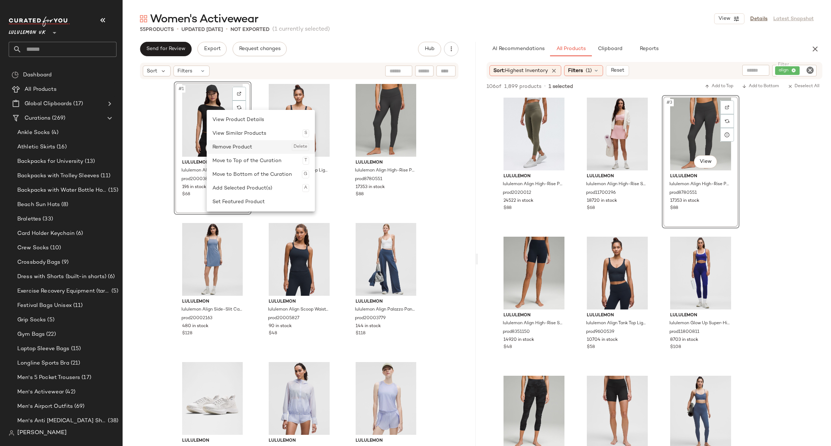
click at [256, 143] on div "Remove Product Delete" at bounding box center [260, 147] width 97 height 14
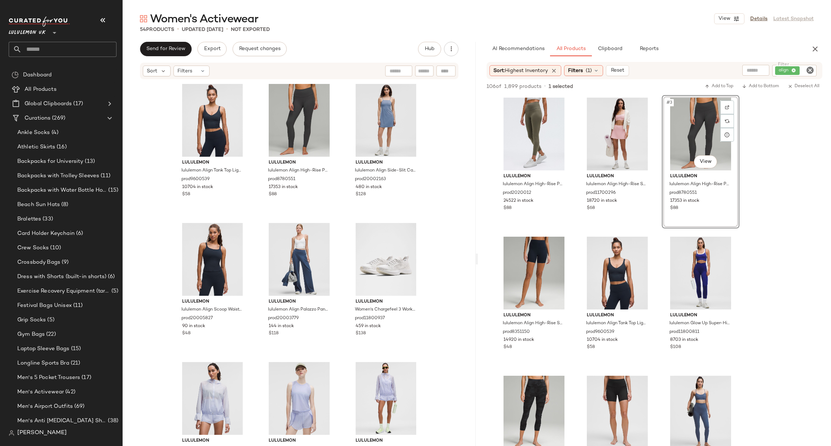
click at [806, 69] on icon "Clear Filter" at bounding box center [810, 70] width 9 height 9
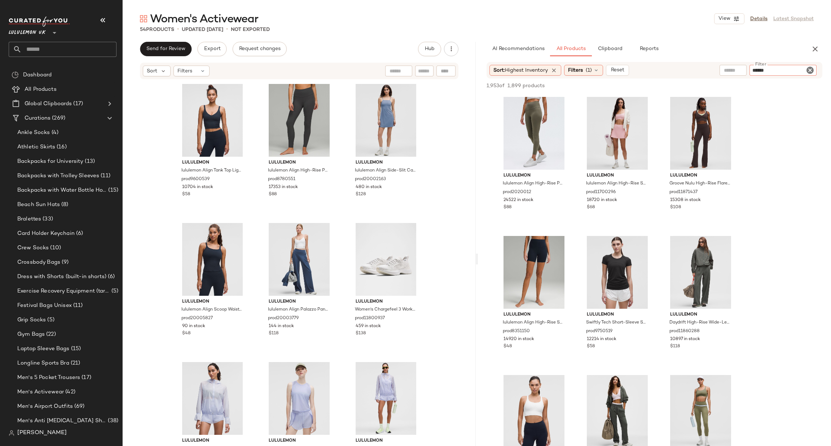
type input "*******"
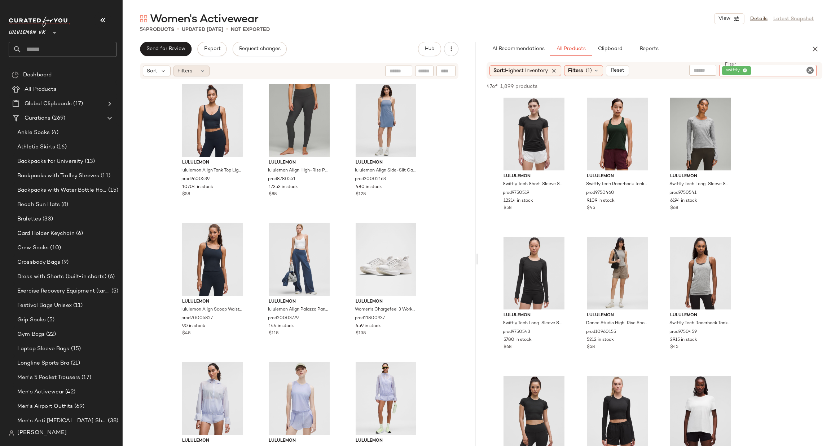
click at [207, 66] on div "Filters" at bounding box center [191, 71] width 36 height 11
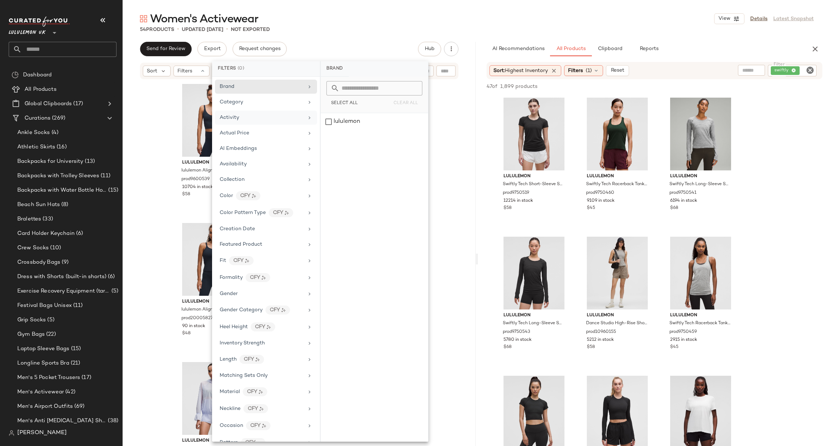
click at [278, 123] on div "Activity" at bounding box center [266, 118] width 102 height 14
click at [452, 165] on div "lululemon lululemon Align Tank Top Light Support, A/B Cup prod9600539 10704 in …" at bounding box center [299, 262] width 353 height 364
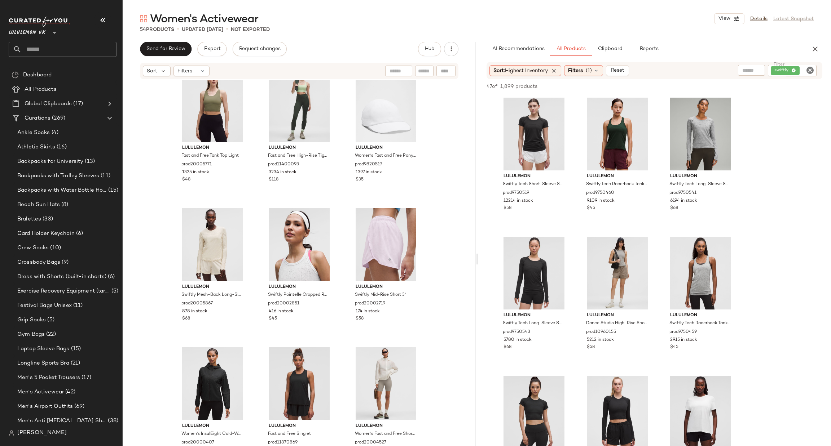
scroll to position [330, 0]
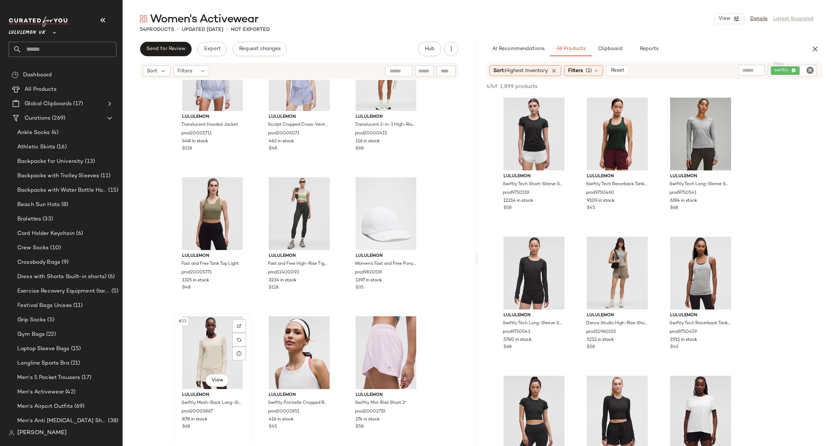
click at [205, 342] on div "#13 View" at bounding box center [212, 353] width 72 height 73
click at [368, 360] on div "#15 View" at bounding box center [386, 353] width 72 height 73
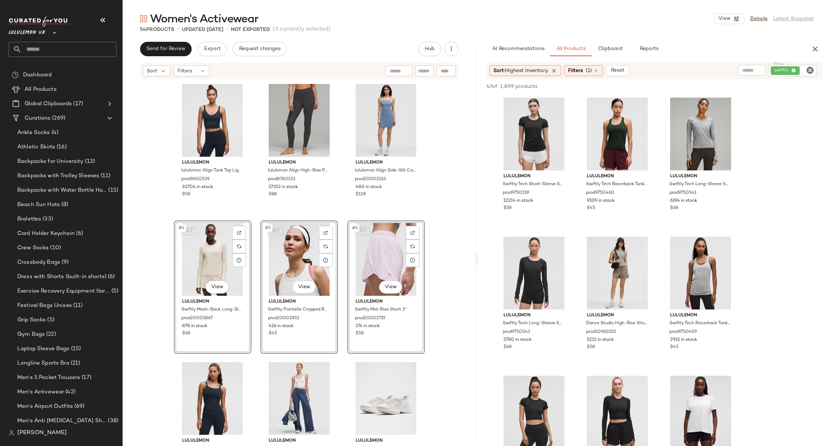
click at [440, 292] on div "lululemon lululemon Align Tank Top Light Support, A/B Cup prod9600539 10704 in …" at bounding box center [299, 262] width 353 height 364
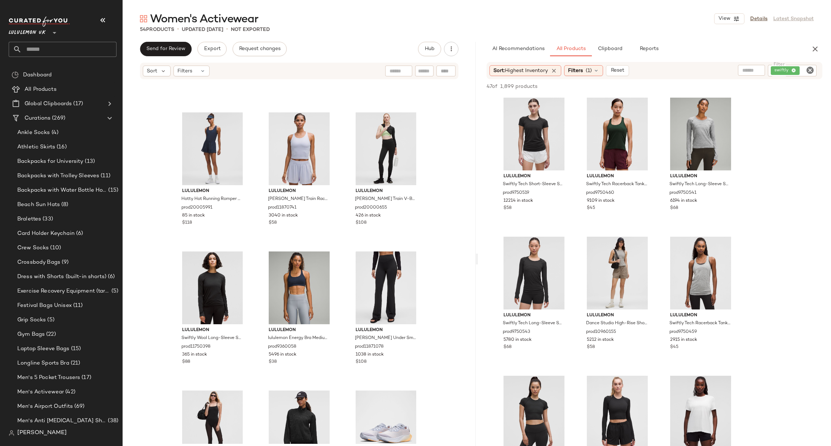
scroll to position [1710, 0]
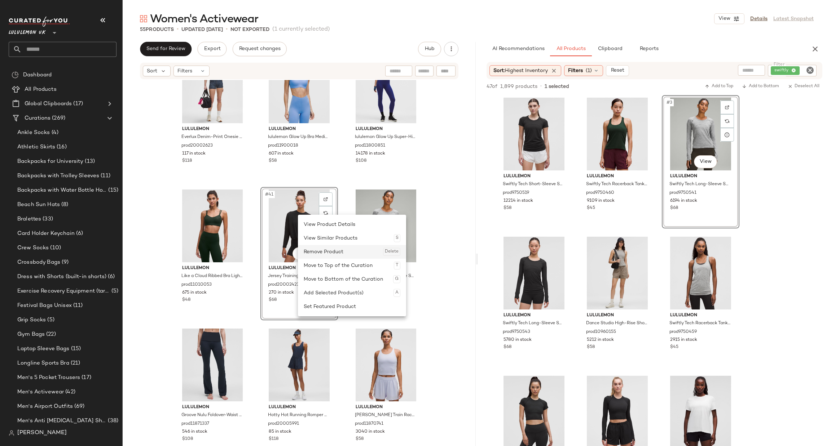
click at [332, 257] on div "Remove Product Delete" at bounding box center [352, 252] width 97 height 14
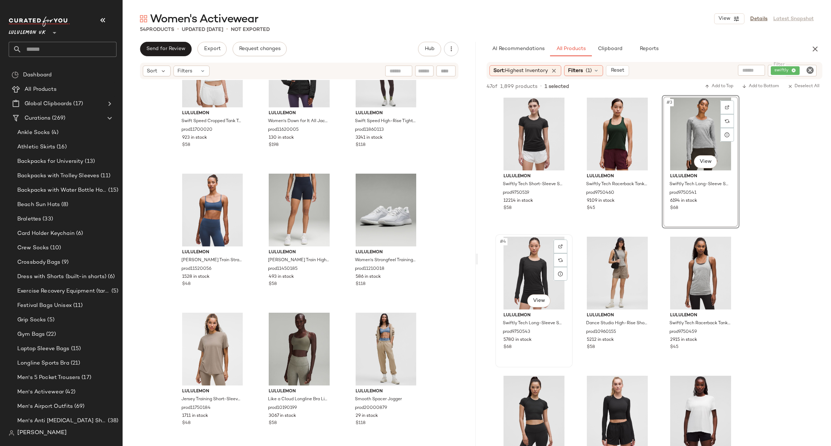
scroll to position [108, 0]
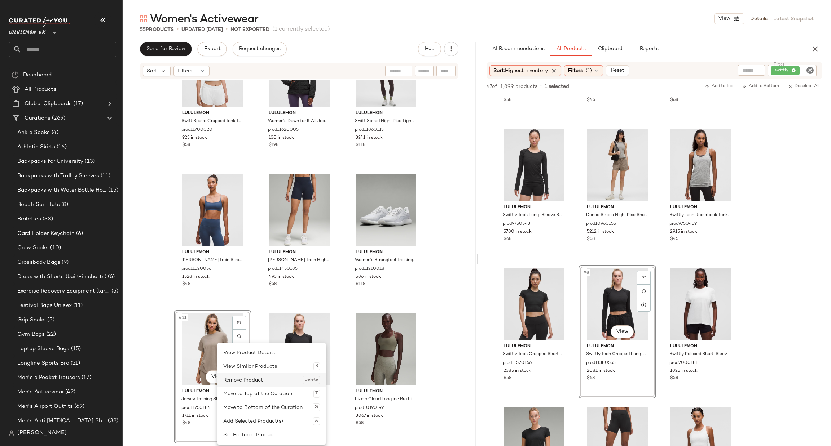
click at [246, 382] on div "Remove Product Delete" at bounding box center [271, 381] width 97 height 14
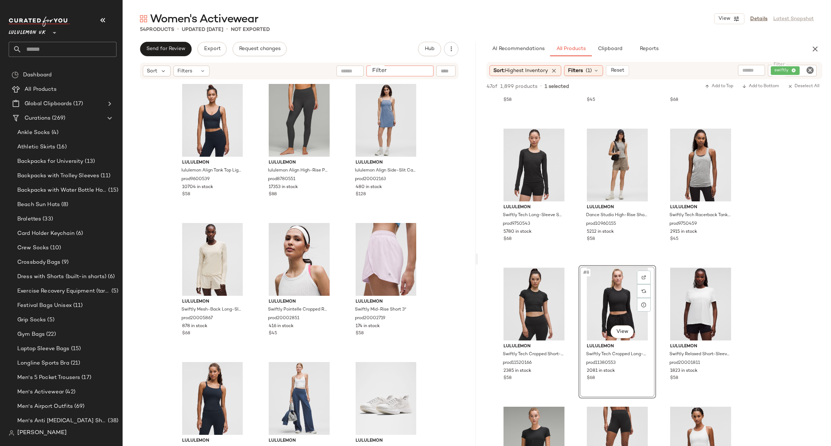
click at [427, 67] on input "Filter" at bounding box center [399, 71] width 61 height 8
type input "*****"
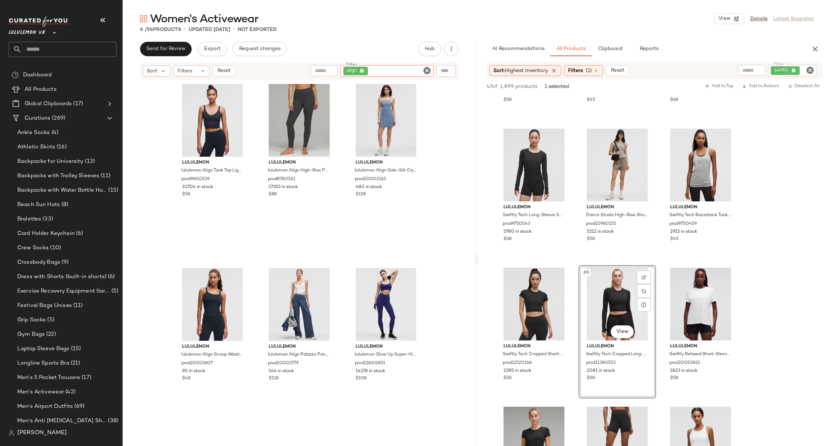
click at [427, 67] on icon "Clear Filter" at bounding box center [427, 70] width 9 height 9
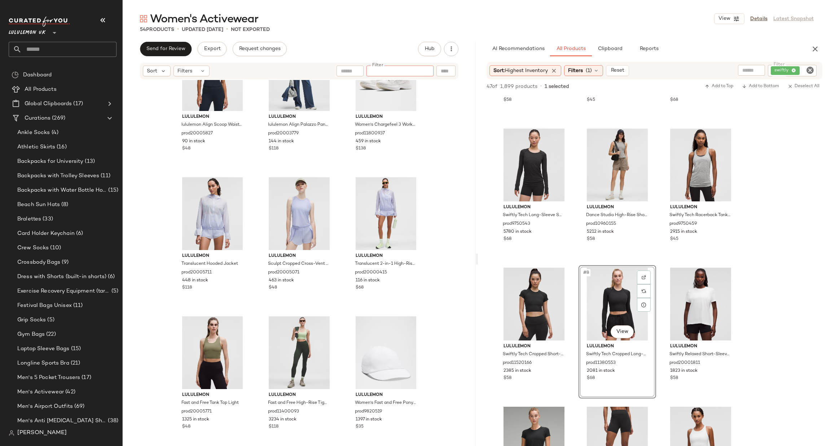
scroll to position [546, 0]
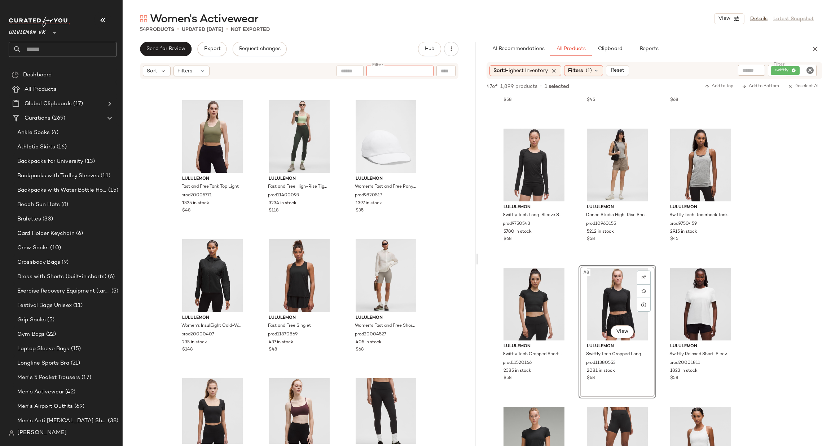
click at [811, 74] on icon "Clear Filter" at bounding box center [810, 70] width 9 height 9
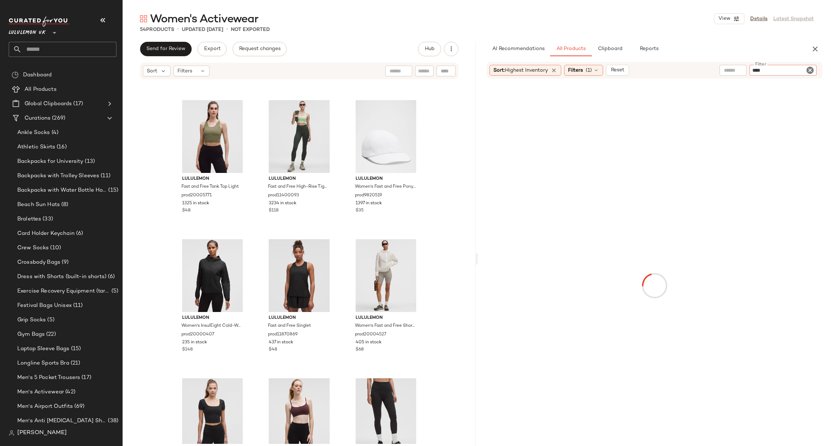
type input "*****"
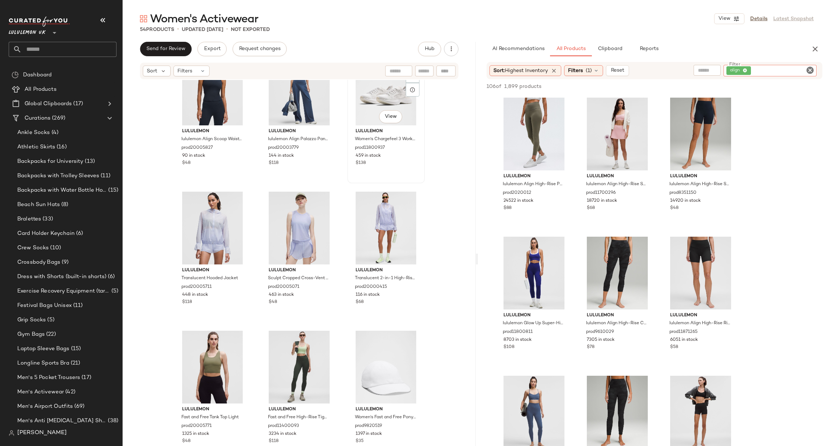
scroll to position [330, 0]
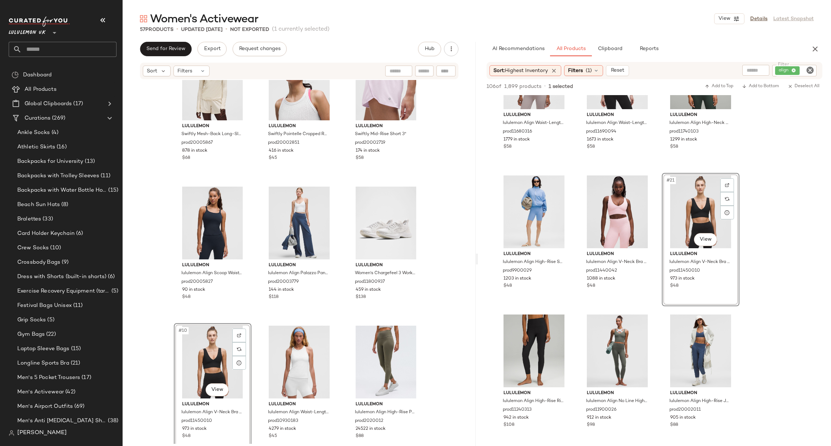
scroll to position [222, 0]
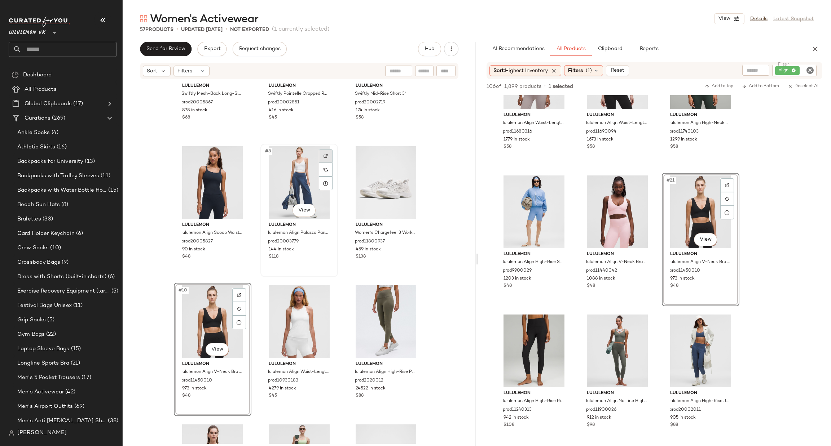
click at [319, 155] on div at bounding box center [326, 156] width 14 height 14
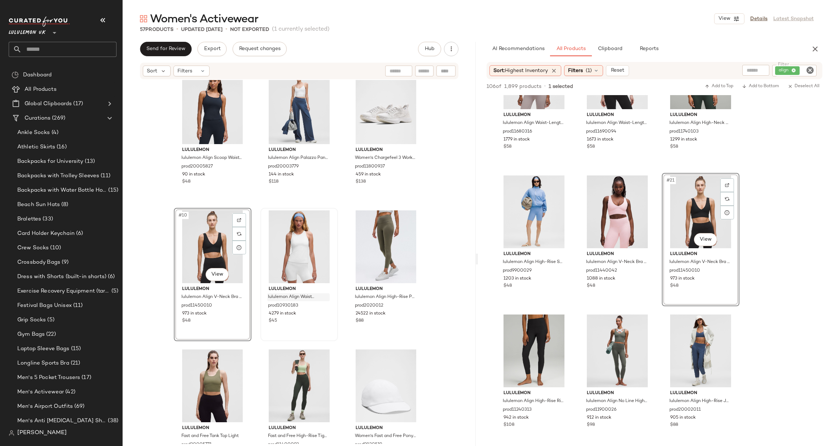
scroll to position [330, 0]
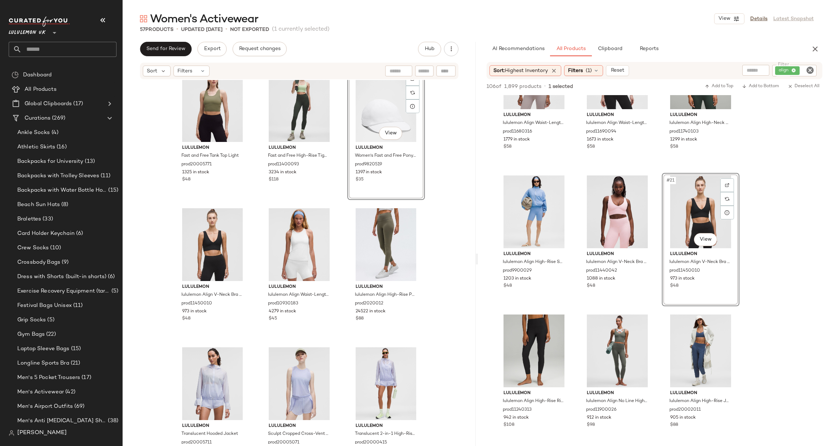
scroll to position [330, 0]
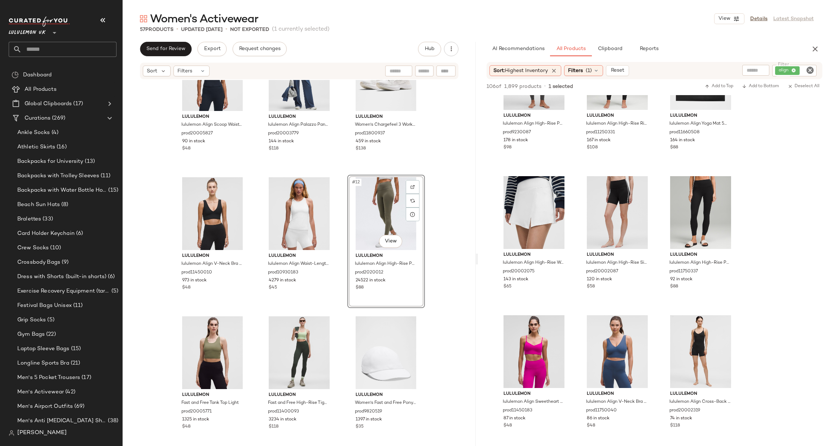
scroll to position [1947, 0]
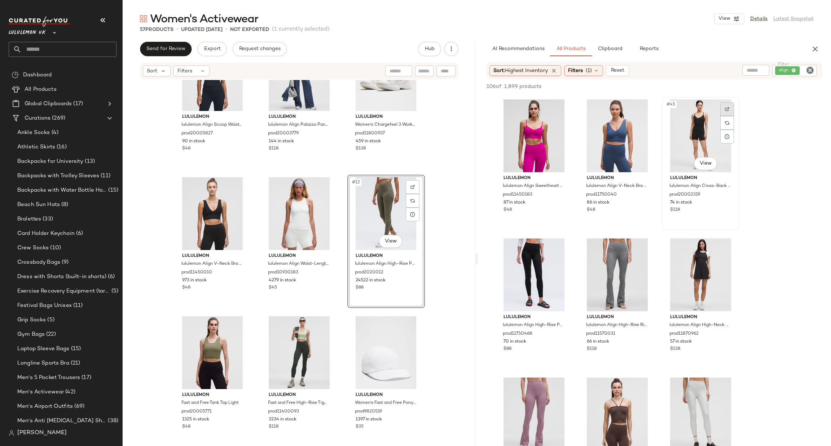
click at [726, 102] on div at bounding box center [727, 109] width 14 height 14
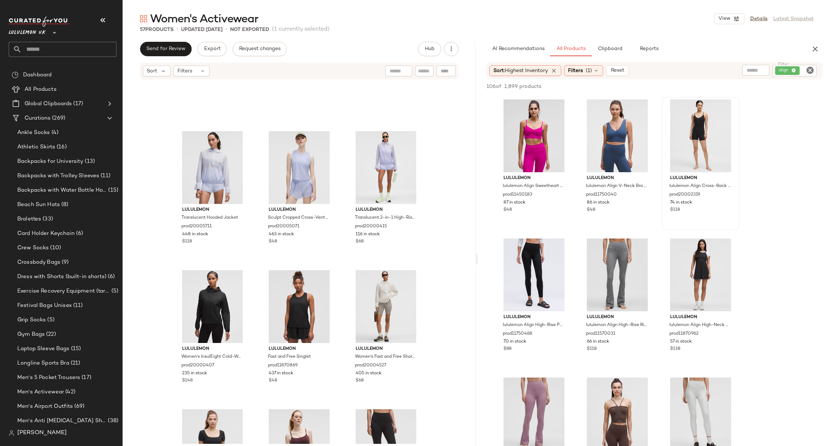
scroll to position [763, 0]
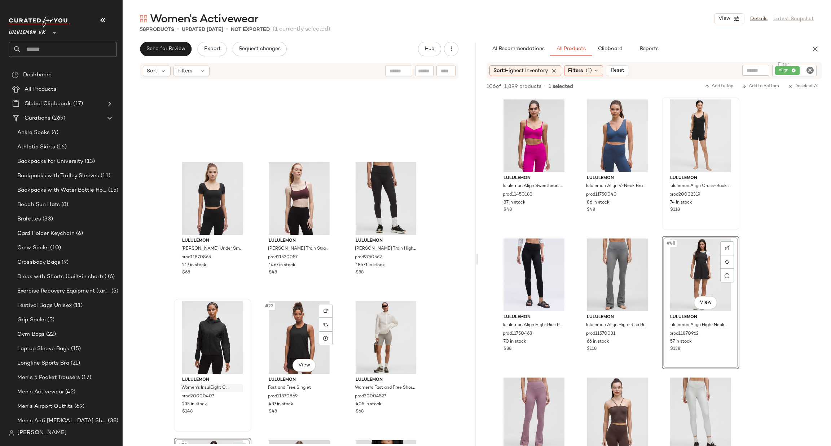
scroll to position [871, 0]
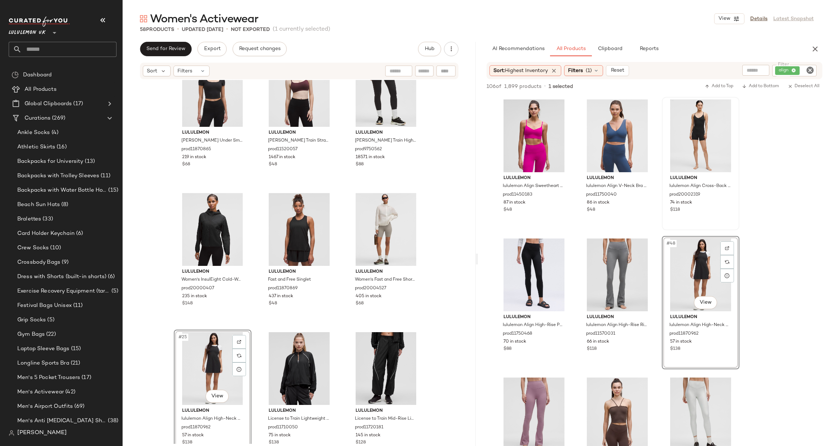
click at [194, 346] on div "#25 View" at bounding box center [212, 369] width 72 height 73
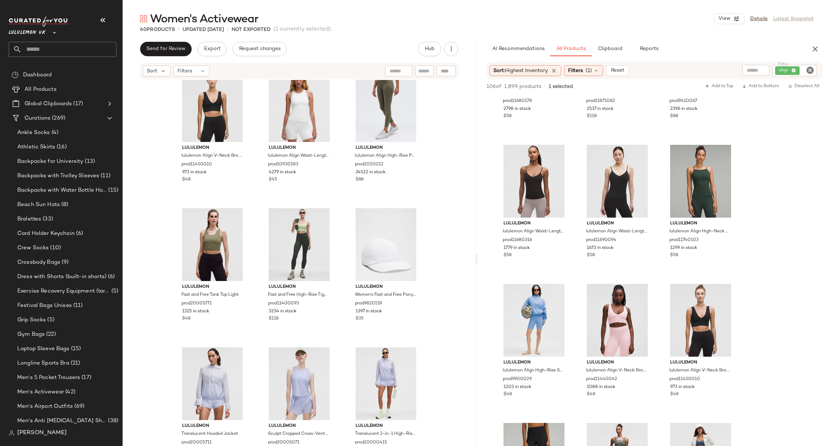
scroll to position [546, 0]
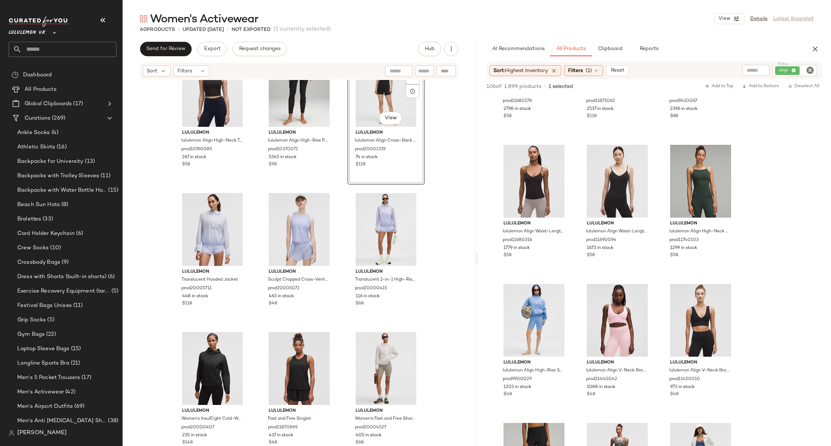
scroll to position [763, 0]
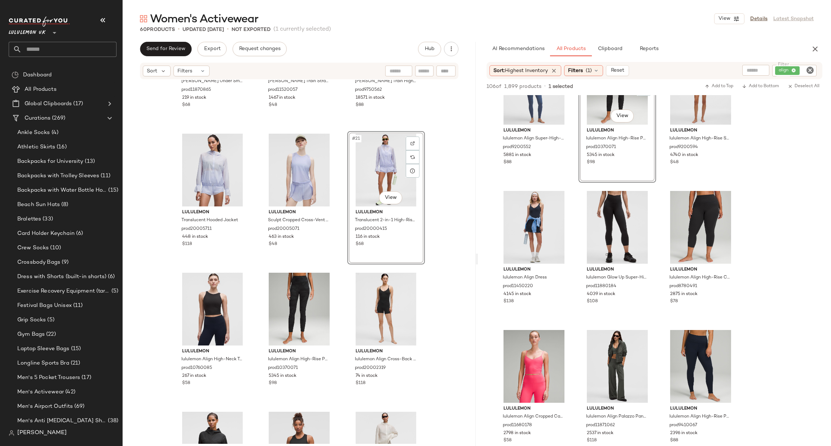
scroll to position [763, 0]
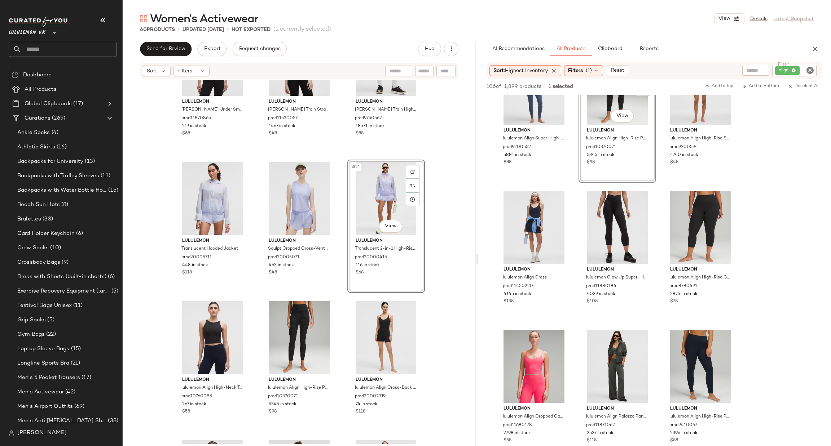
click at [812, 67] on icon "Clear Filter" at bounding box center [810, 70] width 9 height 9
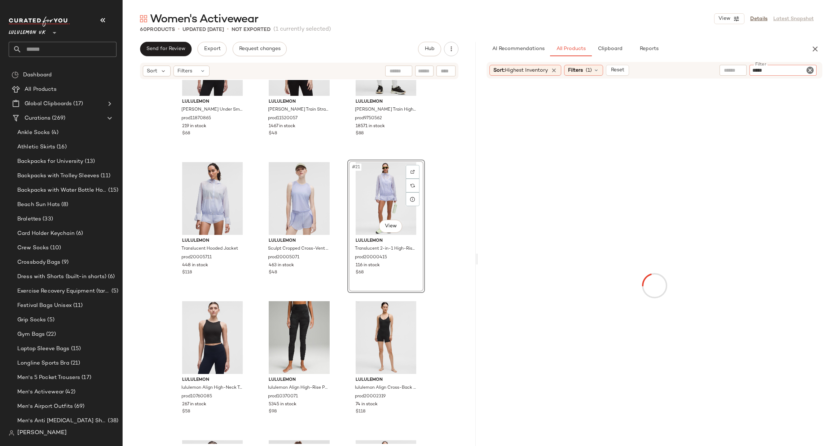
type input "******"
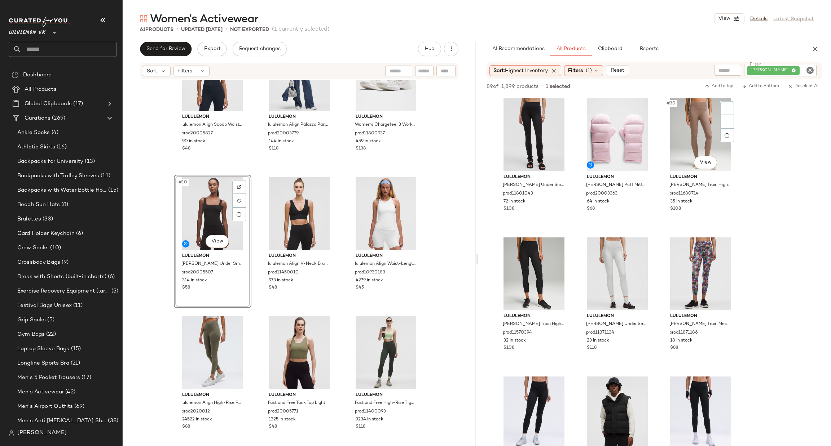
scroll to position [1298, 0]
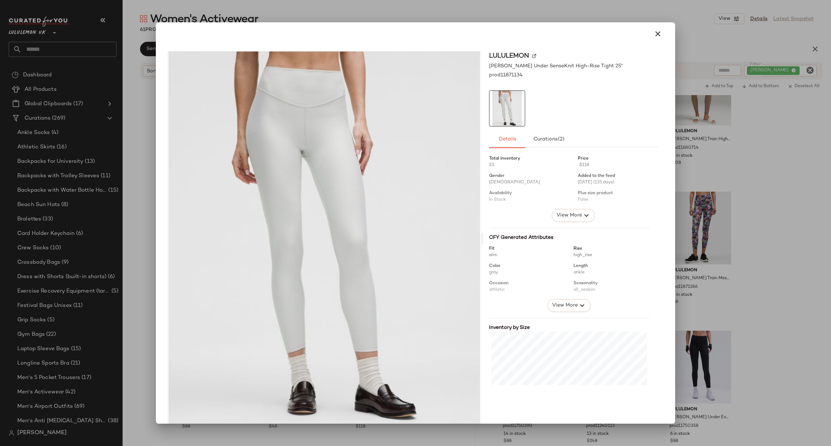
click at [684, 260] on div at bounding box center [415, 223] width 831 height 446
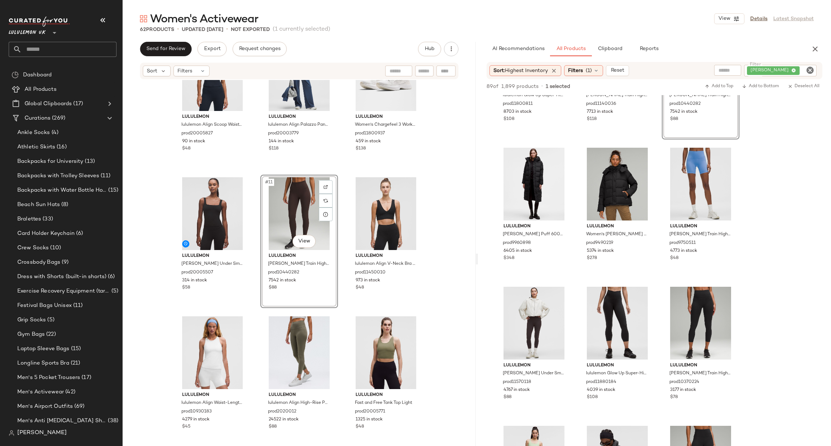
scroll to position [216, 0]
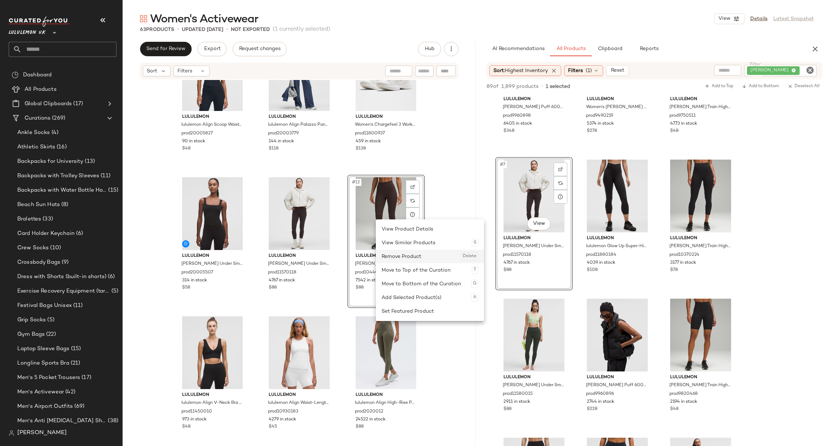
click at [406, 254] on div "Remove Product Delete" at bounding box center [430, 257] width 97 height 14
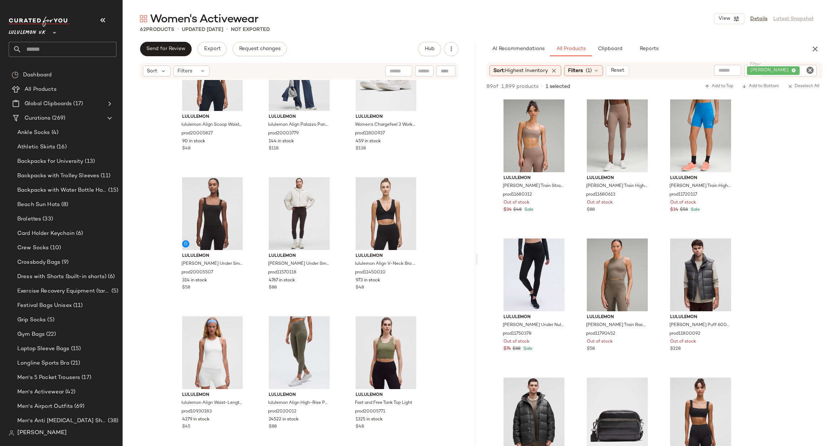
scroll to position [2272, 0]
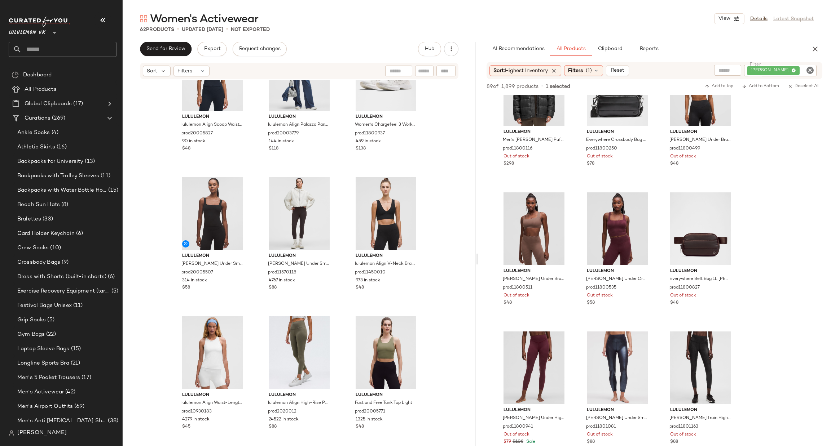
click at [811, 72] on icon "Clear Filter" at bounding box center [810, 70] width 9 height 9
click at [590, 65] on div "Filters (1)" at bounding box center [583, 70] width 39 height 11
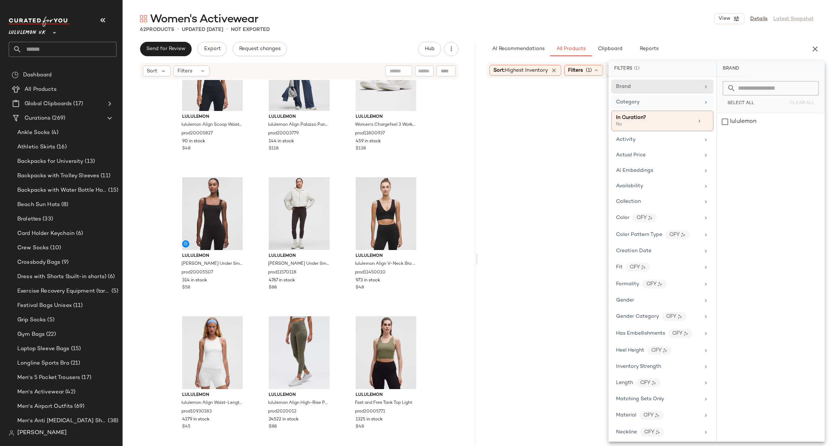
click at [631, 104] on span "Category" at bounding box center [627, 102] width 23 height 5
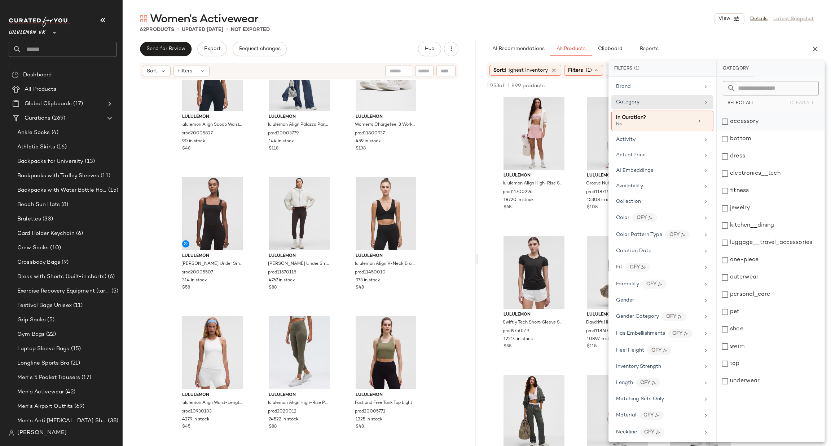
click at [787, 121] on div "accessory" at bounding box center [770, 121] width 107 height 17
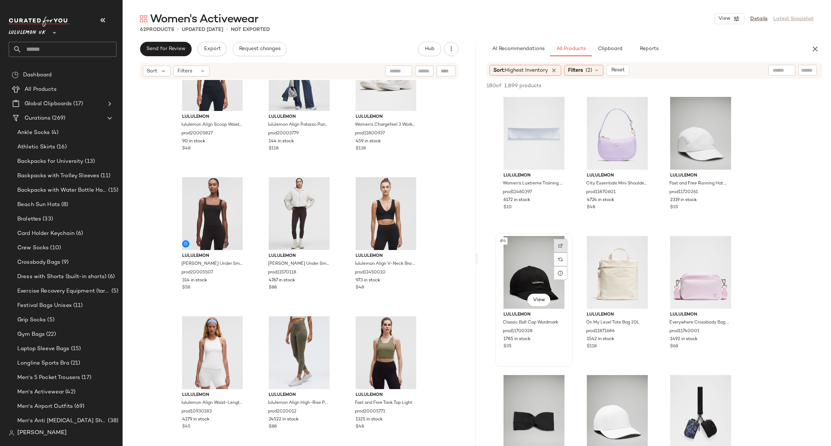
click at [564, 242] on div at bounding box center [561, 246] width 14 height 14
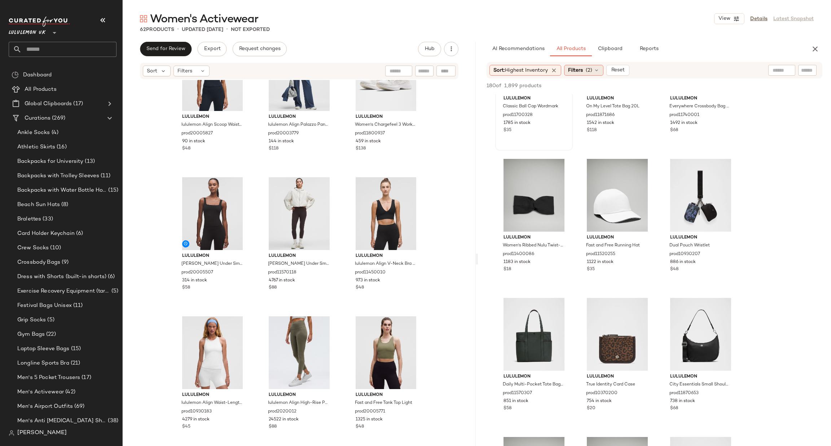
click at [588, 72] on span "(2)" at bounding box center [589, 71] width 6 height 8
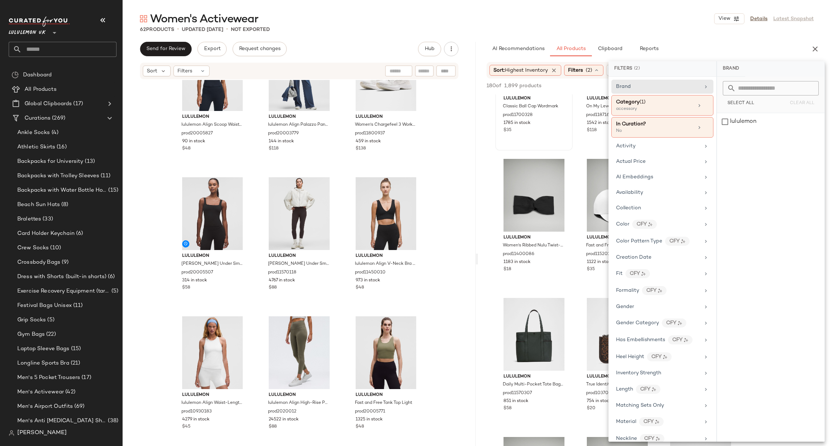
click at [664, 154] on div "Brand Category (1) accessory In Curation? No Activity Actual Price AI Embedding…" at bounding box center [662, 259] width 108 height 365
click at [660, 147] on div "Activity" at bounding box center [658, 146] width 84 height 8
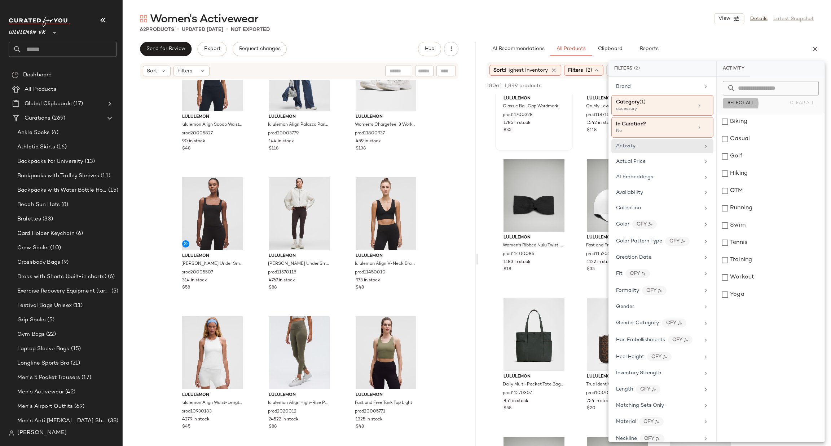
click at [741, 103] on span "Select All" at bounding box center [740, 103] width 27 height 5
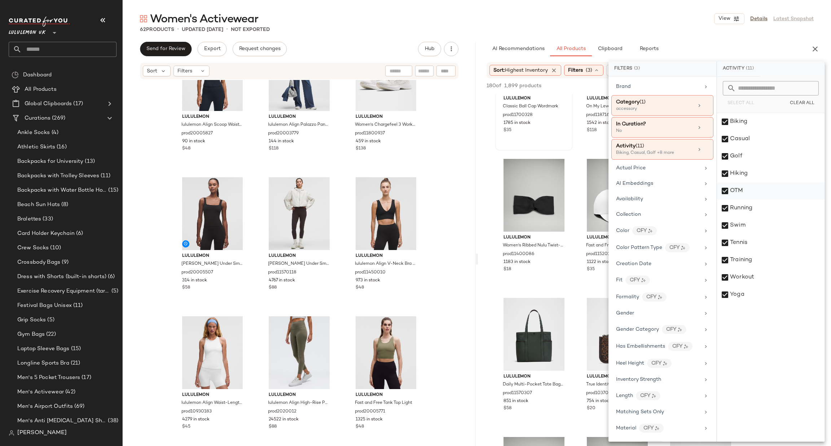
click at [760, 193] on div "OTM" at bounding box center [770, 190] width 107 height 17
click at [752, 138] on div "Casual" at bounding box center [770, 139] width 107 height 17
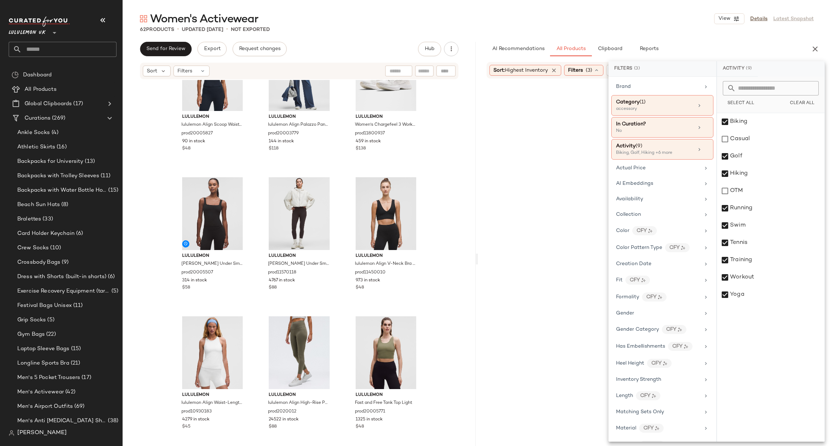
click at [575, 204] on div at bounding box center [654, 286] width 350 height 412
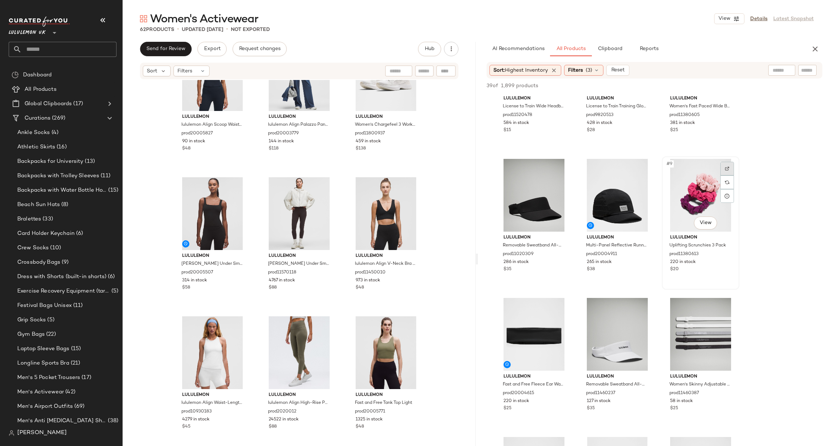
click at [727, 167] on img at bounding box center [727, 169] width 4 height 4
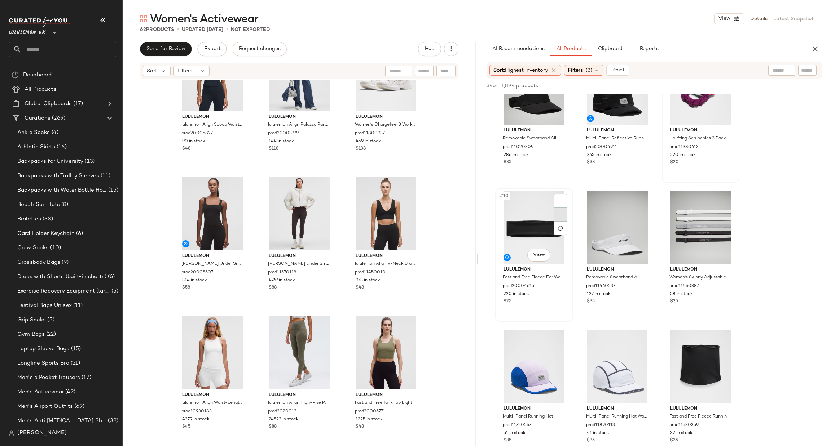
scroll to position [324, 0]
click at [555, 195] on div at bounding box center [561, 200] width 14 height 14
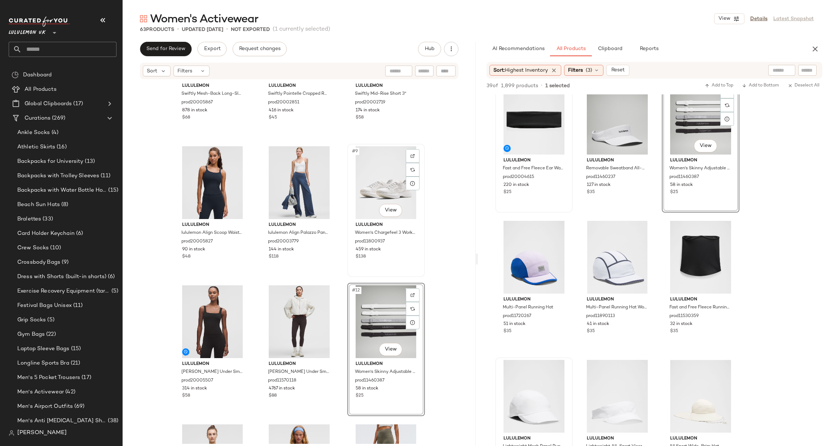
scroll to position [330, 0]
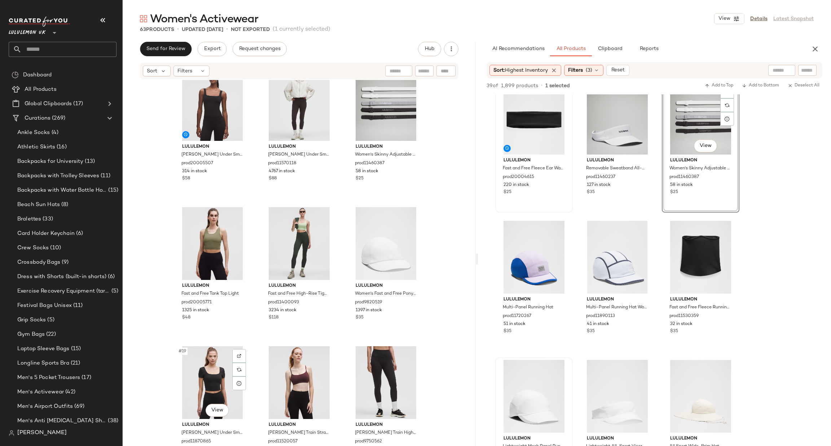
scroll to position [546, 0]
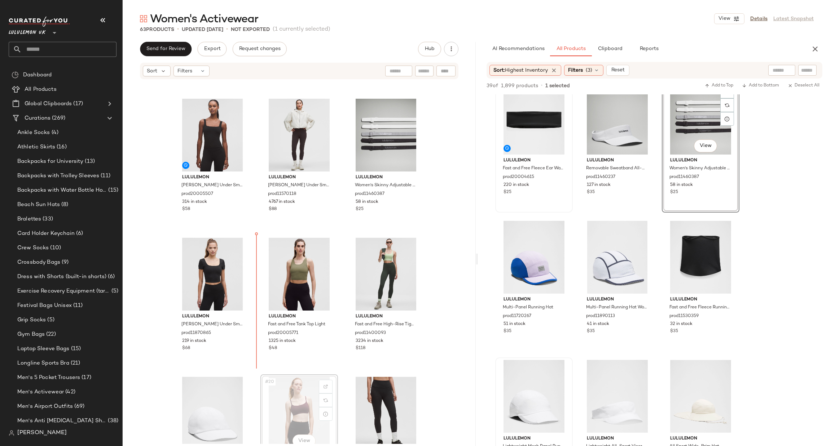
scroll to position [548, 0]
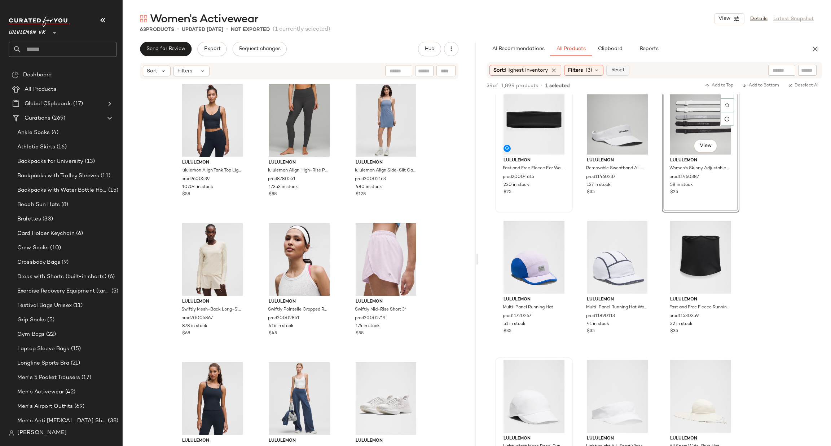
click at [620, 72] on span "Reset" at bounding box center [618, 70] width 14 height 6
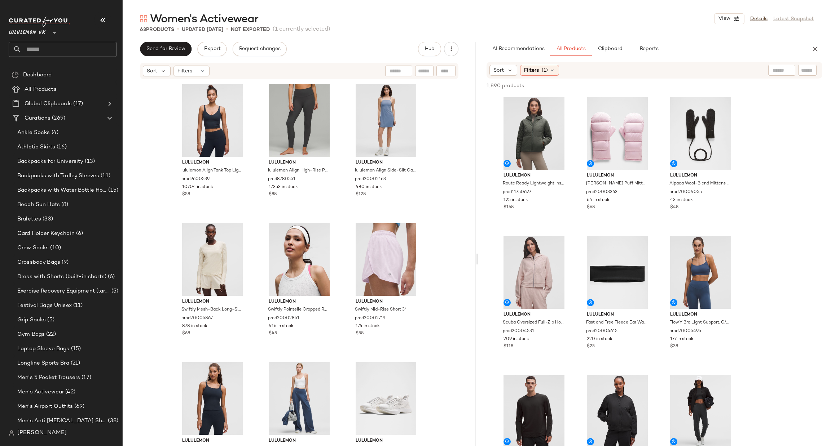
click at [811, 71] on input "text" at bounding box center [807, 71] width 13 height 8
type input "*****"
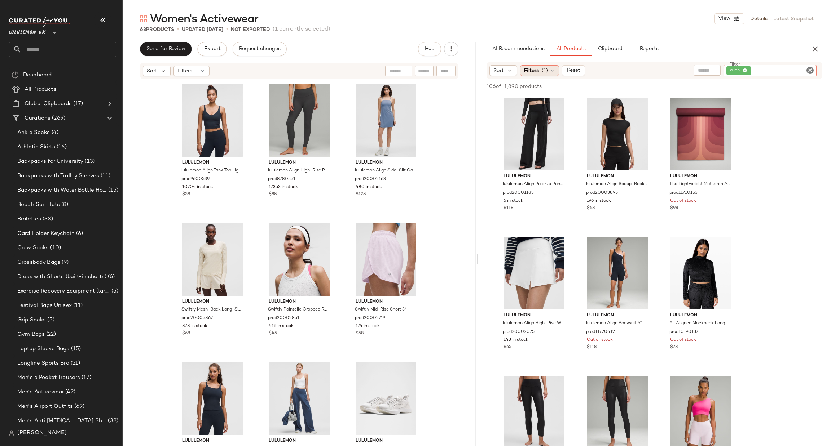
click at [538, 69] on span "Filters" at bounding box center [531, 71] width 15 height 8
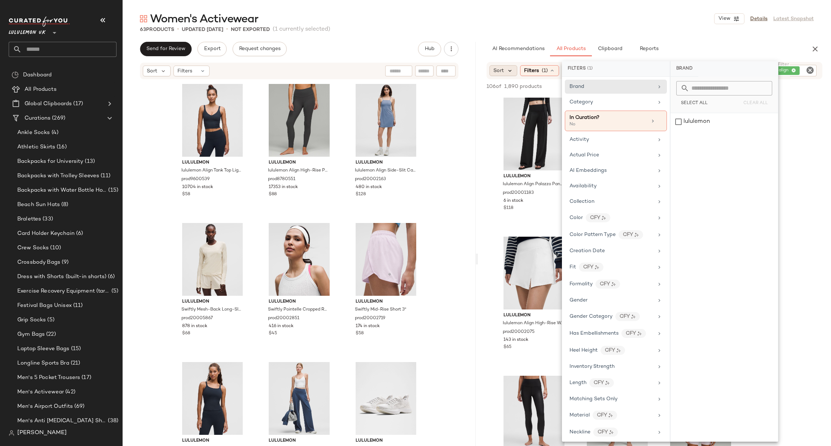
click at [512, 68] on icon at bounding box center [510, 70] width 6 height 6
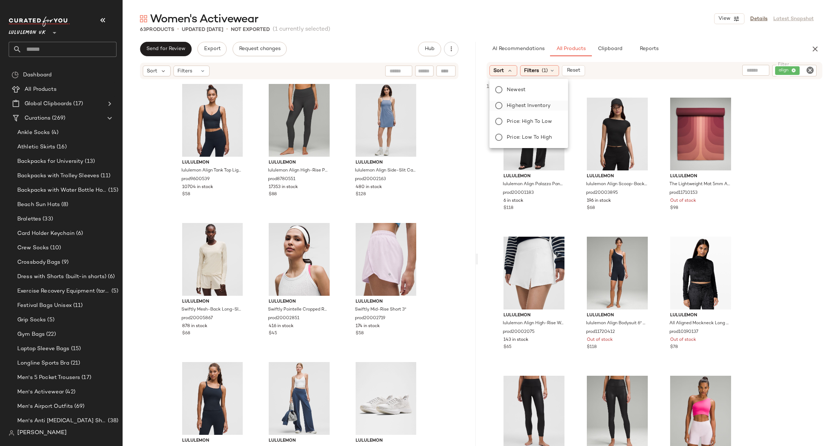
click at [543, 104] on span "Highest Inventory" at bounding box center [529, 106] width 44 height 8
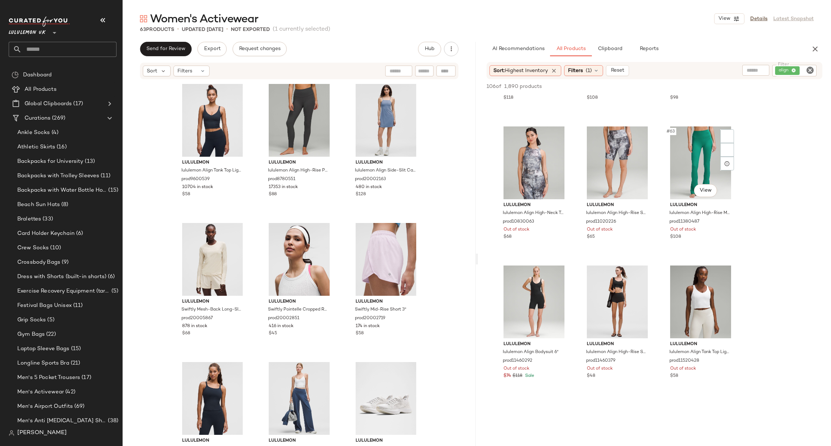
scroll to position [2813, 0]
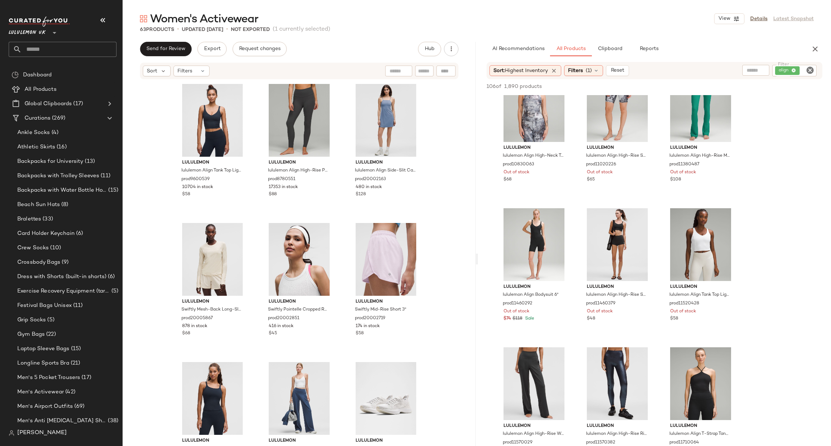
click at [808, 74] on icon "Clear Filter" at bounding box center [810, 70] width 9 height 9
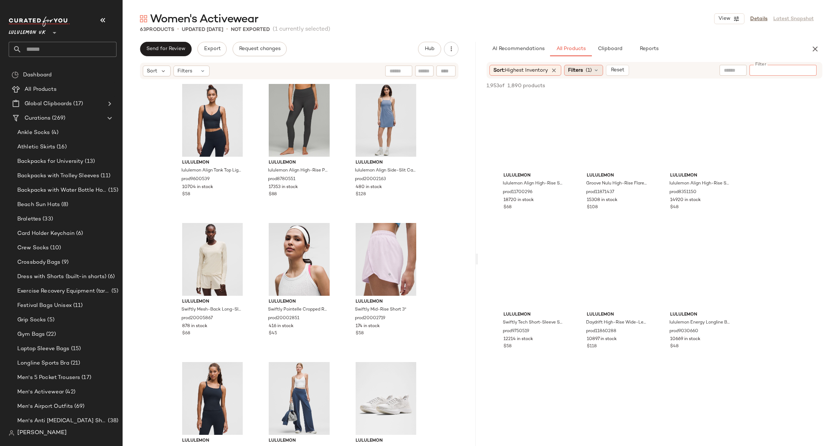
click at [579, 68] on span "Filters" at bounding box center [575, 71] width 15 height 8
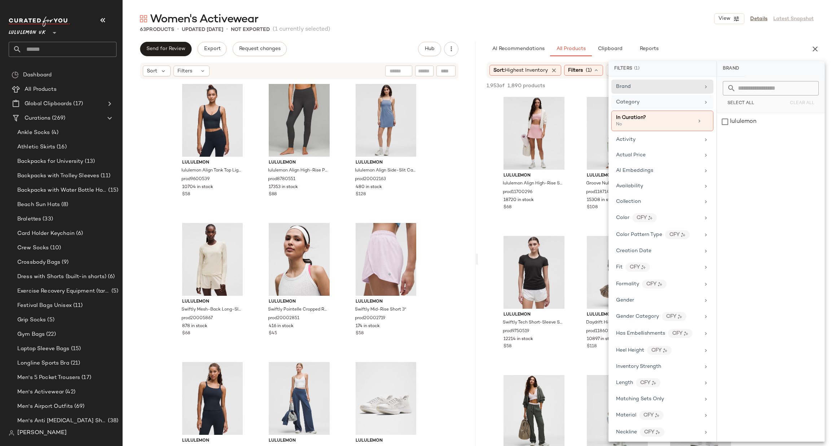
click at [633, 100] on span "Category" at bounding box center [627, 102] width 23 height 5
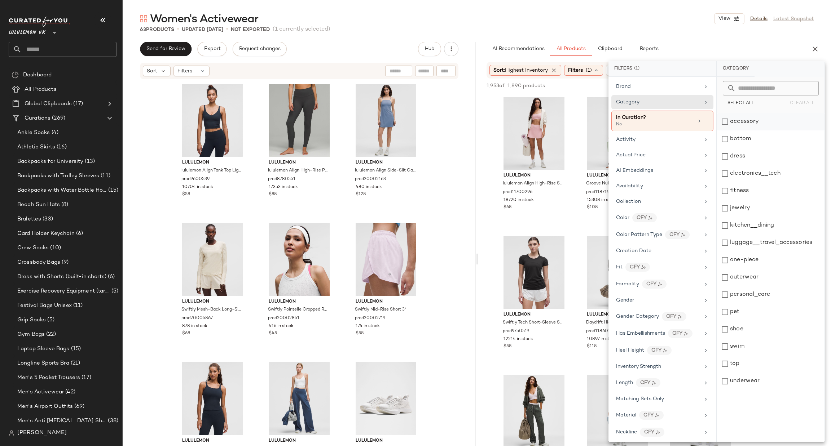
click at [735, 124] on div "accessory" at bounding box center [770, 121] width 107 height 17
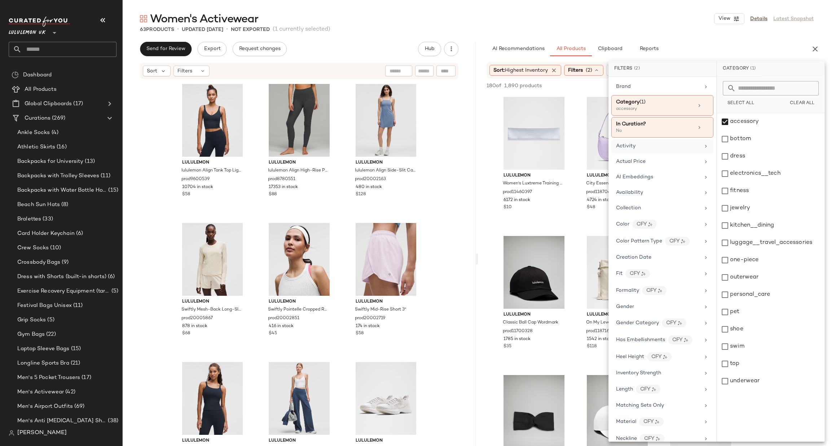
click at [660, 146] on div "Activity" at bounding box center [658, 146] width 84 height 8
click at [743, 100] on button "Select All" at bounding box center [741, 103] width 36 height 10
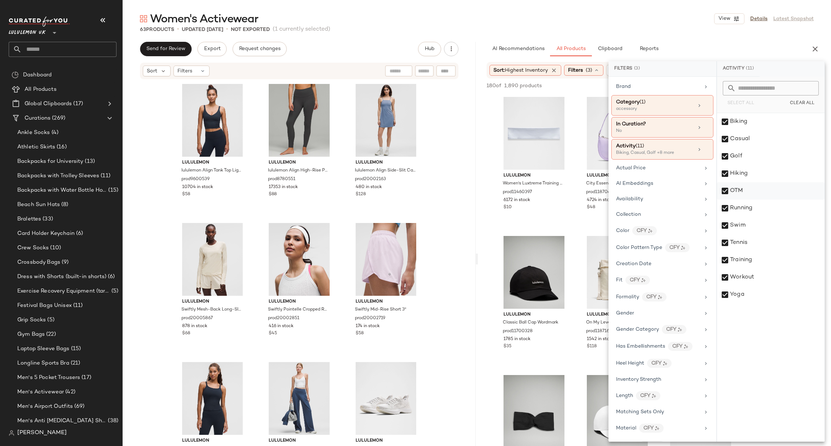
click at [764, 188] on div "OTM" at bounding box center [770, 190] width 107 height 17
click at [754, 144] on div "Casual" at bounding box center [770, 139] width 107 height 17
click at [564, 199] on div "6172 in stock" at bounding box center [533, 200] width 61 height 6
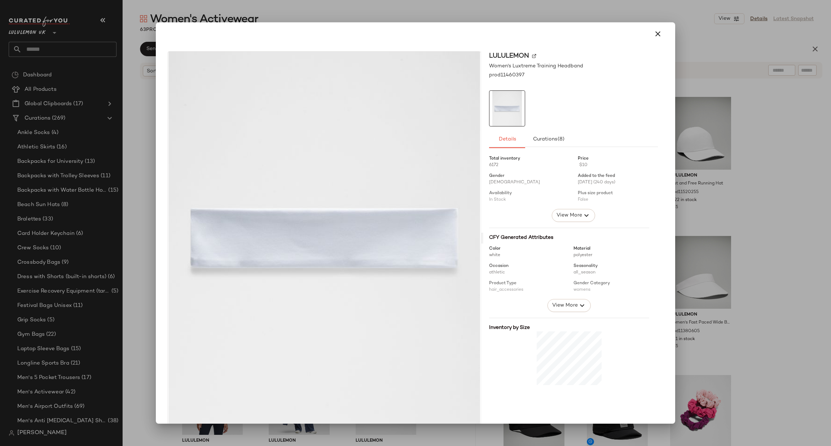
click at [692, 166] on div at bounding box center [415, 223] width 831 height 446
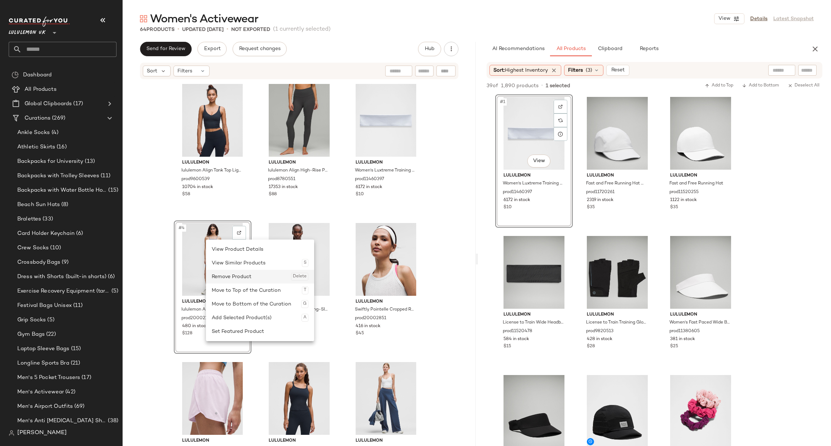
click at [248, 272] on div "Remove Product Delete" at bounding box center [260, 277] width 97 height 14
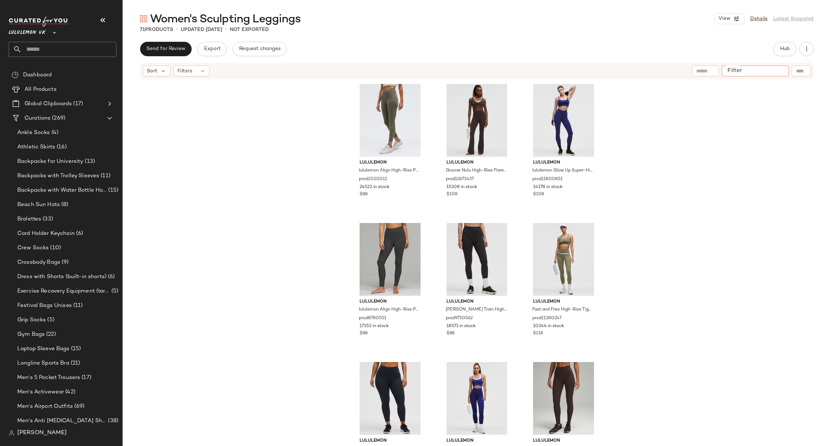
click at [786, 70] on div at bounding box center [755, 71] width 67 height 11
type input "****"
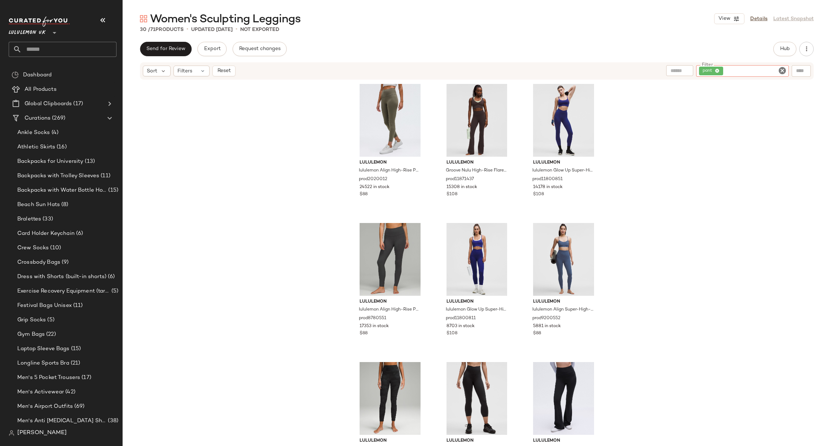
click at [780, 71] on icon "Clear Filter" at bounding box center [782, 70] width 9 height 9
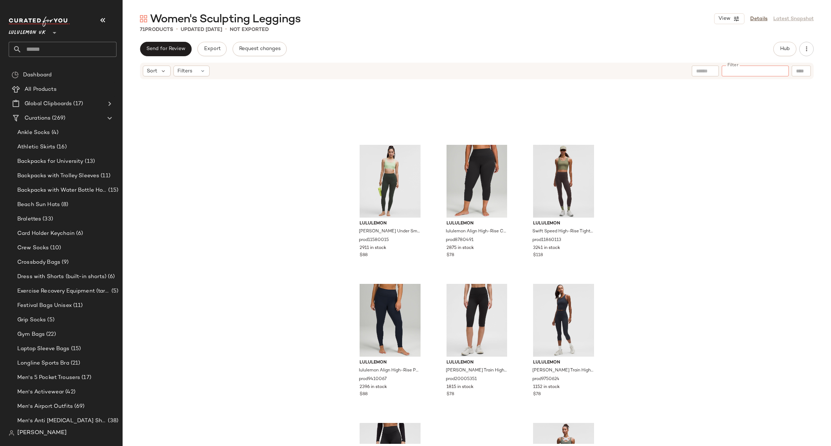
scroll to position [979, 0]
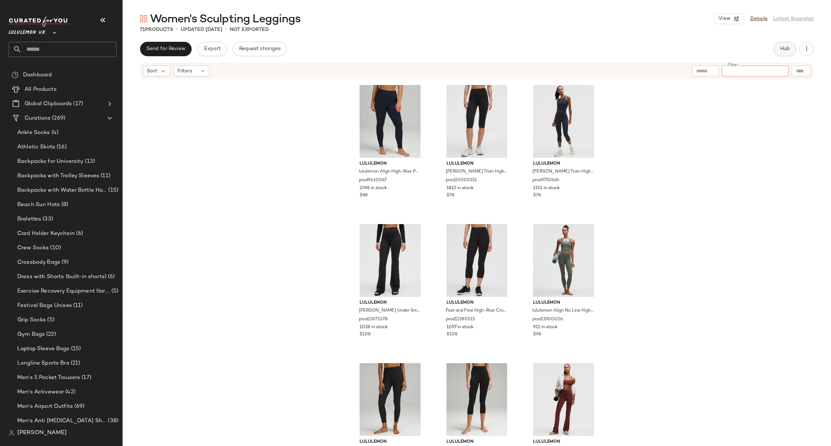
click at [778, 44] on button "Hub" at bounding box center [784, 49] width 23 height 14
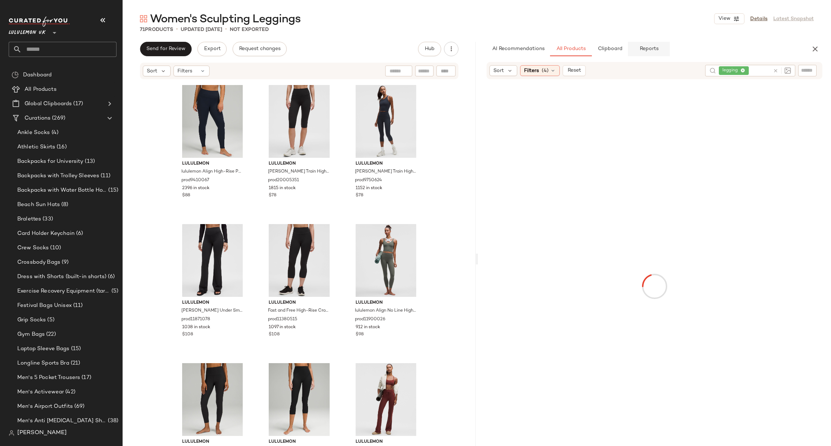
click at [639, 54] on button "Reports" at bounding box center [649, 49] width 42 height 14
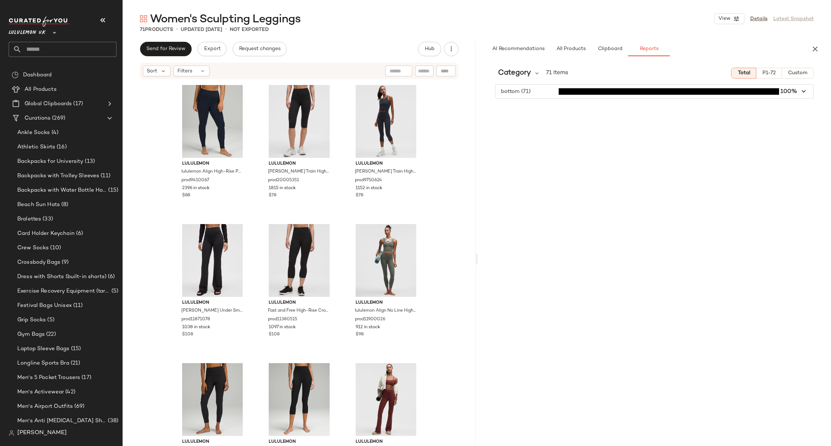
click at [569, 91] on span "button" at bounding box center [655, 92] width 318 height 14
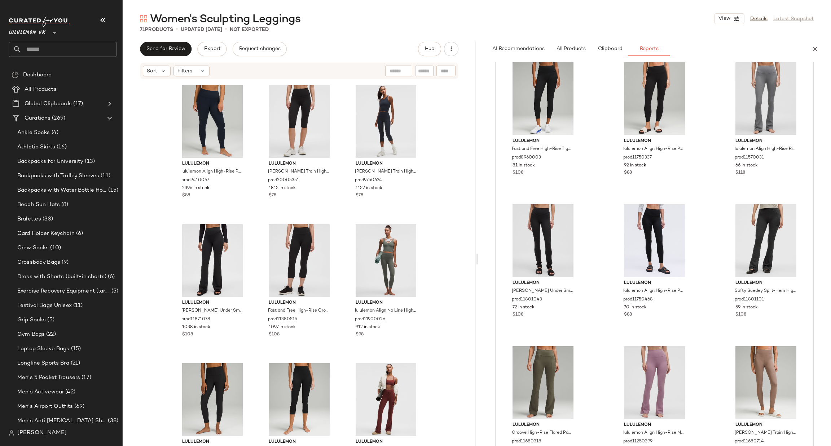
scroll to position [2491, 0]
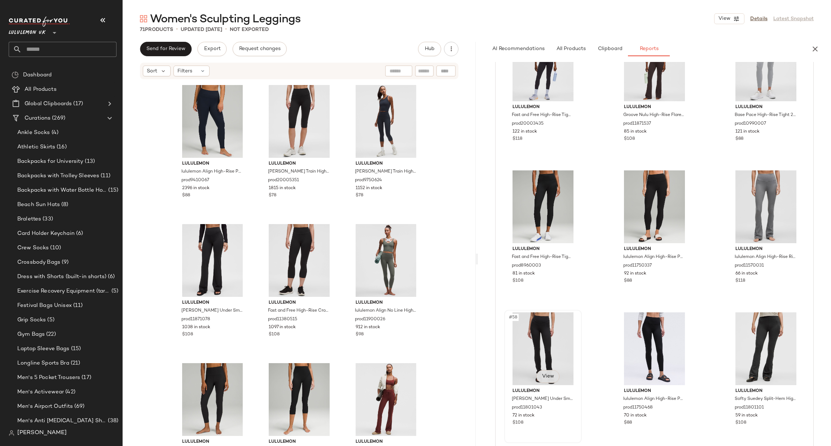
click at [551, 379] on span "View" at bounding box center [547, 377] width 12 height 6
click at [548, 375] on span "View" at bounding box center [547, 377] width 12 height 6
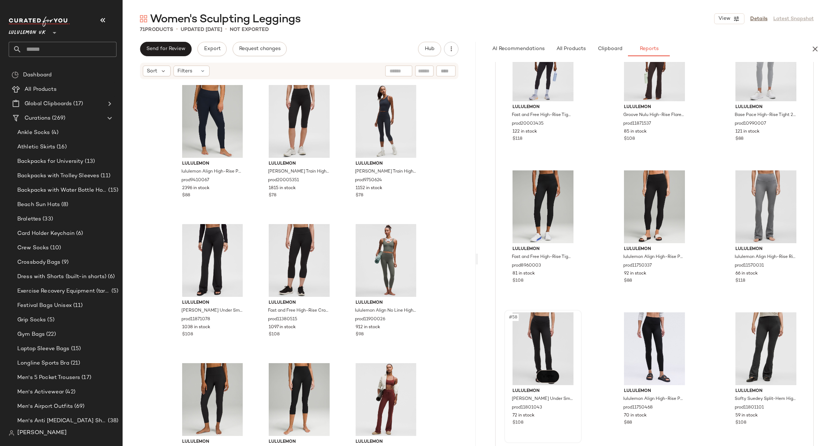
click at [548, 375] on span "View" at bounding box center [547, 377] width 12 height 6
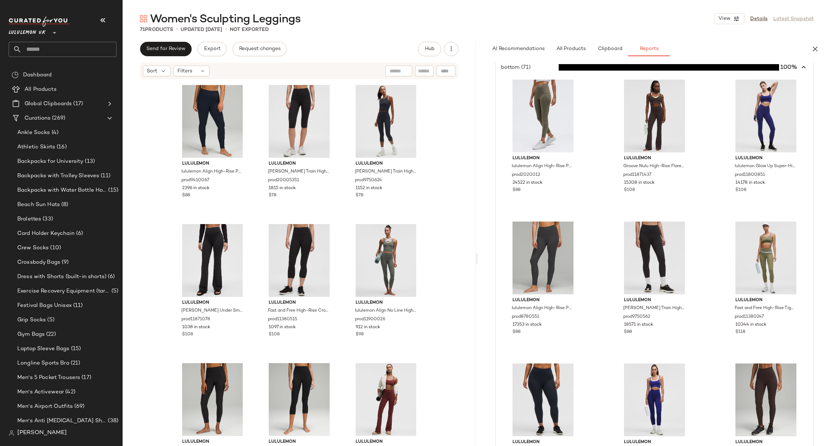
scroll to position [0, 0]
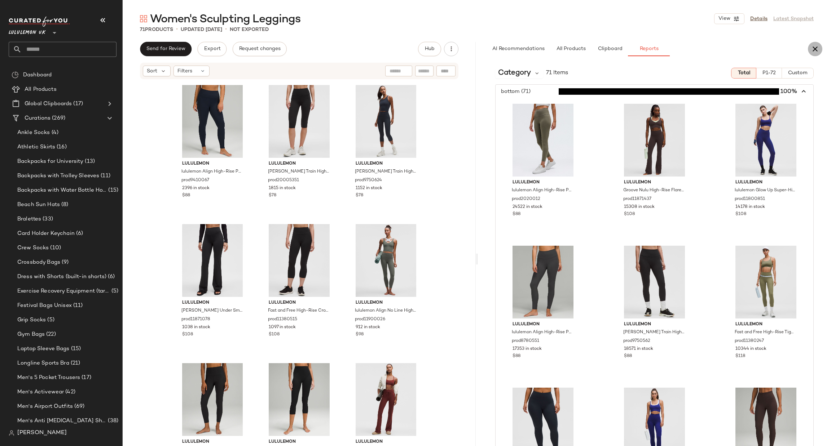
click at [817, 48] on icon "button" at bounding box center [815, 49] width 9 height 9
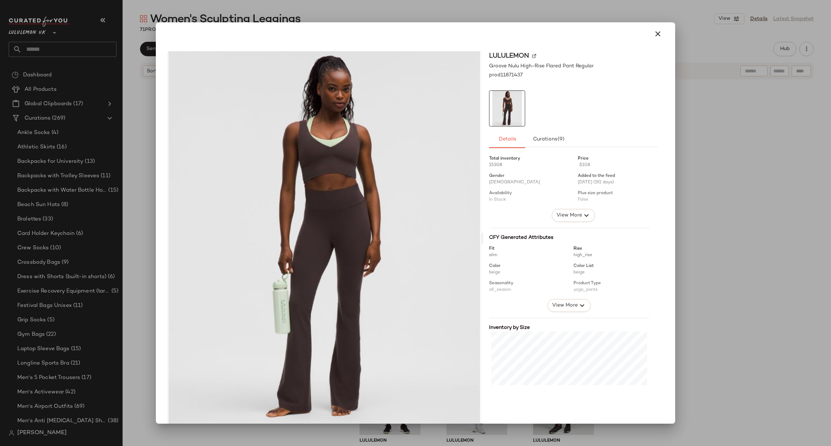
click at [722, 120] on div at bounding box center [415, 223] width 831 height 446
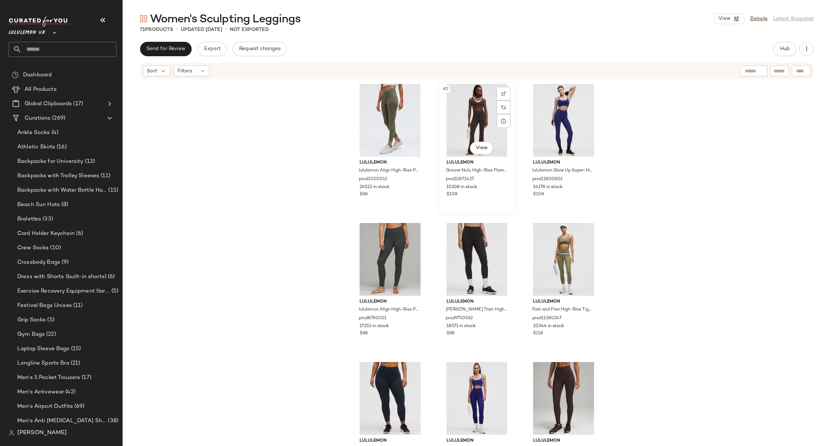
click at [462, 123] on div "#2 View" at bounding box center [477, 120] width 72 height 73
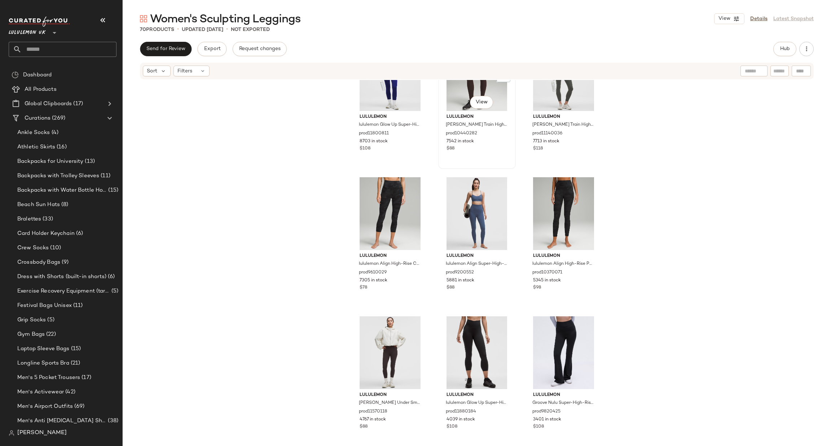
scroll to position [438, 0]
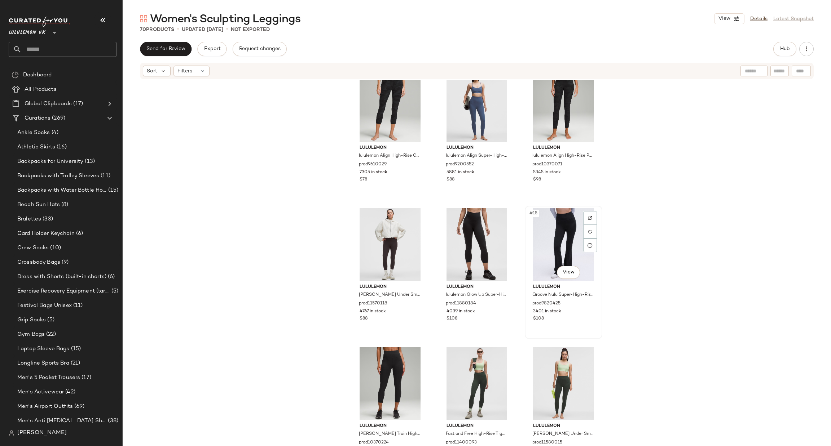
click at [560, 236] on div "#15 View" at bounding box center [563, 244] width 72 height 73
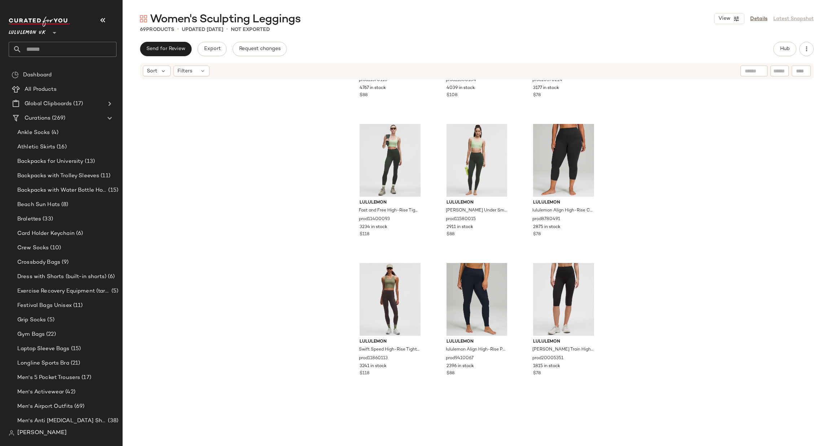
scroll to position [763, 0]
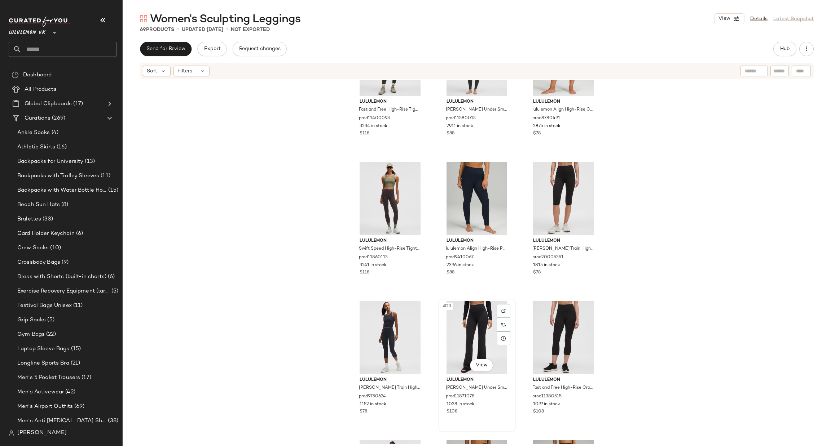
click at [474, 343] on div "#23 View" at bounding box center [477, 337] width 72 height 73
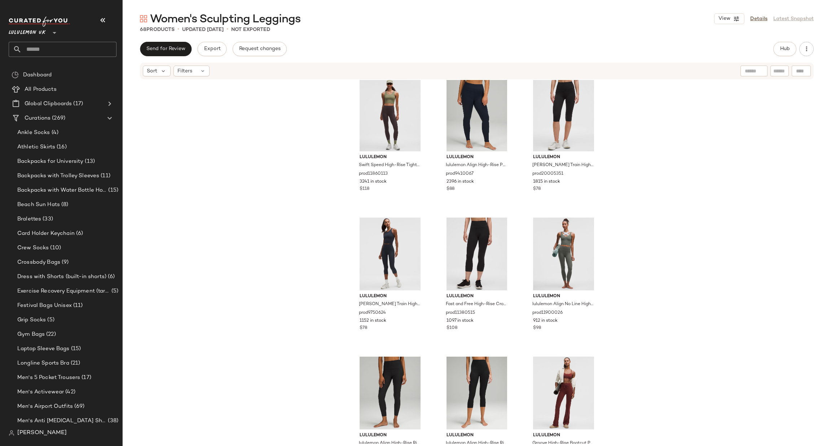
scroll to position [979, 0]
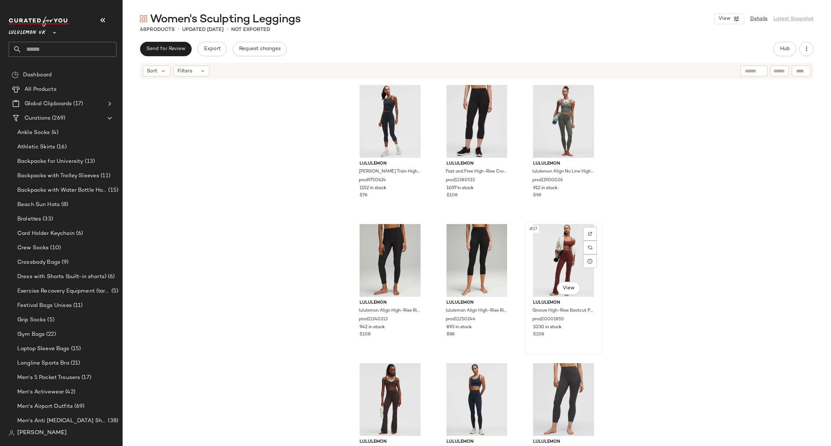
click at [564, 251] on div "#27 View" at bounding box center [563, 260] width 72 height 73
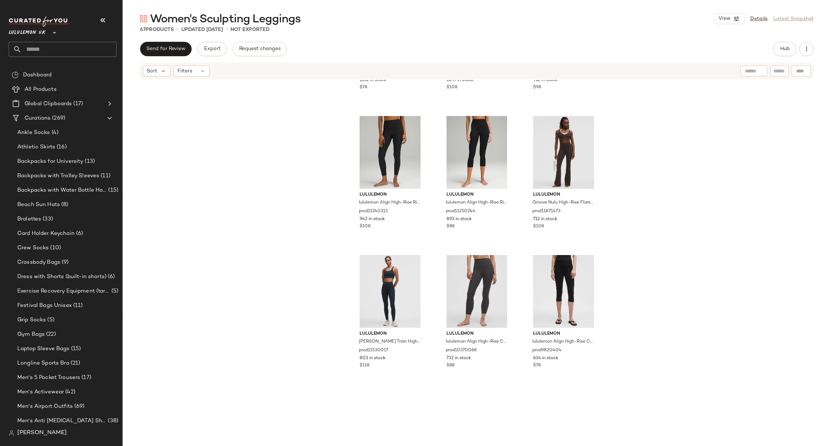
scroll to position [1196, 0]
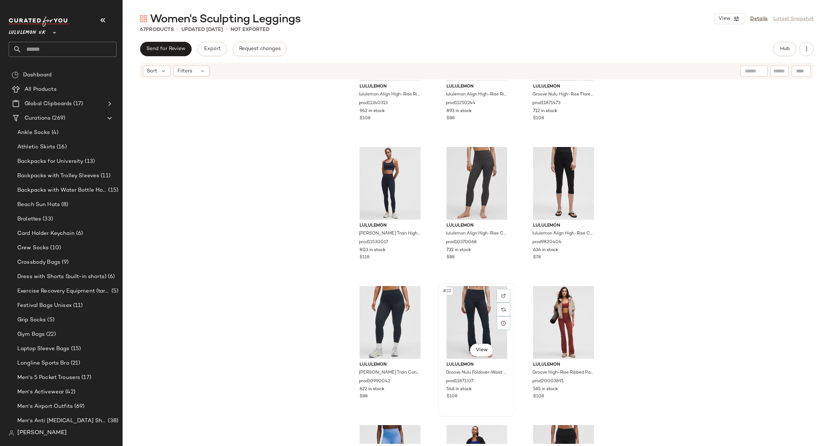
click at [480, 307] on div "#32 View" at bounding box center [477, 322] width 72 height 73
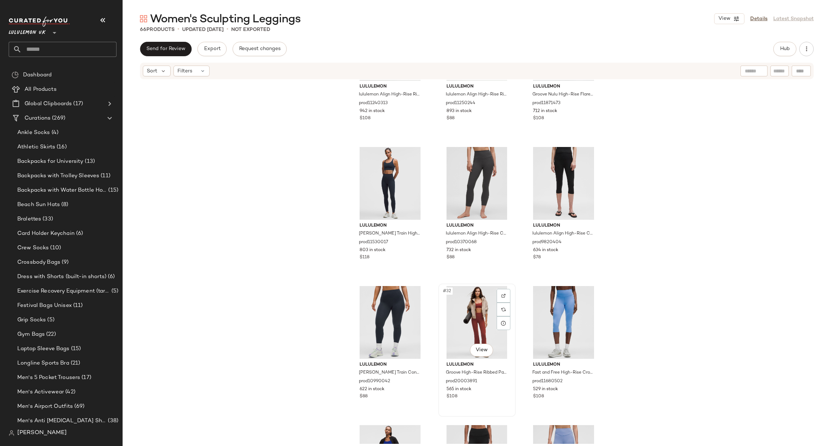
click at [476, 320] on div "#32 View" at bounding box center [477, 322] width 72 height 73
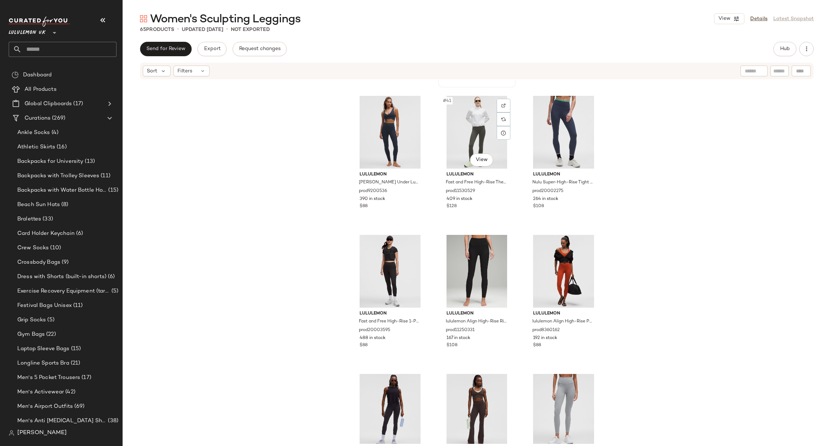
scroll to position [1845, 0]
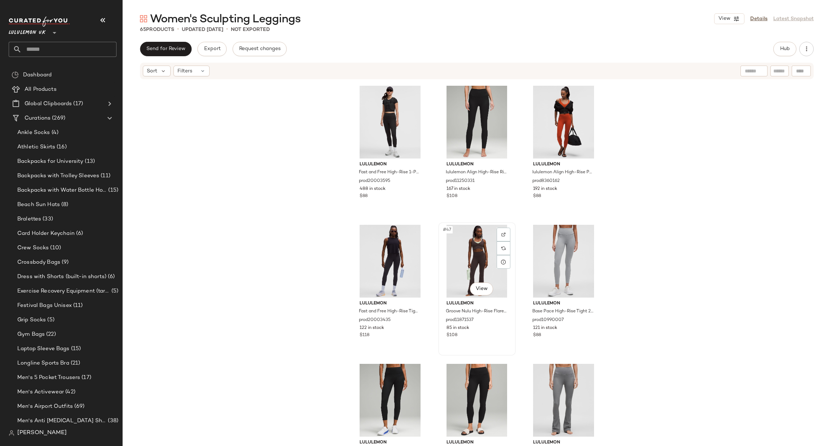
click at [457, 263] on div "#47 View" at bounding box center [477, 261] width 72 height 73
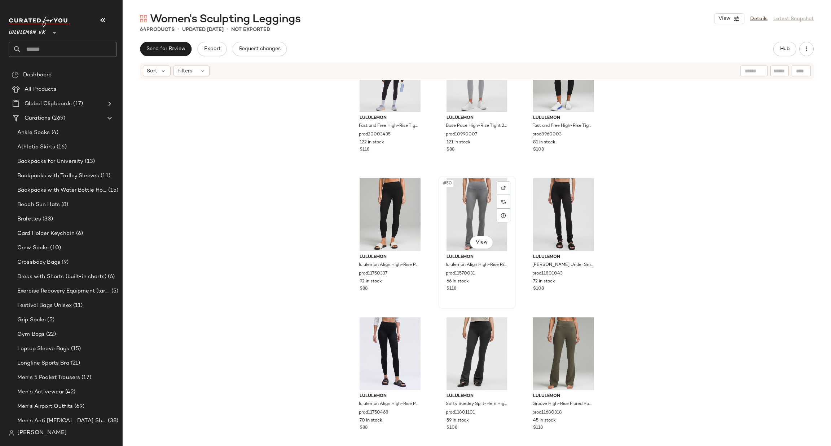
scroll to position [2169, 0]
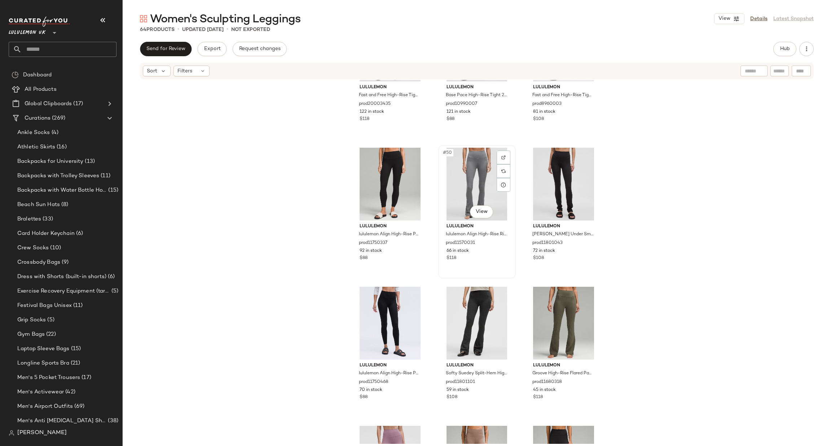
click at [477, 169] on div "#50 View" at bounding box center [477, 184] width 72 height 73
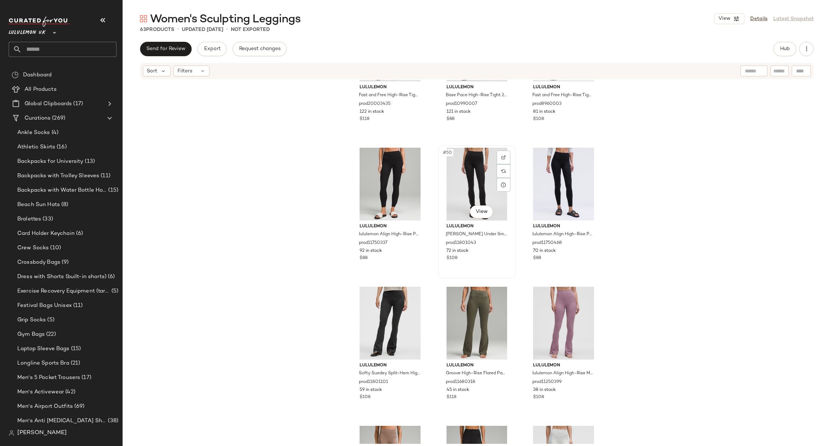
click at [462, 181] on div "#50 View" at bounding box center [477, 184] width 72 height 73
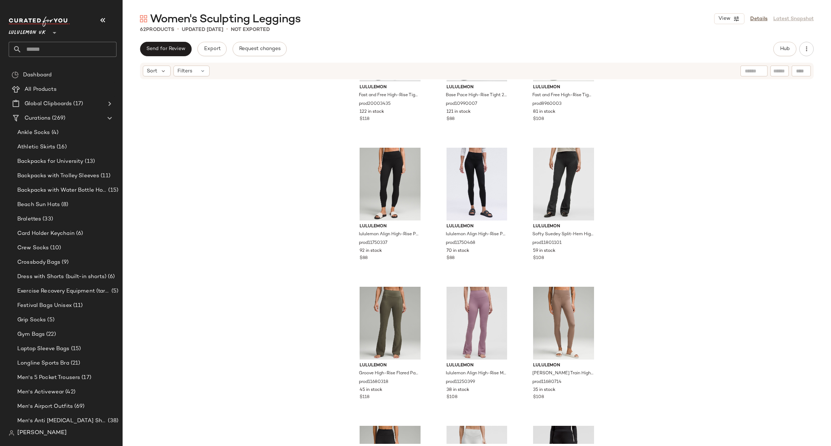
scroll to position [2061, 0]
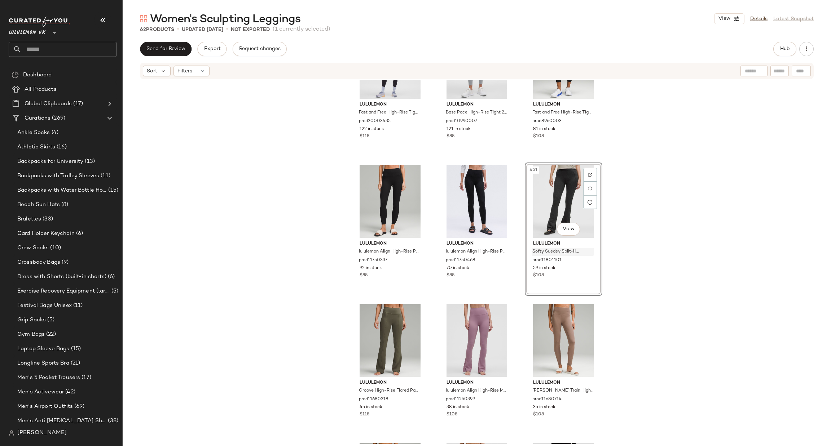
scroll to position [2169, 0]
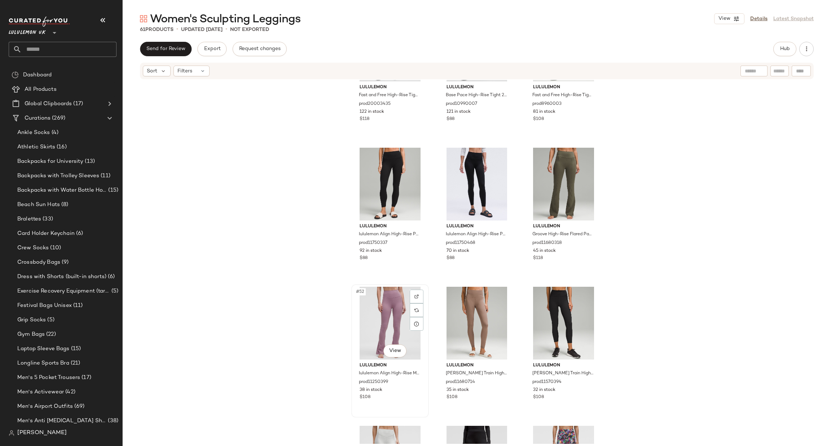
click at [393, 321] on div "#52 View" at bounding box center [390, 323] width 72 height 73
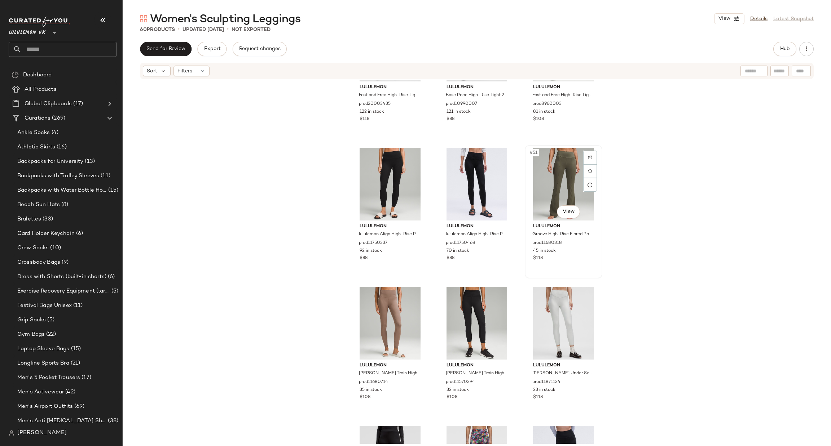
click at [563, 178] on div "#51 View" at bounding box center [563, 184] width 72 height 73
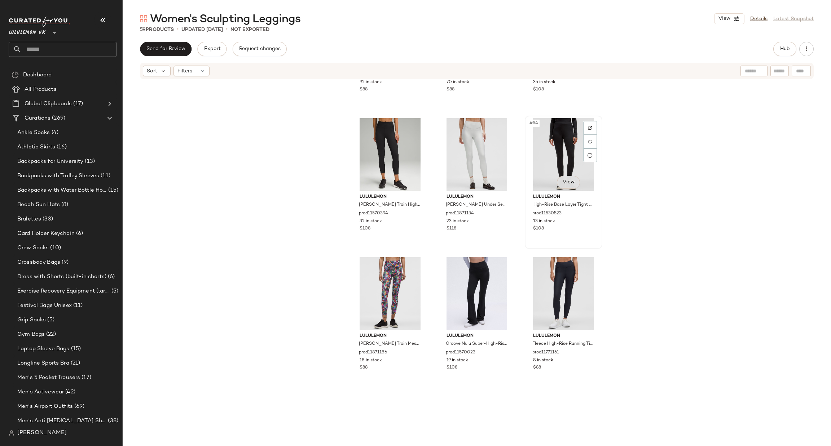
scroll to position [2386, 0]
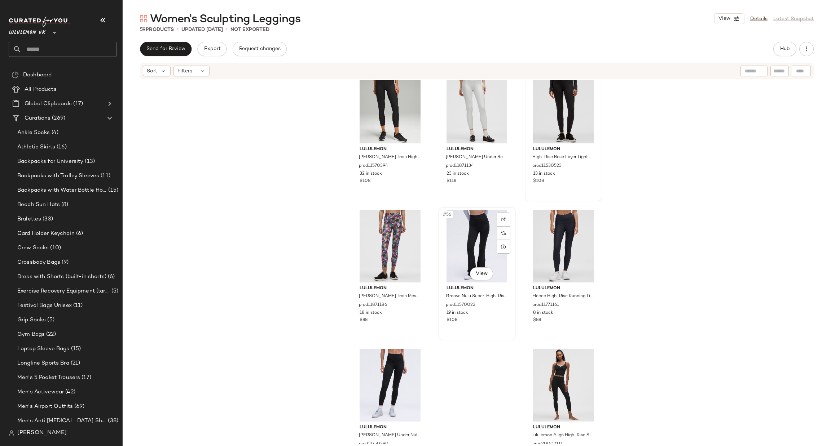
click at [476, 245] on div "#56 View" at bounding box center [477, 246] width 72 height 73
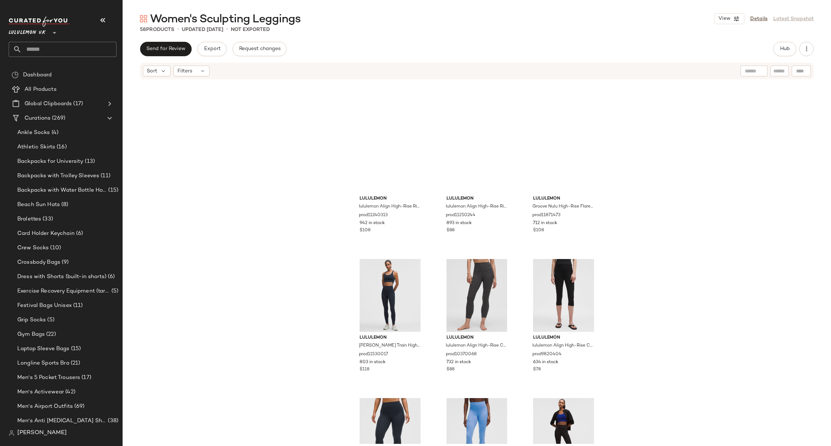
scroll to position [979, 0]
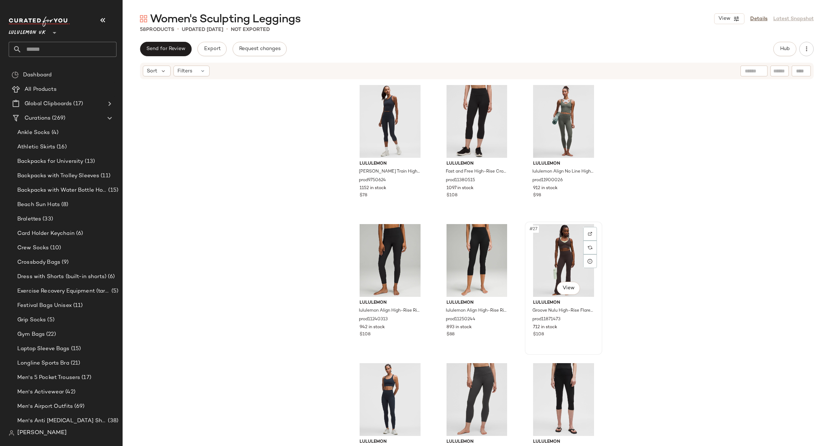
click at [563, 261] on div "#27 View" at bounding box center [563, 260] width 72 height 73
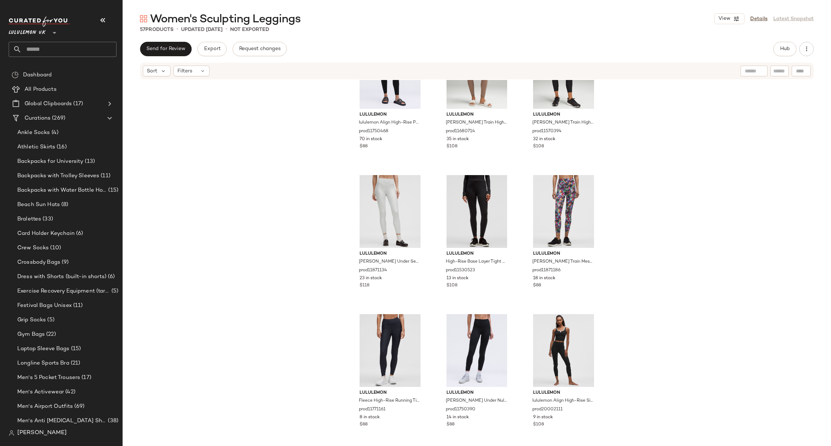
scroll to position [2282, 0]
